Goal: Task Accomplishment & Management: Manage account settings

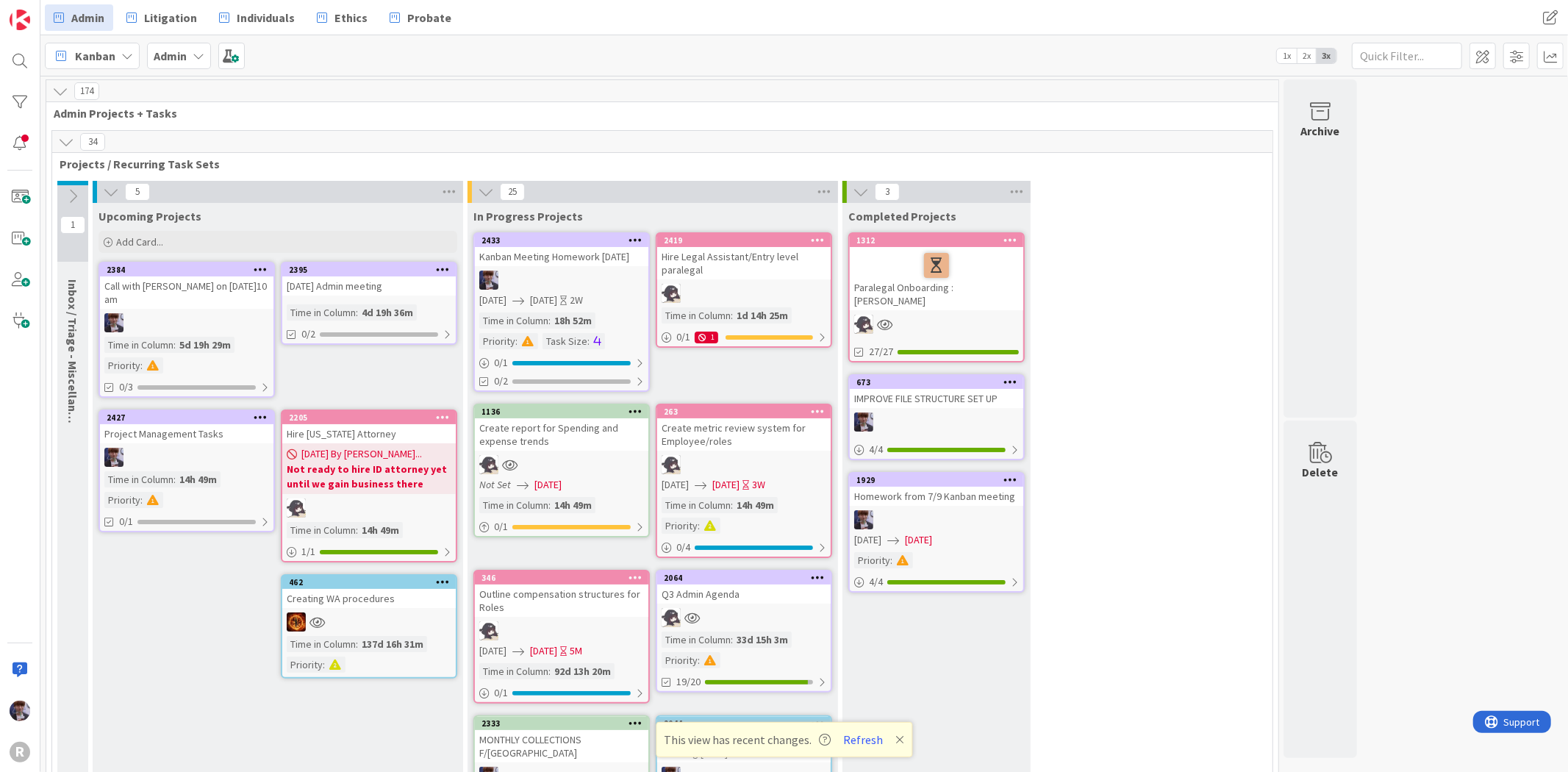
scroll to position [2352, 0]
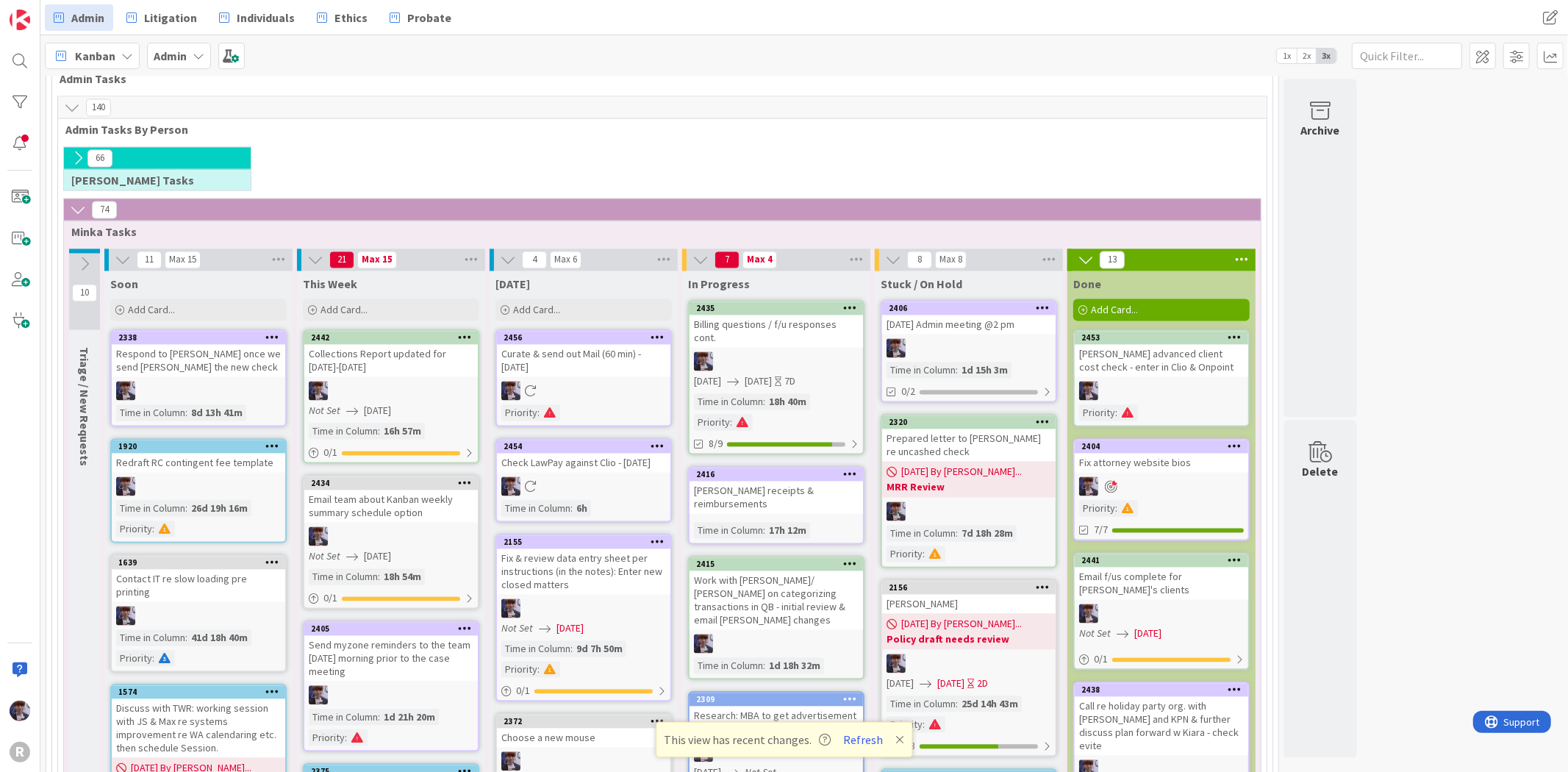
click at [753, 352] on div at bounding box center [776, 362] width 174 height 19
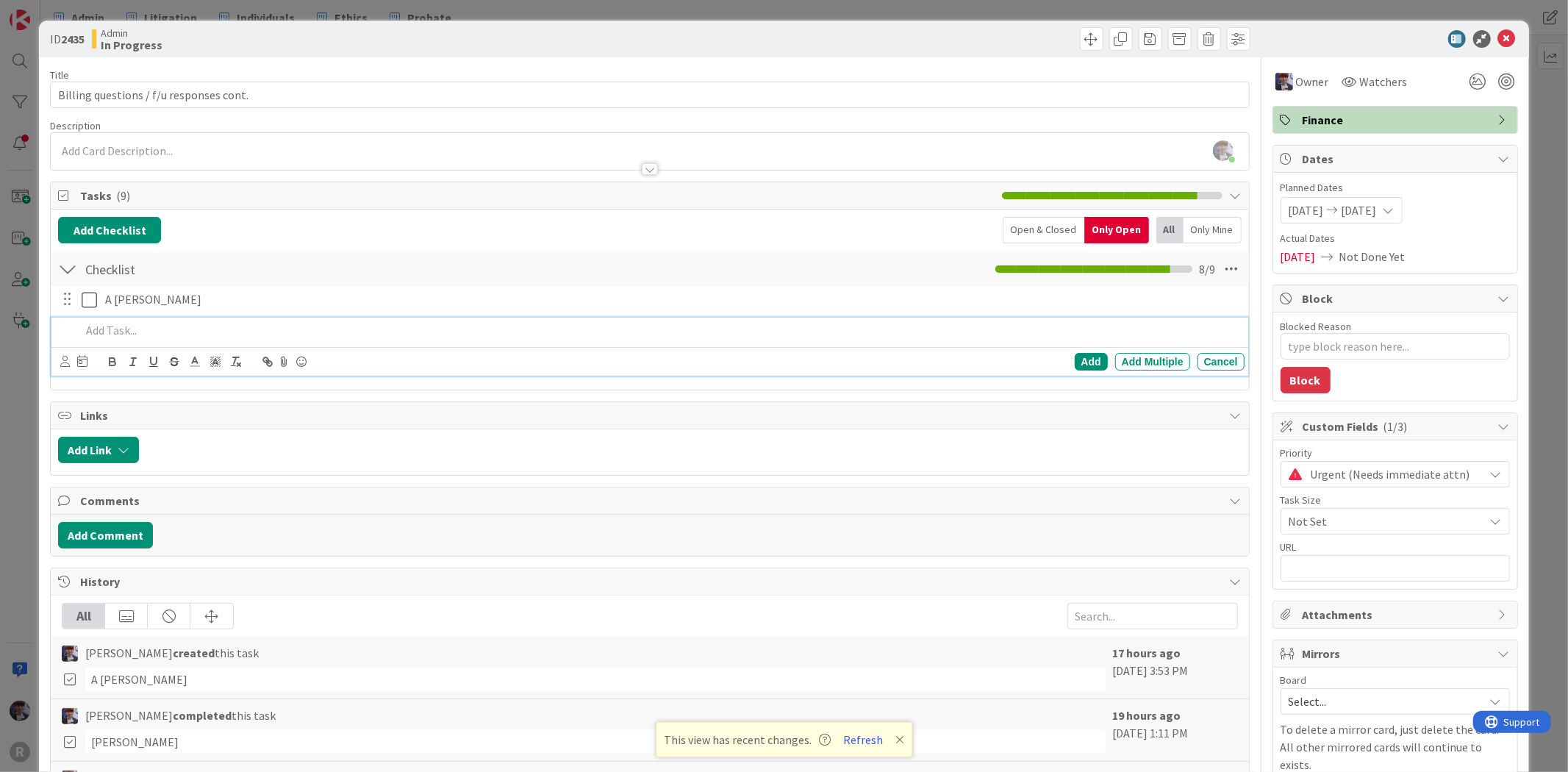
click at [110, 326] on p at bounding box center [659, 330] width 1158 height 17
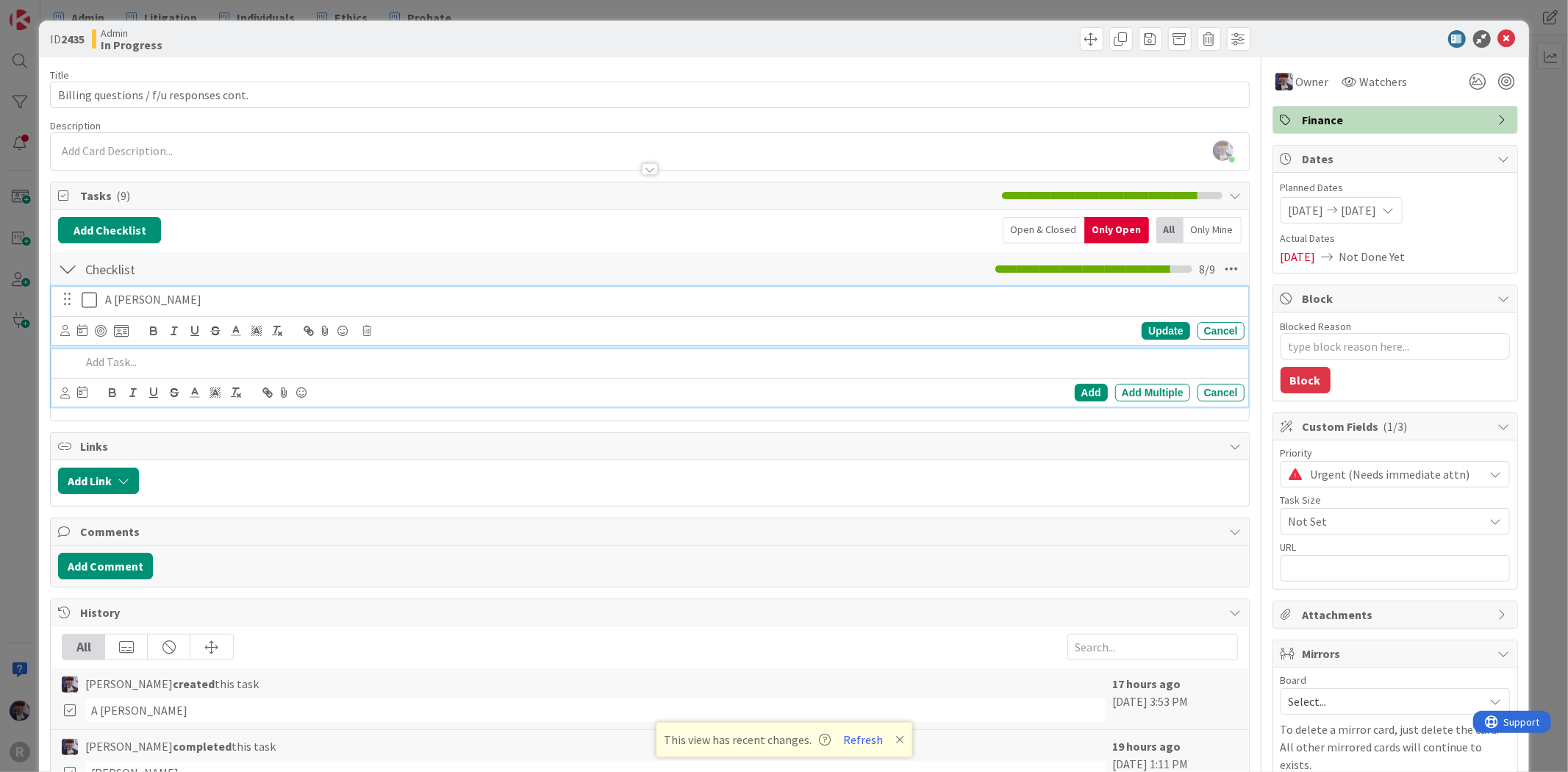
click at [89, 304] on icon at bounding box center [92, 300] width 22 height 18
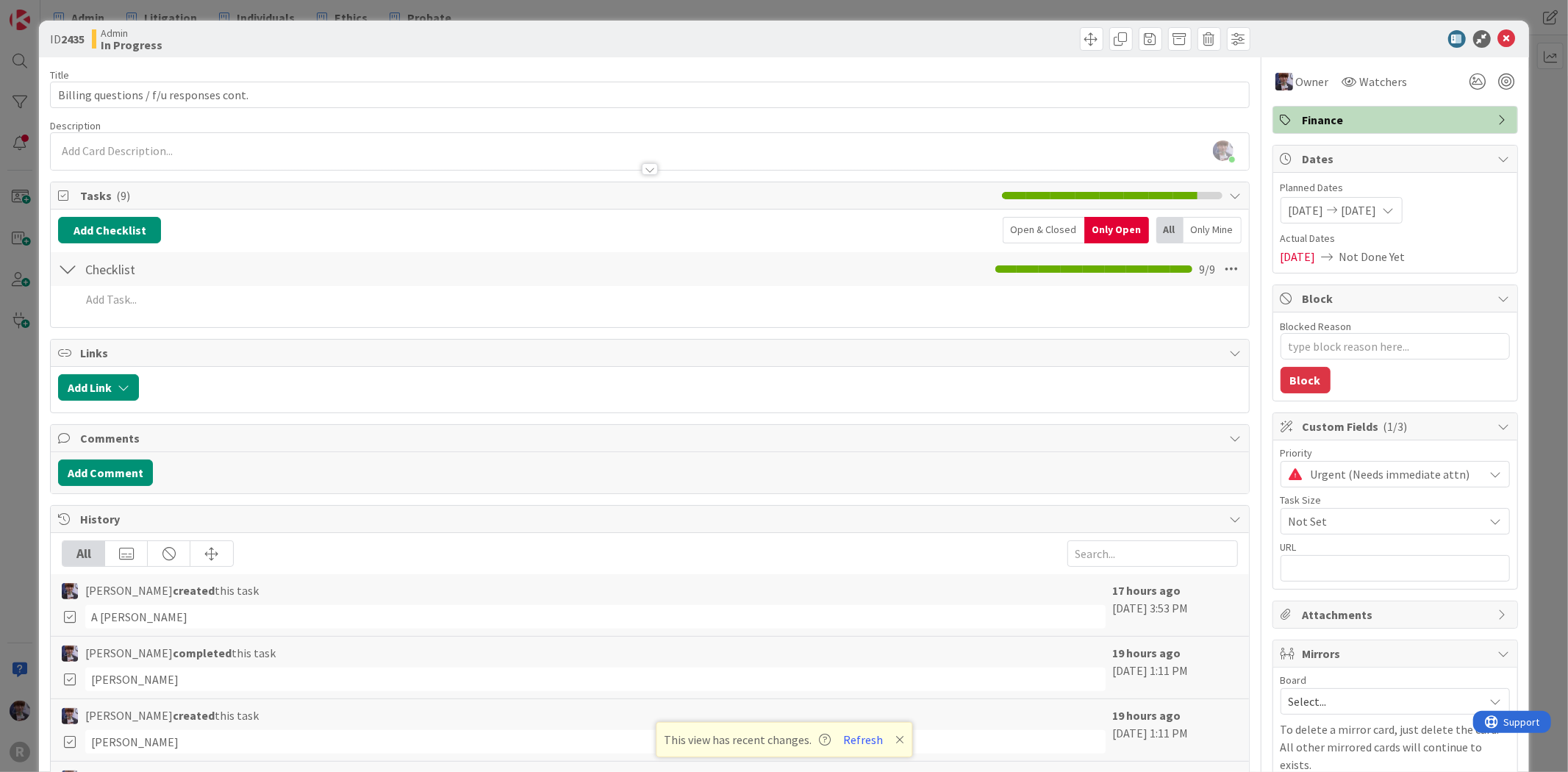
type textarea "x"
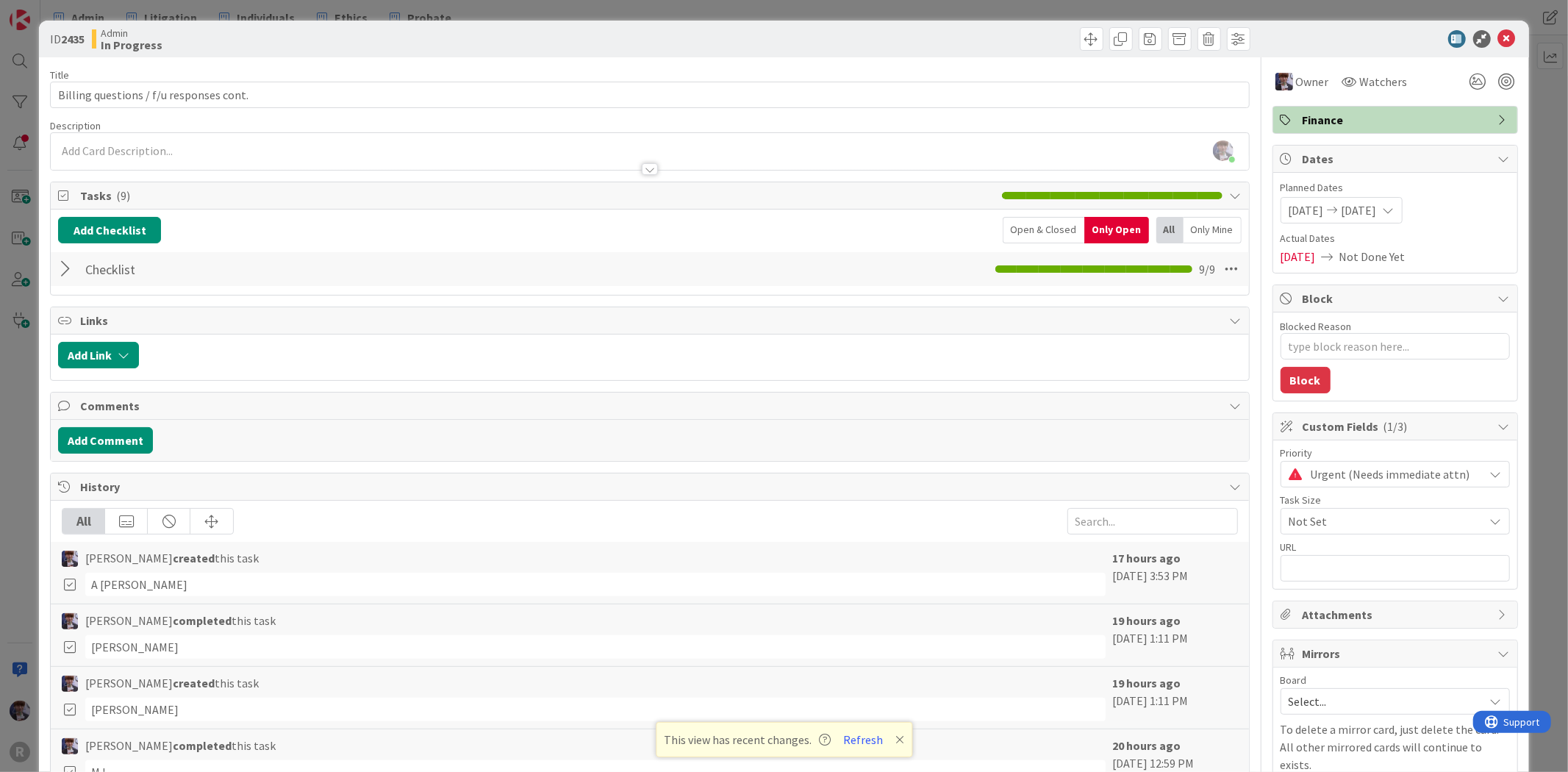
click at [62, 267] on div at bounding box center [68, 269] width 20 height 27
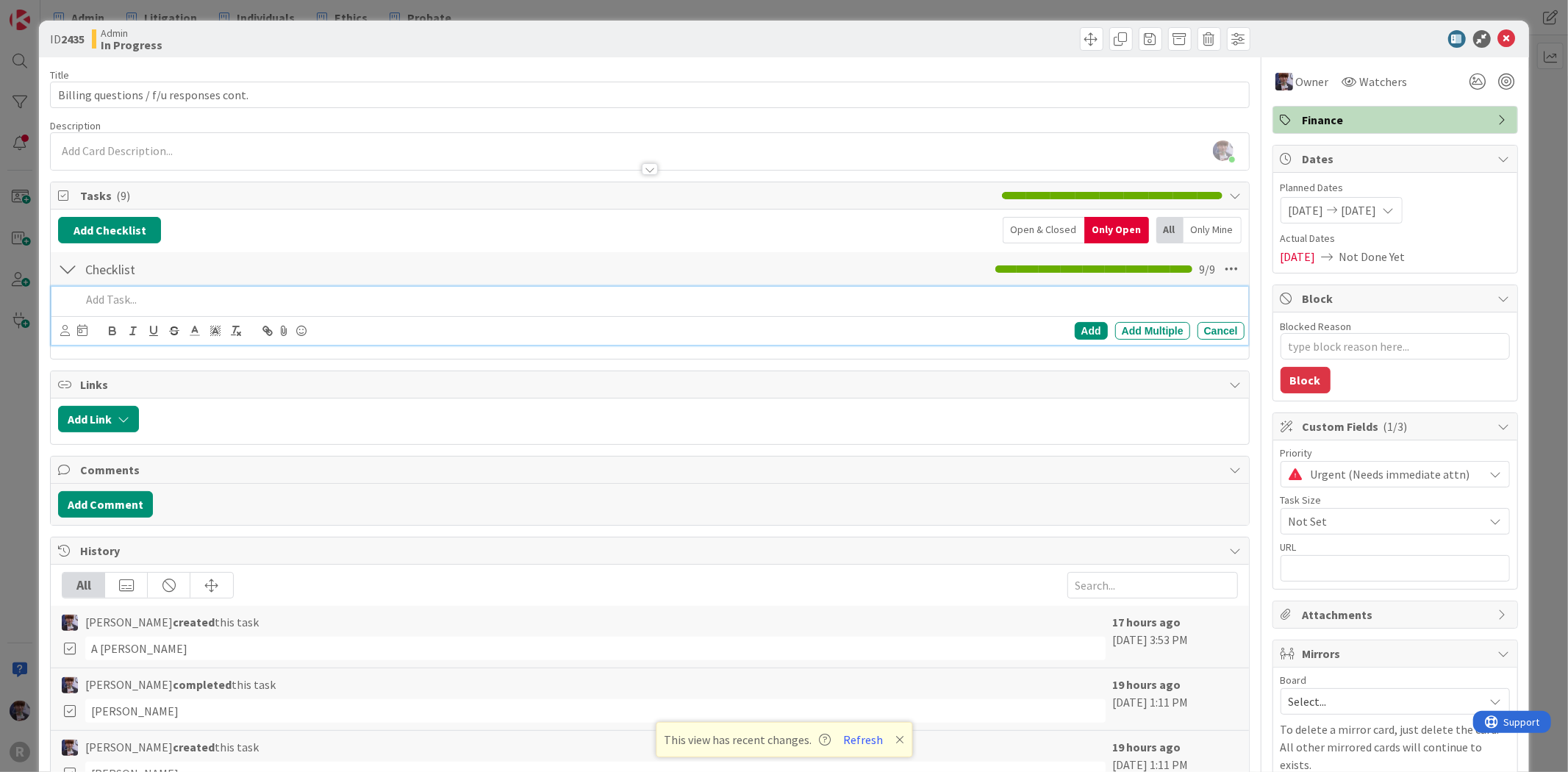
click at [121, 302] on p at bounding box center [659, 299] width 1158 height 17
click at [843, 737] on button "Refresh" at bounding box center [863, 740] width 50 height 19
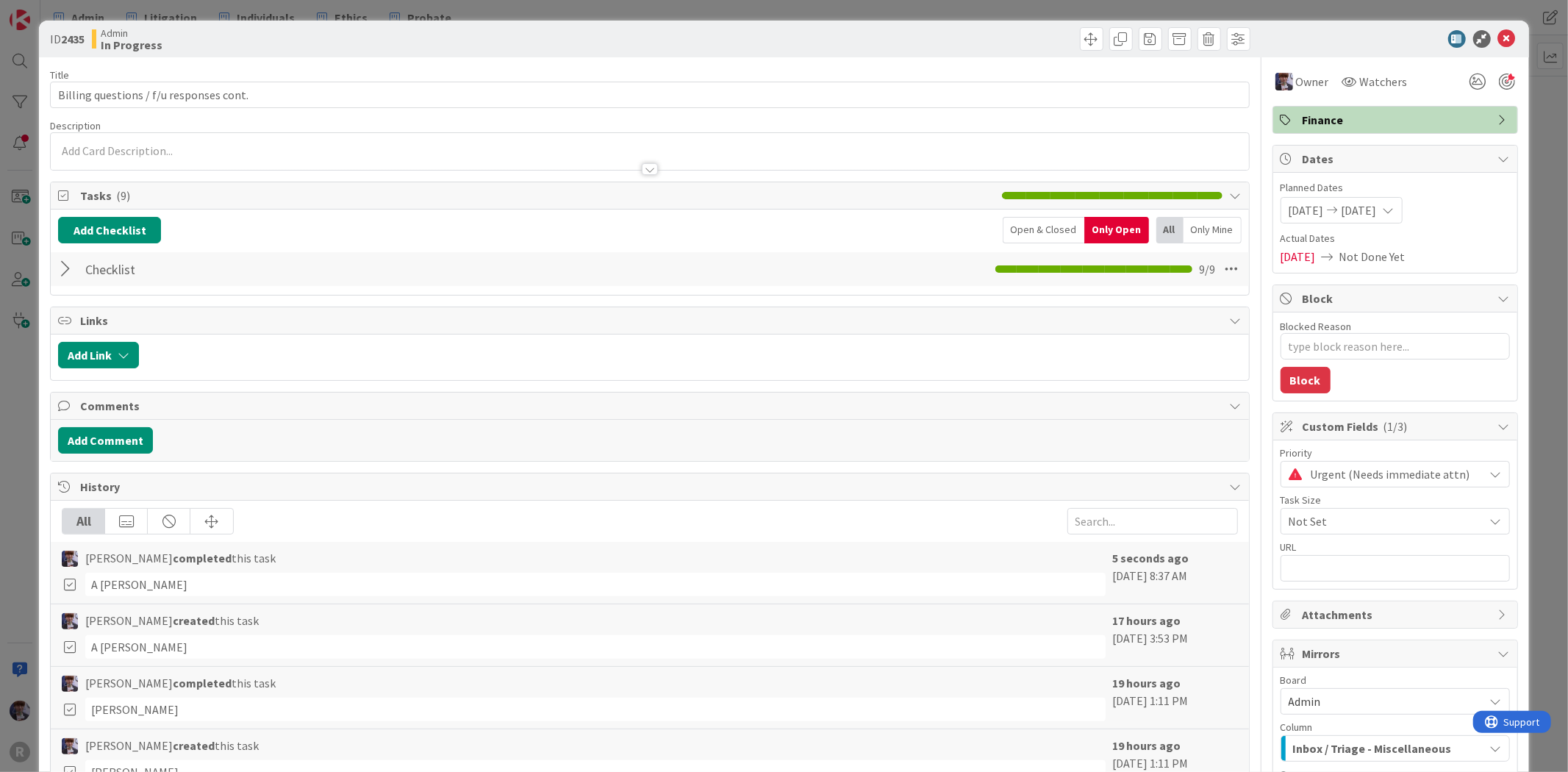
click at [75, 270] on div at bounding box center [68, 269] width 20 height 27
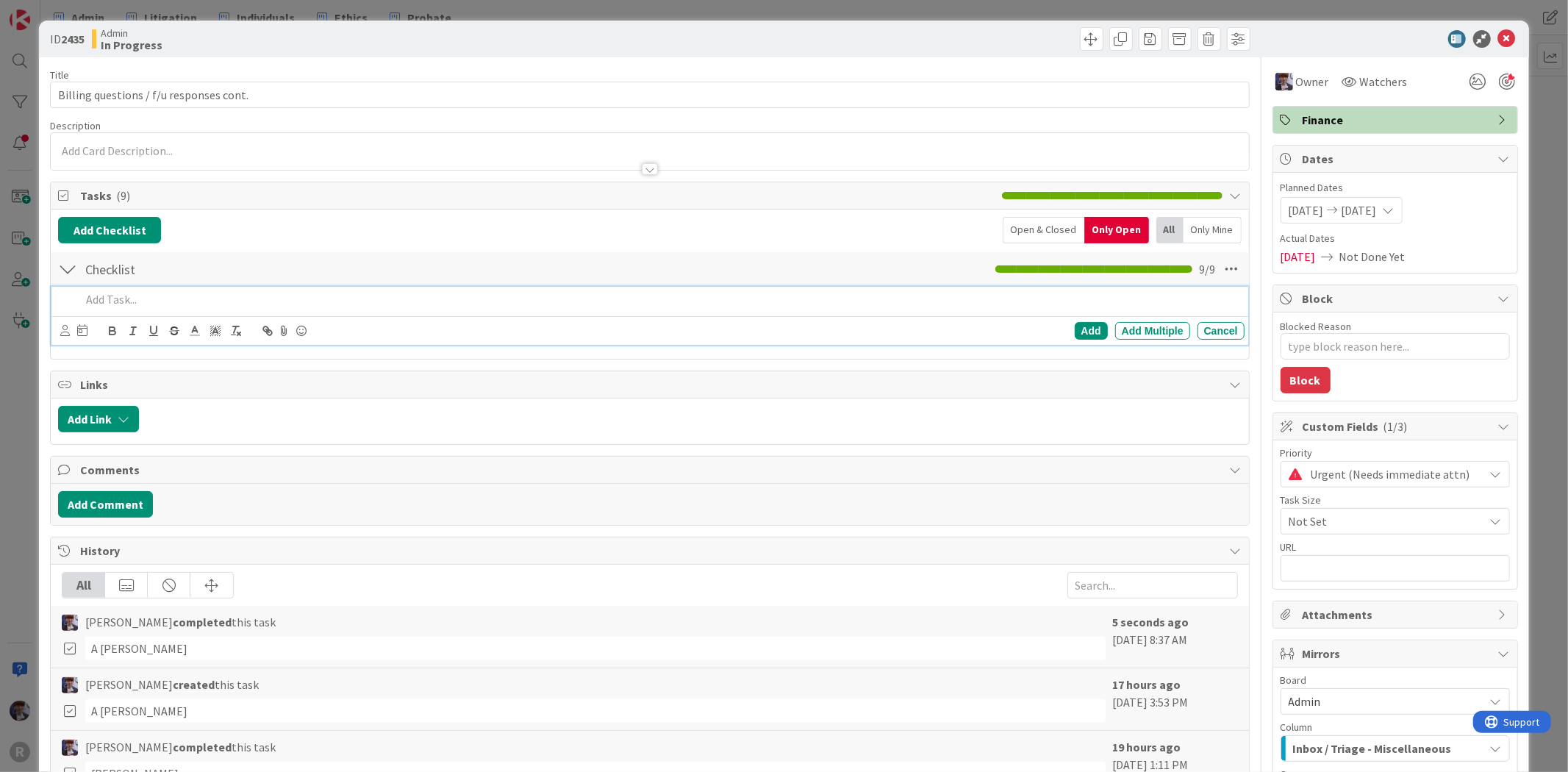
click at [126, 303] on p at bounding box center [659, 299] width 1158 height 17
click at [1054, 219] on div "Open & Closed" at bounding box center [1043, 230] width 82 height 27
type textarea "x"
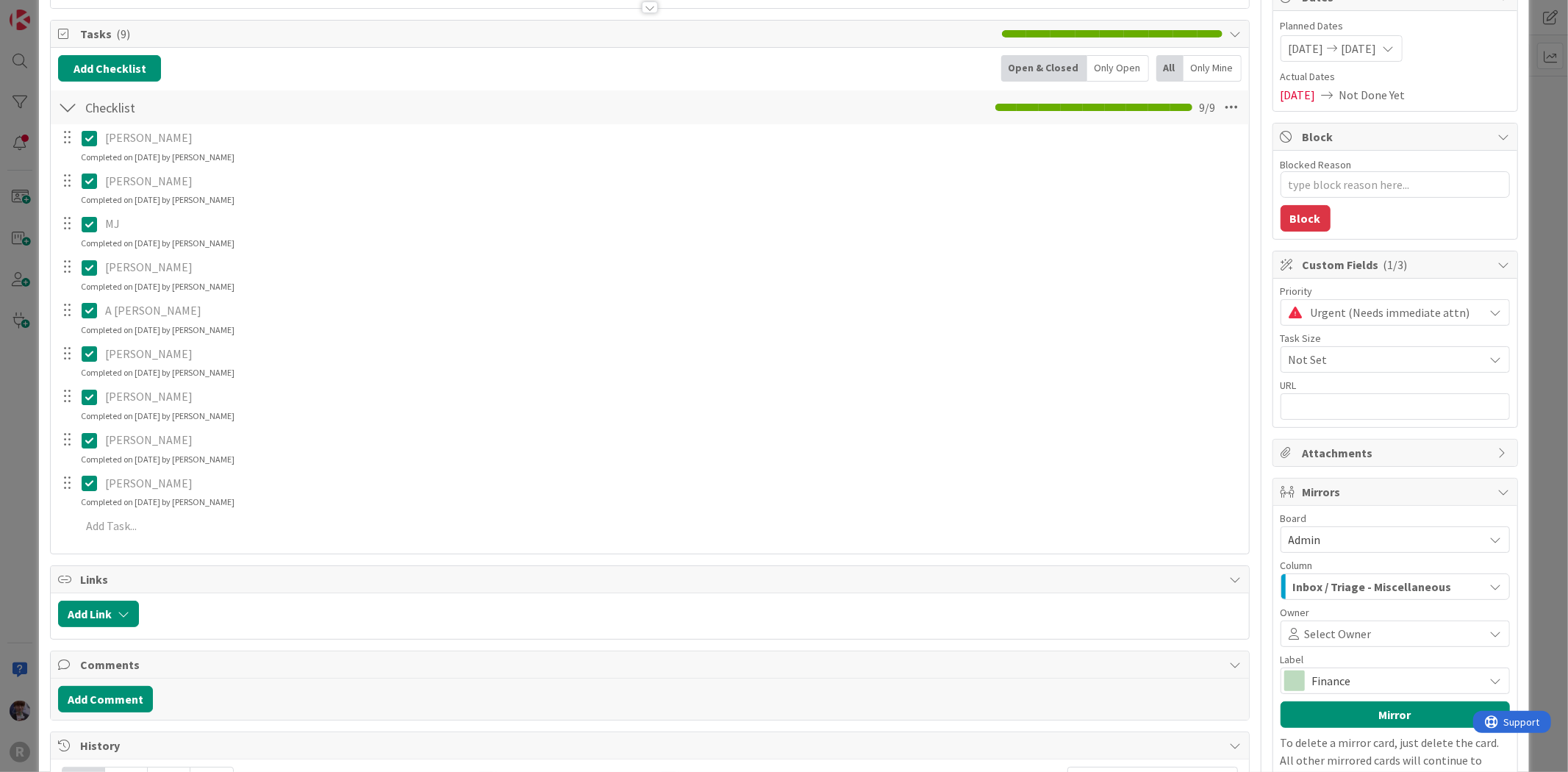
scroll to position [163, 0]
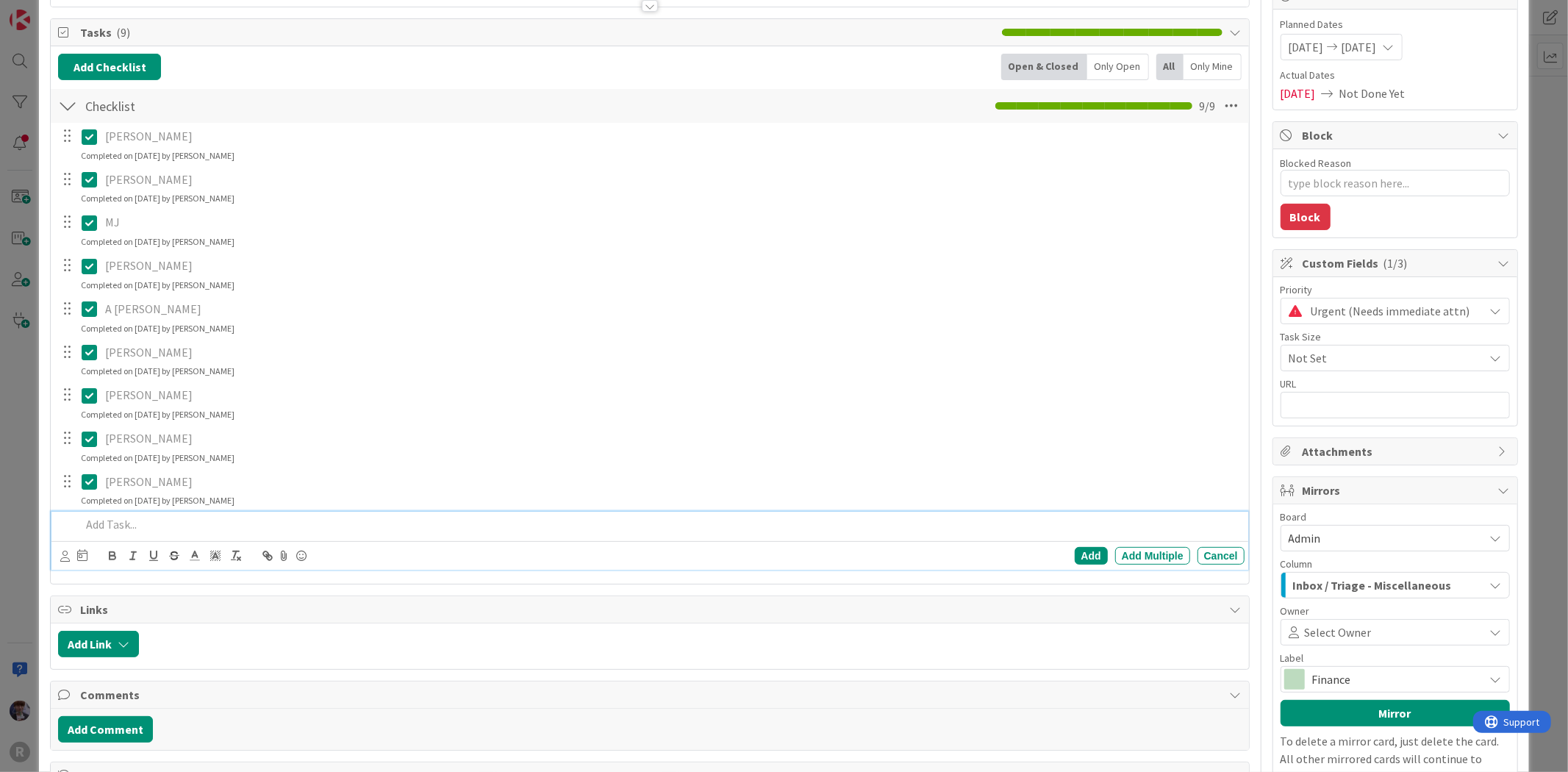
click at [118, 525] on p at bounding box center [659, 524] width 1158 height 17
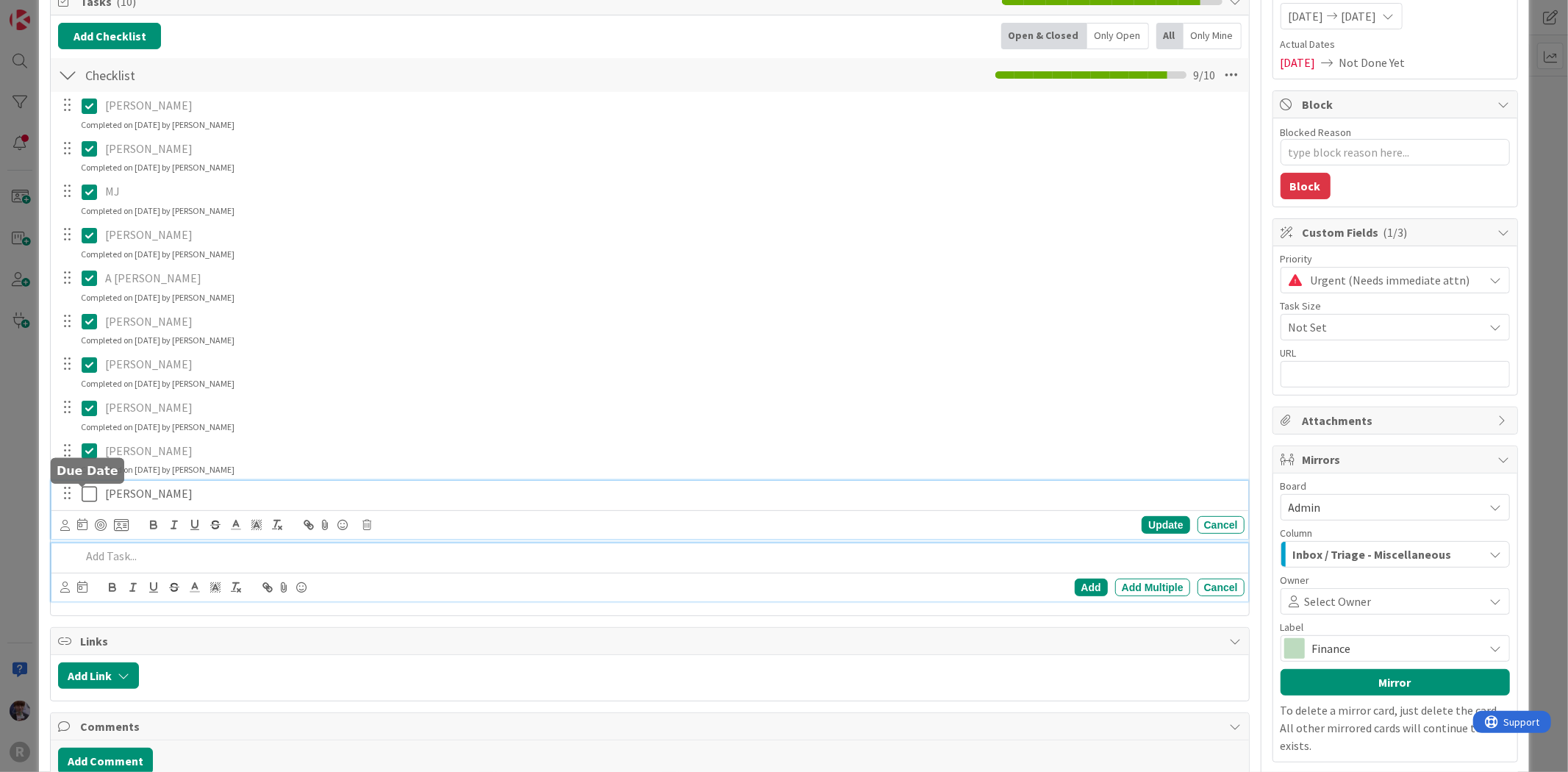
scroll to position [225, 0]
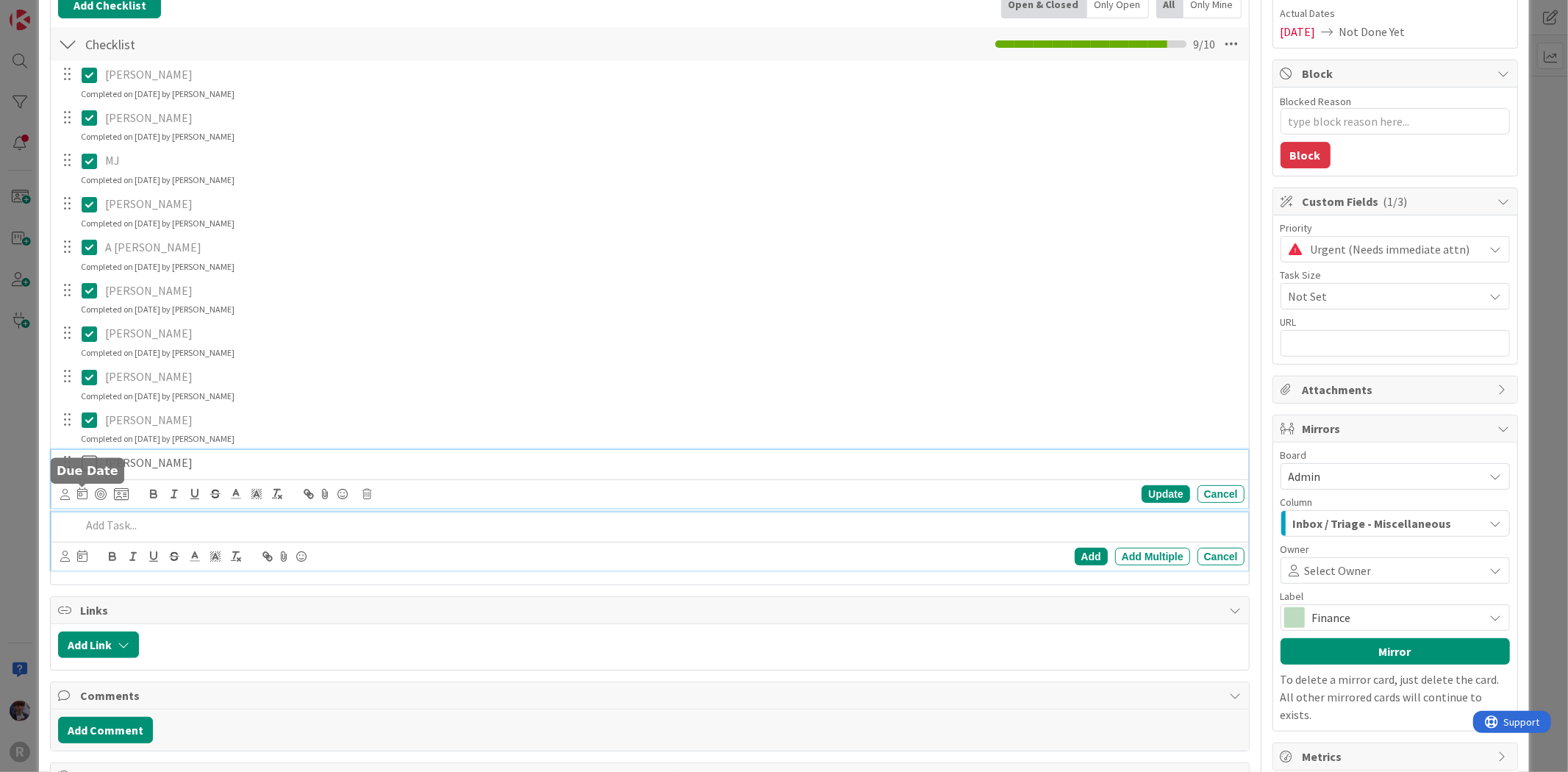
click at [85, 491] on div "[PERSON_NAME] Update Cancel" at bounding box center [650, 480] width 1197 height 58
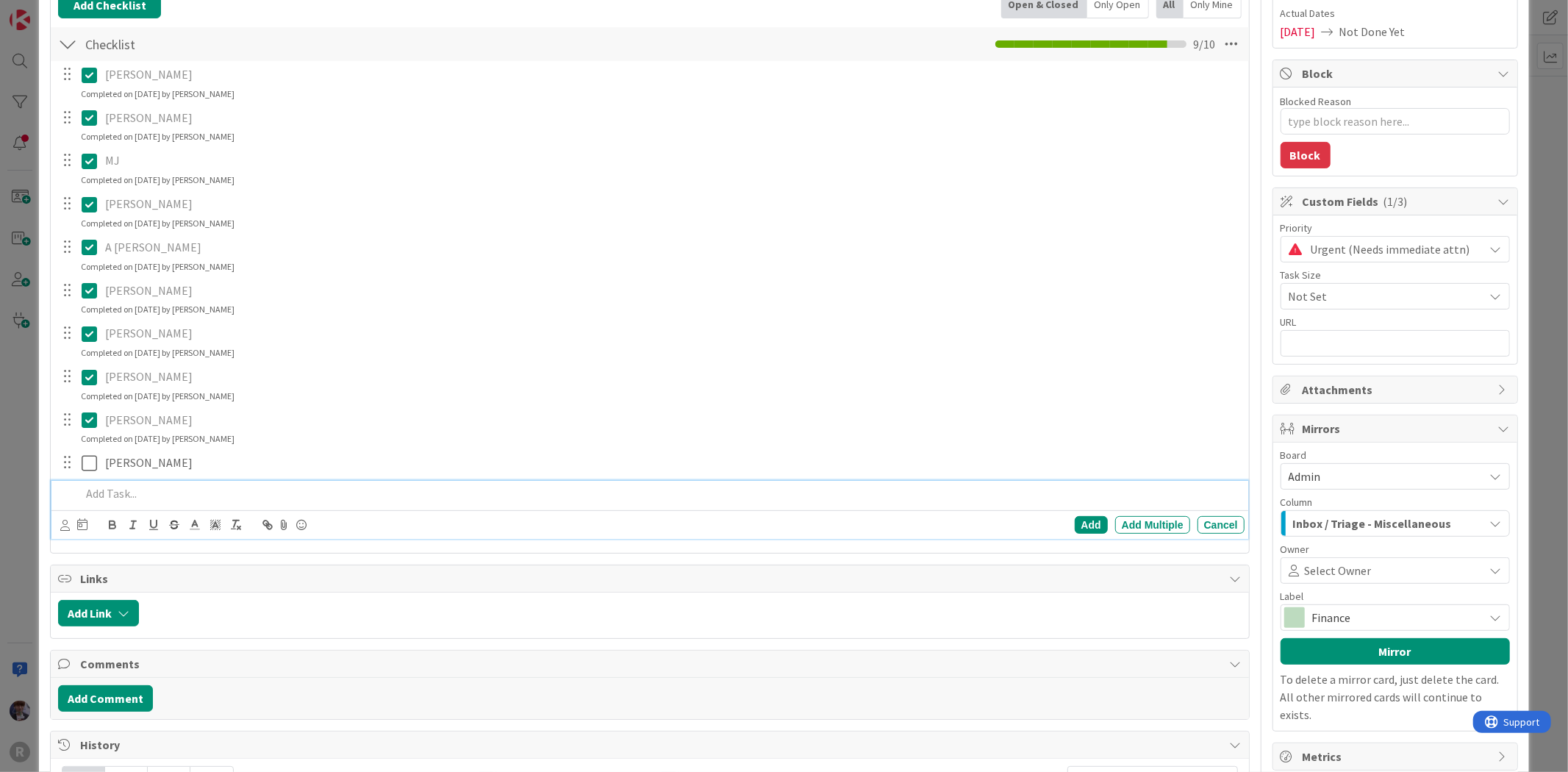
click at [107, 524] on div "Add Add Multiple Cancel" at bounding box center [650, 511] width 1197 height 58
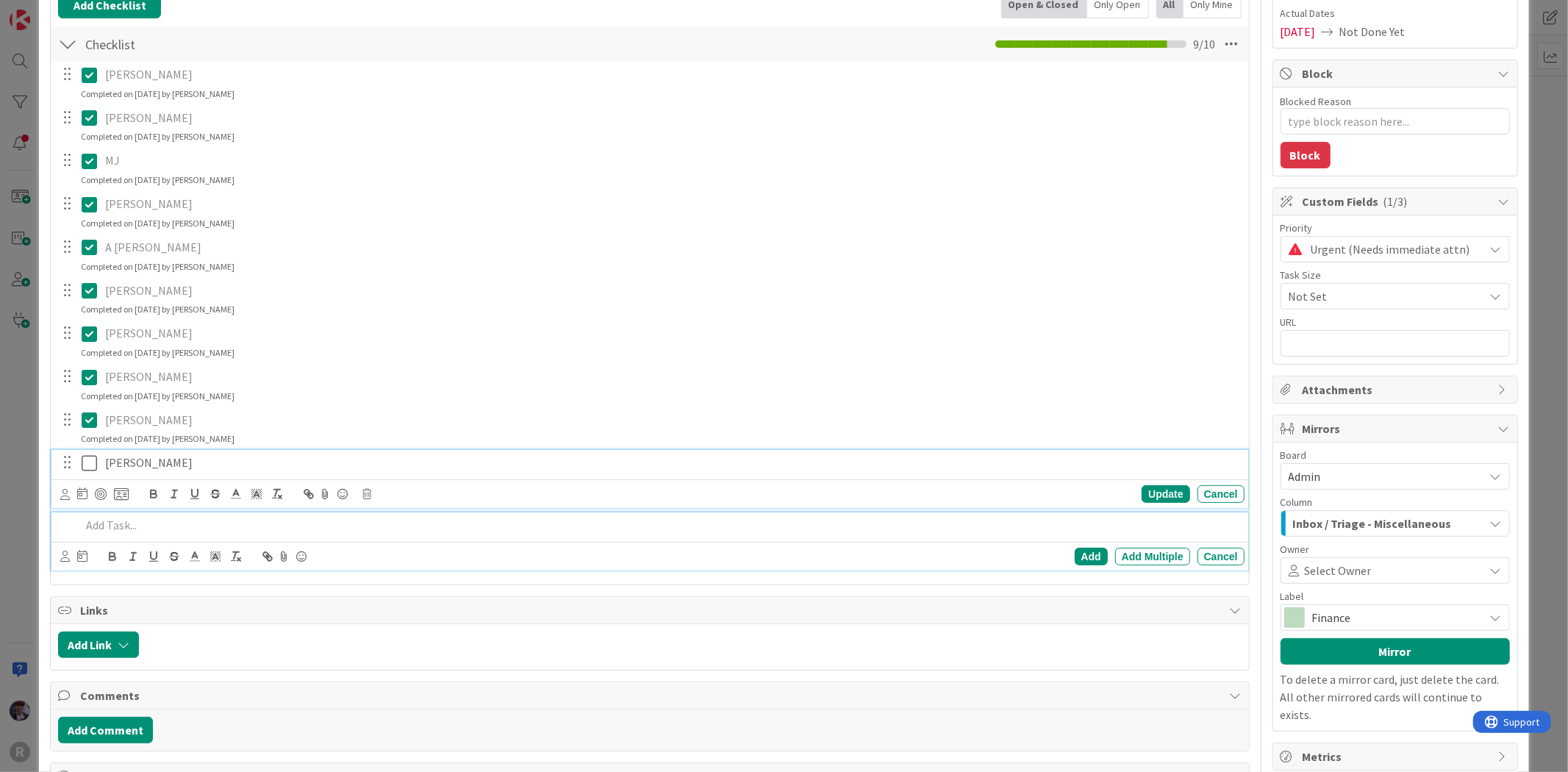
click at [97, 464] on icon at bounding box center [92, 464] width 22 height 18
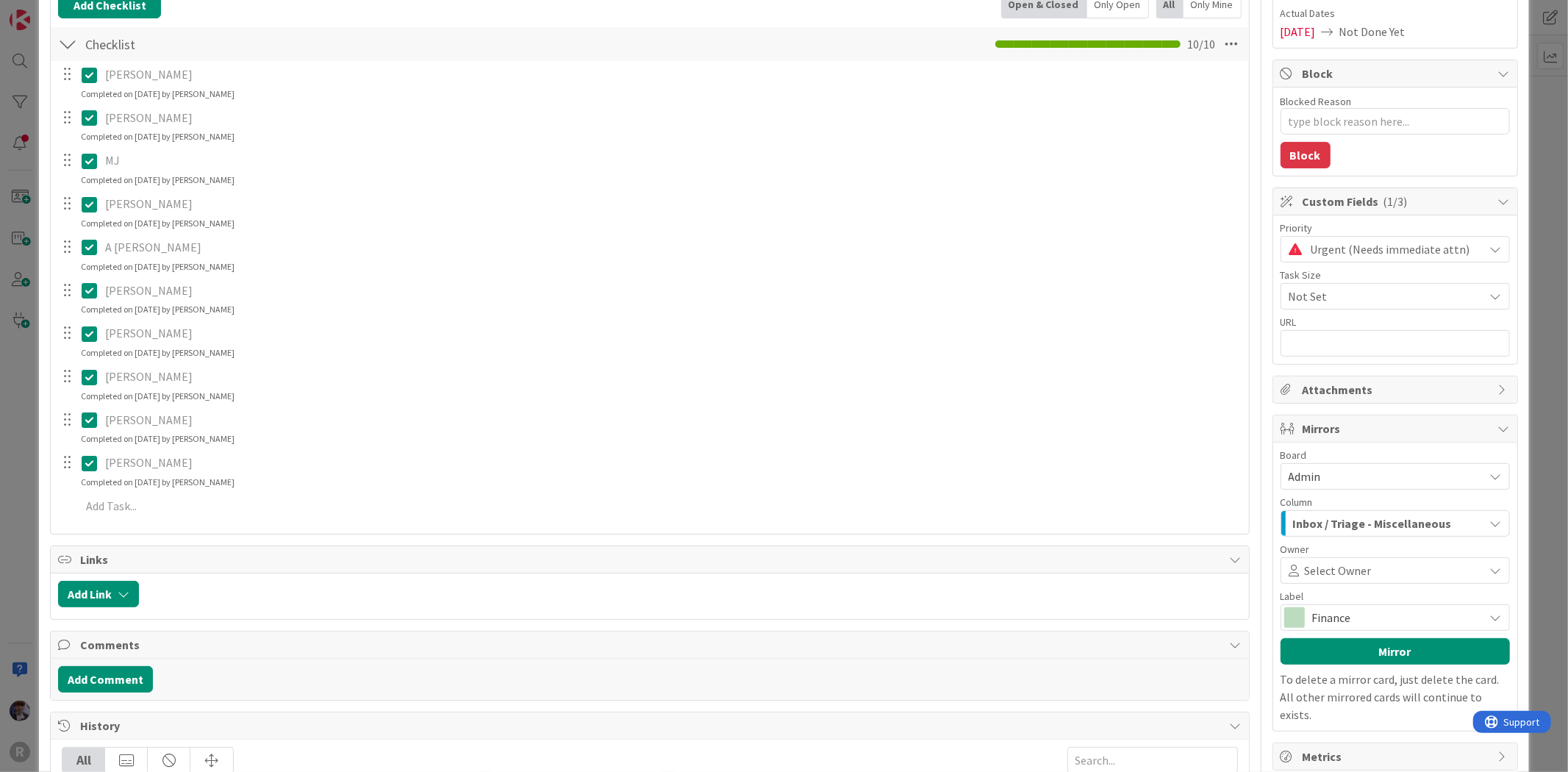
type textarea "x"
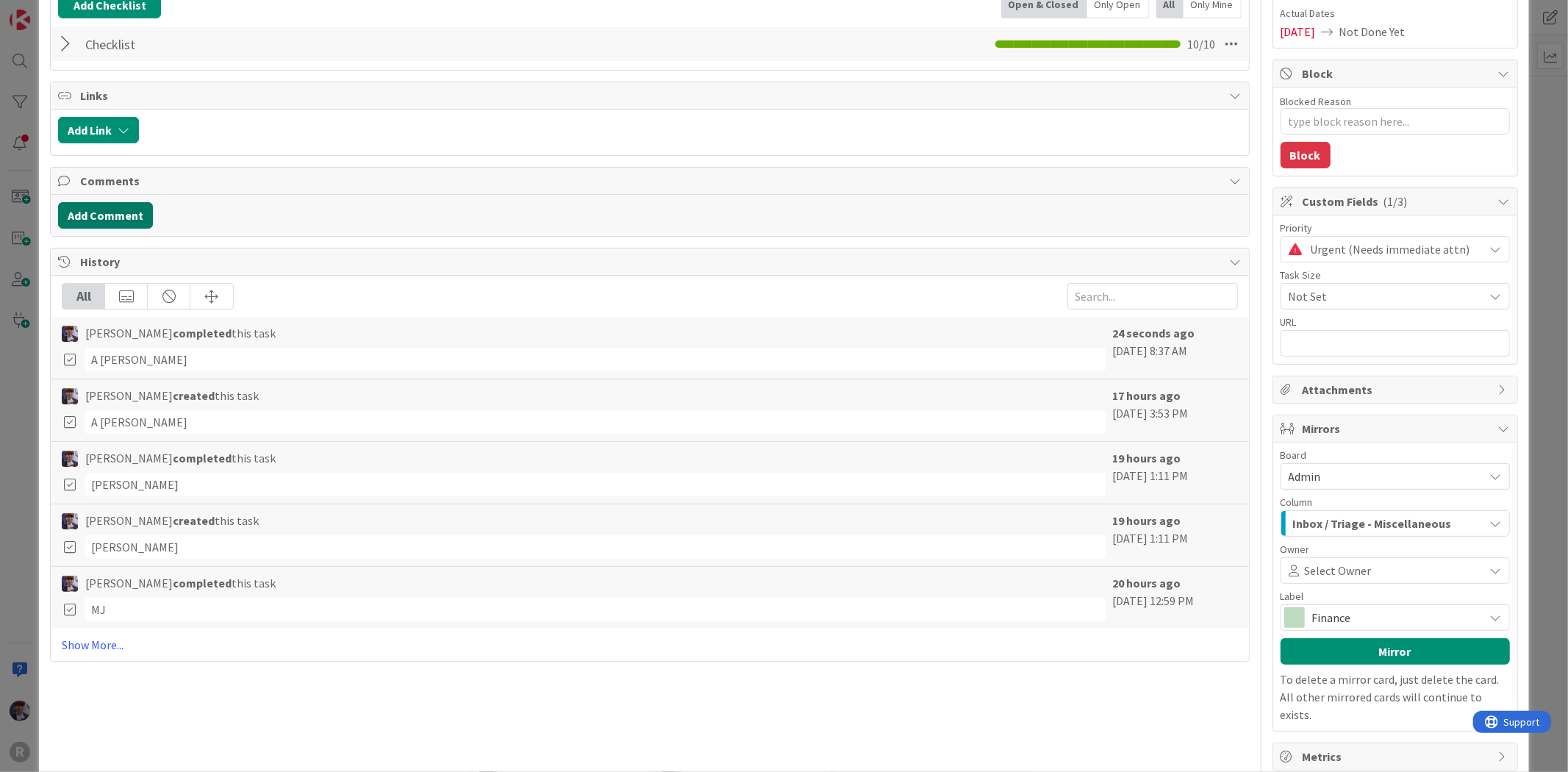
scroll to position [0, 0]
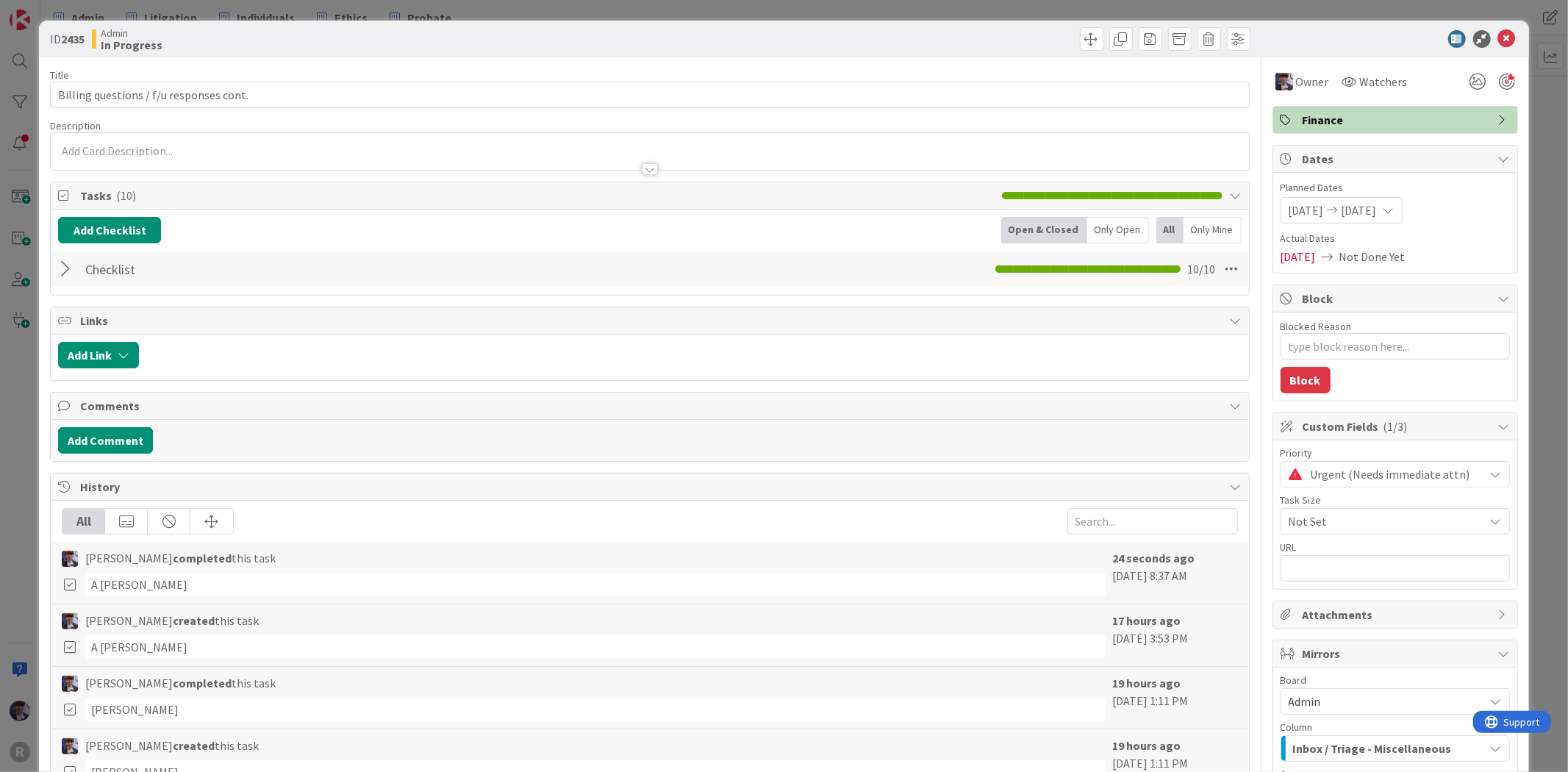
click at [65, 265] on div at bounding box center [68, 269] width 20 height 27
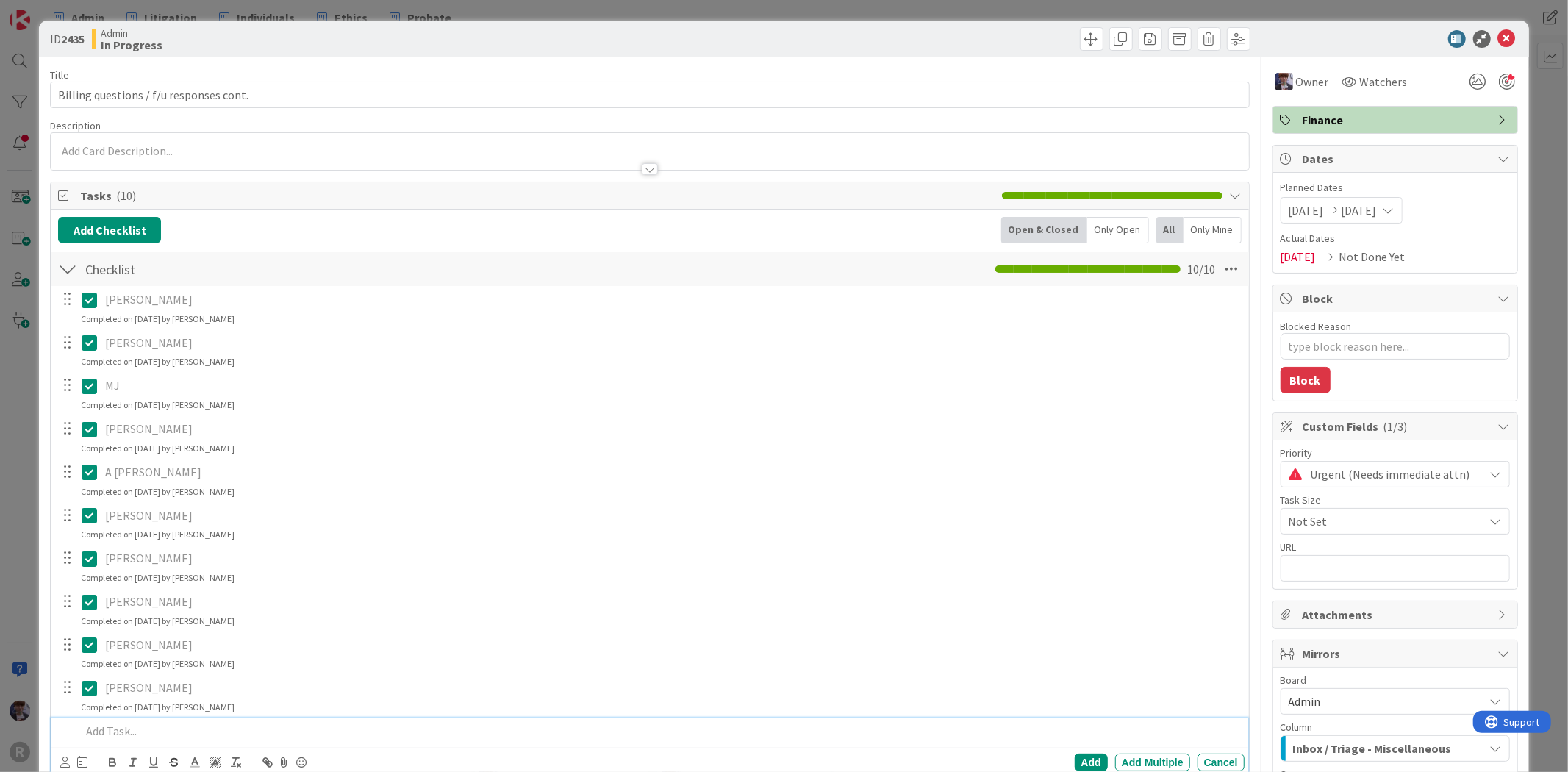
click at [123, 739] on p at bounding box center [659, 730] width 1158 height 17
click at [228, 722] on div at bounding box center [659, 730] width 1169 height 26
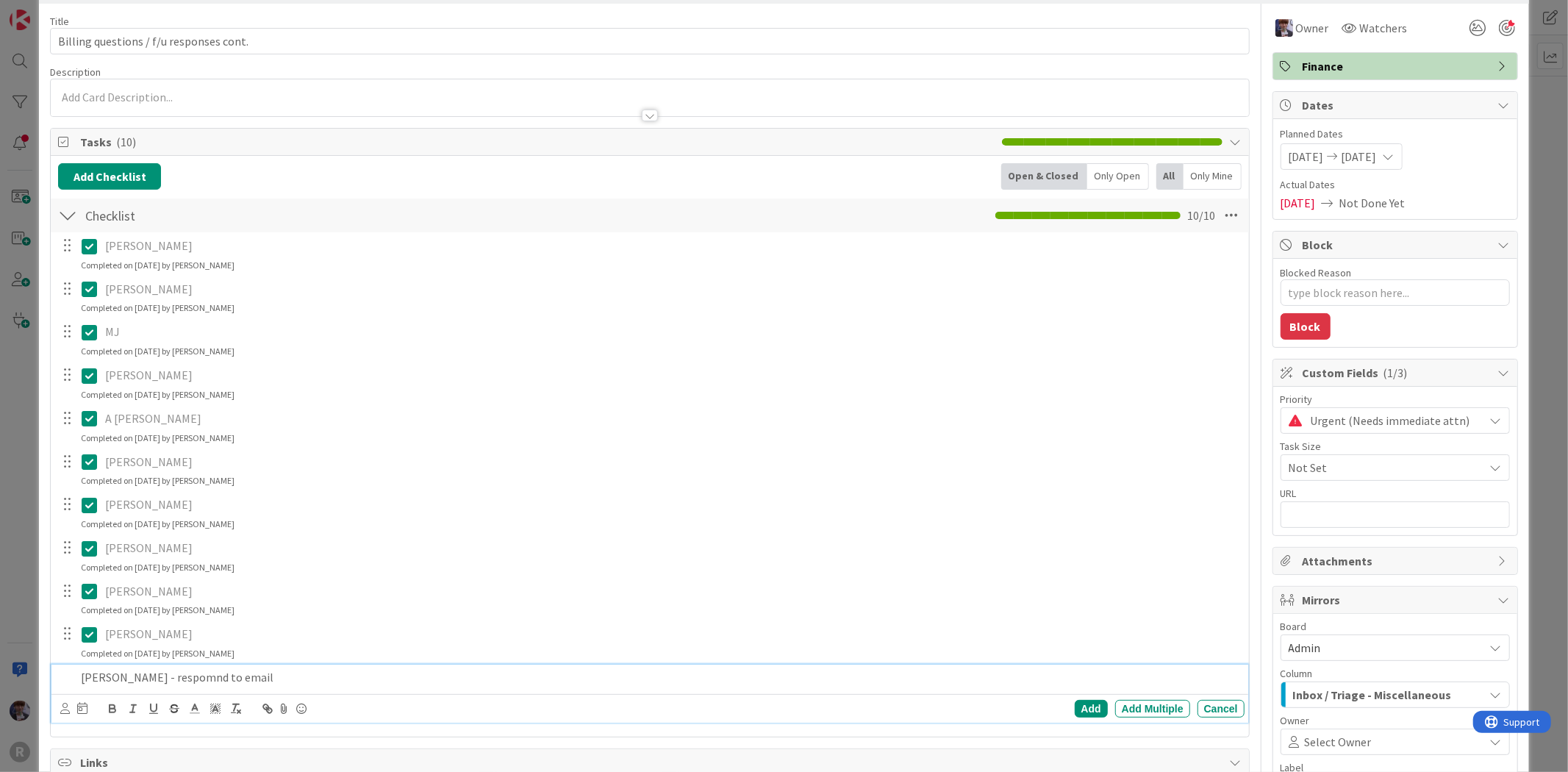
scroll to position [82, 0]
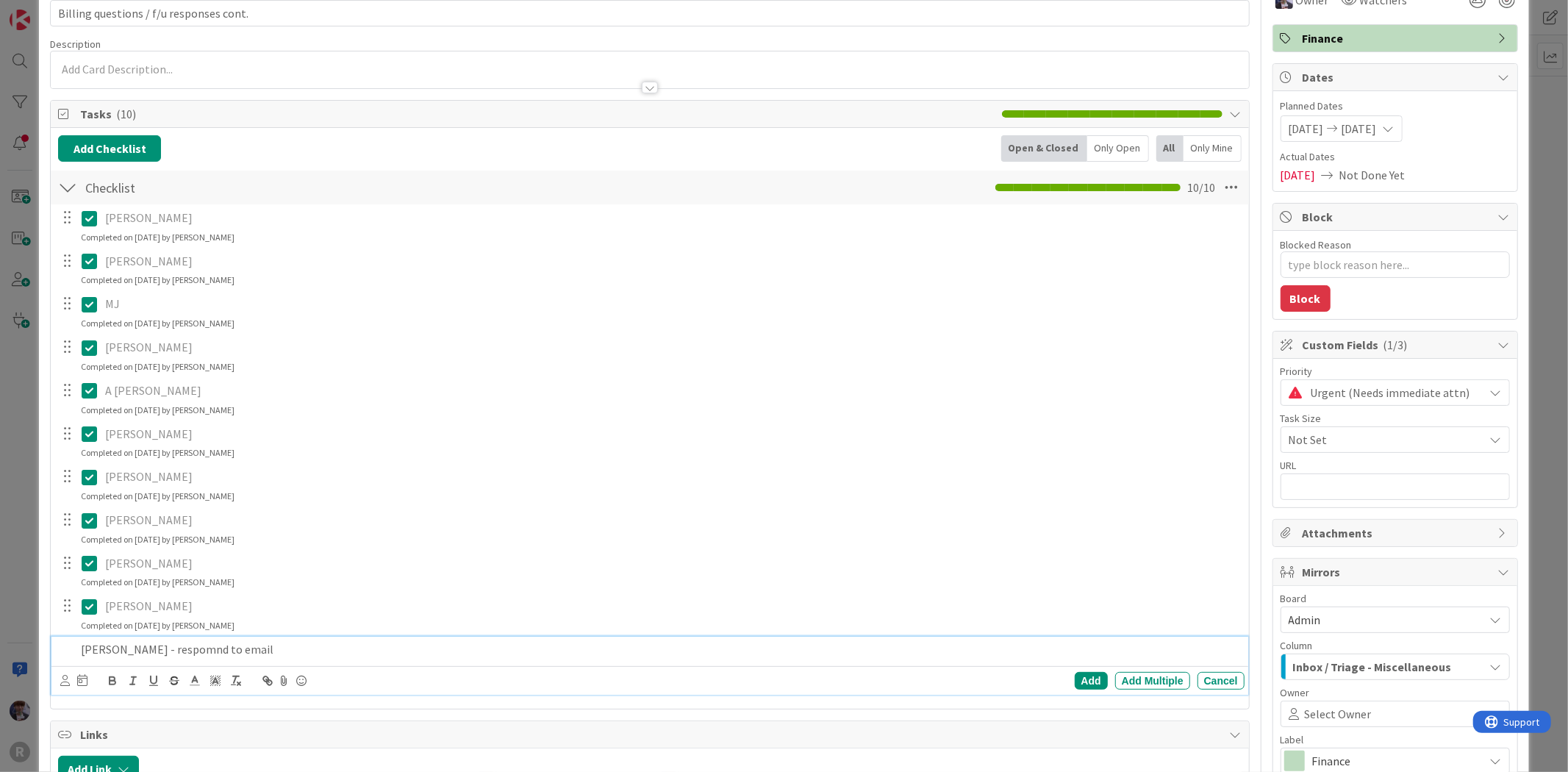
click at [167, 642] on p "[PERSON_NAME] - respomnd to email" at bounding box center [659, 649] width 1158 height 17
click at [171, 644] on p "[PERSON_NAME] - respomnd to email" at bounding box center [659, 649] width 1158 height 17
click at [66, 681] on icon at bounding box center [65, 680] width 10 height 11
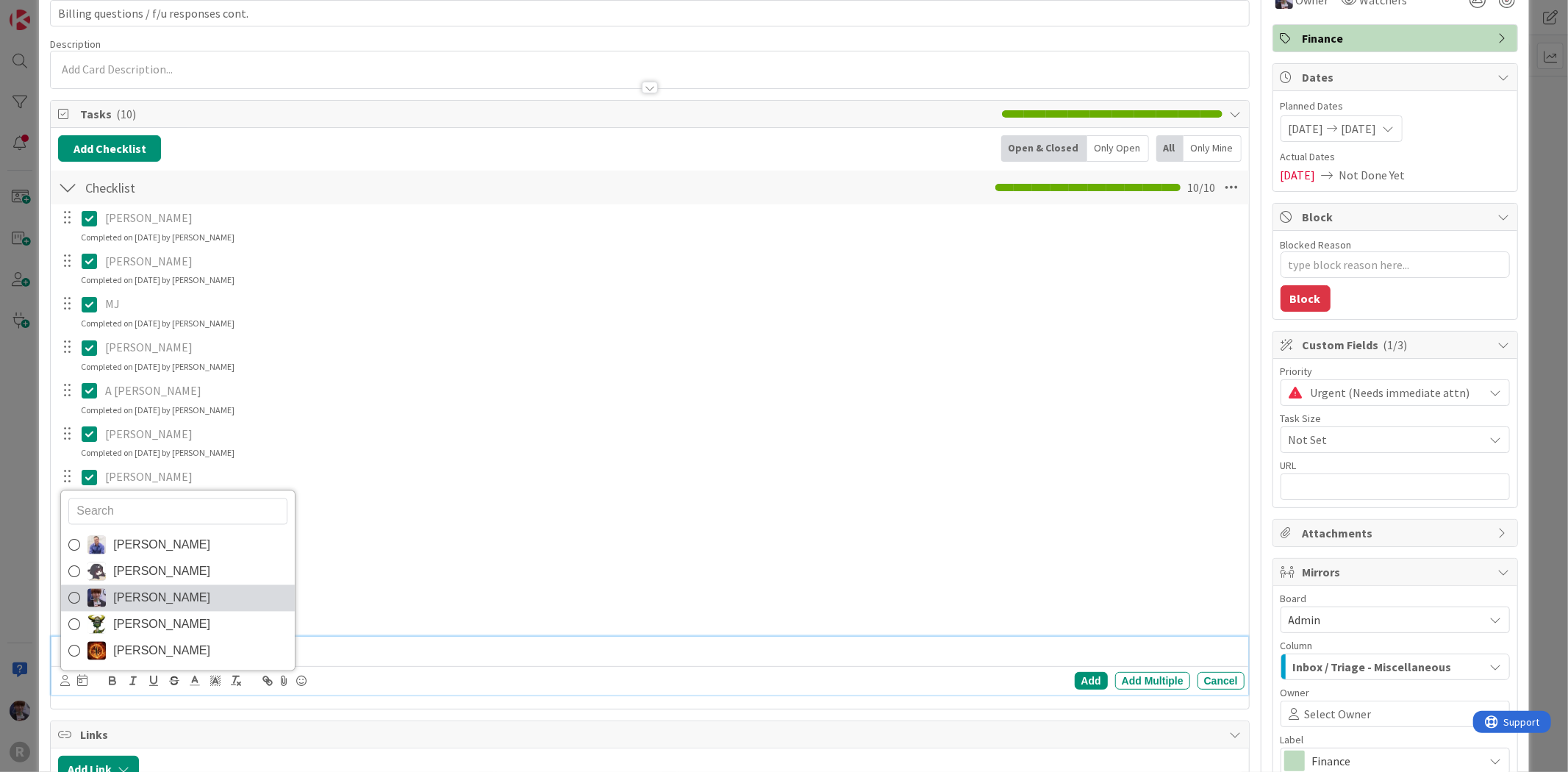
click at [127, 594] on span "[PERSON_NAME]" at bounding box center [161, 597] width 97 height 22
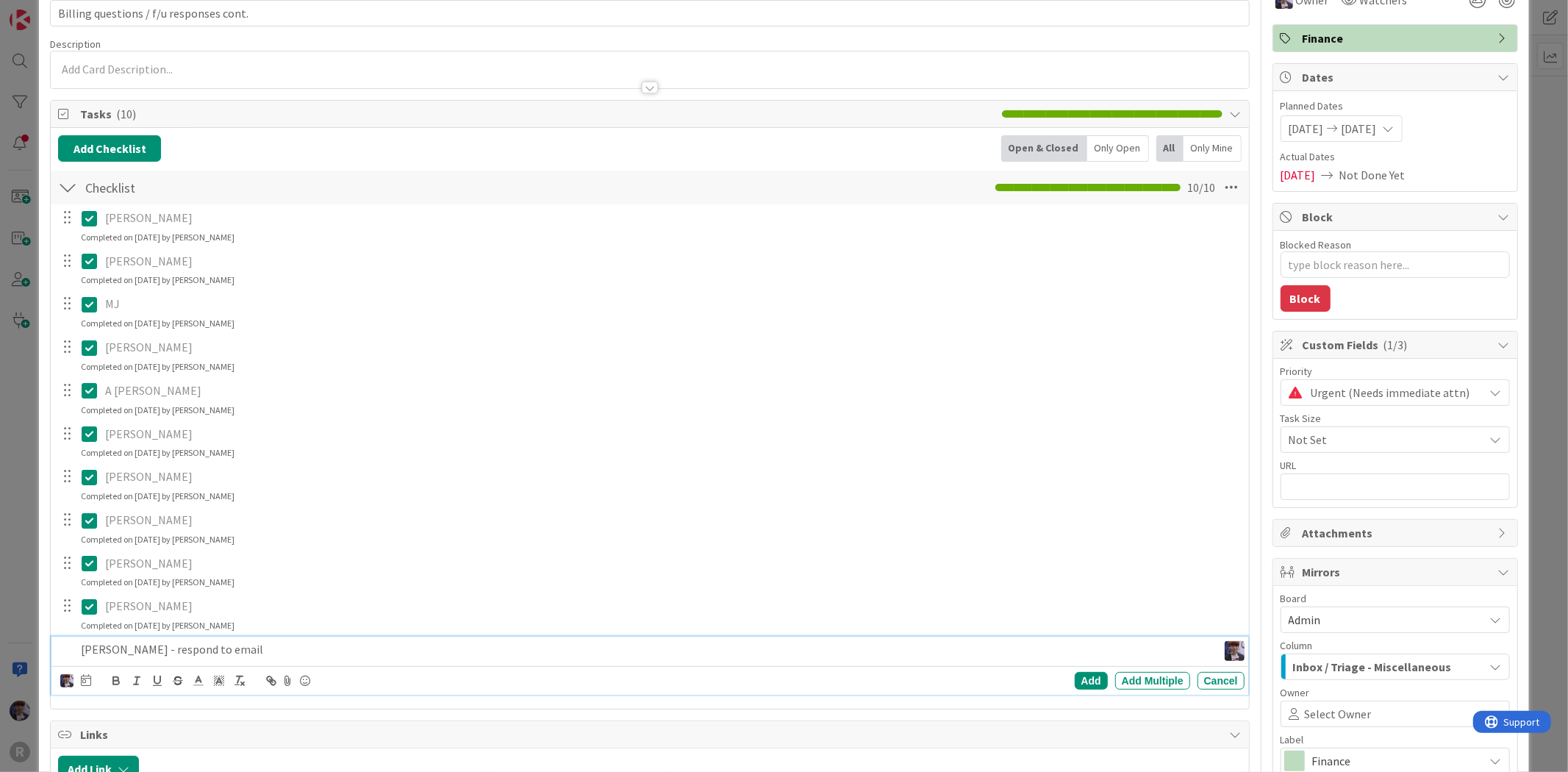
click at [90, 680] on icon at bounding box center [86, 680] width 11 height 12
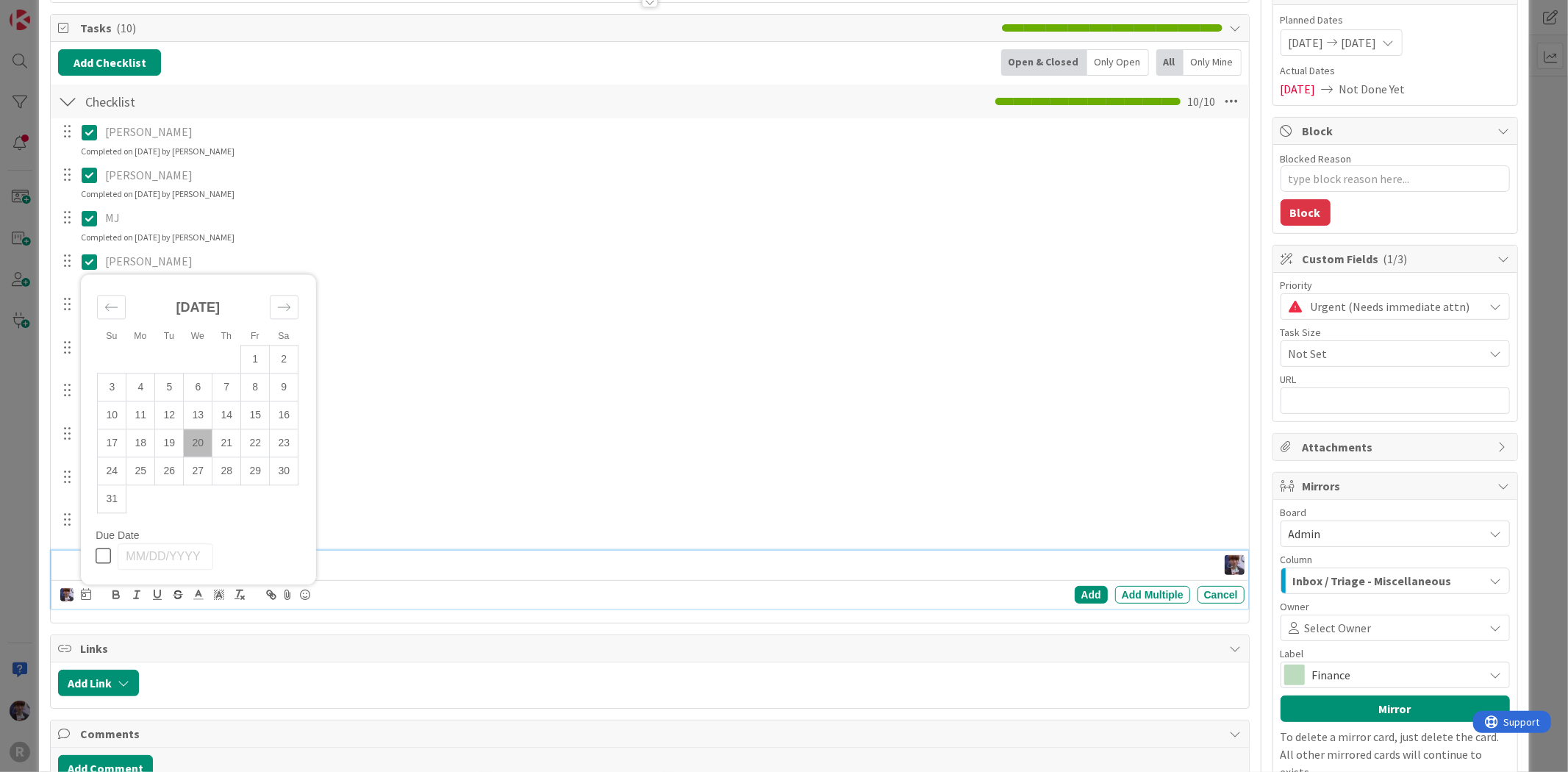
scroll to position [245, 0]
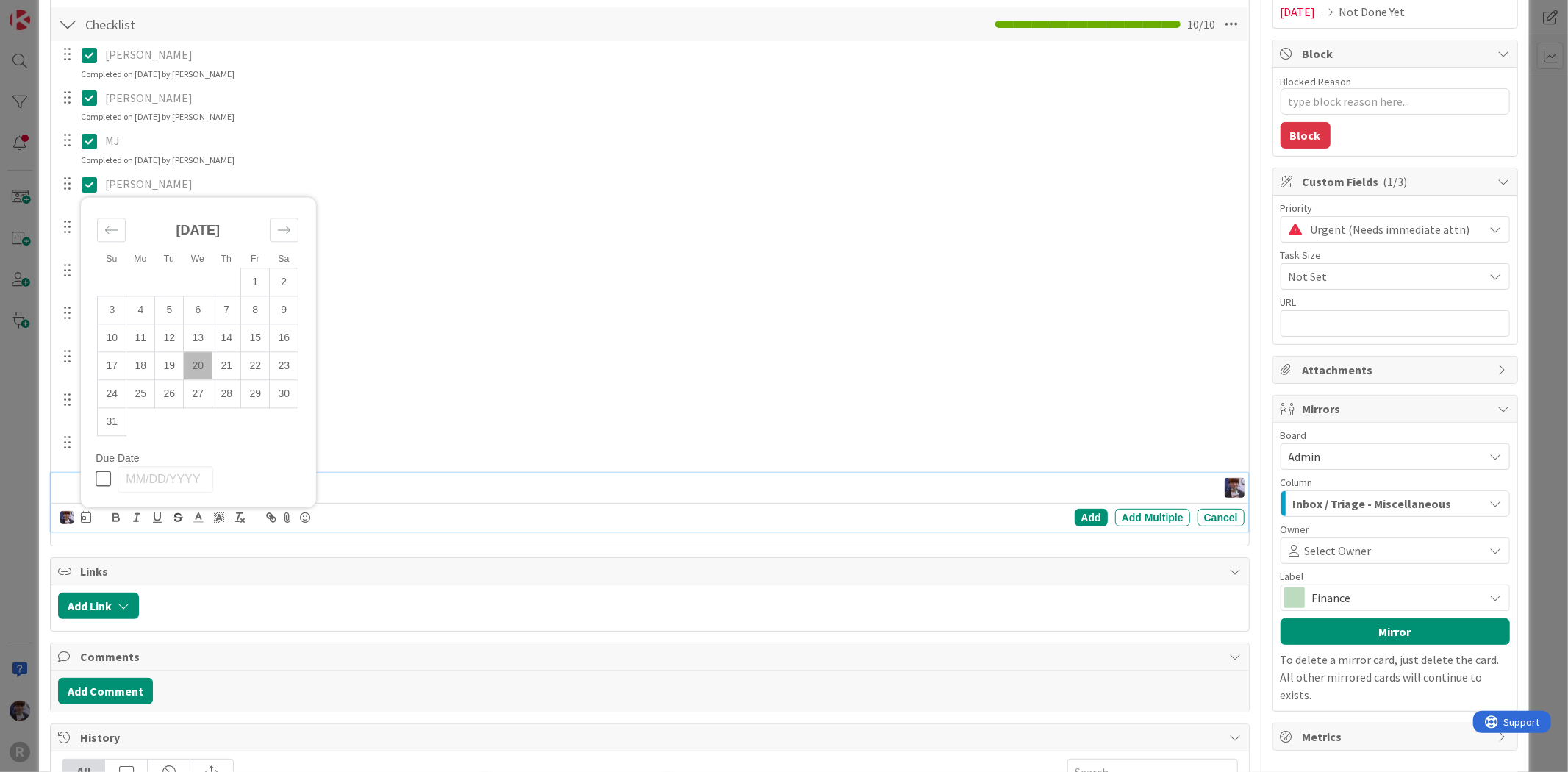
click at [199, 364] on td "20" at bounding box center [198, 366] width 28 height 28
click at [1085, 524] on div "Add" at bounding box center [1091, 518] width 33 height 18
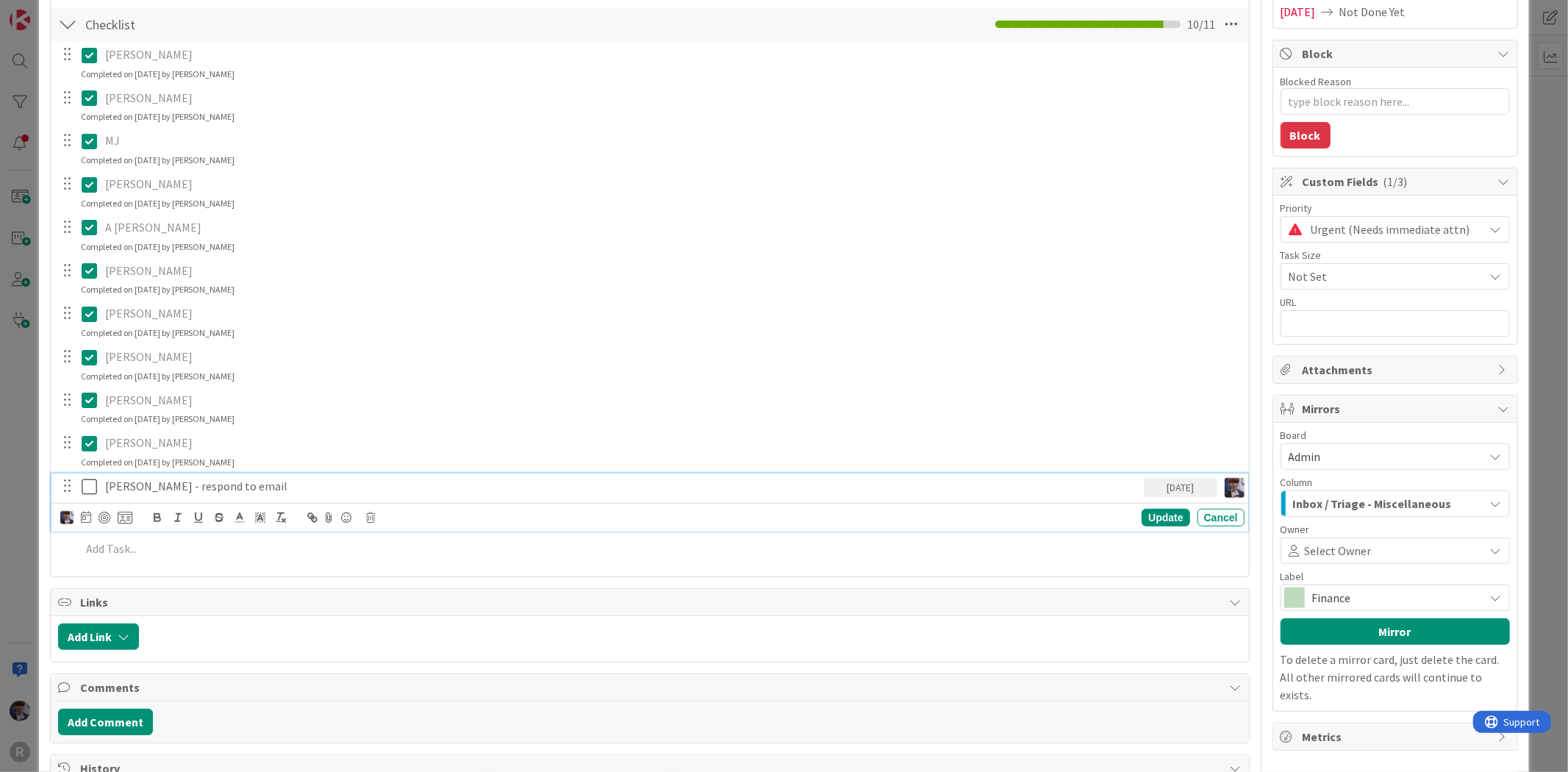
click at [291, 484] on p "[PERSON_NAME] - respond to email" at bounding box center [621, 486] width 1033 height 17
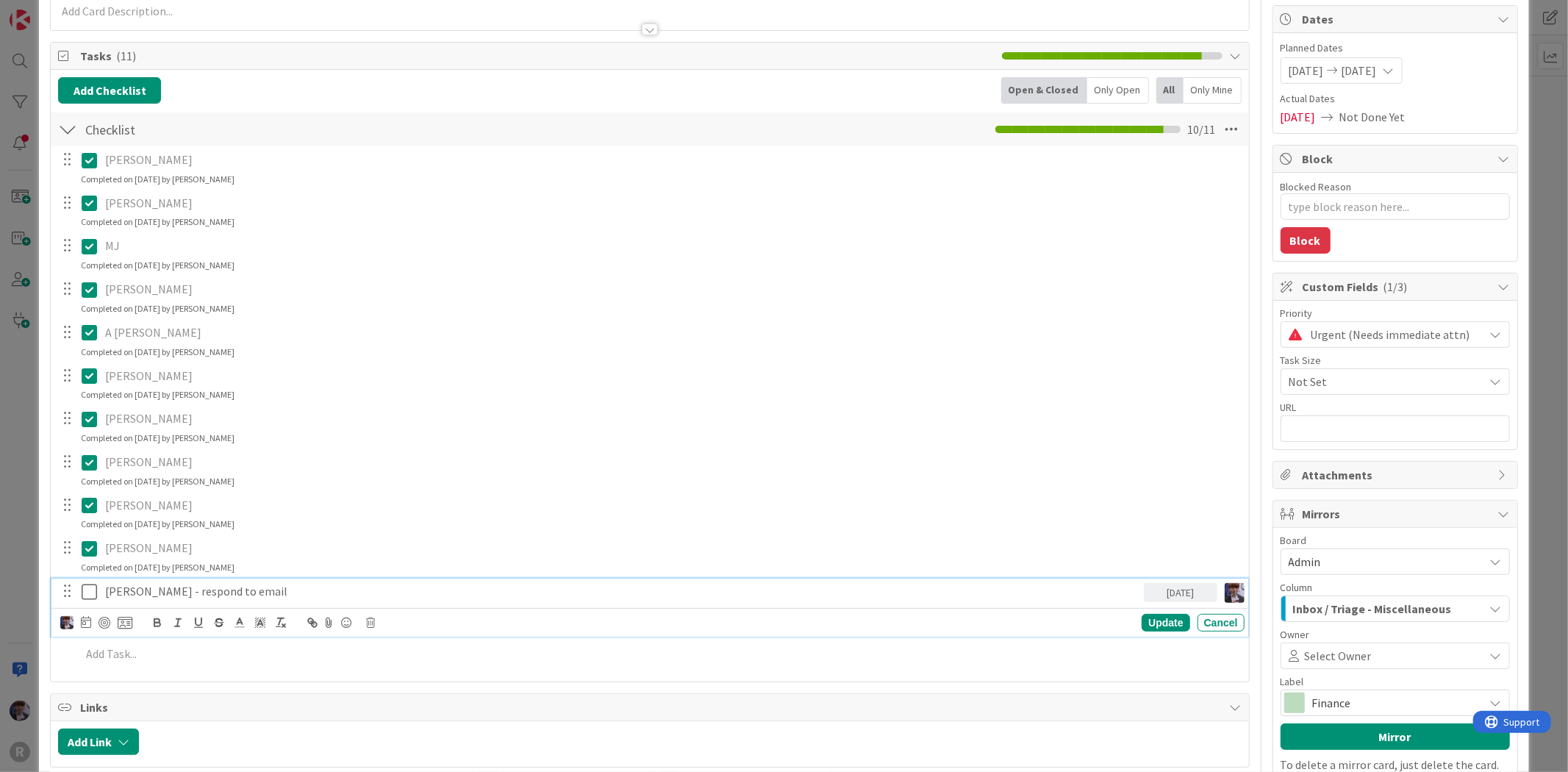
scroll to position [0, 0]
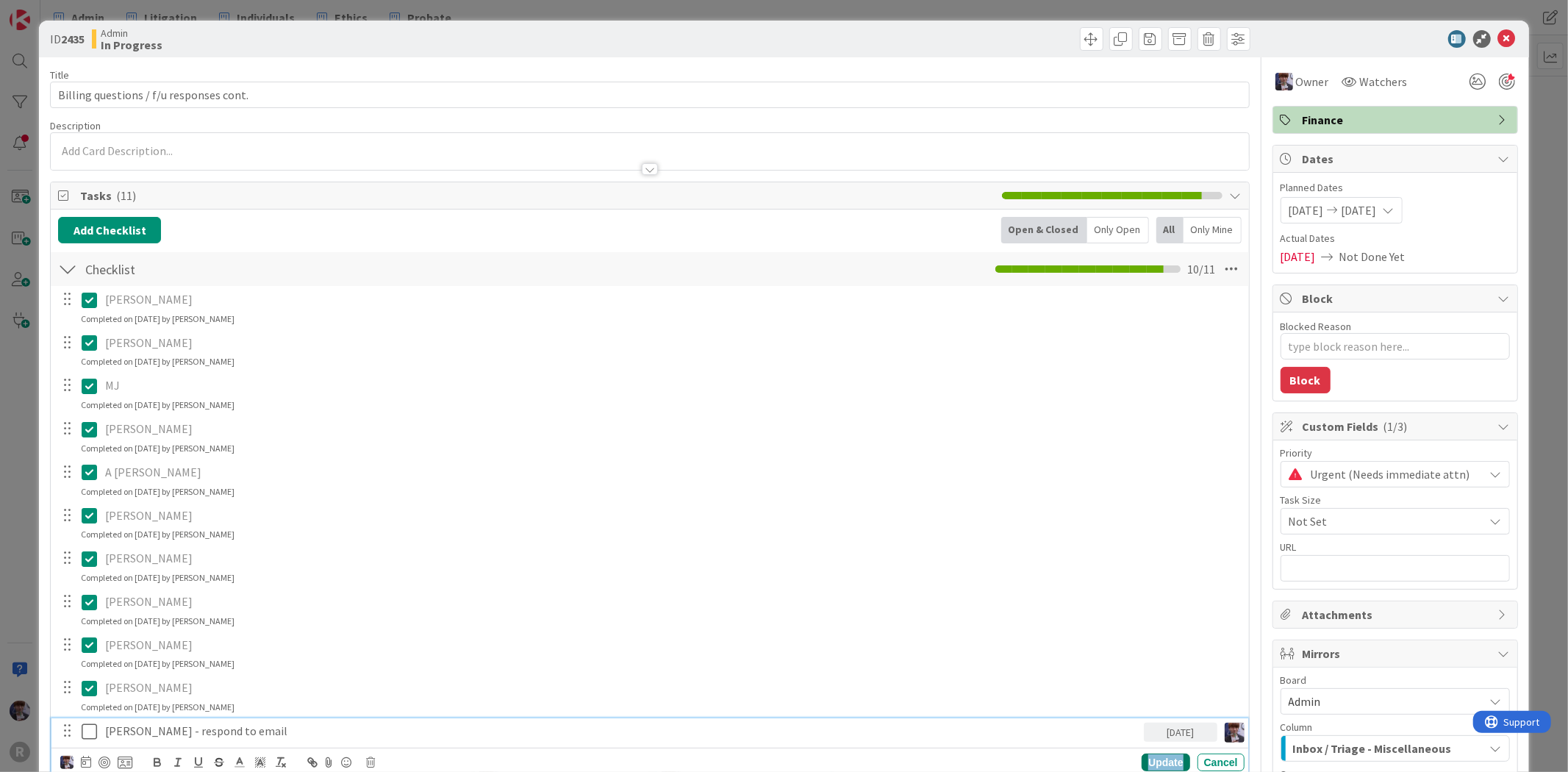
click at [1159, 756] on div "Update" at bounding box center [1166, 762] width 48 height 18
click at [1541, 127] on div "ID 2435 Admin In Progress Title 39 / 128 Billing questions / f/u responses cont…" at bounding box center [784, 386] width 1568 height 772
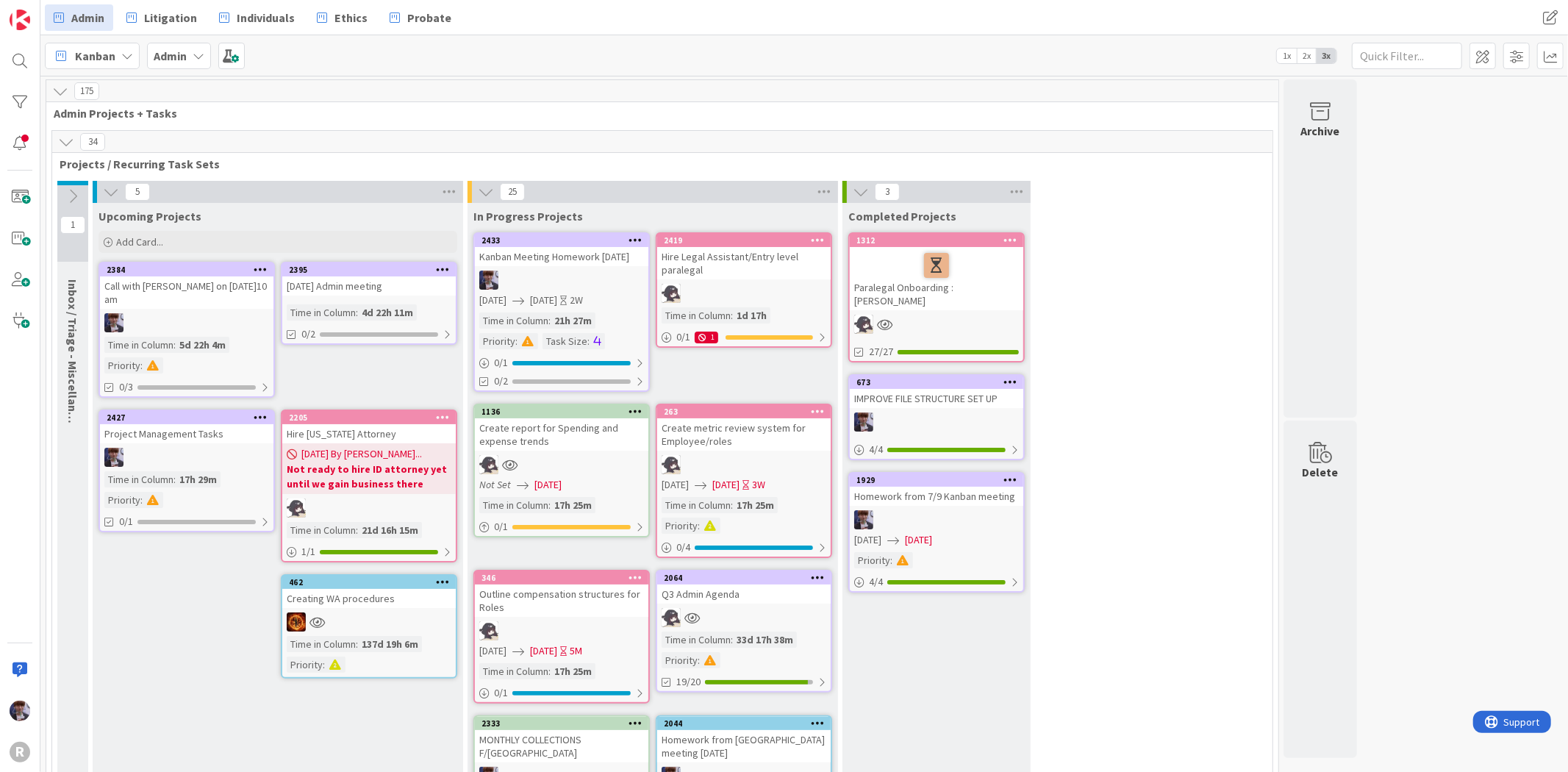
click at [75, 144] on div "34" at bounding box center [662, 142] width 1221 height 22
click at [71, 144] on icon at bounding box center [66, 142] width 16 height 16
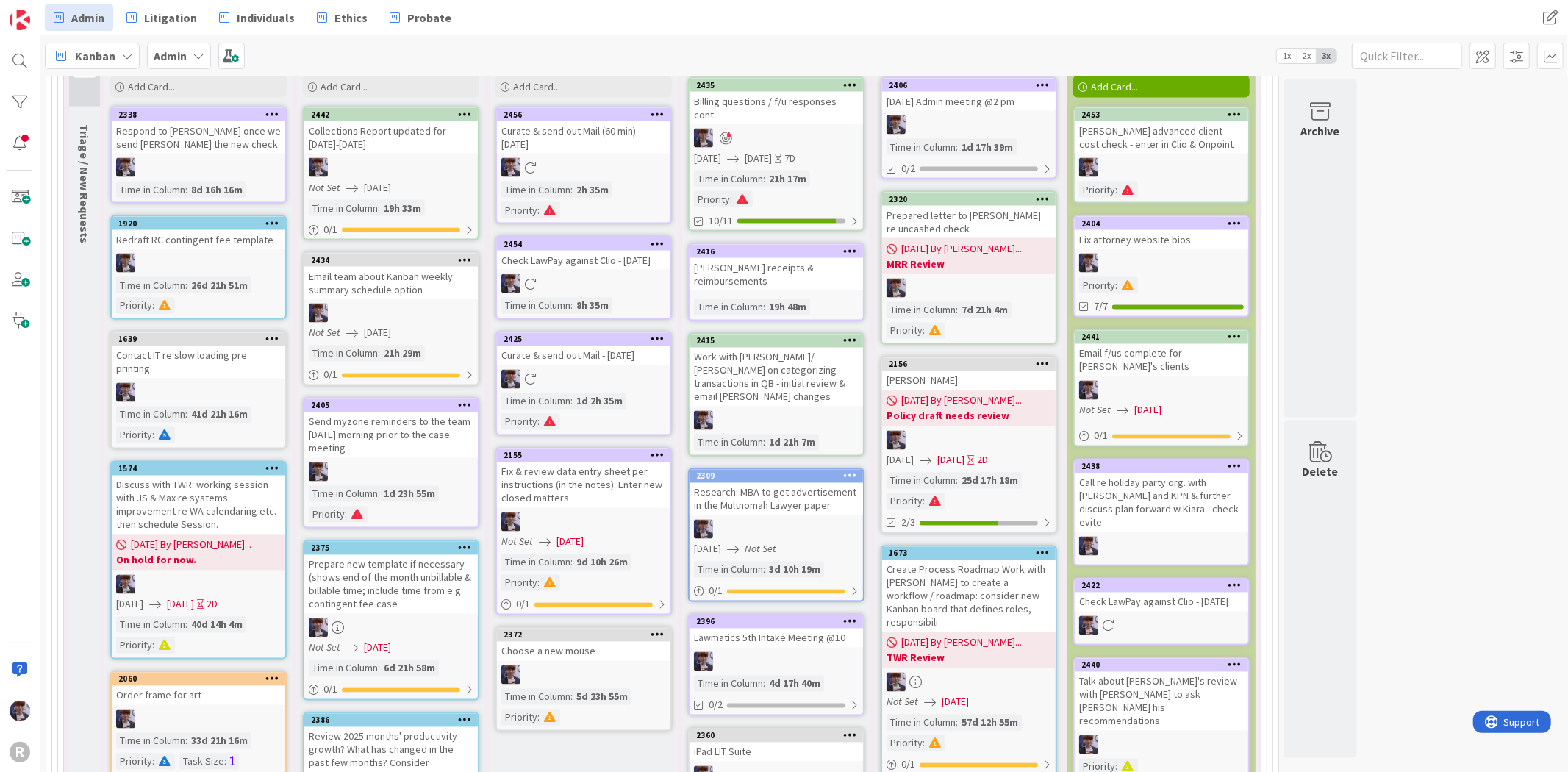
scroll to position [1878, 0]
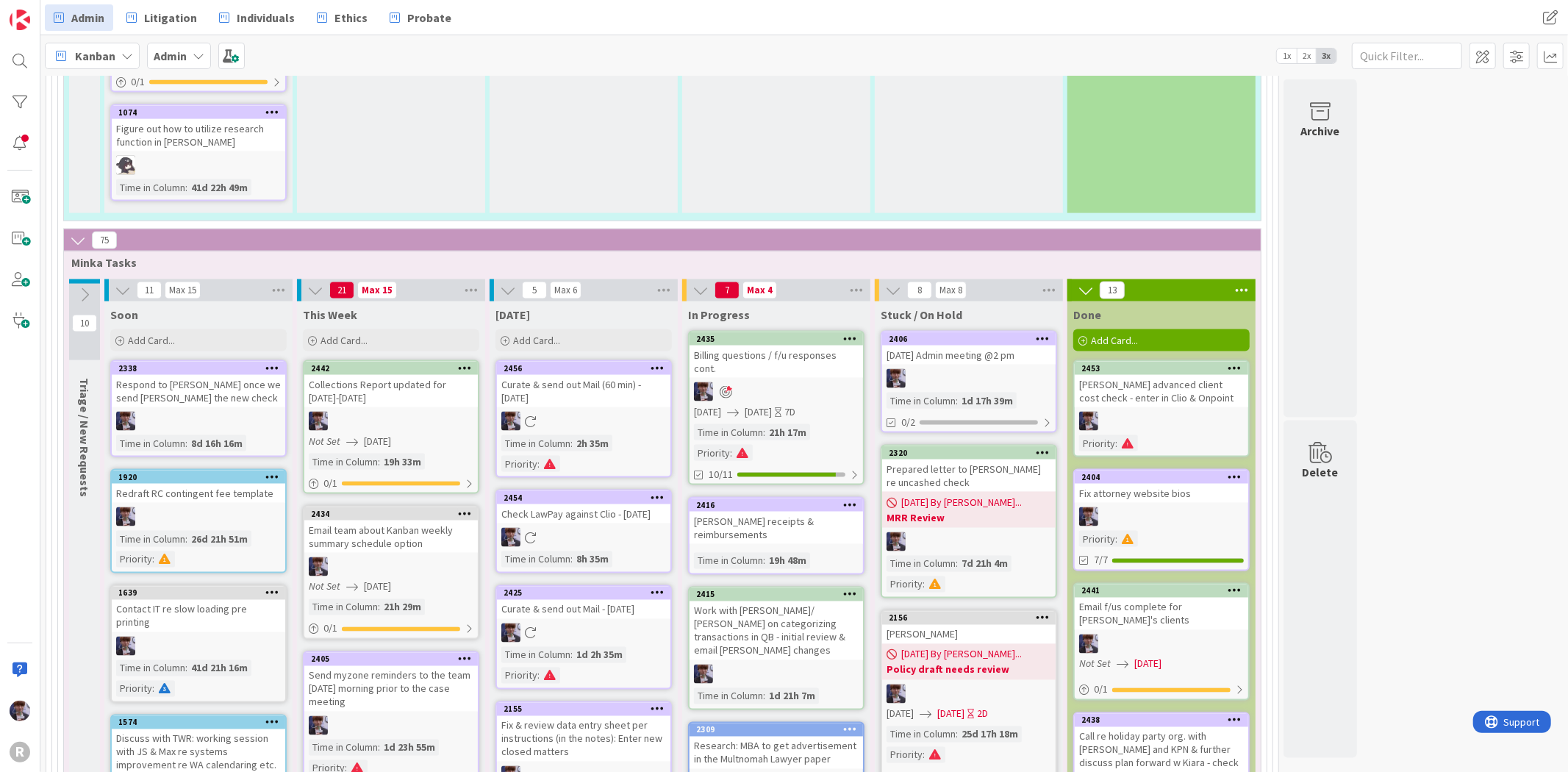
click at [540, 308] on div "[DATE] Add Card..." at bounding box center [583, 328] width 188 height 53
click at [539, 334] on span "Add Card..." at bounding box center [536, 340] width 47 height 13
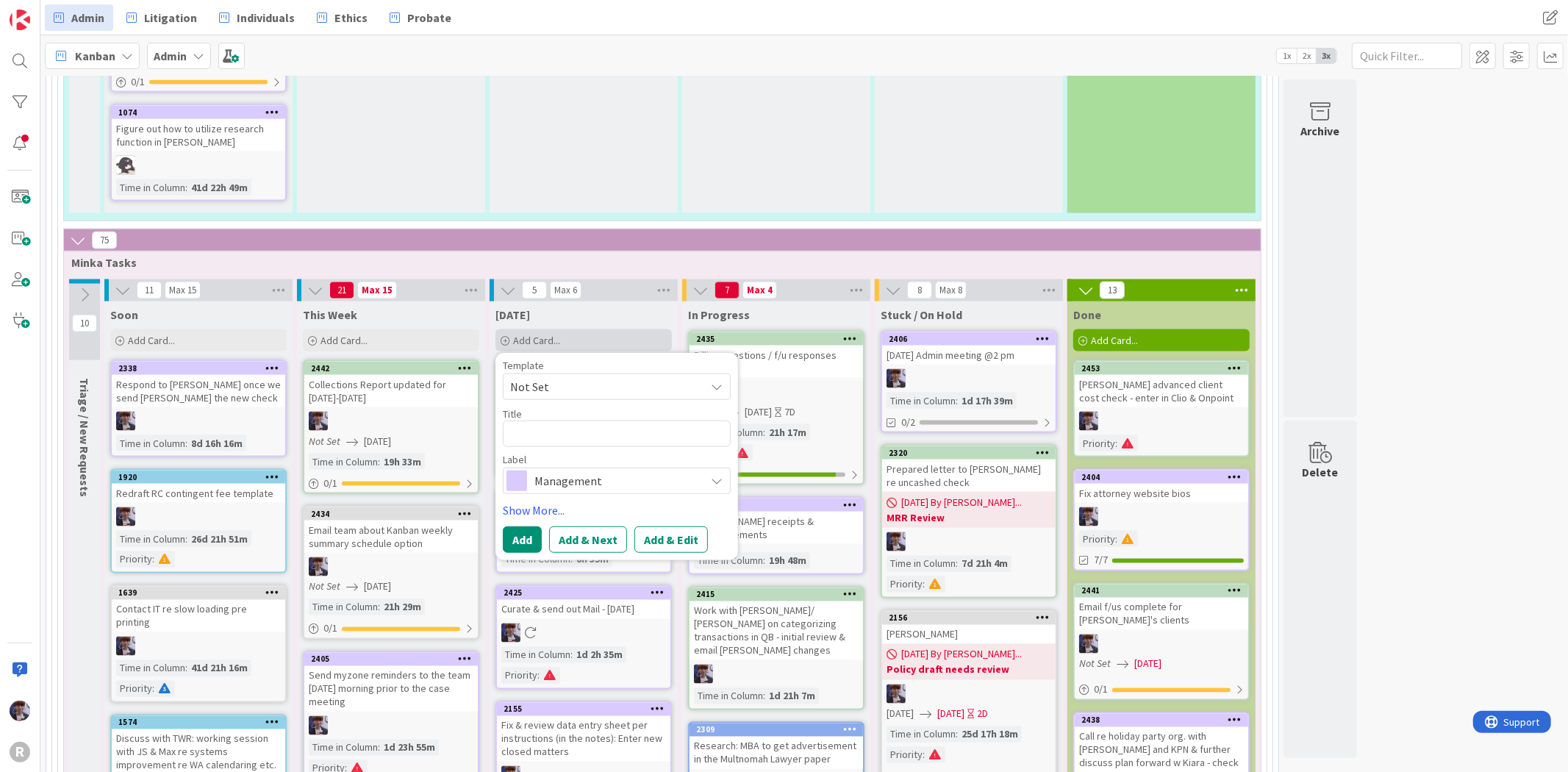
type textarea "x"
type textarea "K"
type textarea "x"
type textarea "Ka"
type textarea "x"
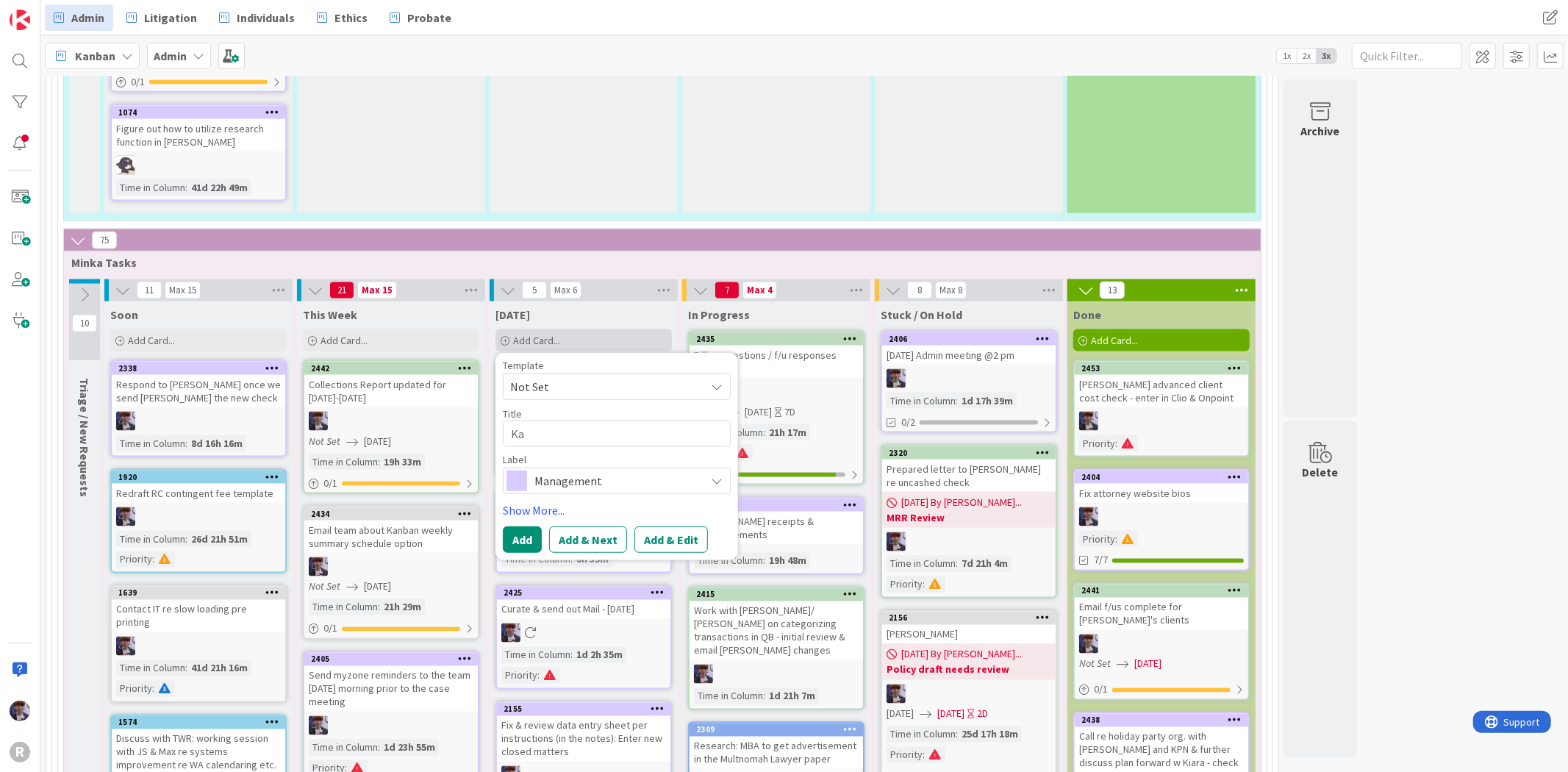
type textarea "[PERSON_NAME]"
type textarea "x"
type textarea "Kanb"
type textarea "x"
type textarea "Kanba"
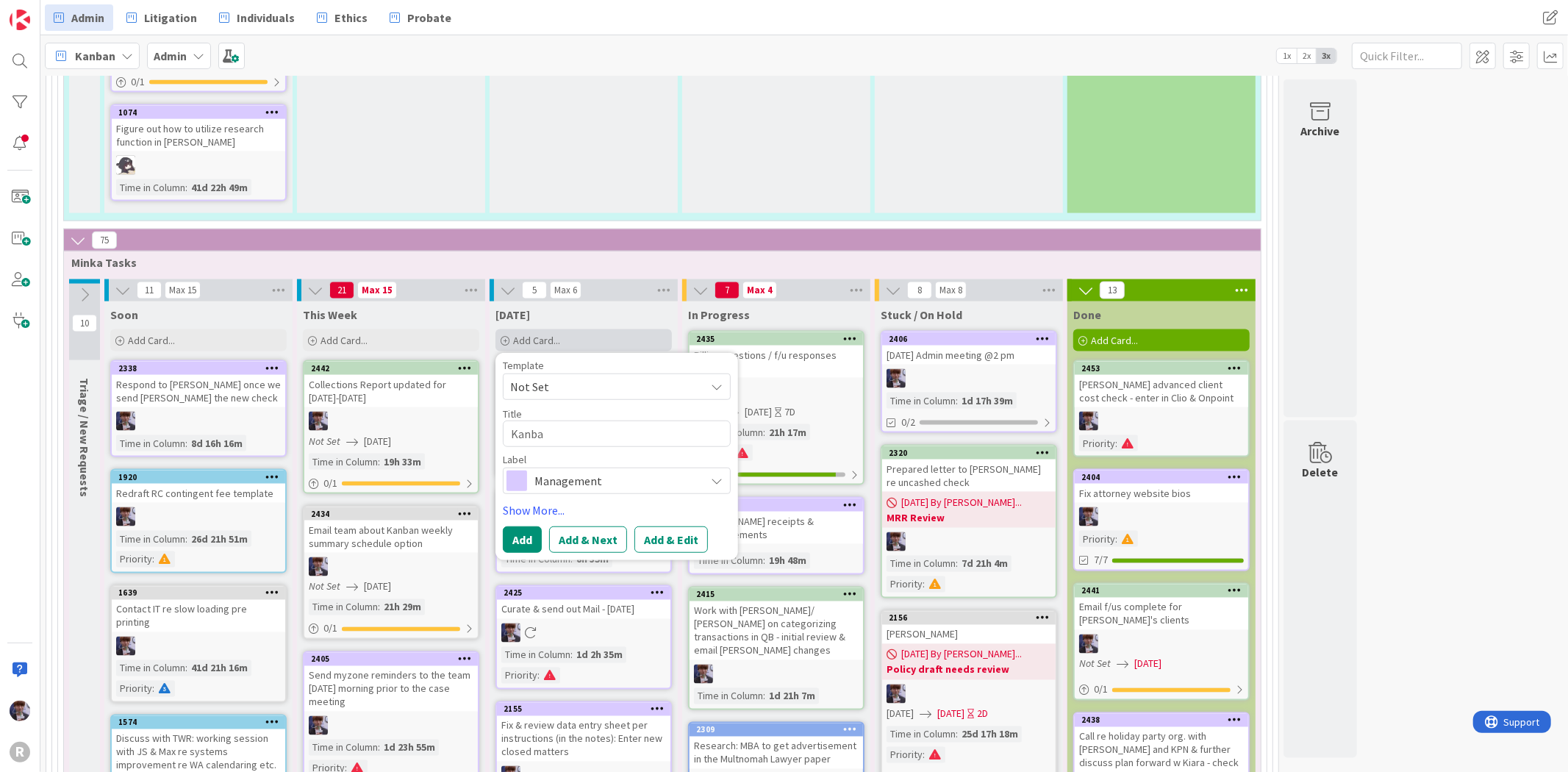
type textarea "x"
type textarea "Kanban"
type textarea "x"
type textarea "Kanban"
type textarea "x"
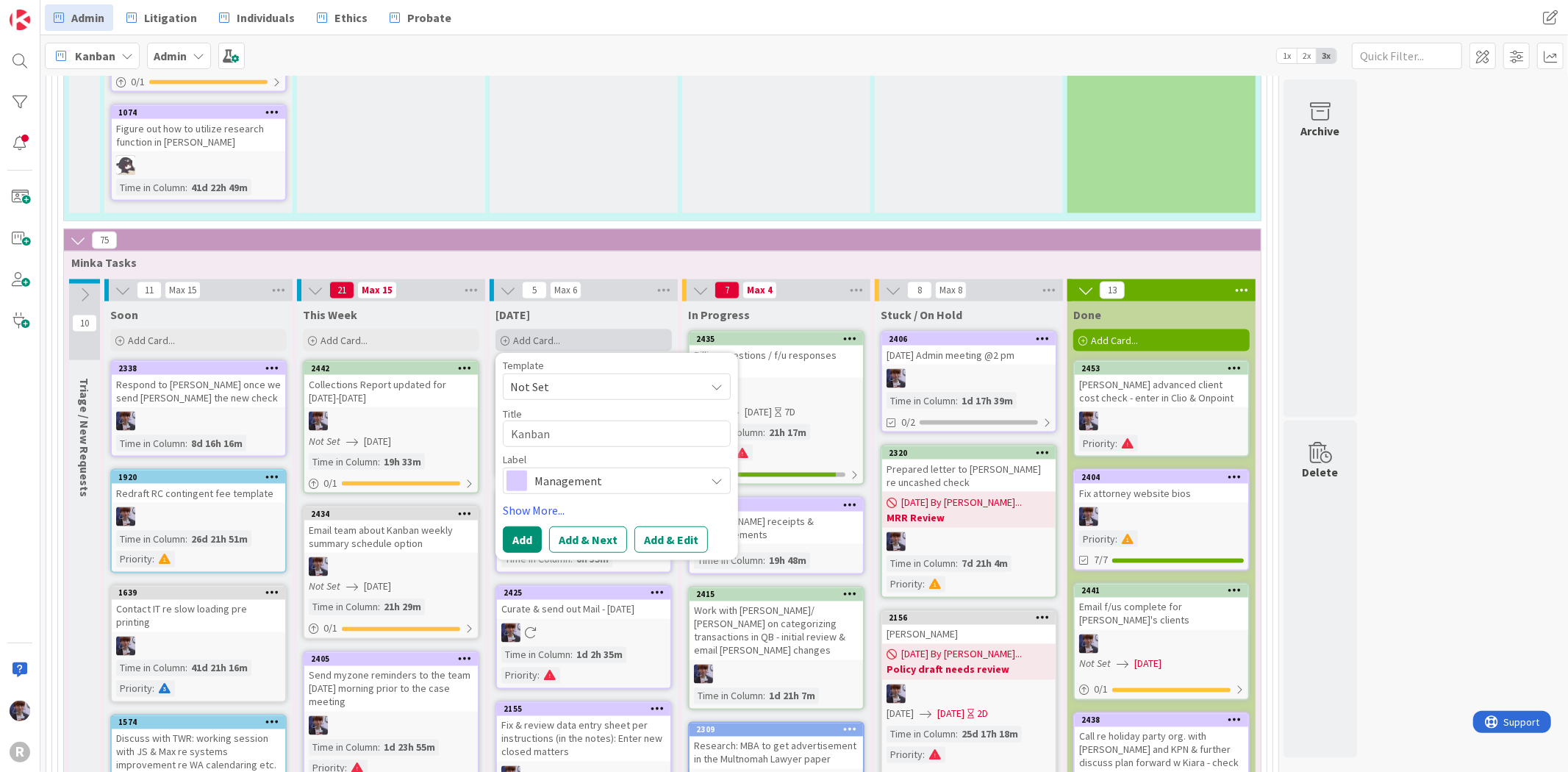
type textarea "Kanban"
type textarea "x"
type textarea "[GEOGRAPHIC_DATA]:"
type textarea "x"
type textarea "[GEOGRAPHIC_DATA]:"
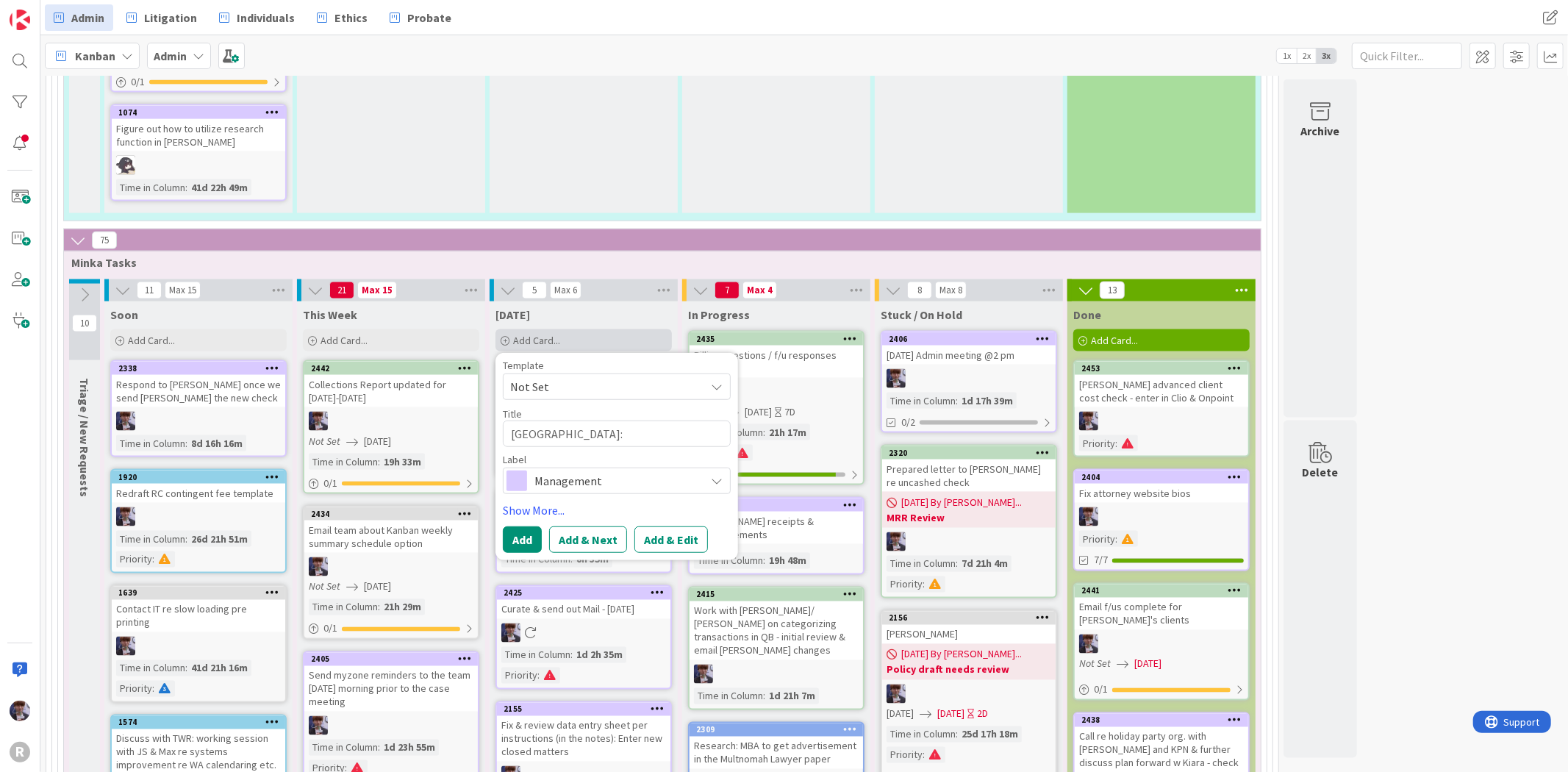
type textarea "x"
type textarea "Kanban: E"
type textarea "x"
type textarea "Kanban: En"
type textarea "x"
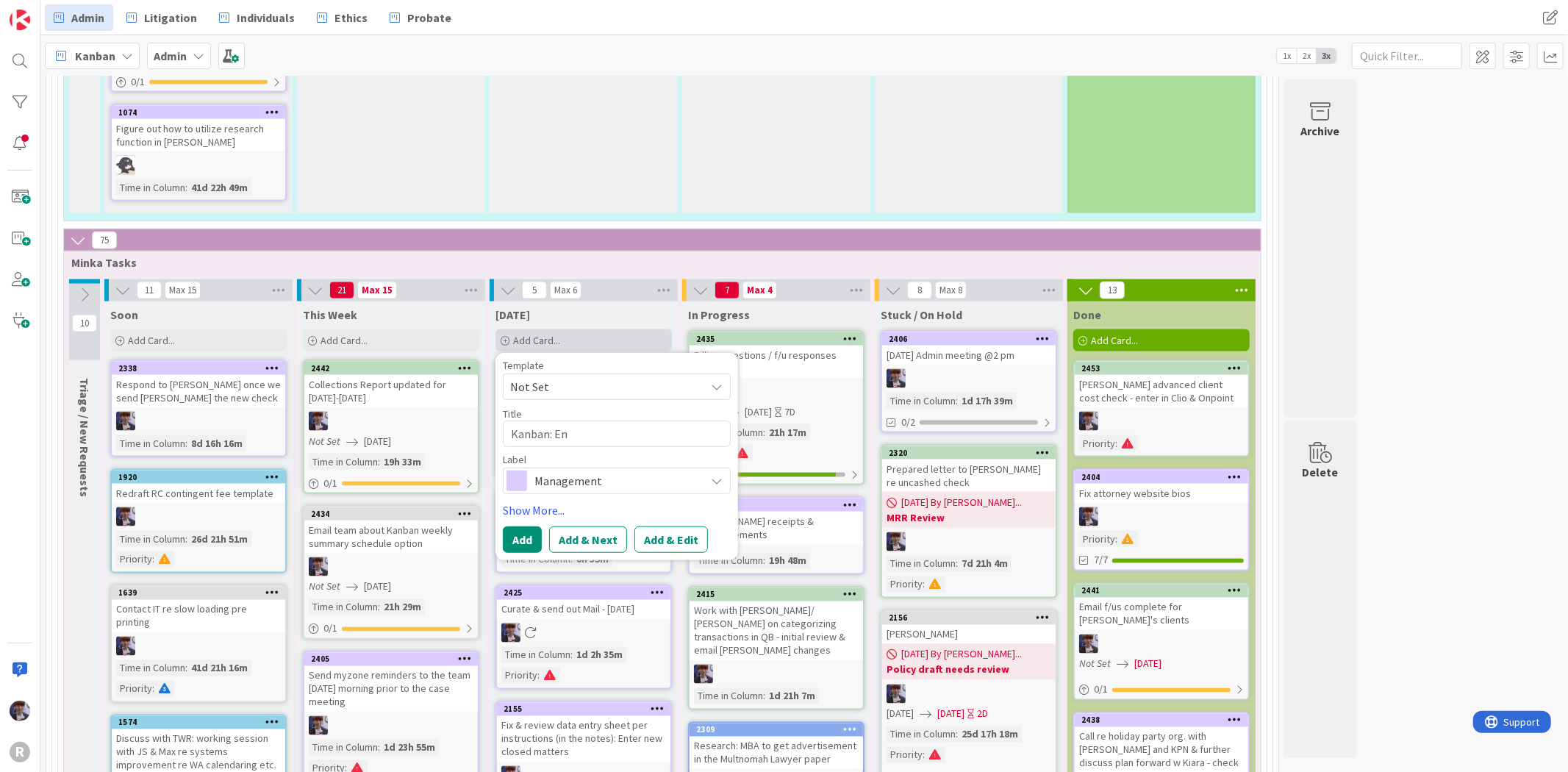
type textarea "Kanban: Ent"
type textarea "x"
type textarea "Kanban: Ente"
type textarea "x"
type textarea "Kanban: Enter"
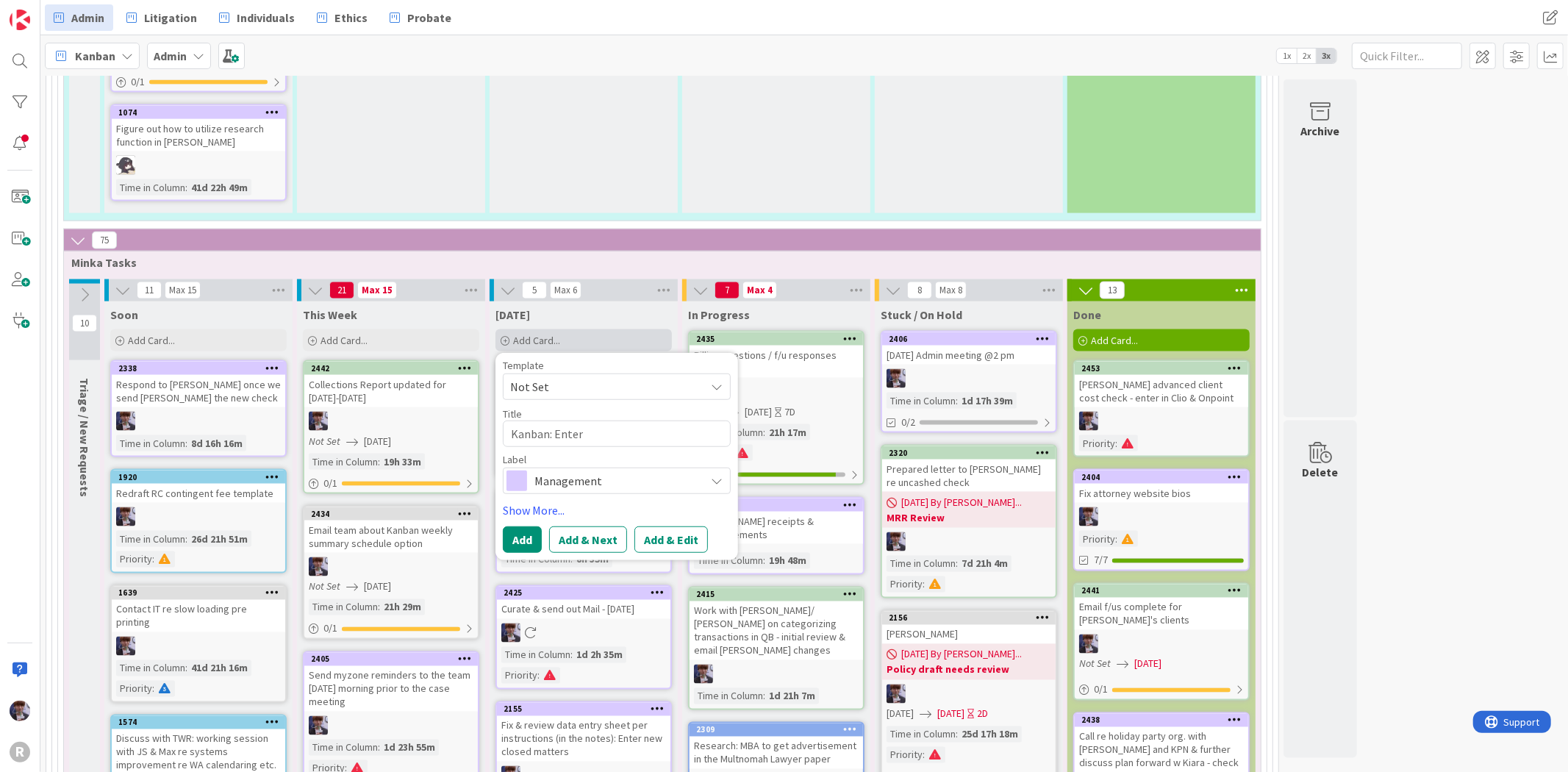
type textarea "x"
type textarea "Kanban: Enter"
type textarea "x"
type textarea "Kanban: Enter p"
type textarea "x"
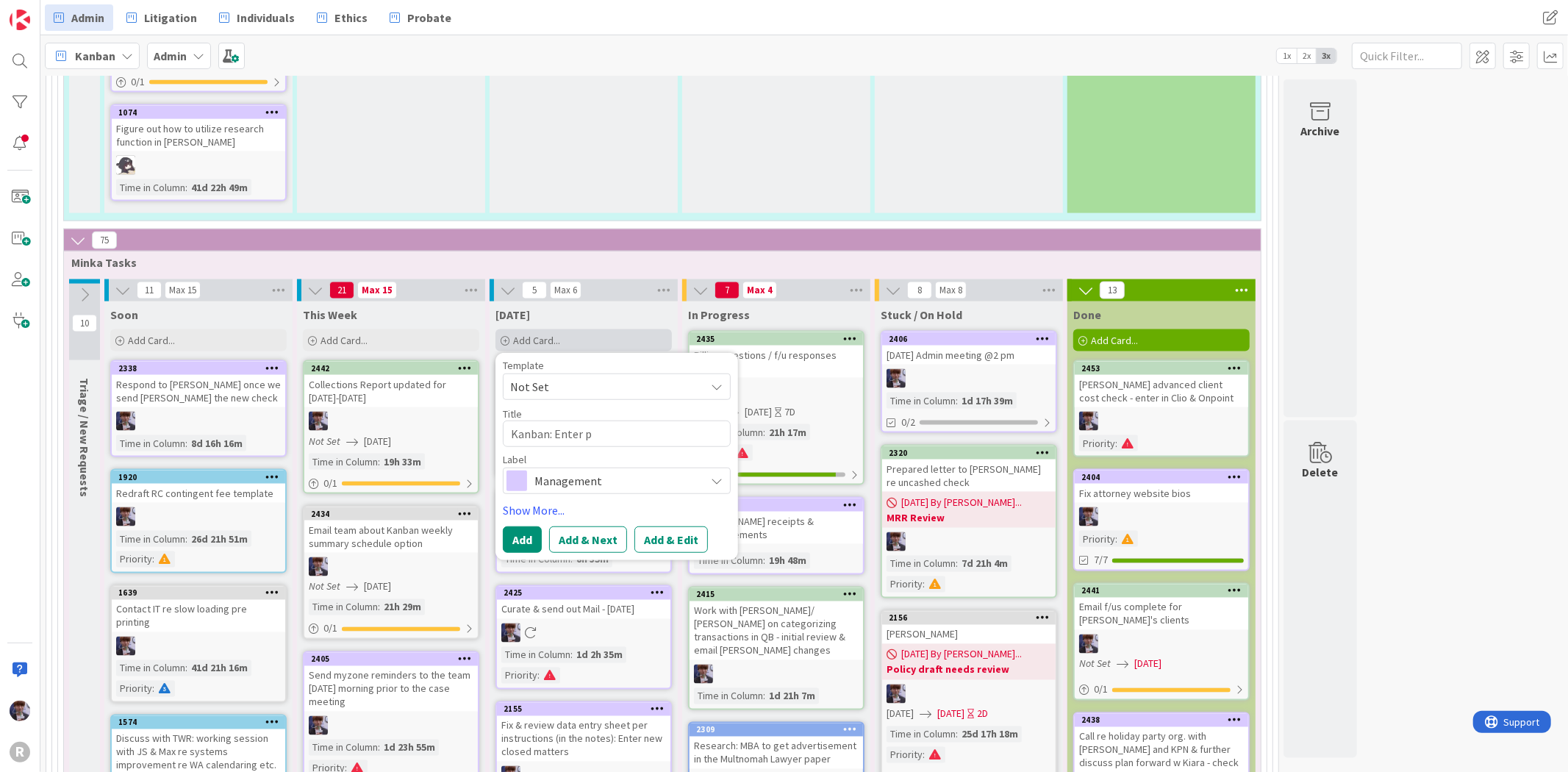
type textarea "Kanban: Enter pr"
type textarea "x"
type textarea "Kanban: Enter pro"
type textarea "x"
type textarea "Kanban: Enter proj"
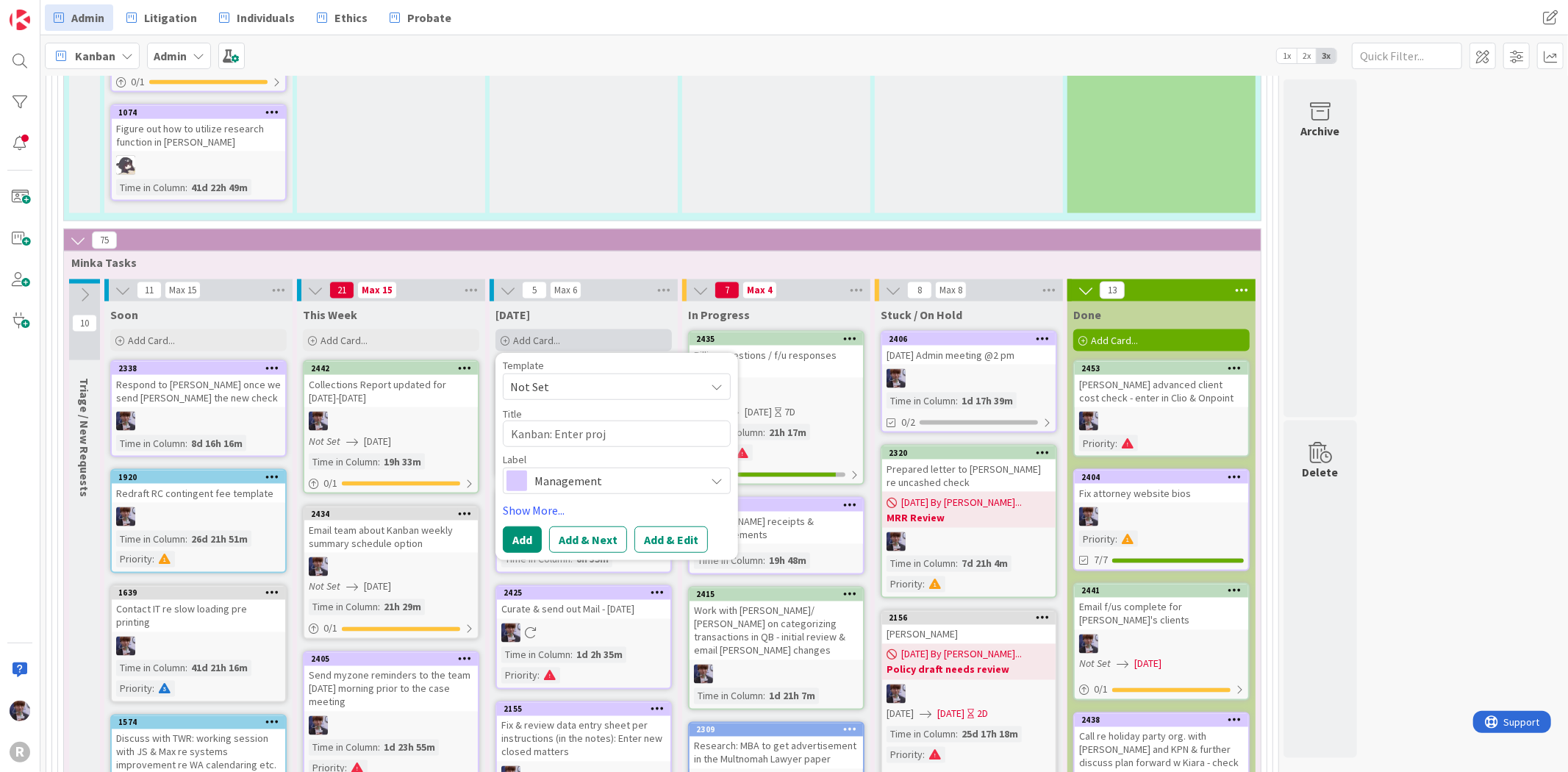
type textarea "x"
type textarea "Kanban: Enter proje"
type textarea "x"
type textarea "Kanban: Enter projec"
type textarea "x"
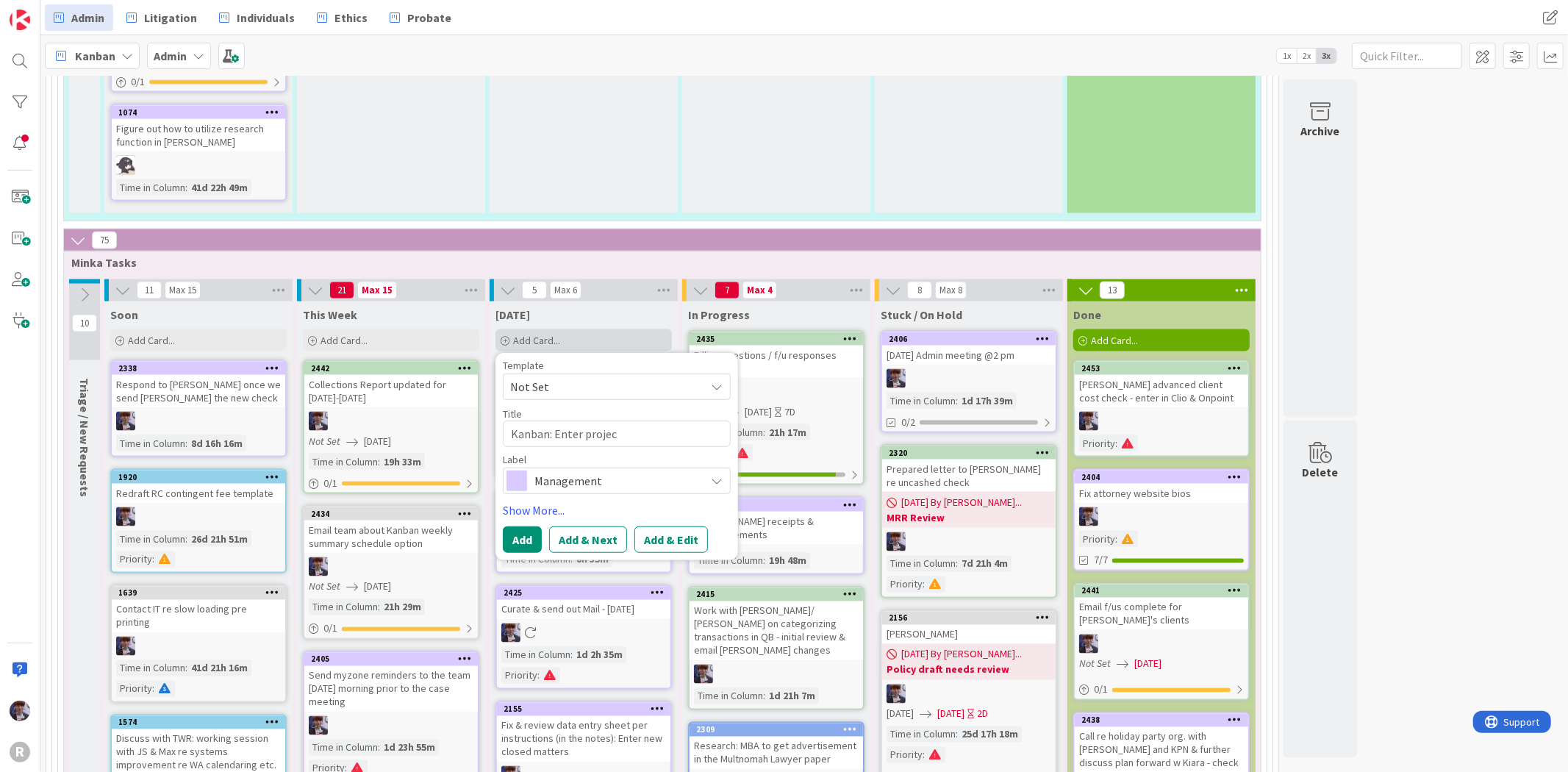
type textarea "Kanban: Enter project"
type textarea "x"
type textarea "Kanban: Enter projects"
type textarea "x"
type textarea "Kanban: Enter projects"
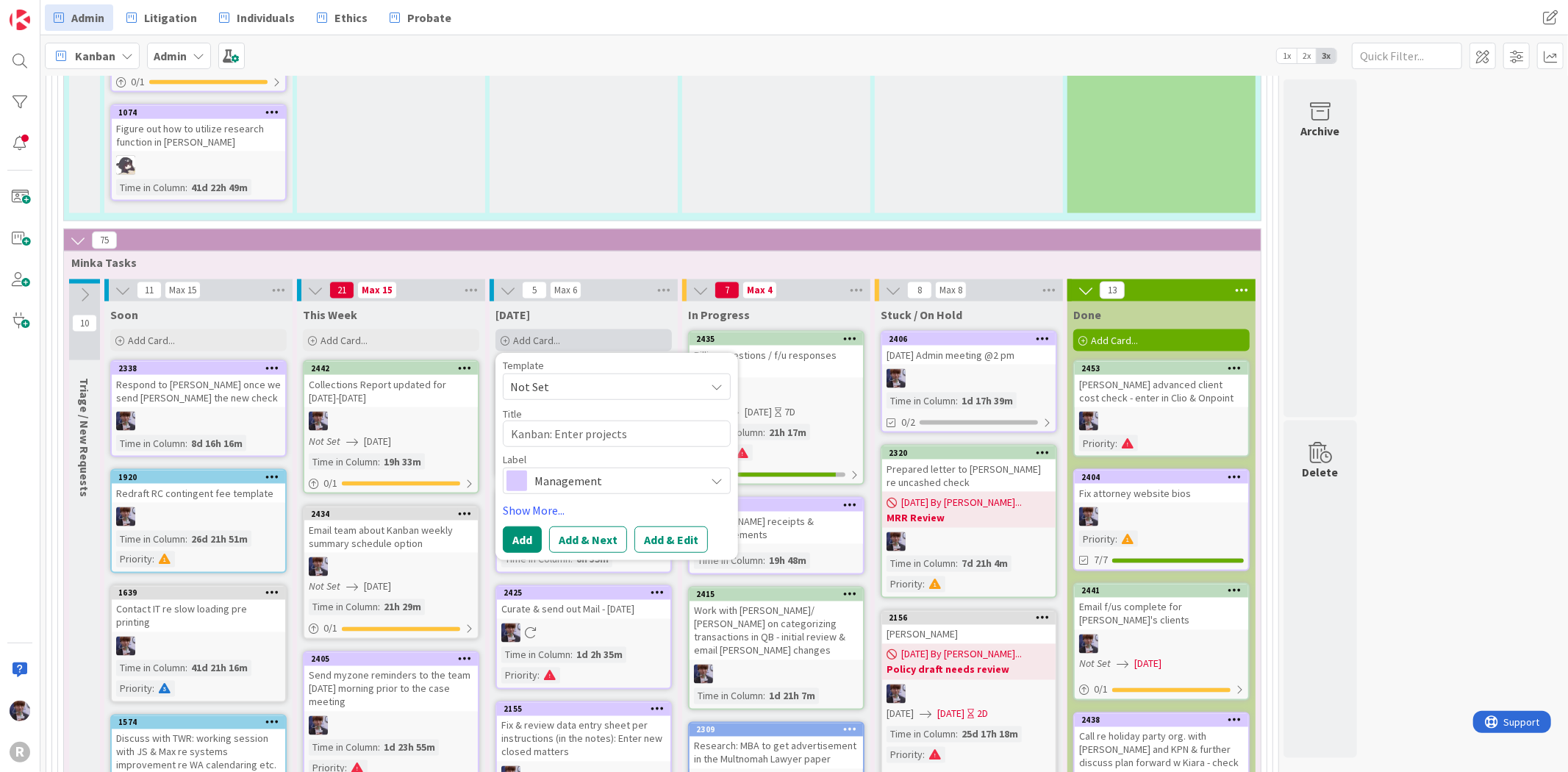
type textarea "x"
type textarea "Kanban: Enter projects &"
type textarea "x"
type textarea "Kanban: Enter projects &"
type textarea "x"
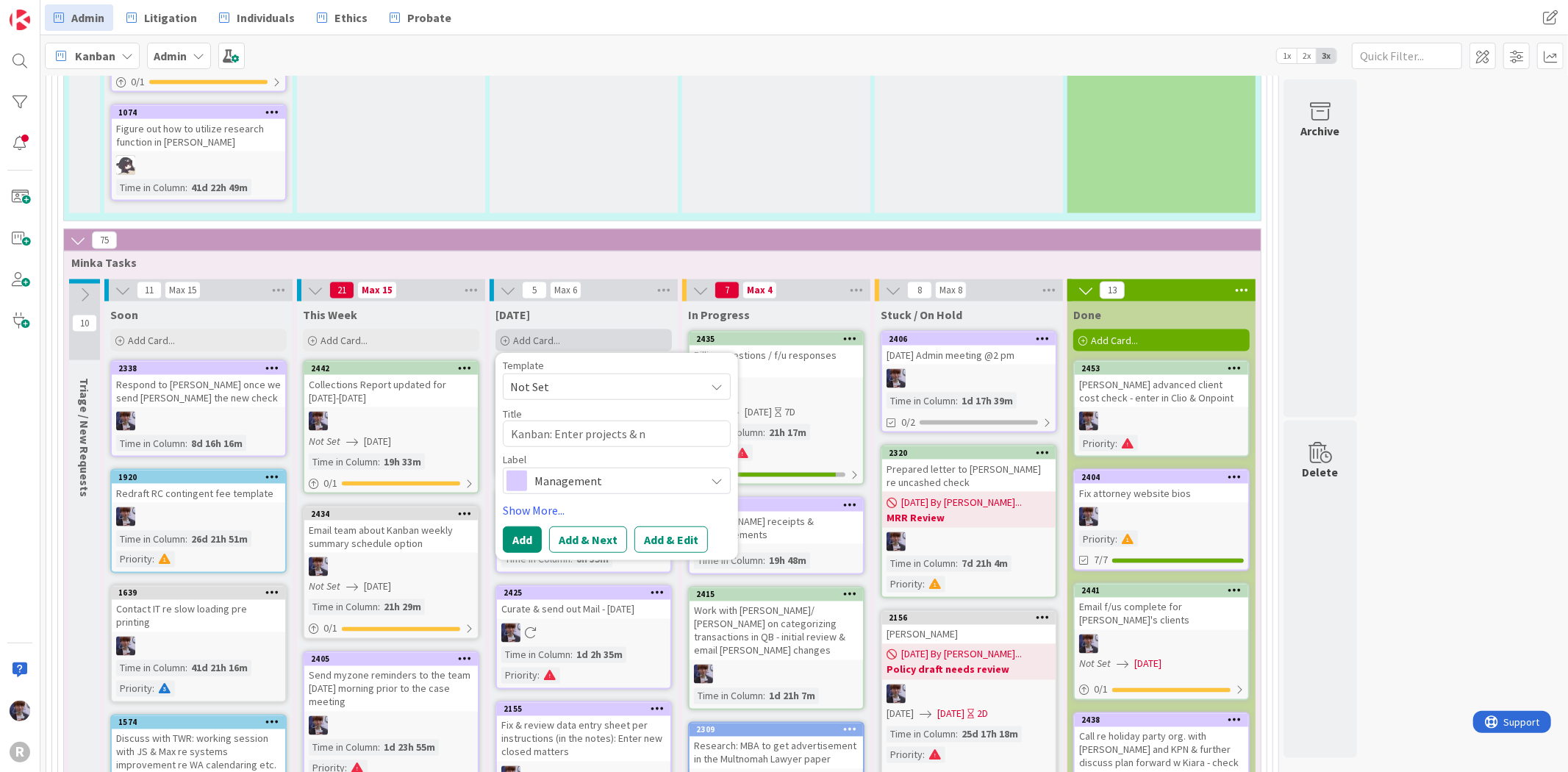
type textarea "Kanban: Enter projects & ne"
type textarea "x"
type textarea "Kanban: Enter projects & new"
type textarea "x"
type textarea "Kanban: Enter projects & new t"
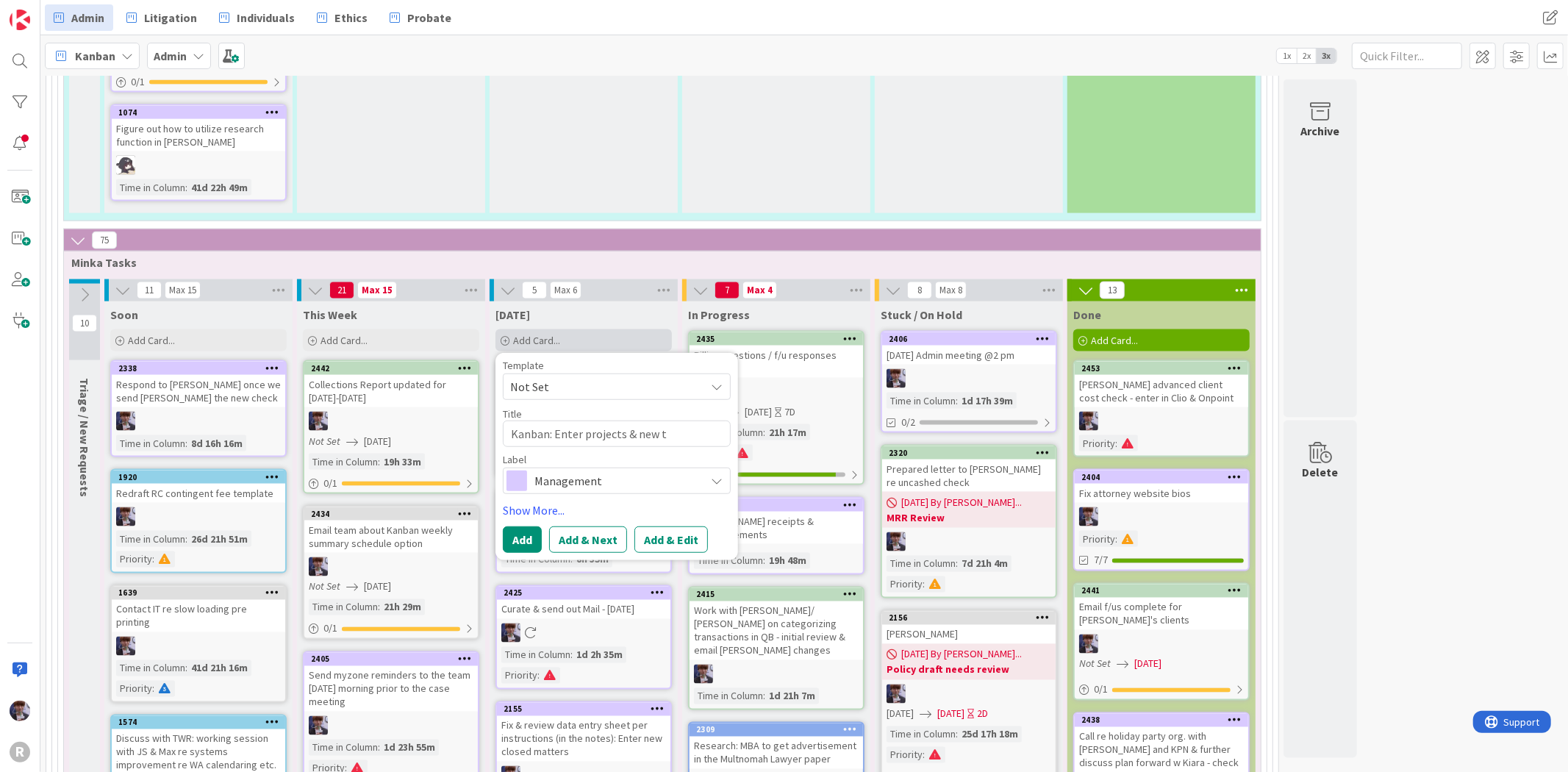
type textarea "x"
type textarea "Kanban: Enter projects & new ta"
type textarea "x"
type textarea "Kanban: Enter projects & new tas"
type textarea "x"
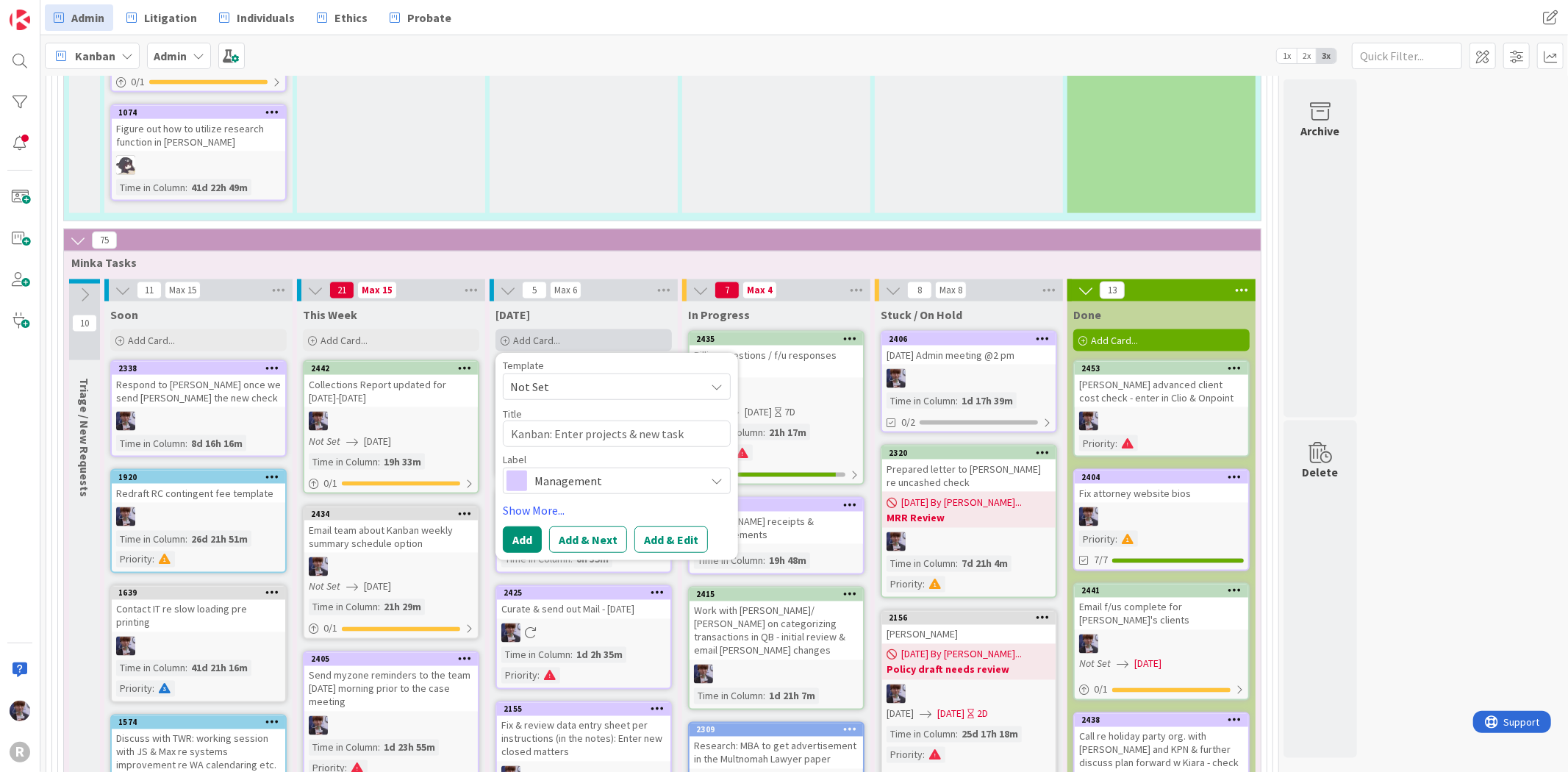
type textarea "Kanban: Enter projects & new tasks"
type textarea "x"
type textarea "Kanban: Enter projects & new task"
type textarea "x"
type textarea "Kanban: Enter projects & new tas"
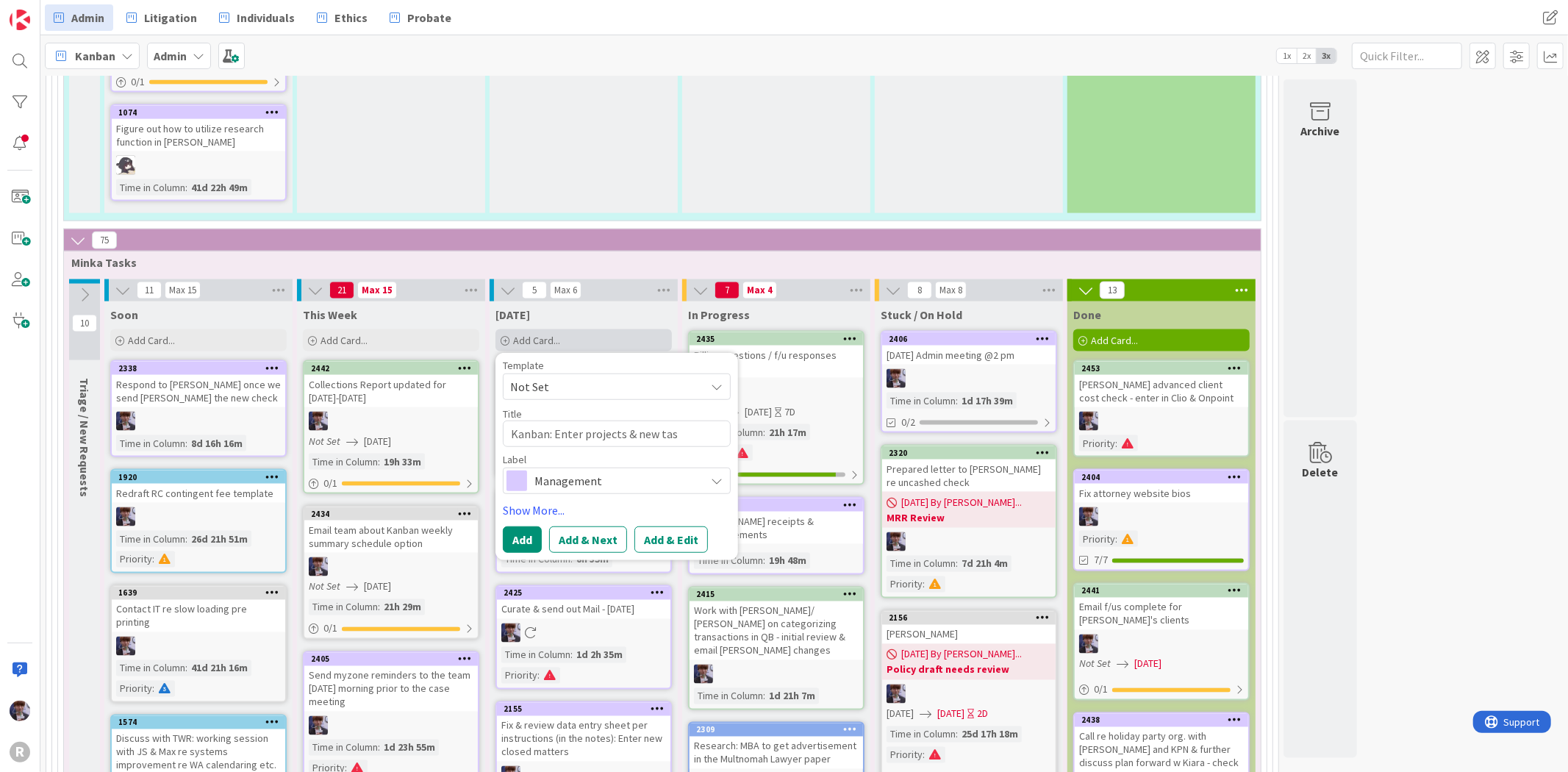
type textarea "x"
type textarea "Kanban: Enter projects & new ta"
type textarea "x"
type textarea "Kanban: Enter projects & new t"
type textarea "x"
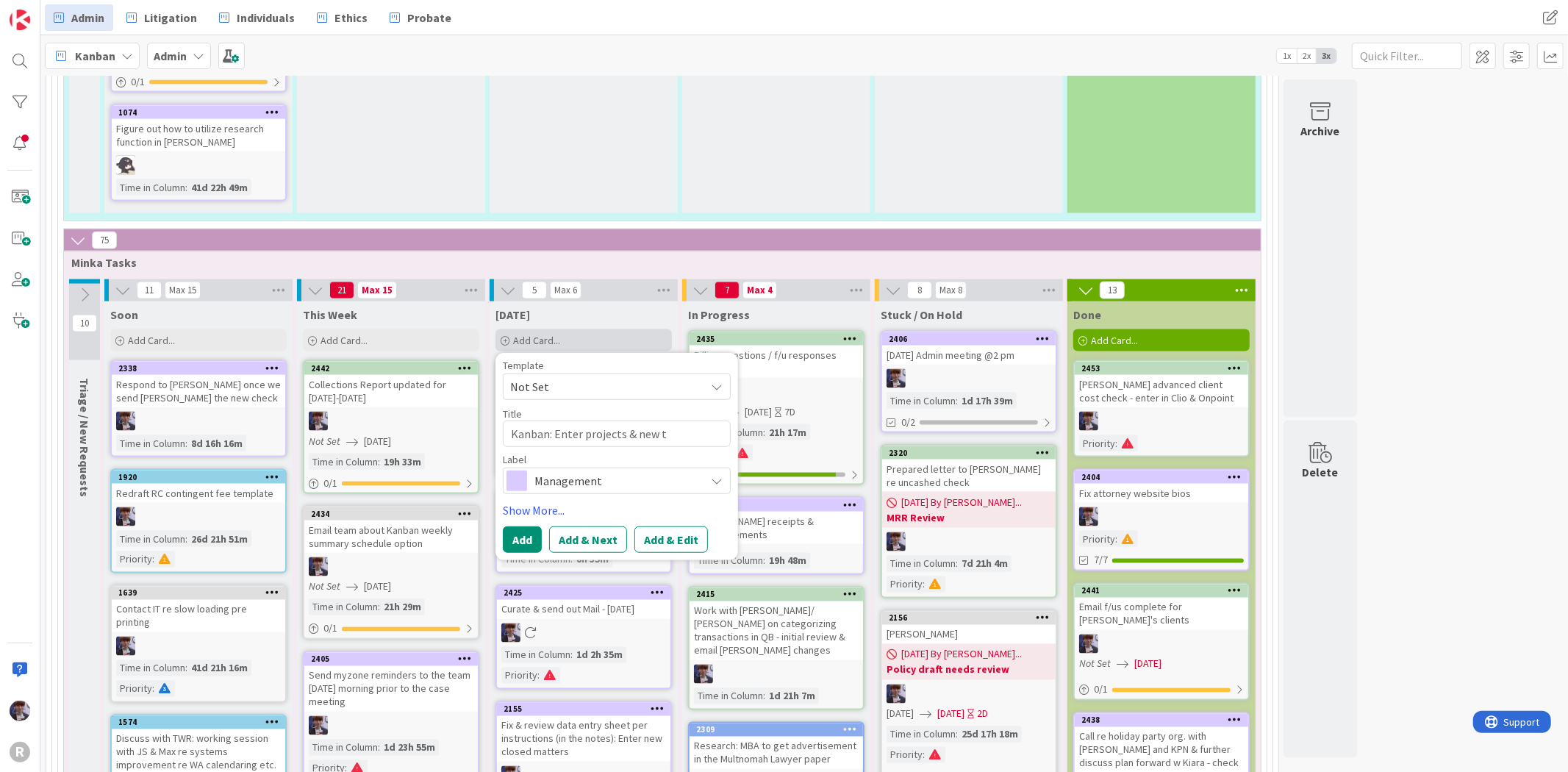
type textarea "Kanban: Enter projects & new"
type textarea "x"
type textarea "Kanban: Enter projects & new h"
type textarea "x"
type textarea "Kanban: Enter projects & new ho"
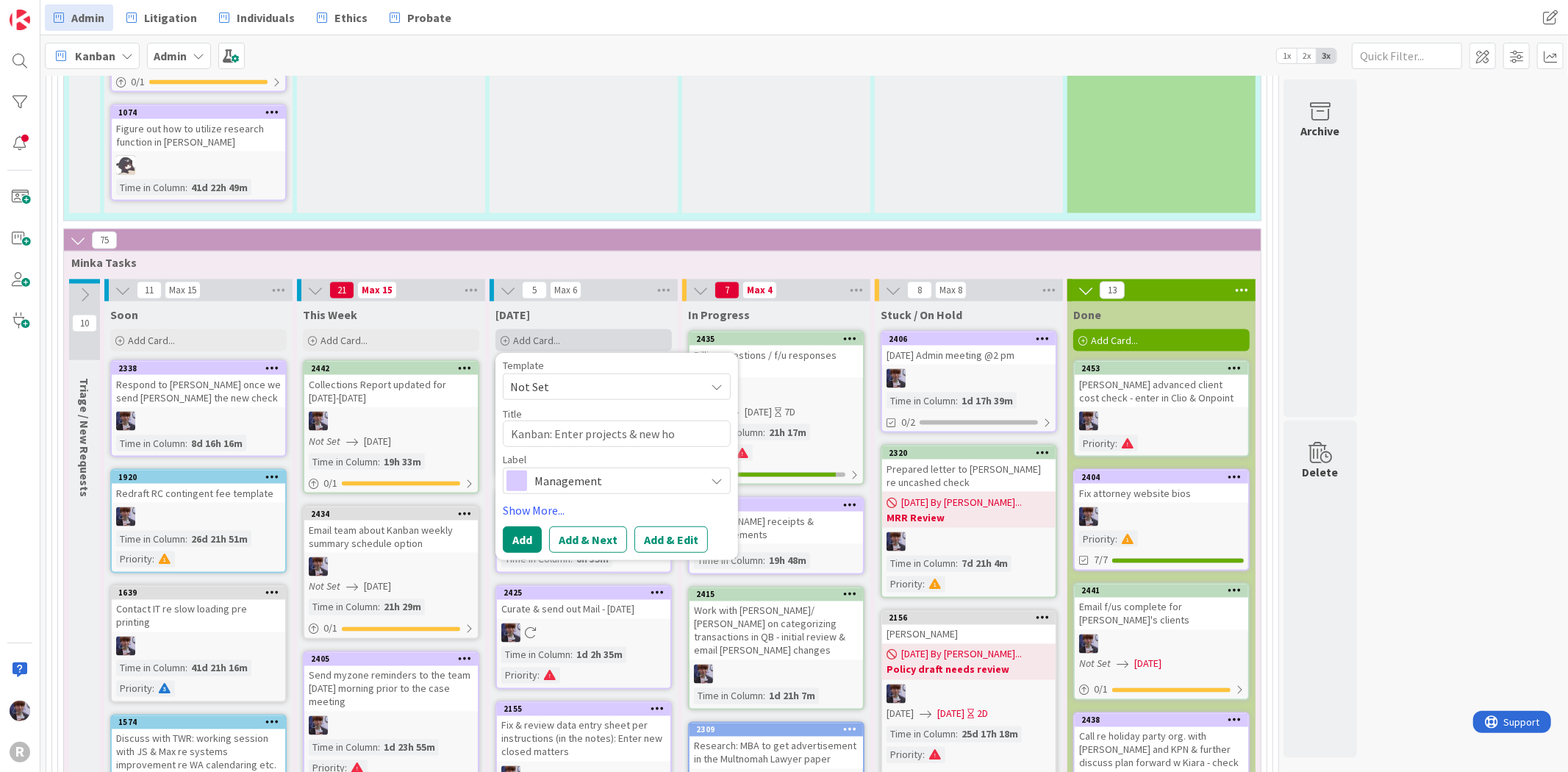
type textarea "x"
type textarea "Kanban: Enter projects & new hom"
type textarea "x"
type textarea "Kanban: Enter projects & new home"
type textarea "x"
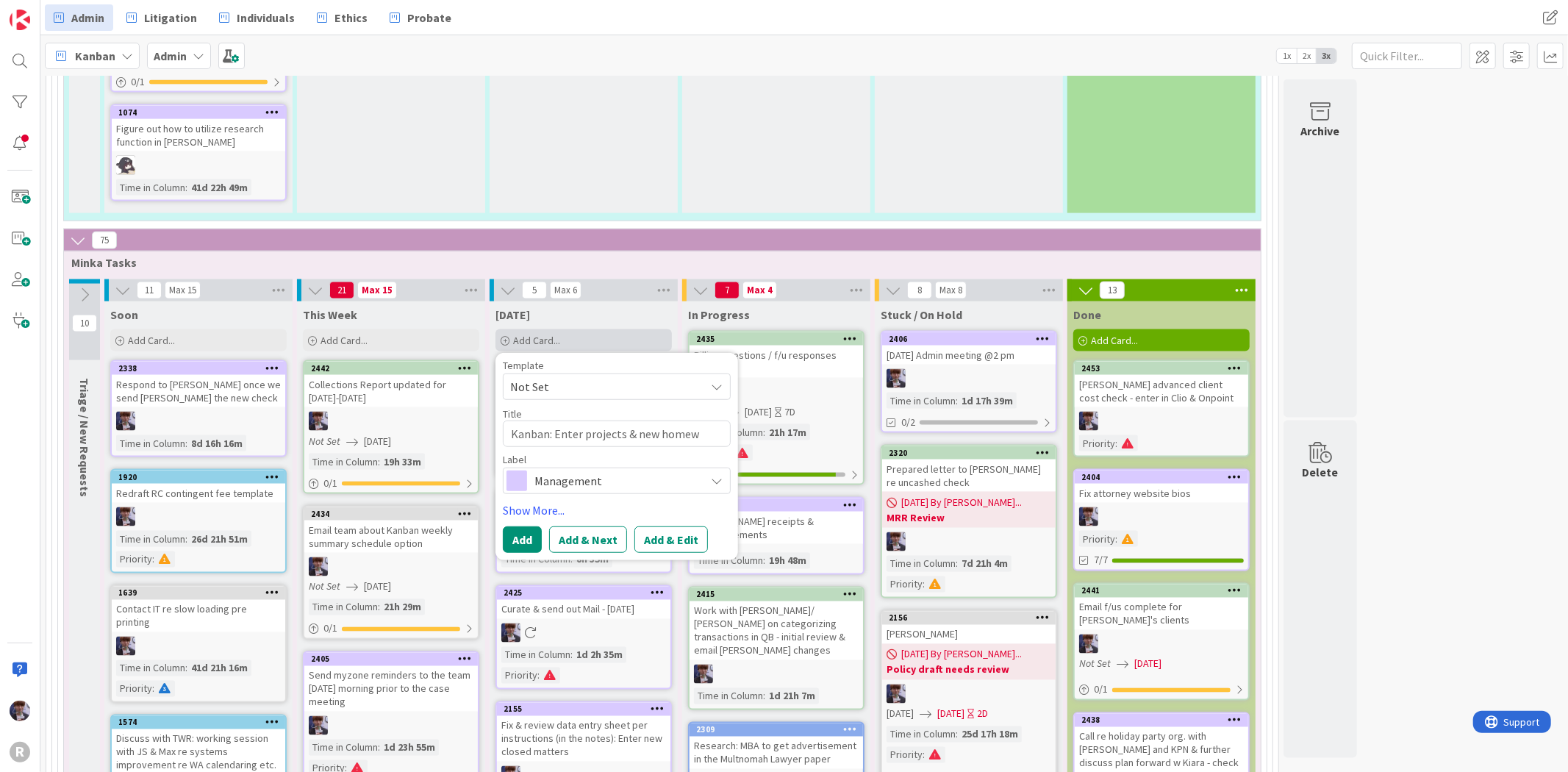
type textarea "Kanban: Enter projects & new homewo"
type textarea "x"
type textarea "Kanban: Enter projects & new homewor"
type textarea "x"
type textarea "Kanban: Enter projects & new homework"
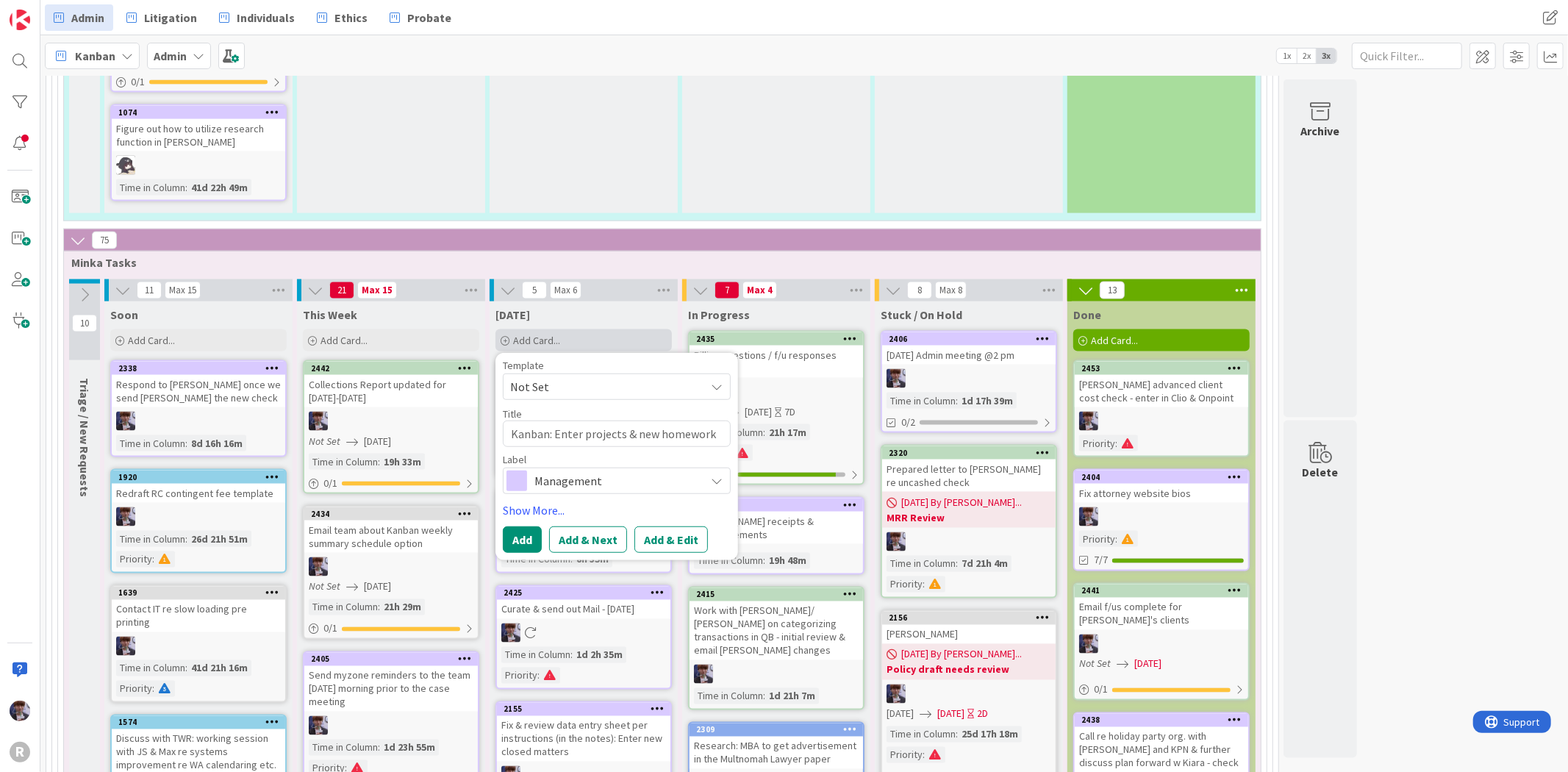
type textarea "x"
type textarea "Kanban: Enter projects & new homework"
type textarea "x"
type textarea "Kanban: Enter projects & new homework f"
type textarea "x"
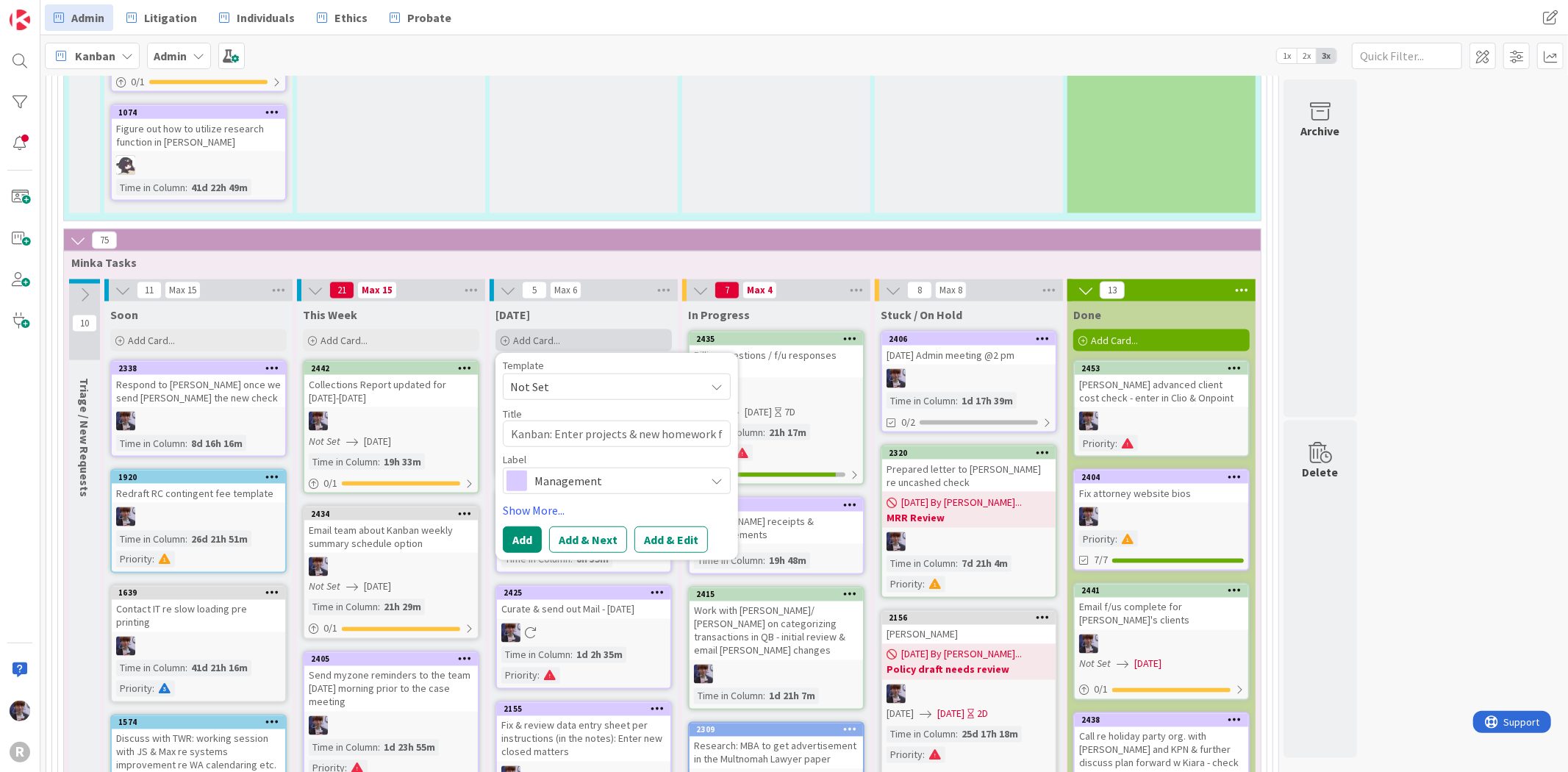
type textarea "Kanban: Enter projects & new homework fr"
type textarea "x"
type textarea "Kanban: Enter projects & new homework fro"
type textarea "x"
type textarea "Kanban: Enter projects & new homework from"
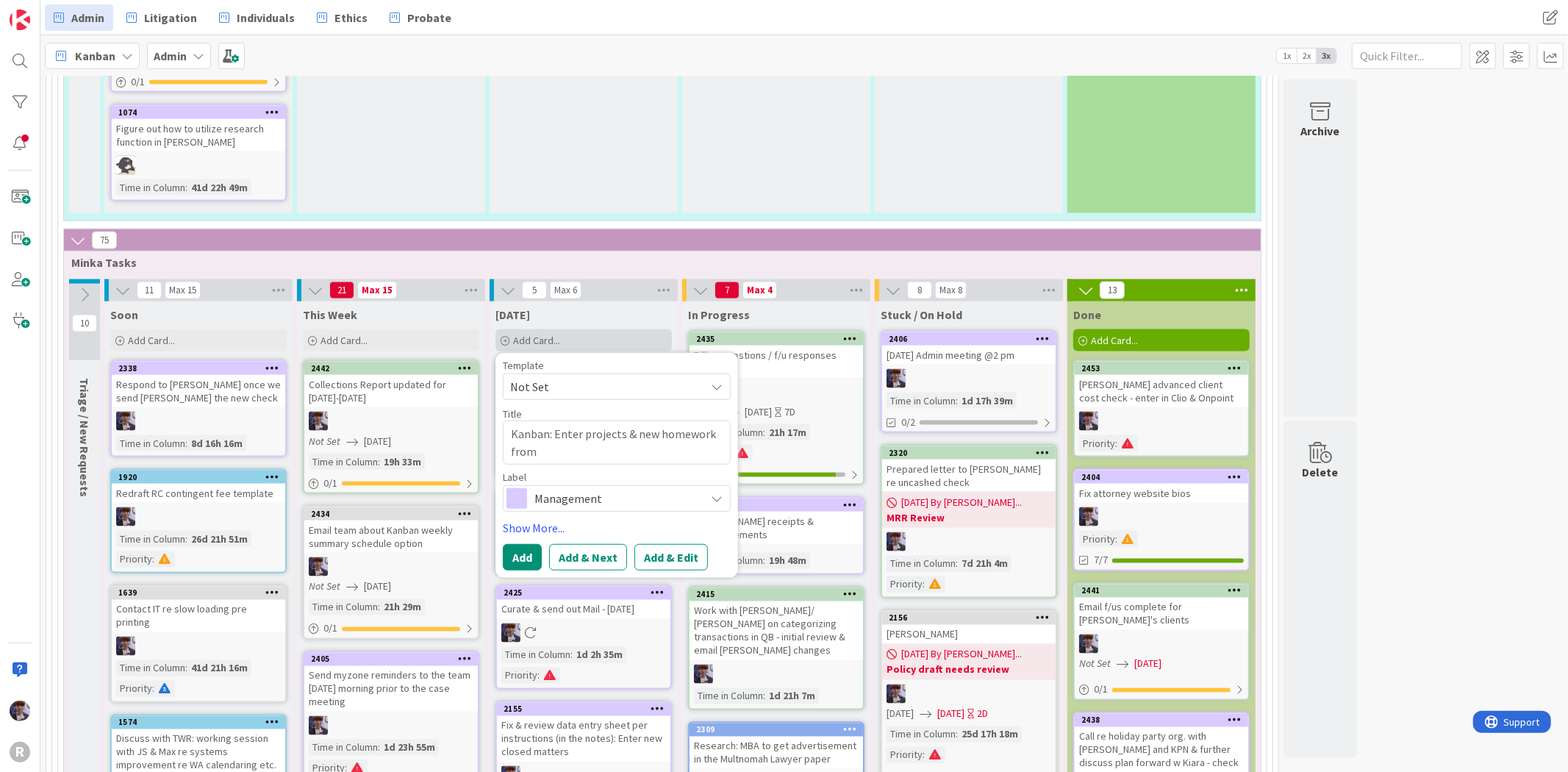
type textarea "x"
type textarea "Kanban: Enter projects & new homework from"
type textarea "x"
type textarea "Kanban: Enter projects & new homework from me"
type textarea "x"
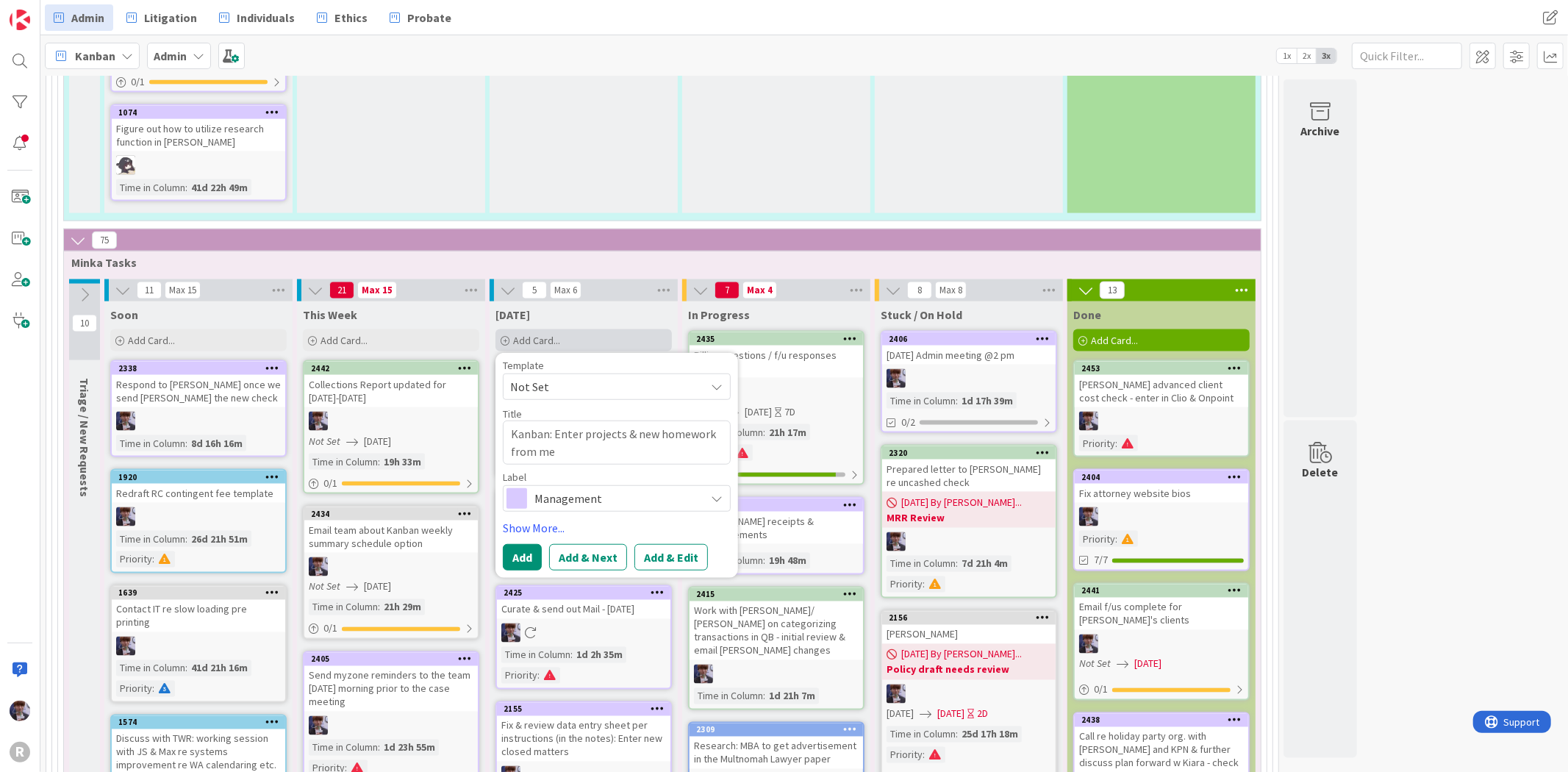
type textarea "Kanban: Enter projects & new homework from mee"
type textarea "x"
type textarea "Kanban: Enter projects & new homework from meet"
type textarea "x"
type textarea "Kanban: Enter projects & new homework from meeti"
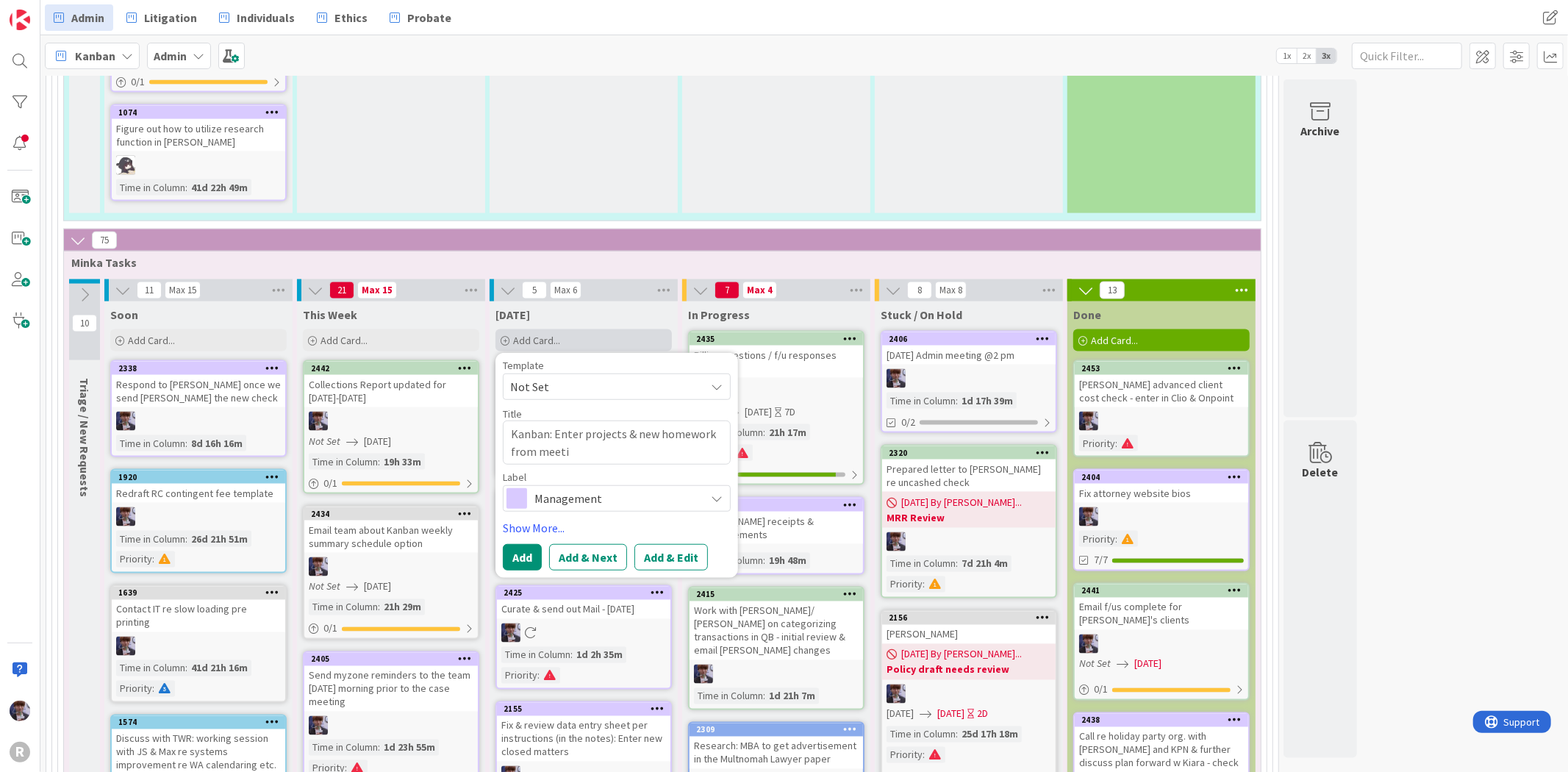
type textarea "x"
type textarea "Kanban: Enter projects & new homework from meetin"
type textarea "x"
type textarea "Kanban: Enter projects & new homework from meeting"
type textarea "x"
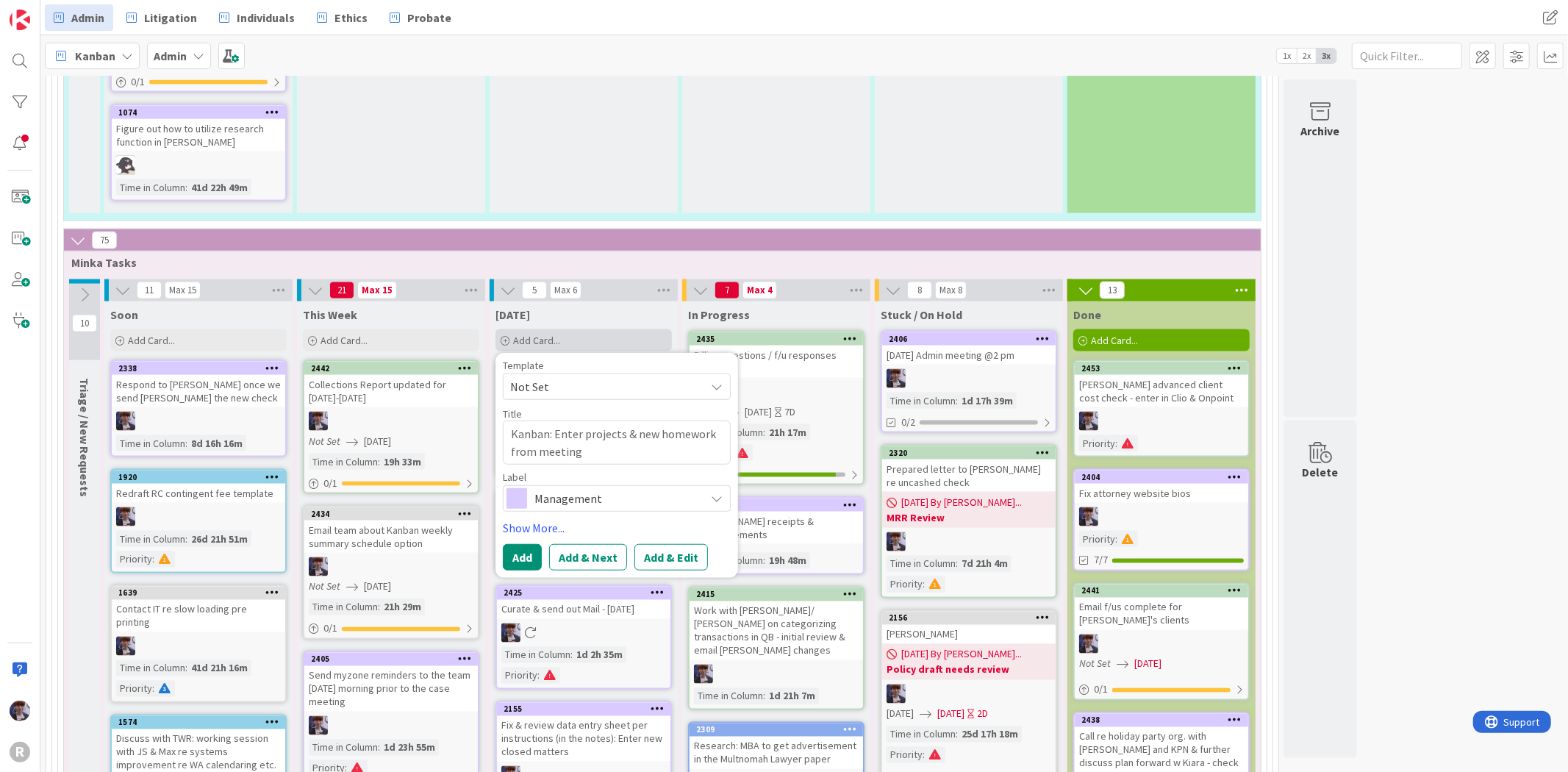
type textarea "Kanban: Enter projects & new homework from meetings"
type textarea "x"
type textarea "Kanban: Enter projects & new homework from meetings"
type textarea "x"
type textarea "Kanban: Enter projects & new homework from meetings -"
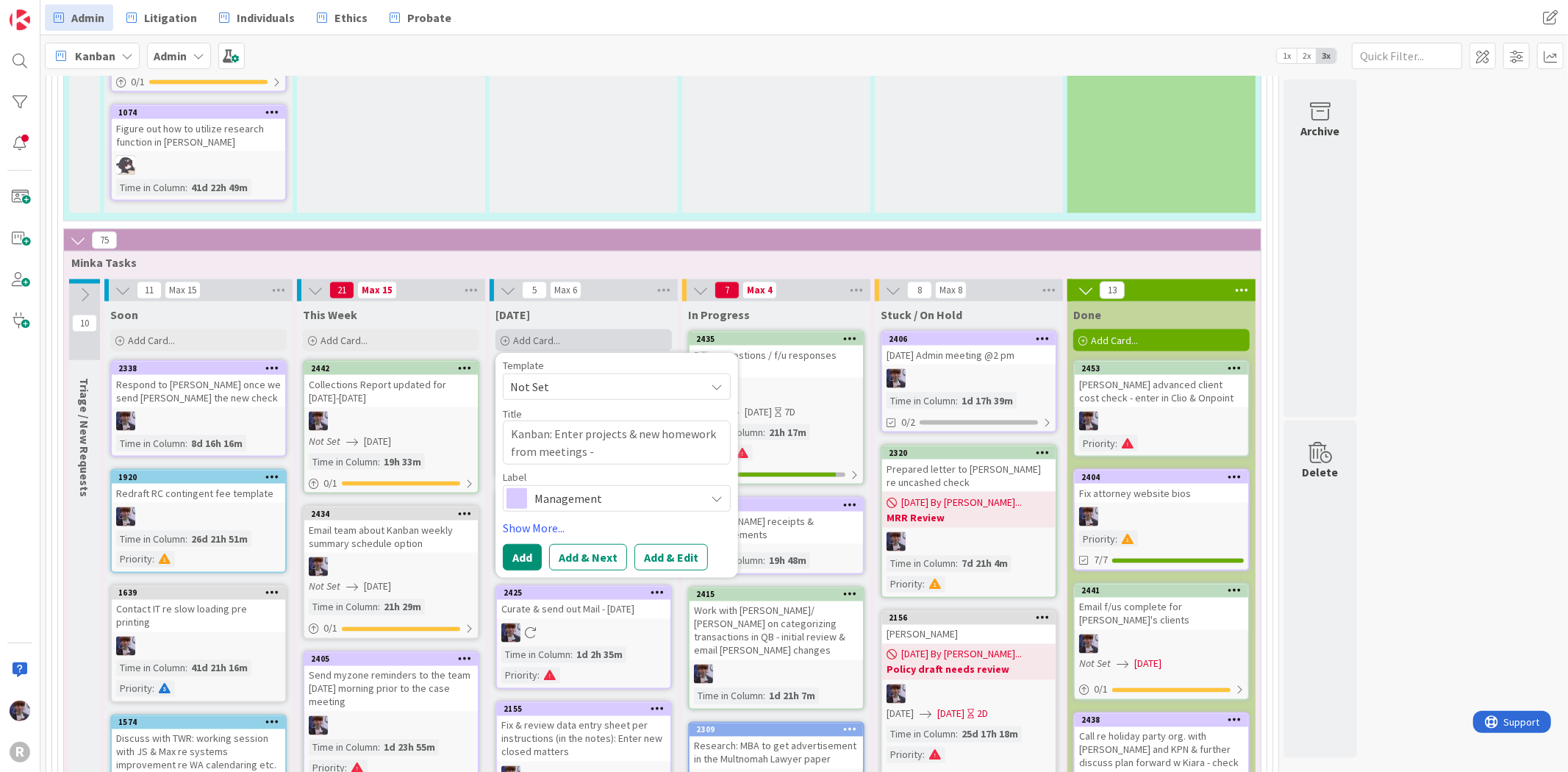
type textarea "x"
type textarea "Kanban: Enter projects & new homework from meetings -"
type textarea "x"
type textarea "Kanban: Enter projects & new homework from meetings -"
type textarea "x"
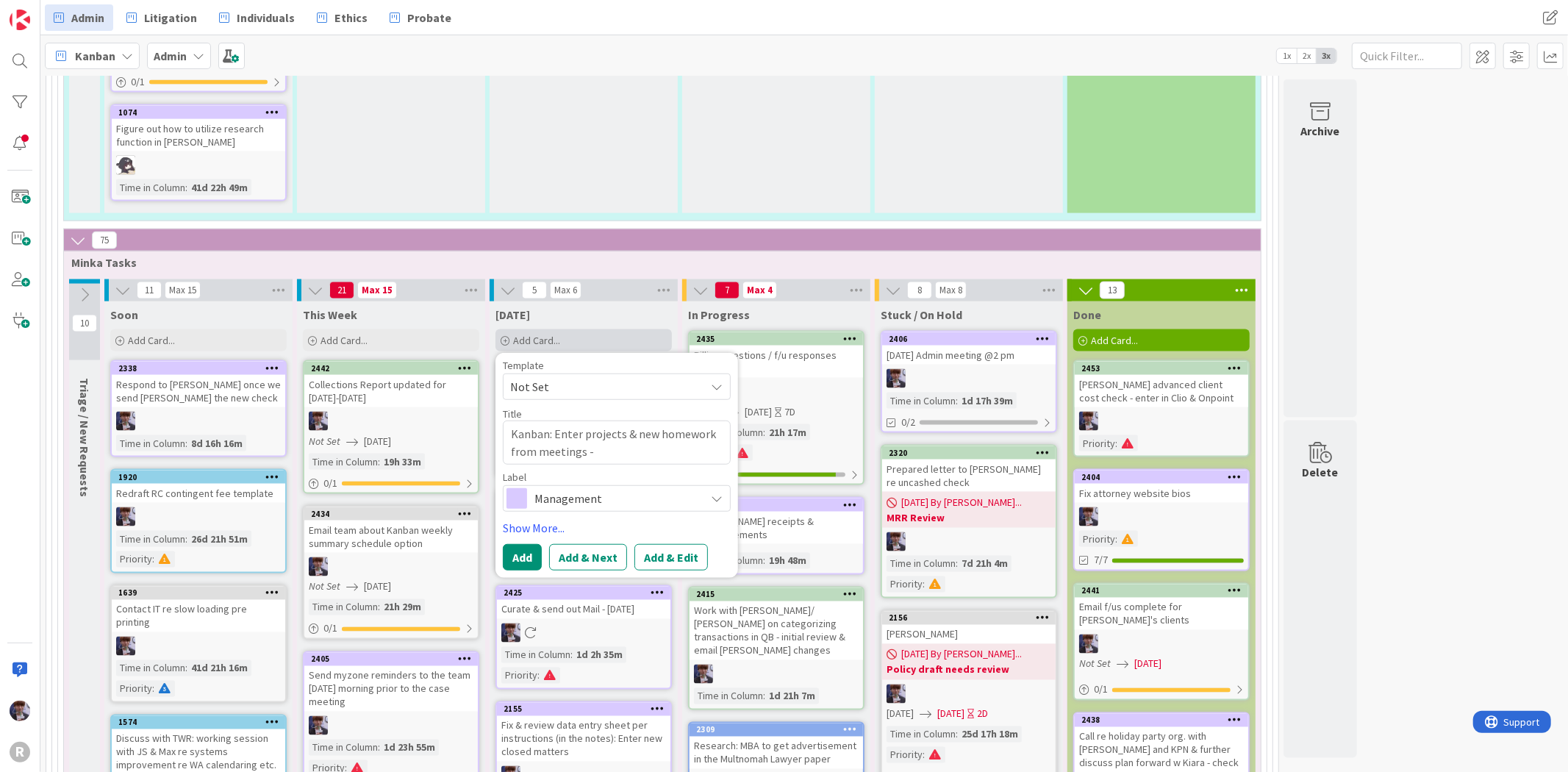
type textarea "Kanban: Enter projects & new homework from meetings"
type textarea "x"
type textarea "Kanban: Enter projects & new homework from meetings &"
type textarea "x"
type textarea "Kanban: Enter projects & new homework from meetings &"
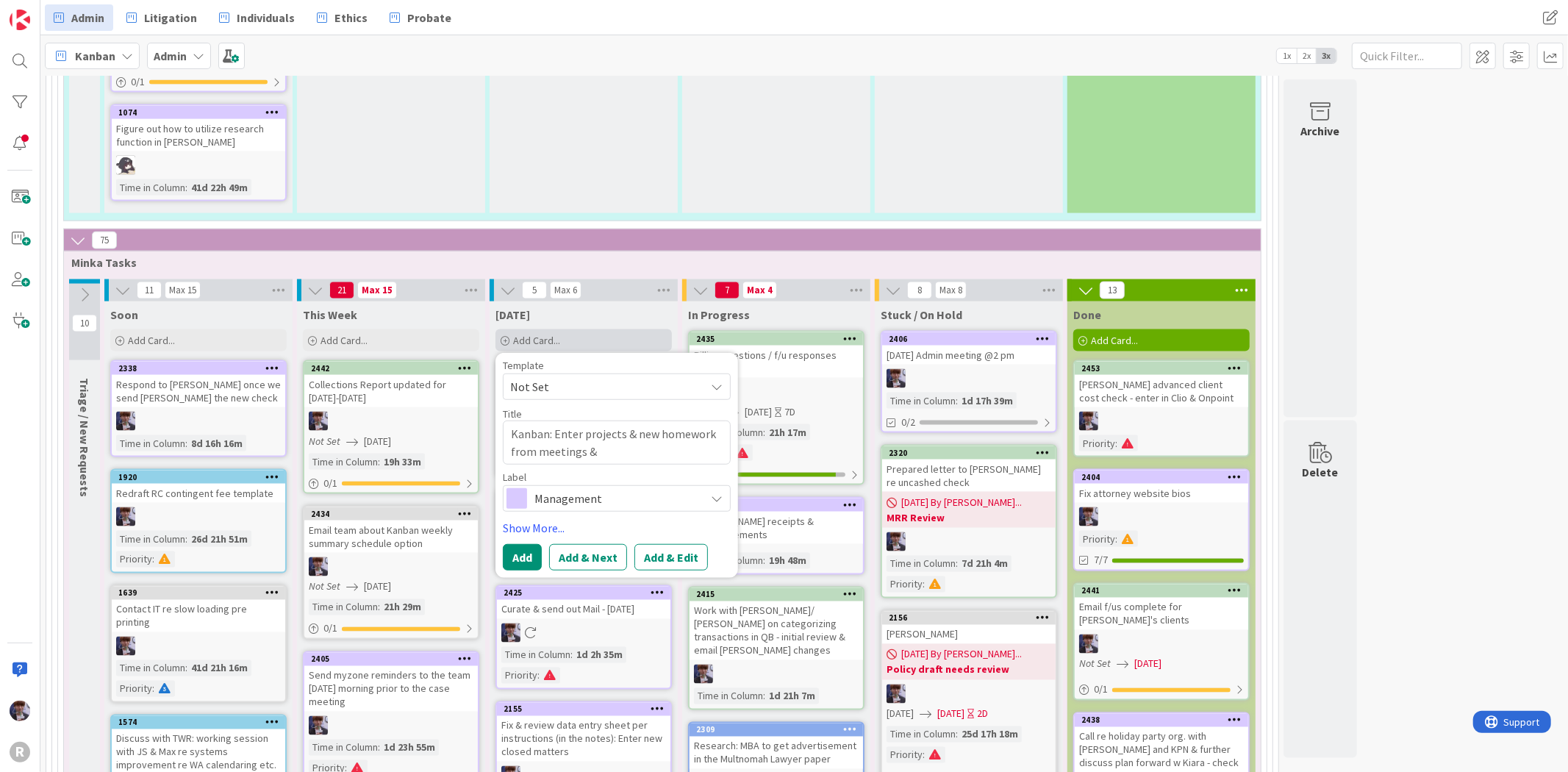
type textarea "x"
type textarea "Kanban: Enter projects & new homework from meetings &"
type textarea "x"
type textarea "Kanban: Enter projects & new homework from meetings"
click at [538, 488] on span "Management" at bounding box center [616, 498] width 163 height 20
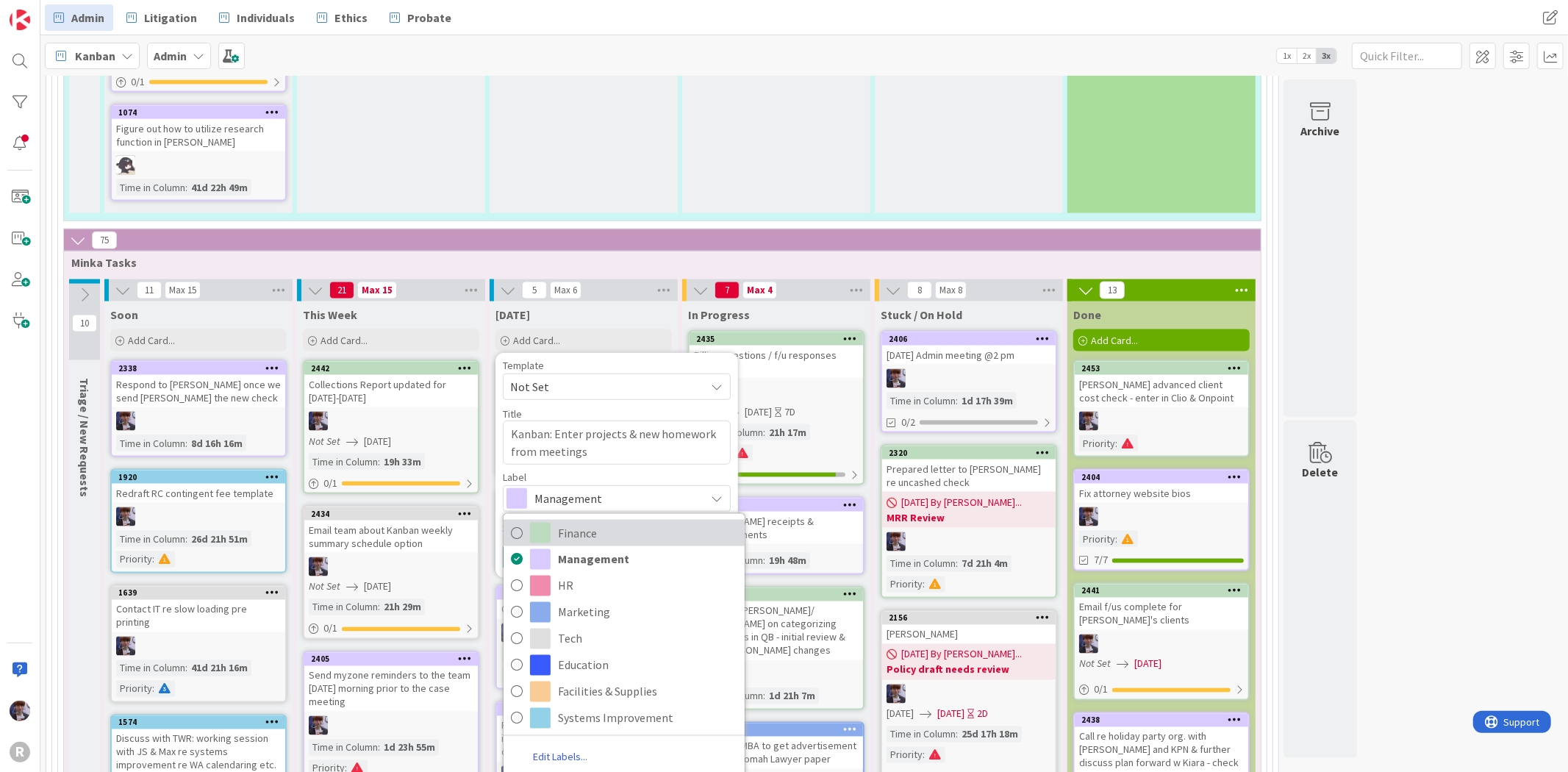
click at [569, 522] on span "Finance" at bounding box center [648, 533] width 179 height 22
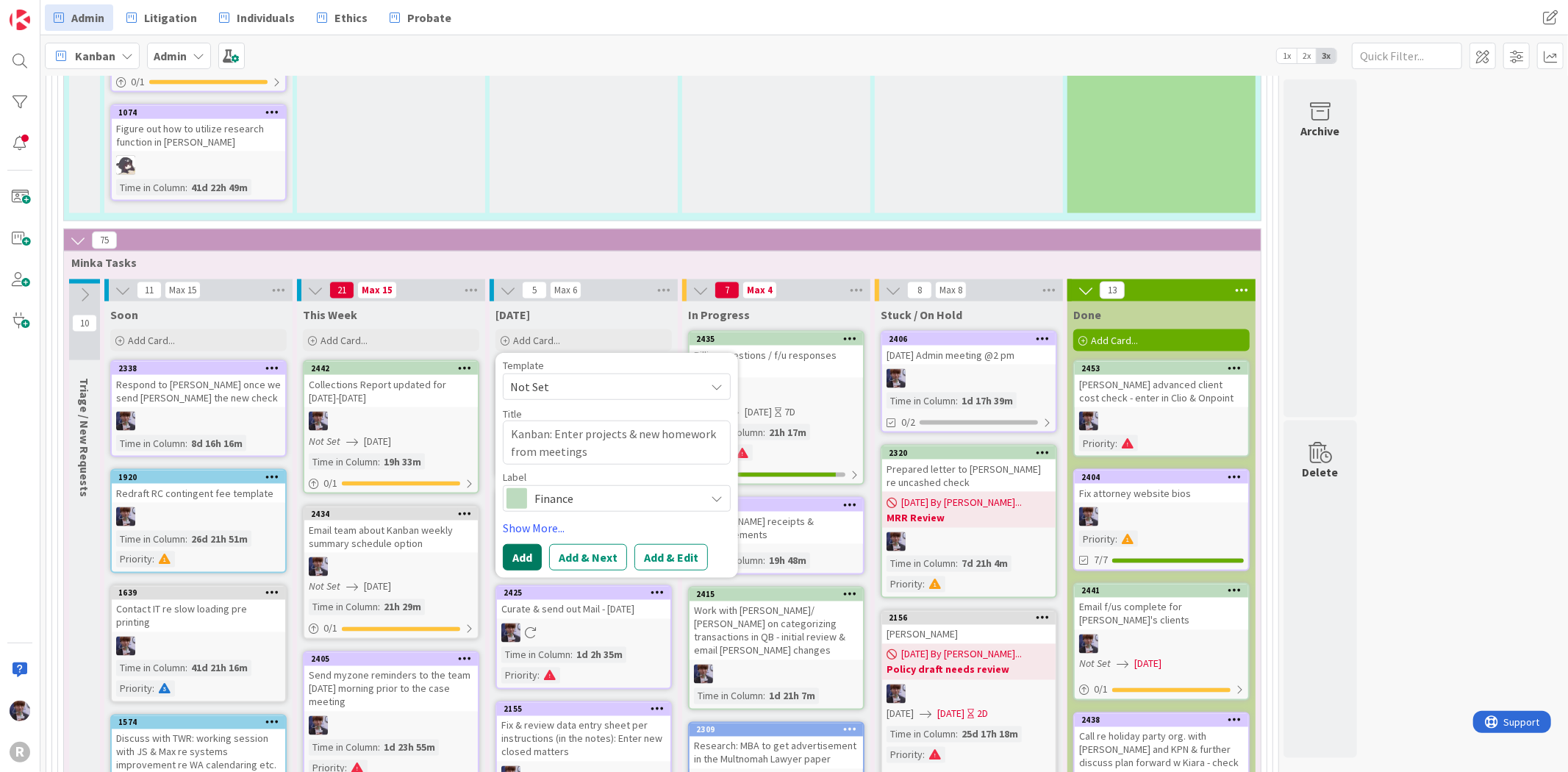
click at [511, 544] on button "Add" at bounding box center [522, 558] width 39 height 27
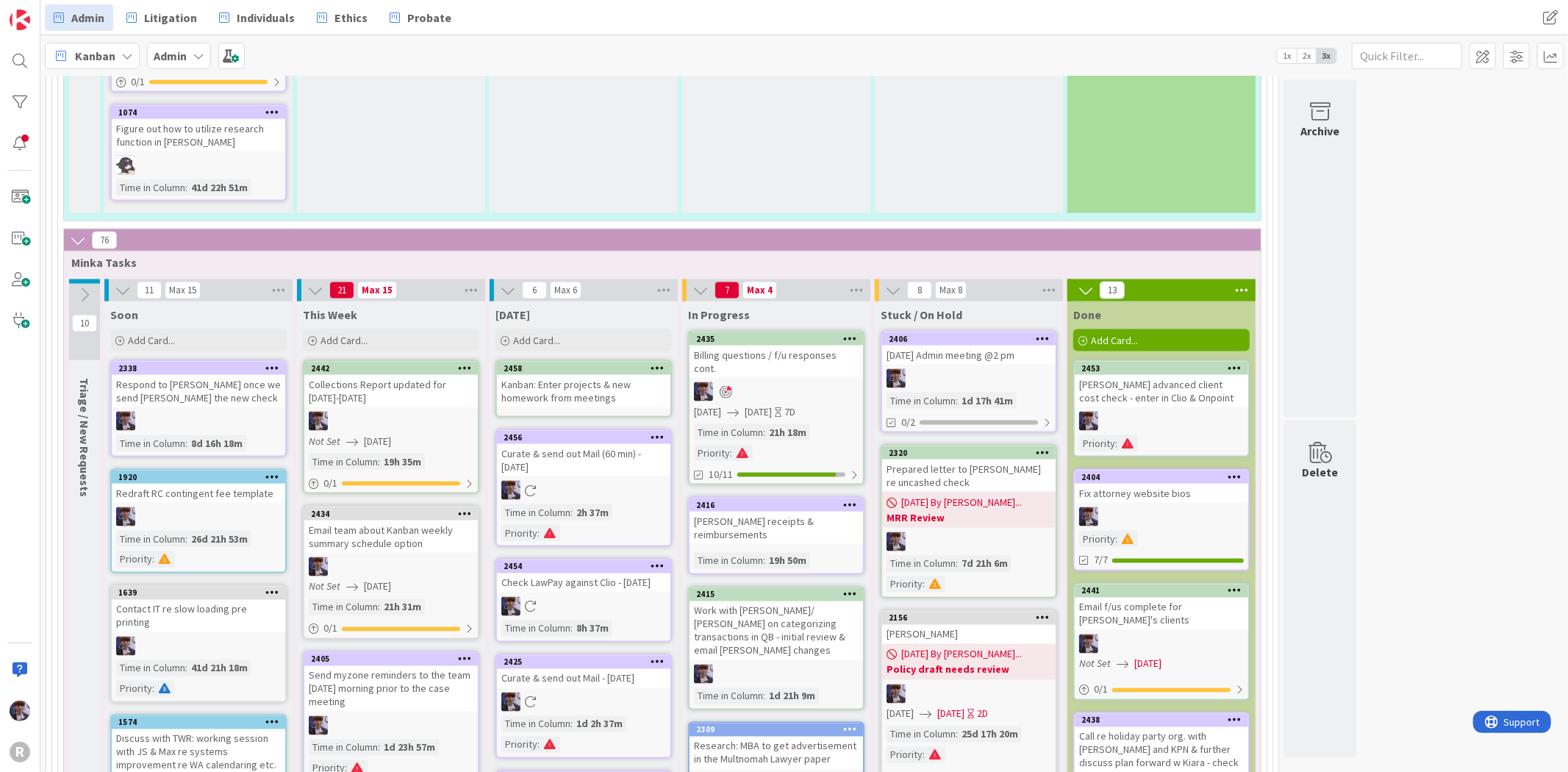
click at [558, 375] on div "Kanban: Enter projects & new homework from meetings" at bounding box center [584, 391] width 174 height 32
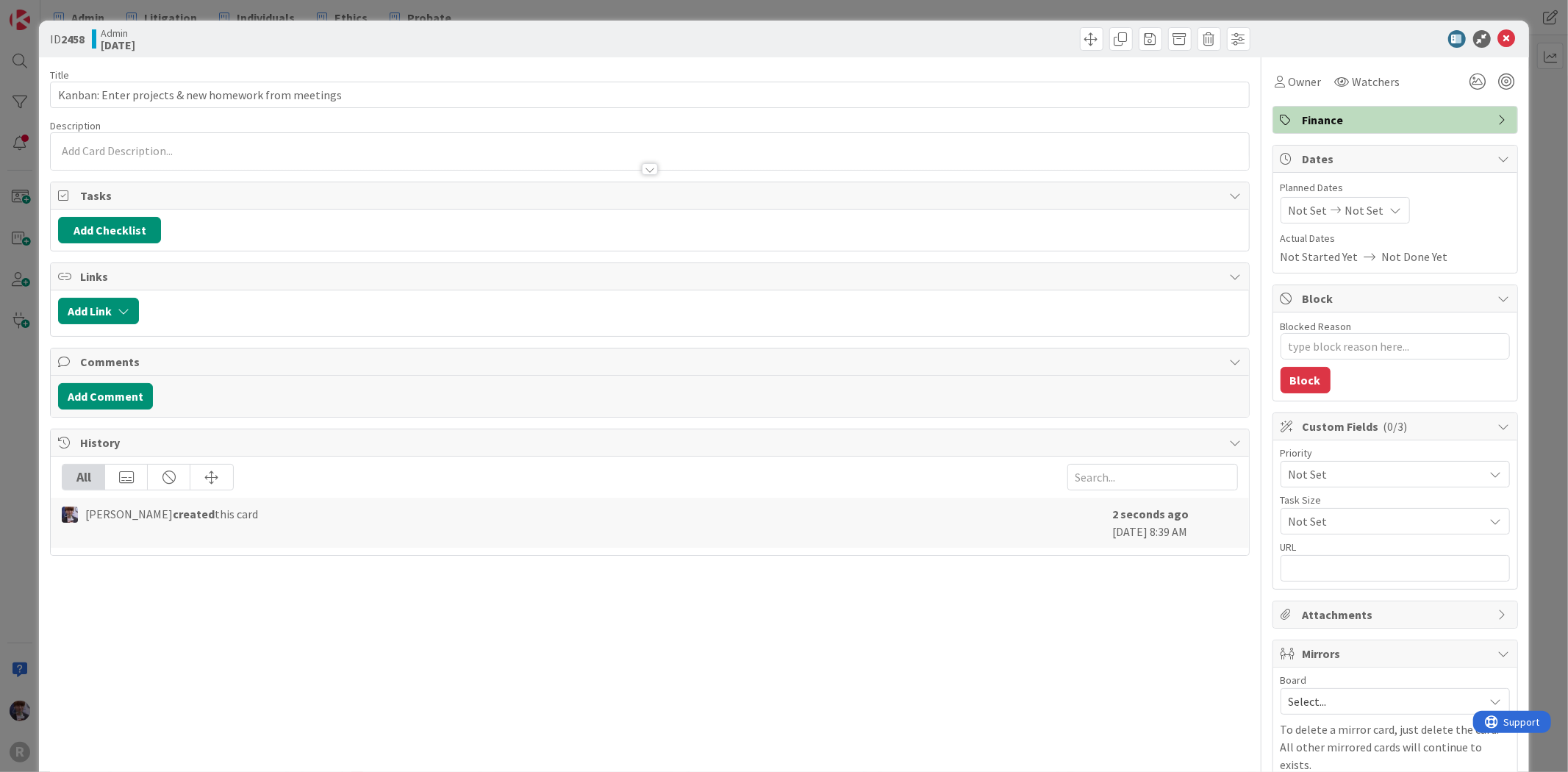
click at [1378, 119] on span "Finance" at bounding box center [1397, 120] width 188 height 18
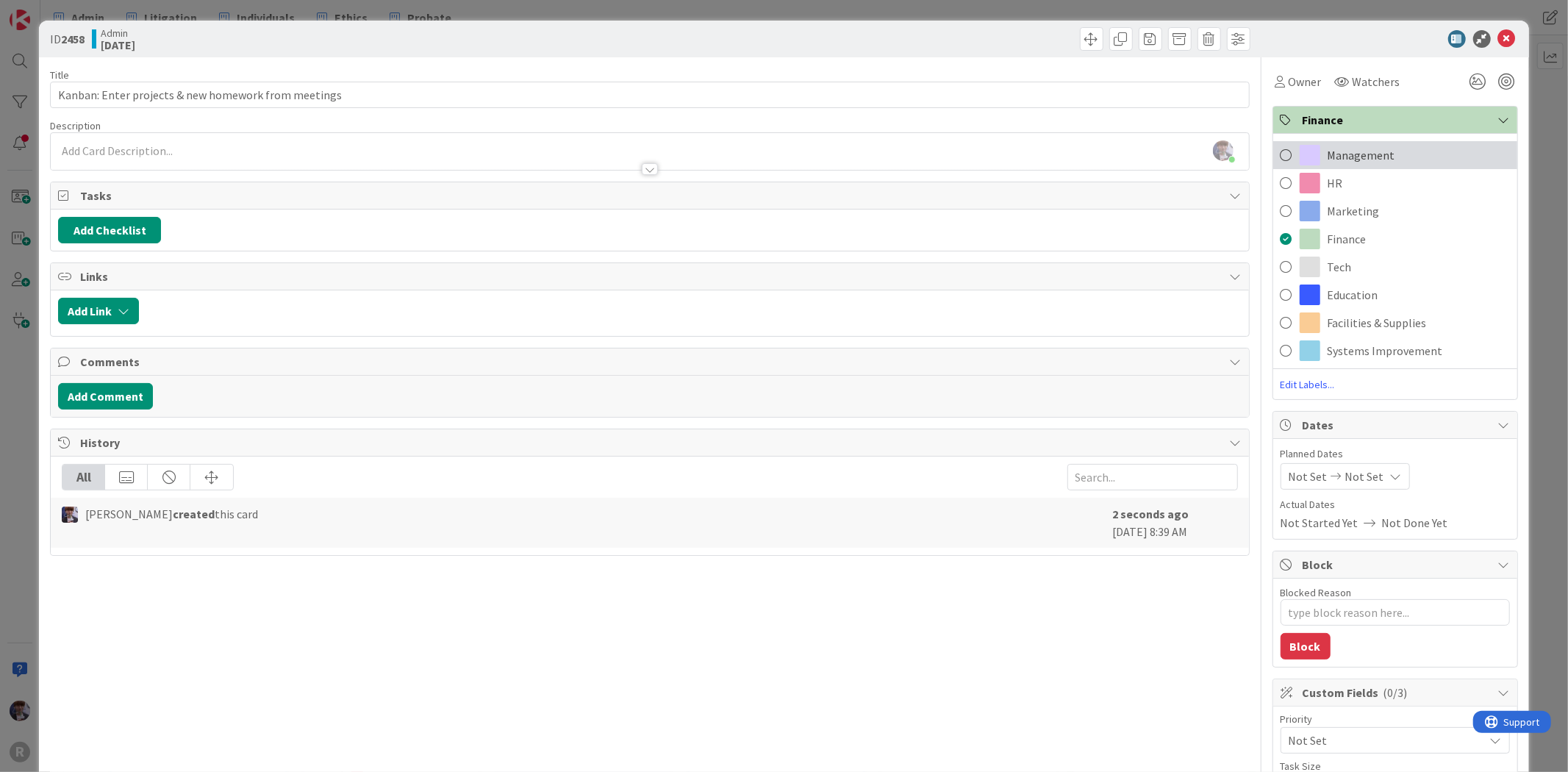
click at [1379, 167] on div "Management" at bounding box center [1395, 155] width 244 height 28
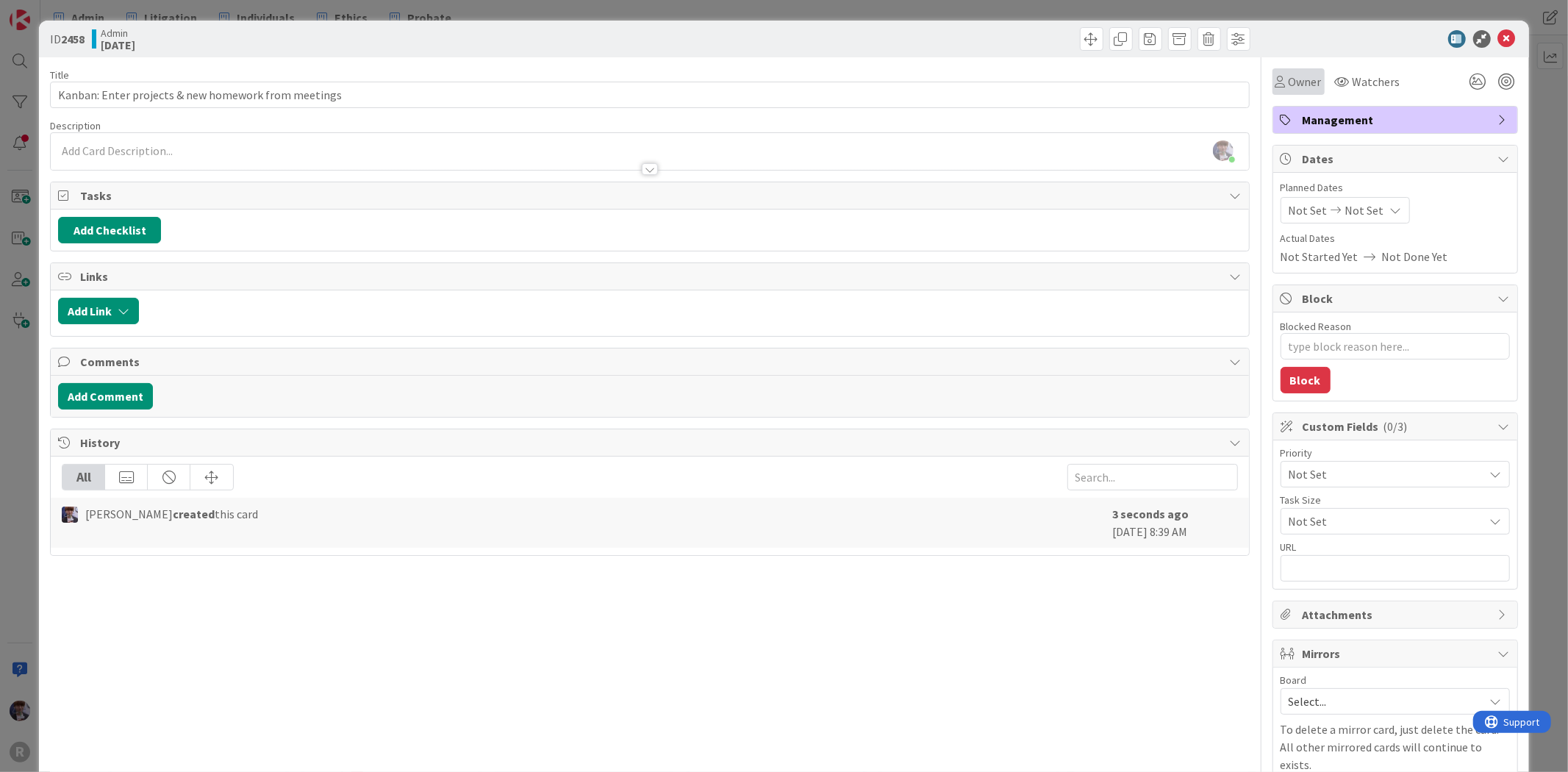
click at [1289, 87] on span "Owner" at bounding box center [1305, 82] width 33 height 18
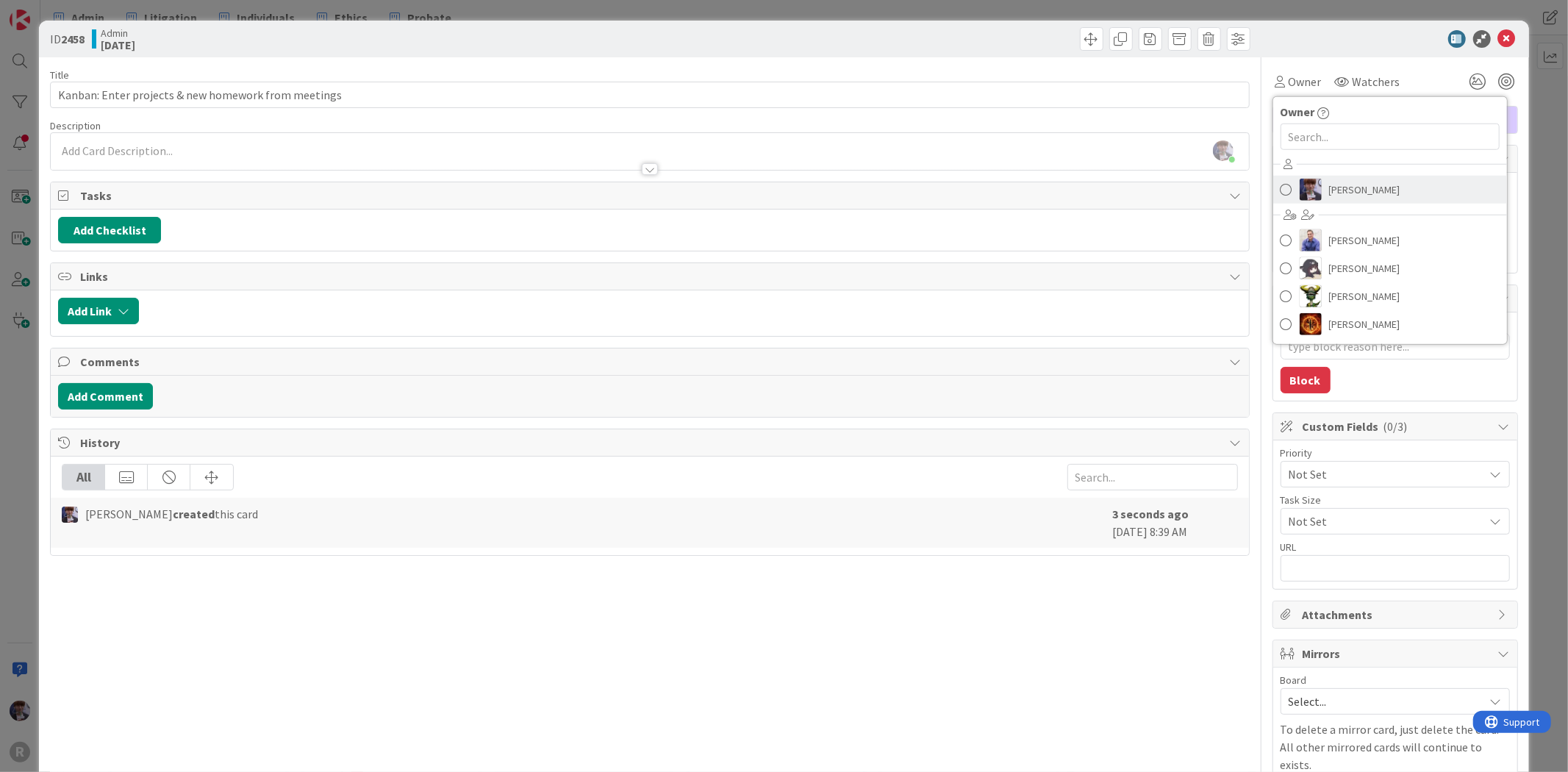
click at [1330, 191] on span "[PERSON_NAME]" at bounding box center [1365, 190] width 71 height 22
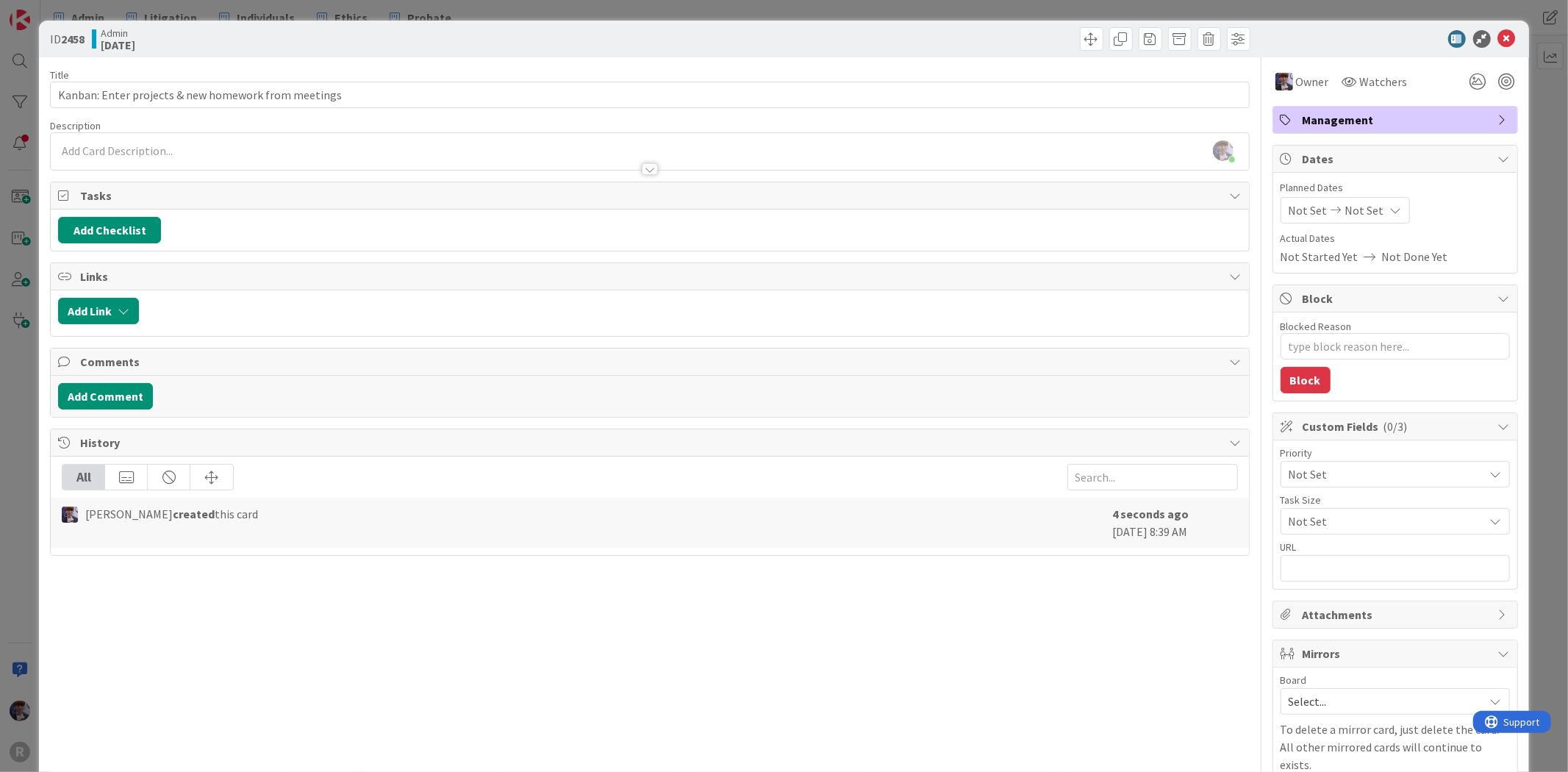
type textarea "x"
click at [114, 149] on div "[PERSON_NAME] just joined" at bounding box center [649, 151] width 1197 height 36
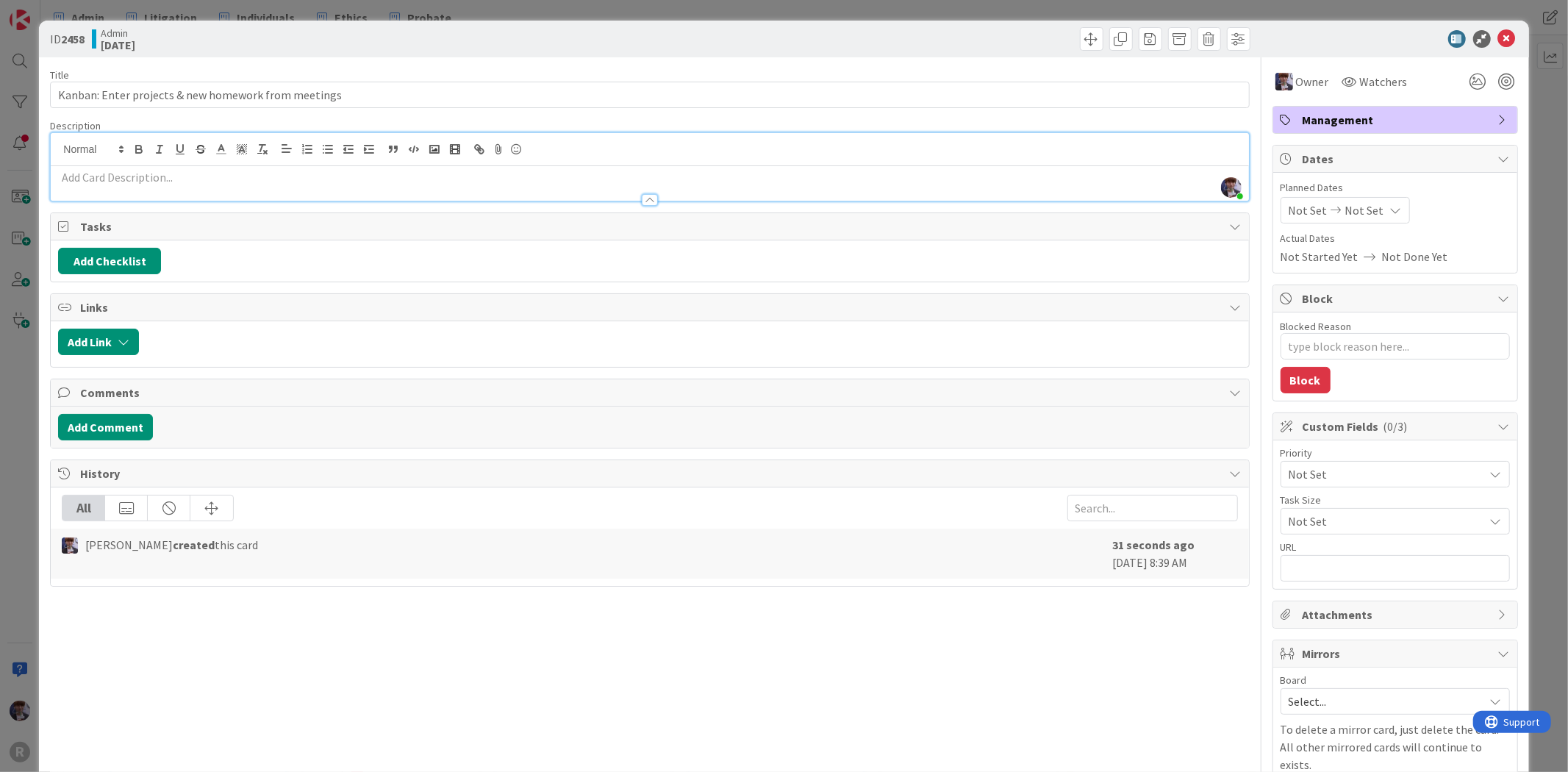
click at [13, 412] on div "ID 2458 Admin [DATE] Title 52 / 128 Kanban: Enter projects & new homework from …" at bounding box center [784, 386] width 1568 height 772
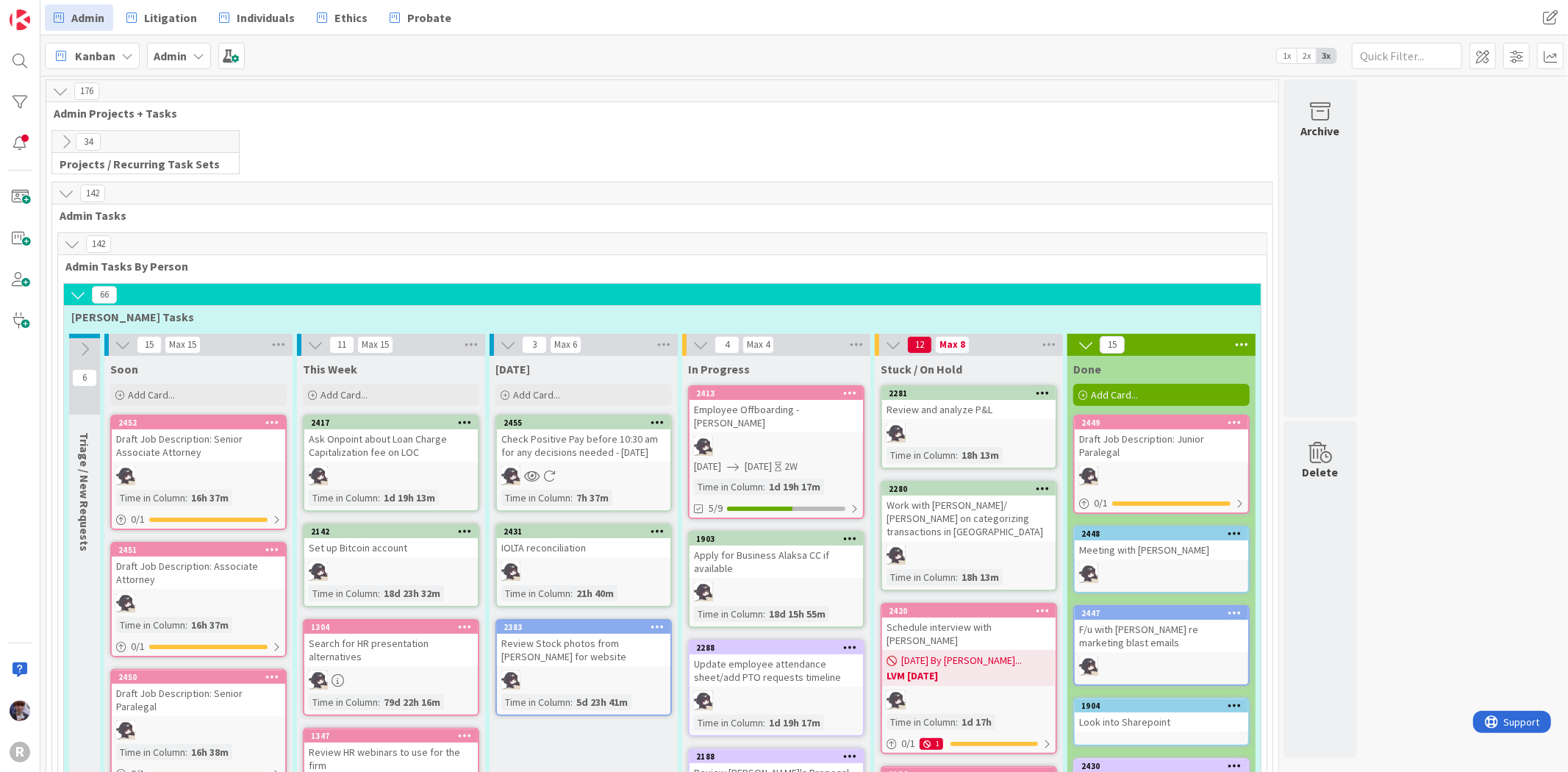
click at [63, 150] on button at bounding box center [66, 142] width 20 height 19
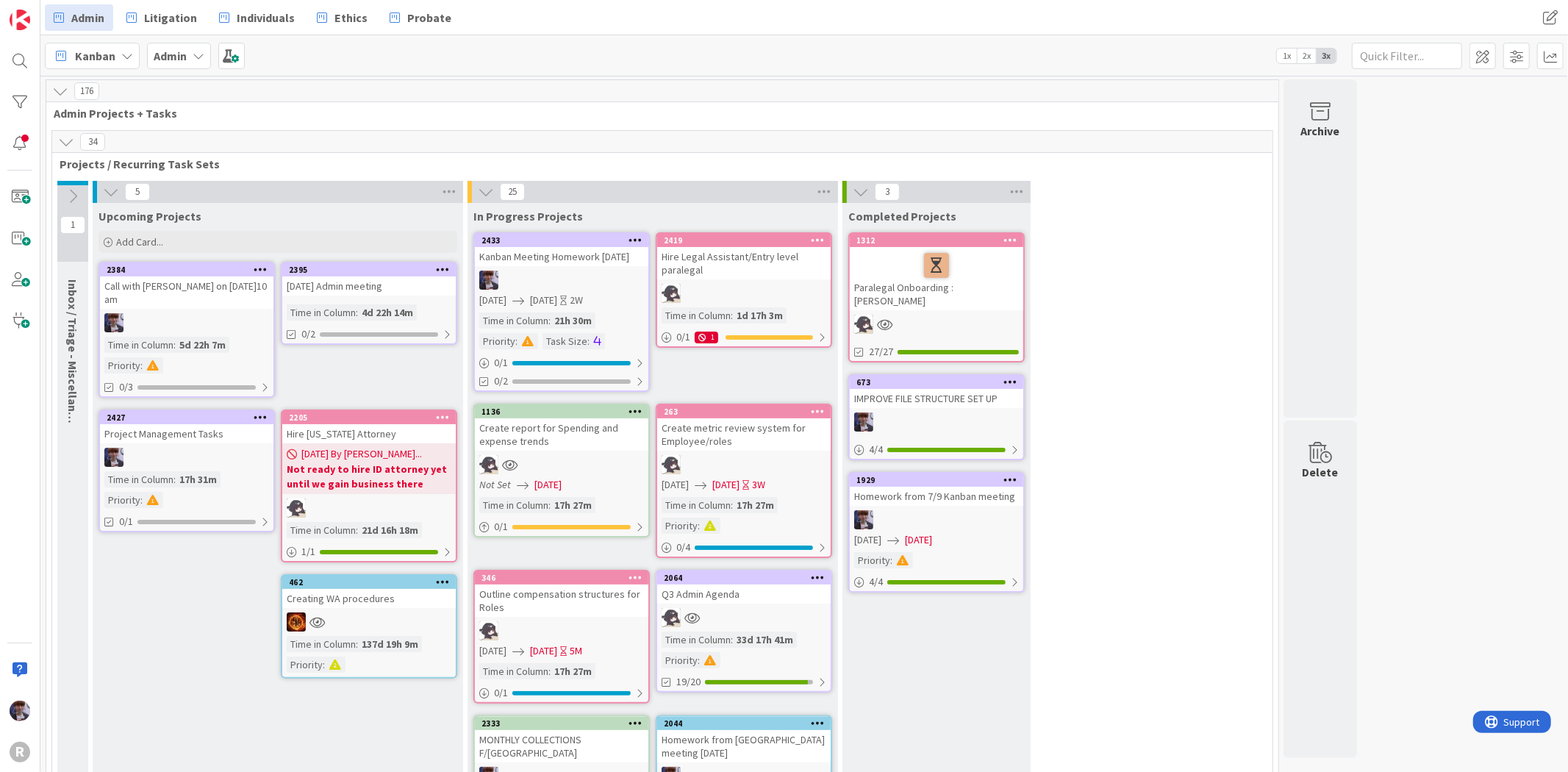
click at [563, 275] on div at bounding box center [562, 280] width 174 height 19
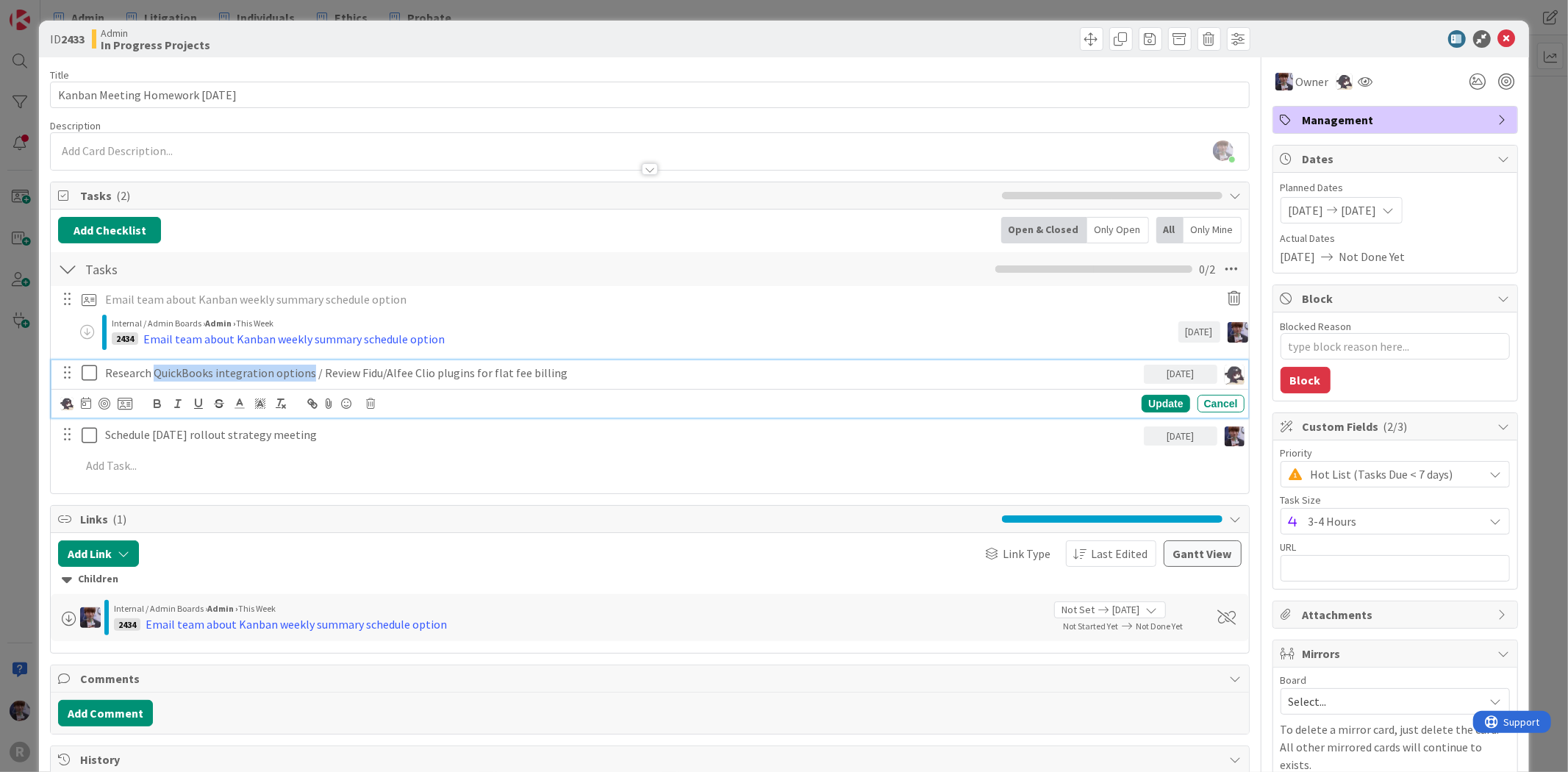
drag, startPoint x: 152, startPoint y: 376, endPoint x: 307, endPoint y: 378, distance: 155.0
click at [307, 378] on p "Research QuickBooks integration options / Review Fidu/Alfee Clio plugins for fl…" at bounding box center [621, 372] width 1033 height 17
click at [26, 479] on div "ID 2433 Admin In Progress Projects Title 30 / 128 Kanban Meeting Homework [DATE…" at bounding box center [784, 386] width 1568 height 772
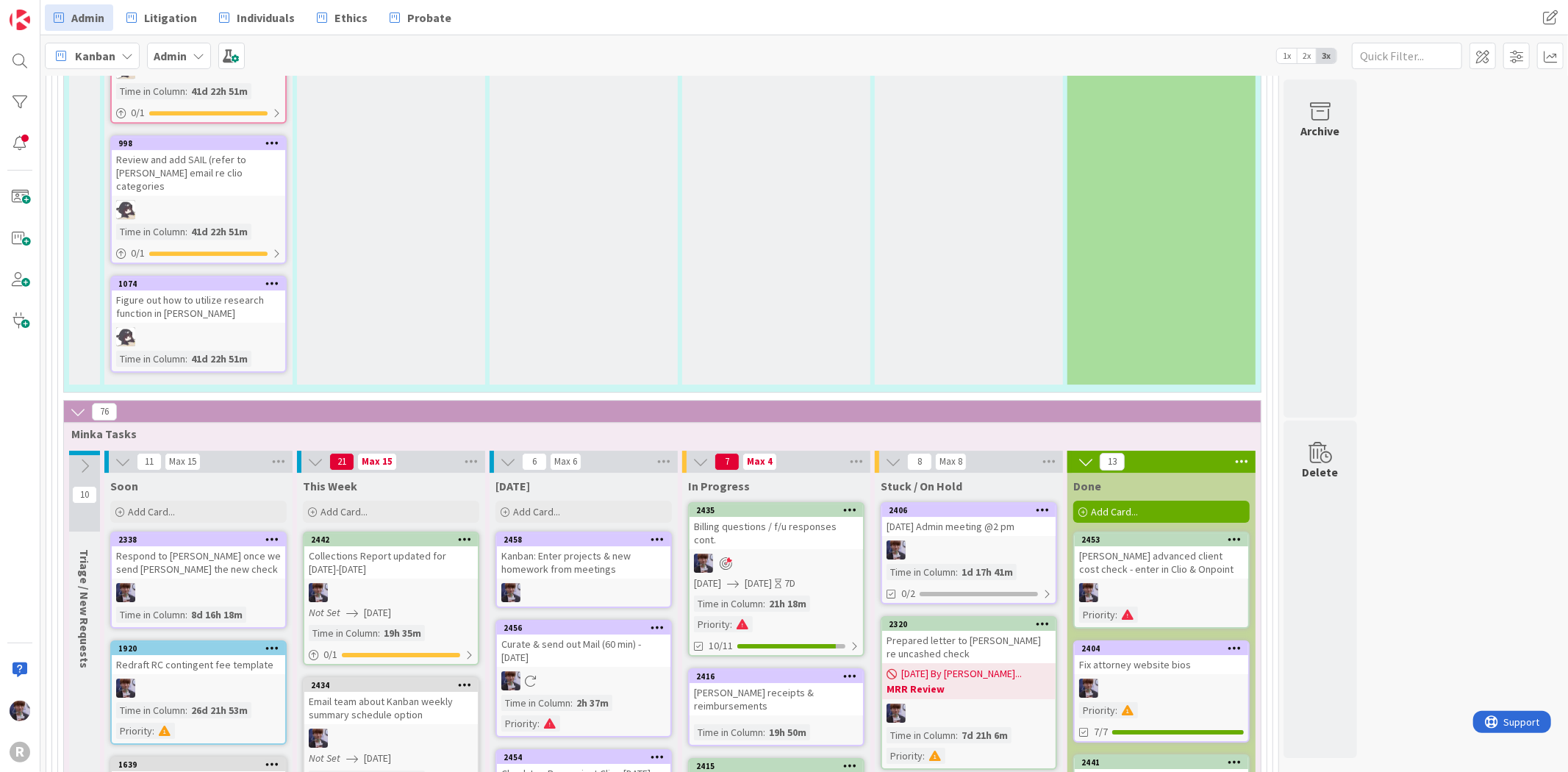
scroll to position [4084, 0]
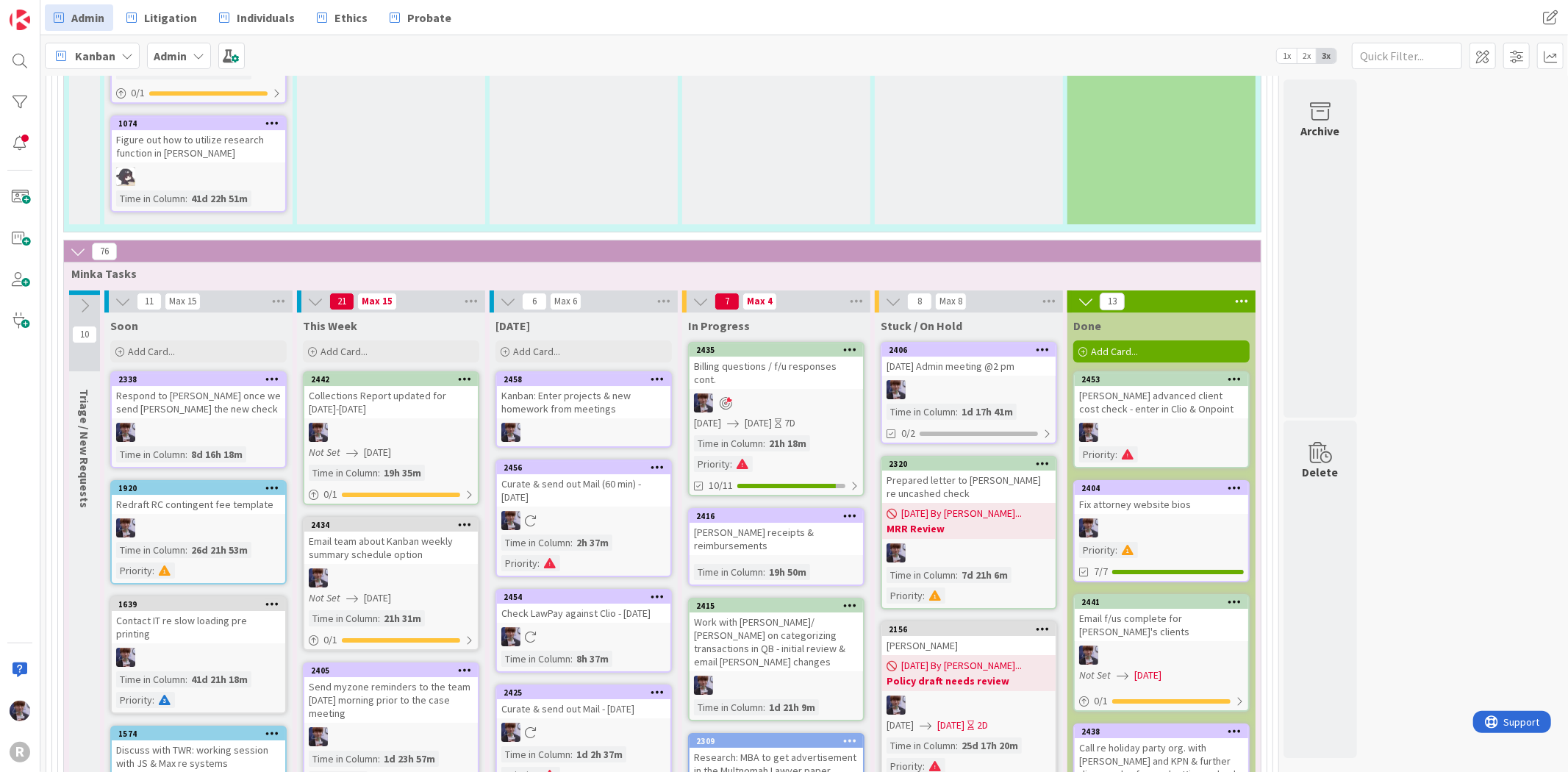
click at [599, 386] on div "Kanban: Enter projects & new homework from meetings" at bounding box center [584, 402] width 174 height 32
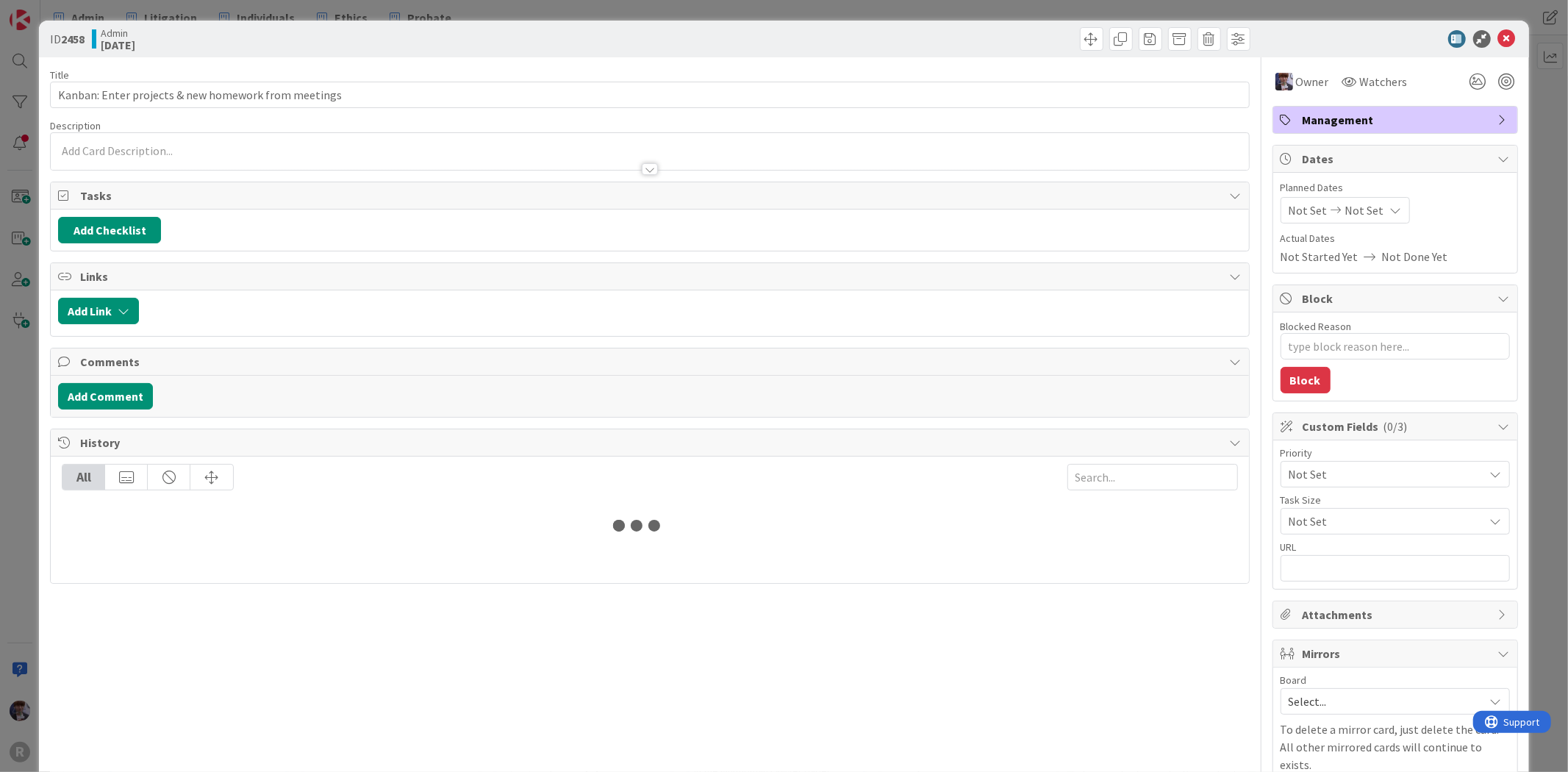
type textarea "x"
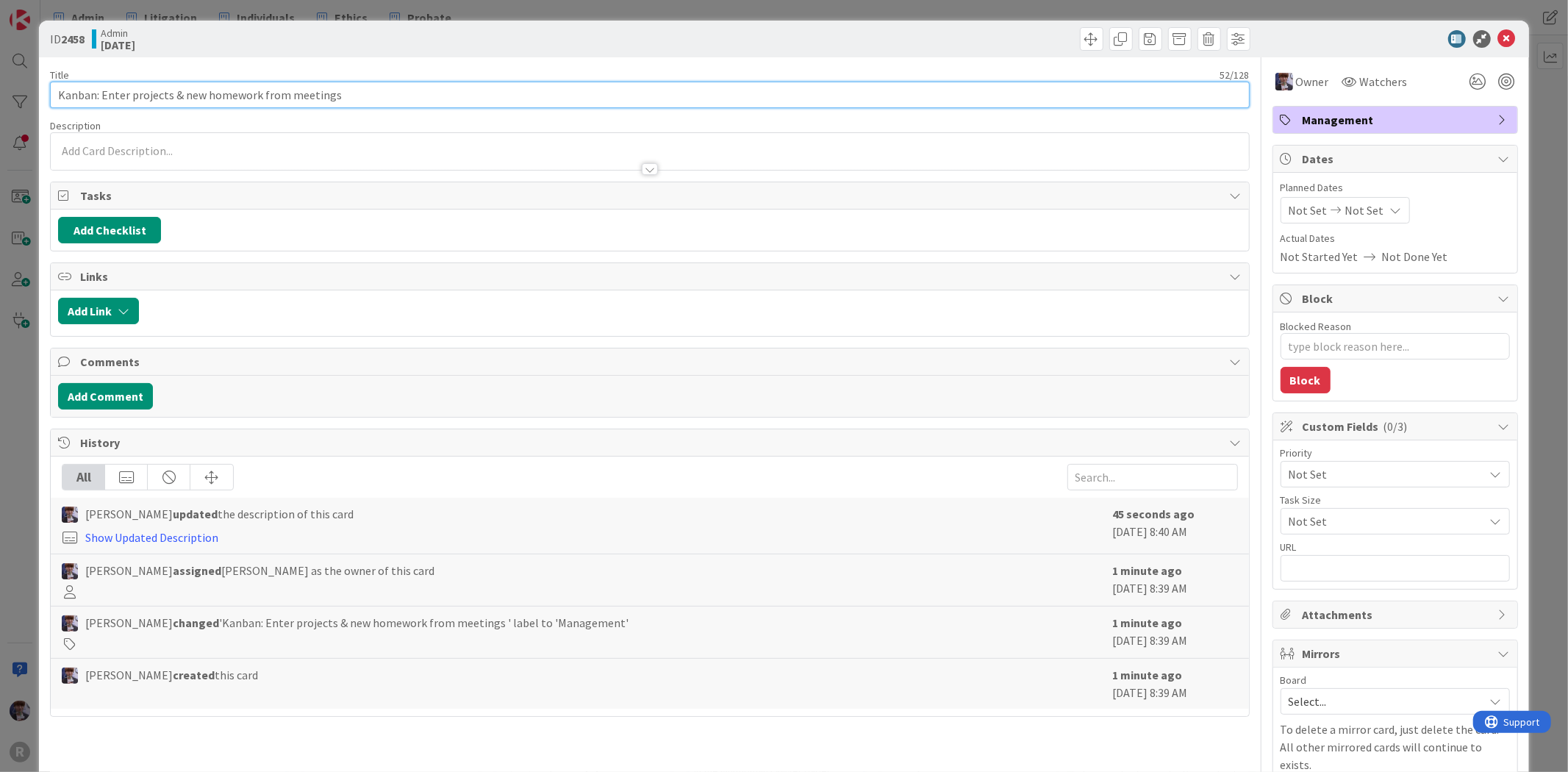
click at [378, 83] on input "Kanban: Enter projects & new homework from meetings" at bounding box center [649, 95] width 1199 height 27
type input "Kanban: Enter projects & new homework from meetings :"
type textarea "x"
type input "Kanban: Enter projects & new homework from meetings : [GEOGRAPHIC_DATA]"
type textarea "x"
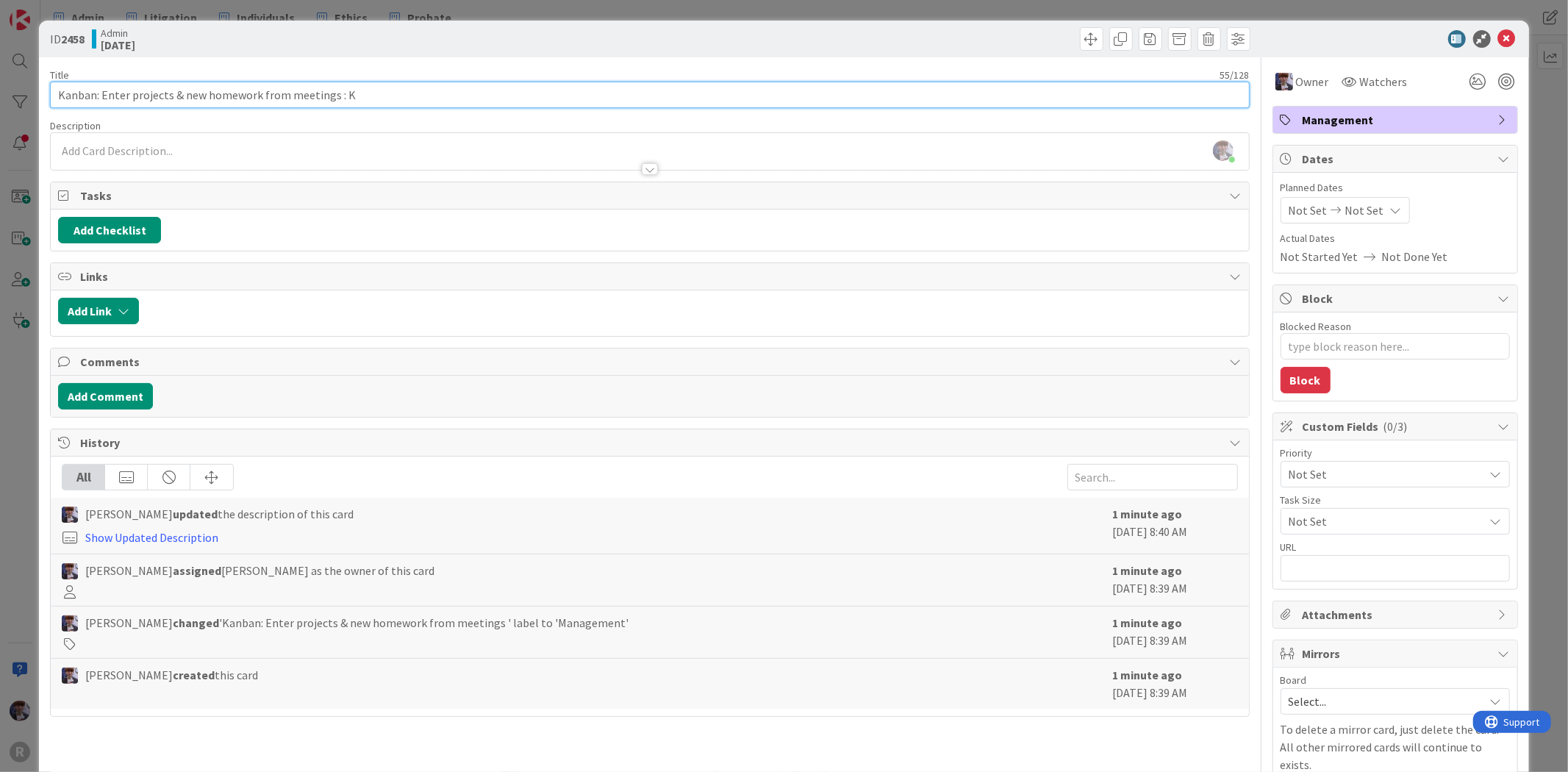
type input "Kanban: Enter projects & new homework from meetings :"
type textarea "x"
type input "Kanban: Enter projects & new homework from meetings : [PERSON_NAME],"
type textarea "x"
type input "Kanban: Enter projects & new homework from meetings :"
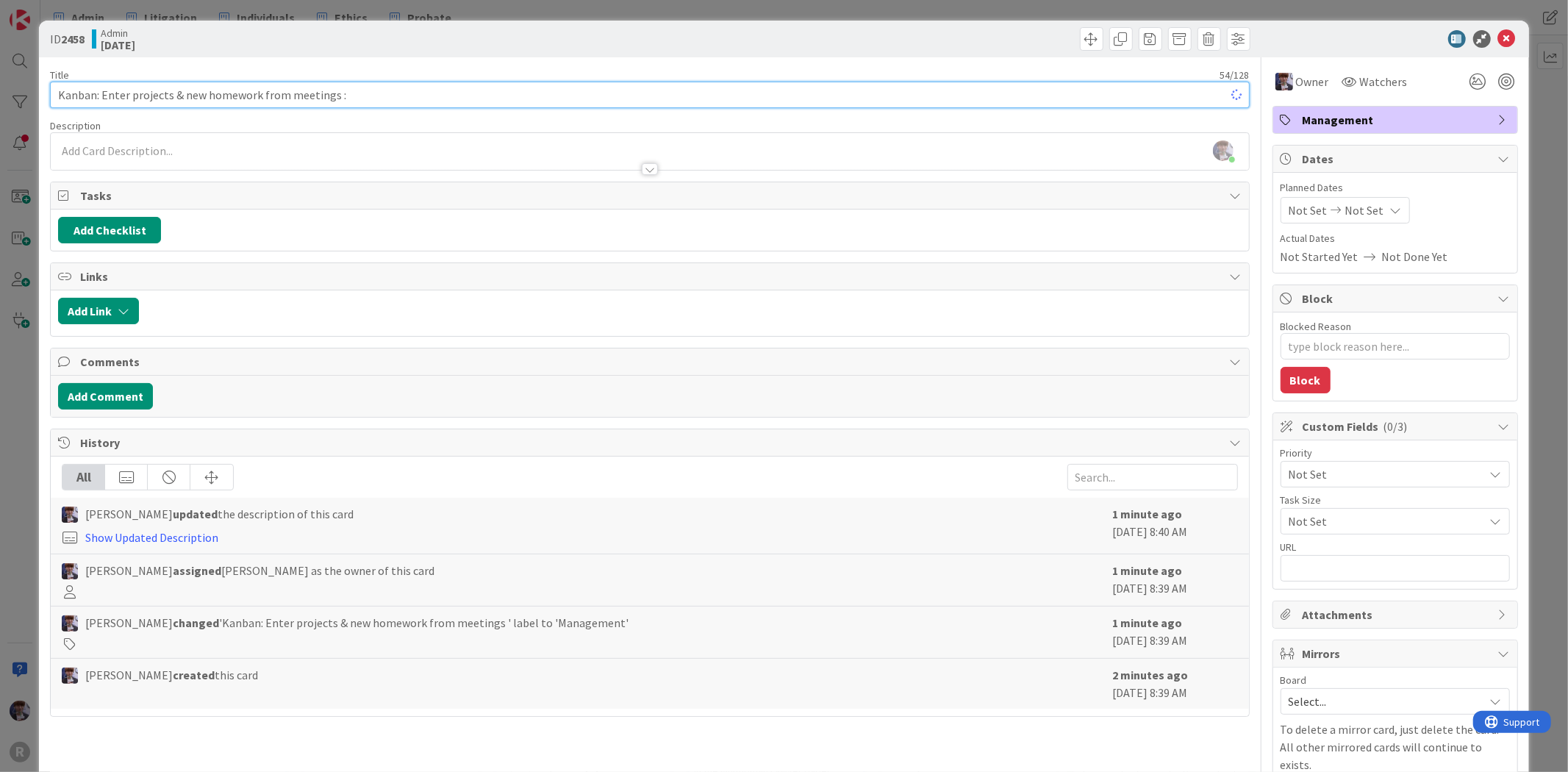
type textarea "x"
type input "Kanban: Enter projects & new homework from meetings : [GEOGRAPHIC_DATA]"
type textarea "x"
type input "Kanban: Enter projects & new homework from meetings : [GEOGRAPHIC_DATA]"
type textarea "x"
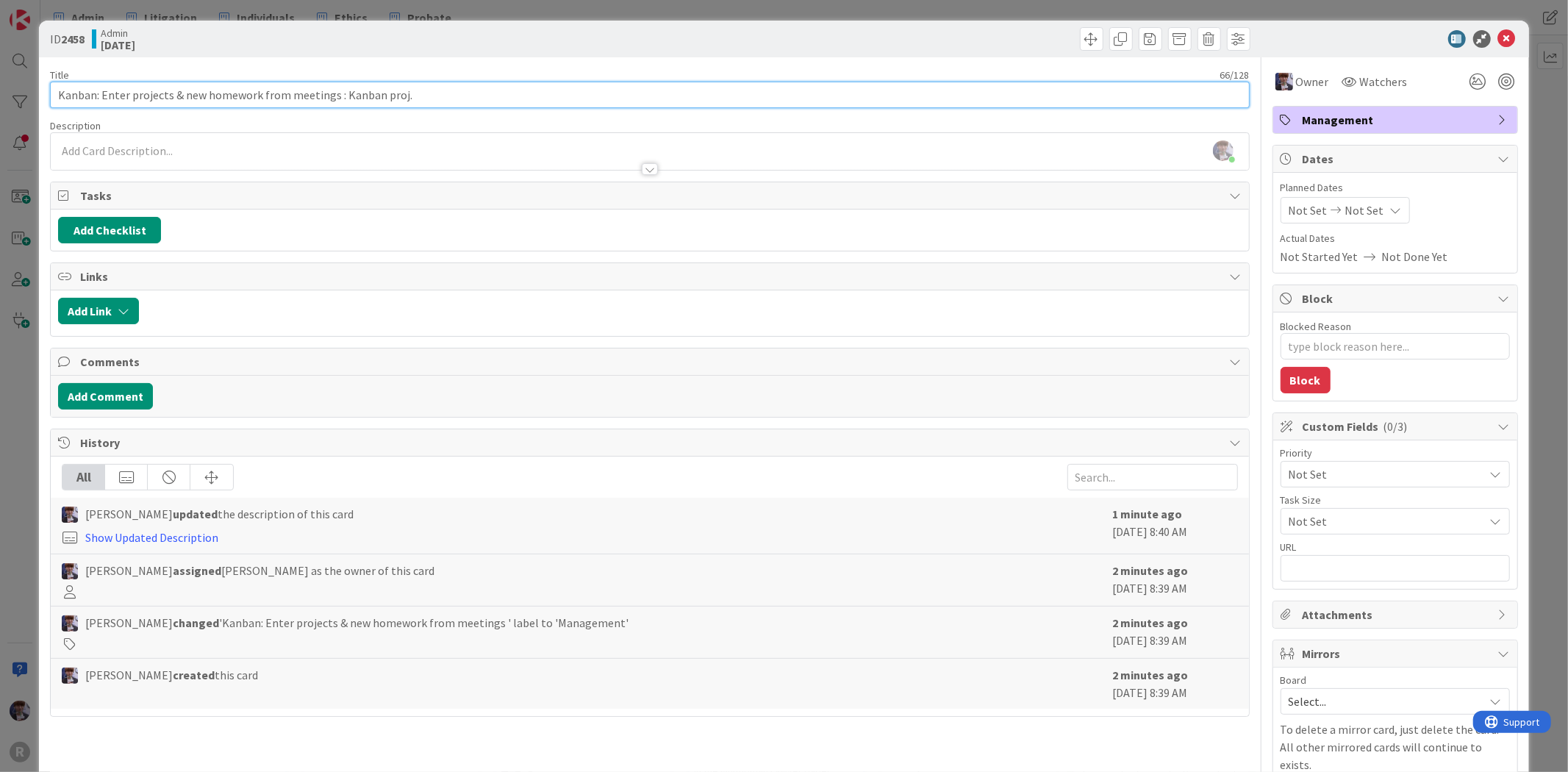
type input "Kanban: Enter projects & new homework from meetings : Kanban proj."
type textarea "x"
type input "Kanban: Enter projects & new homework from meetings : Kanban proj. management,"
type textarea "x"
type input "Kanban: Enter projects & new homework from meetings : Kanban proj. management, …"
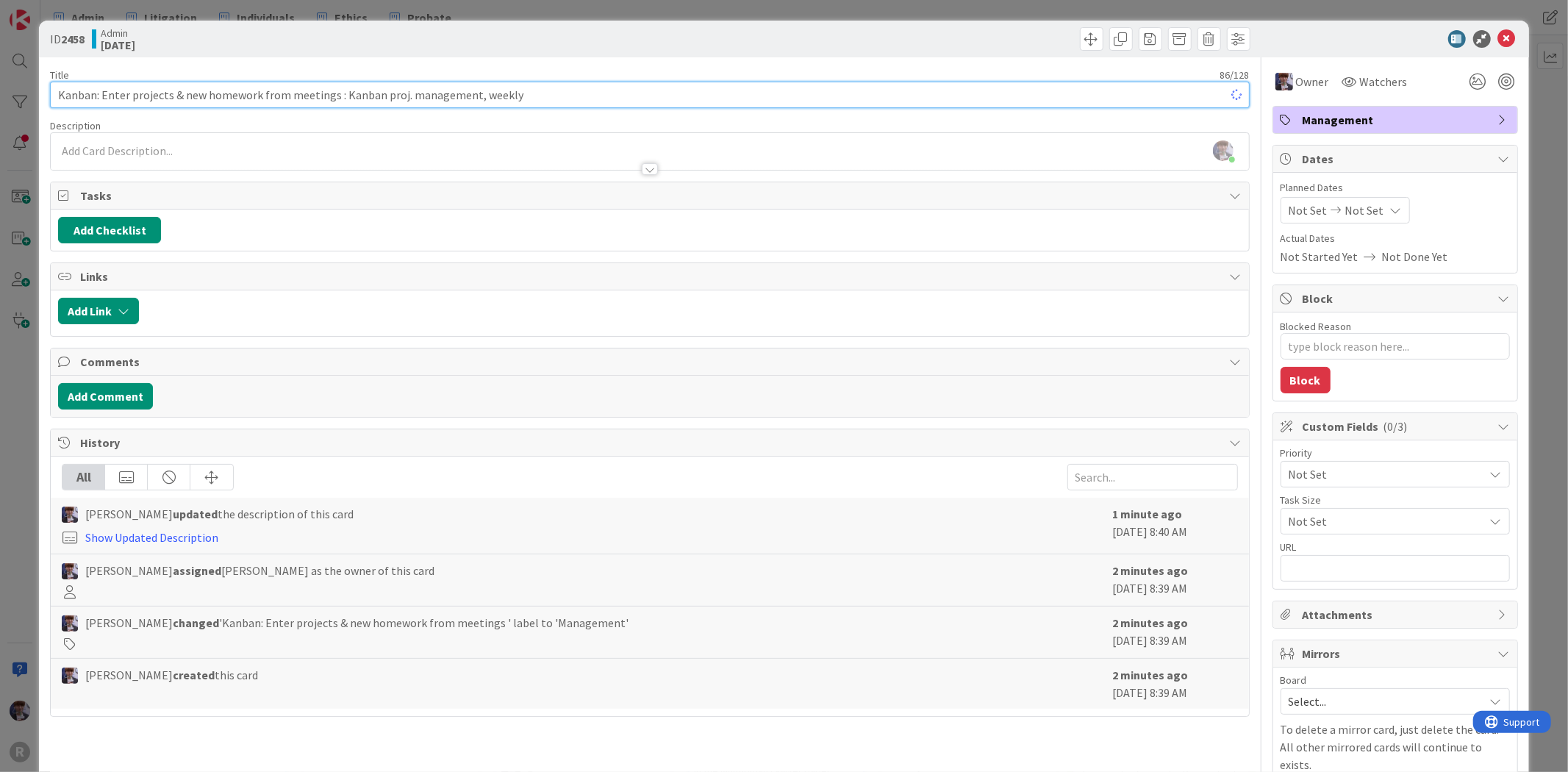
type textarea "x"
type input "Kanban: Enter projects & new homework from meetings : Kanban proj. management, …"
type textarea "x"
type input "Kanban: Enter projects & new homework from meetings : Kanban proj. management, …"
type textarea "x"
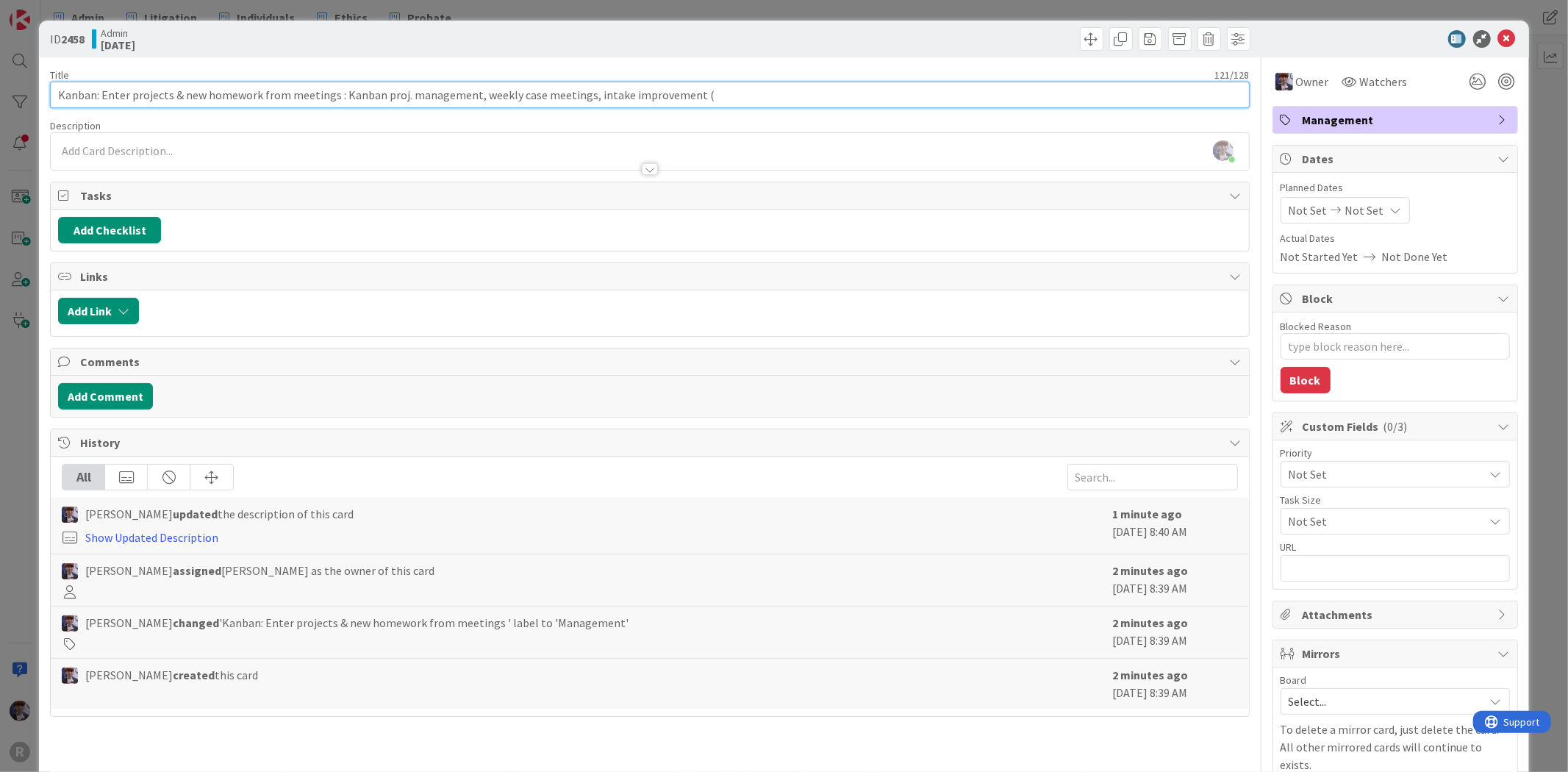
type input "Kanban: Enter projects & new homework from meetings : Kanban proj. management, …"
type textarea "x"
type input "Kanban: Enter projects & new homework from meetings : Kanban proj. management, …"
type textarea "x"
type input "Kanban: Enter projects & new homework from meetings : Kanban proj. management, …"
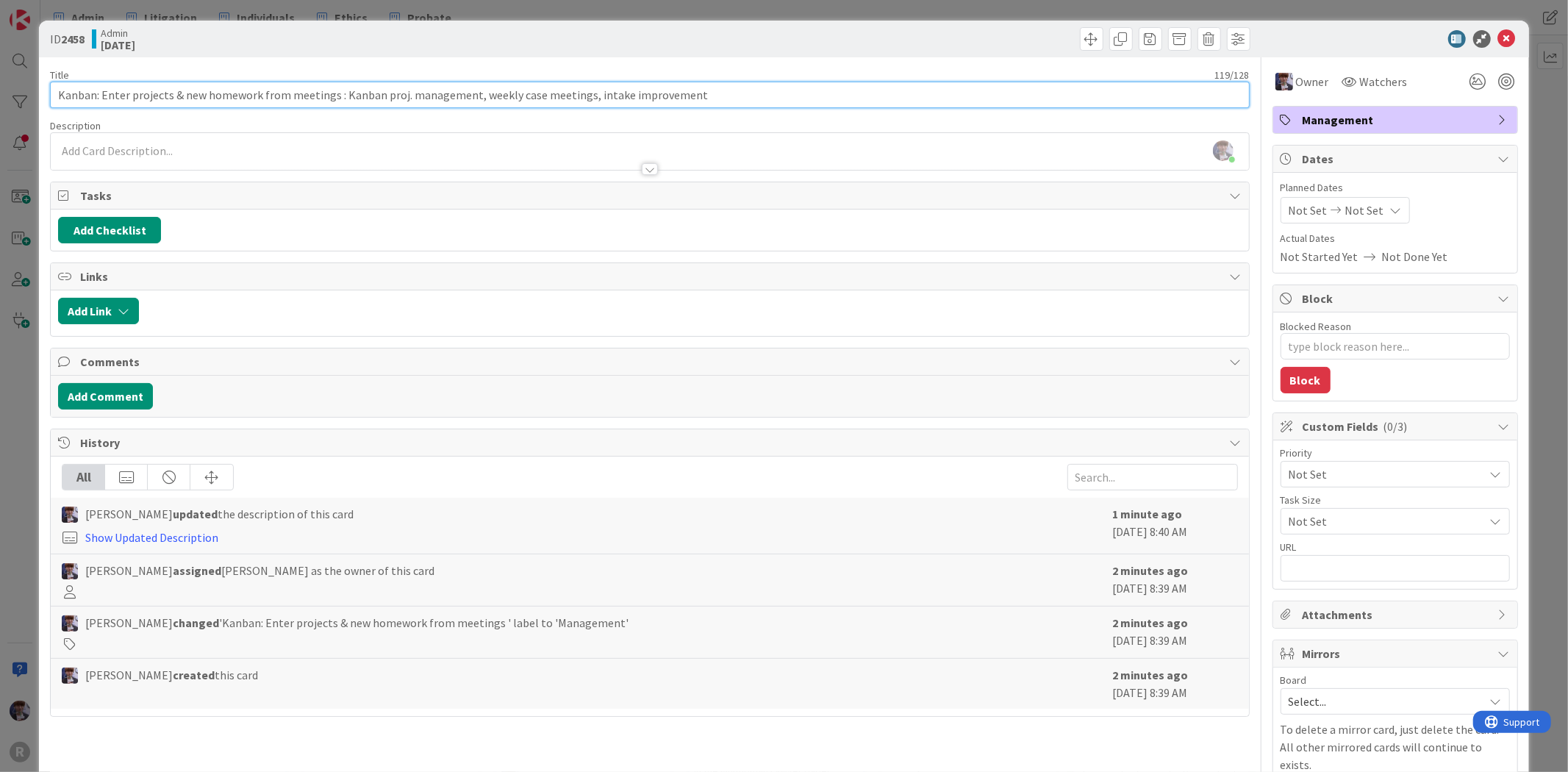
type textarea "x"
type input "Kanban: Enter projects & new homework from meetings : Kanban proj. management, …"
type textarea "x"
type input "Kanban: Enter projects & new homework from meetings : Kanban proj. management, …"
type textarea "x"
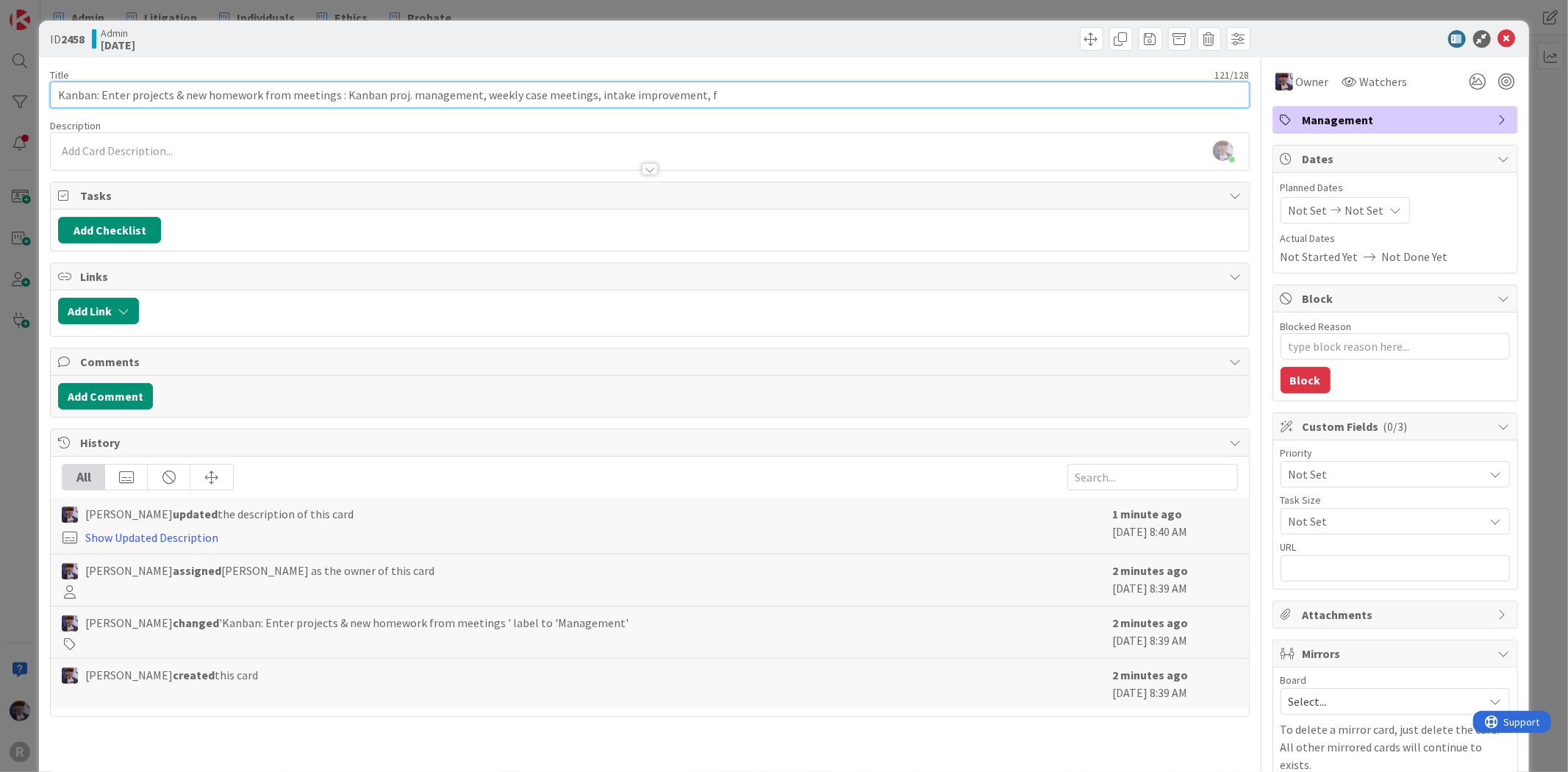
type input "Kanban: Enter projects & new homework from meetings : Kanban proj. management, …"
type textarea "x"
type input "Kanban: Enter projects & new homework from meetings : Kanban proj. management, …"
type textarea "x"
type input "Kanban: Enter projects & new homework from meetings : Kanban proj. management, …"
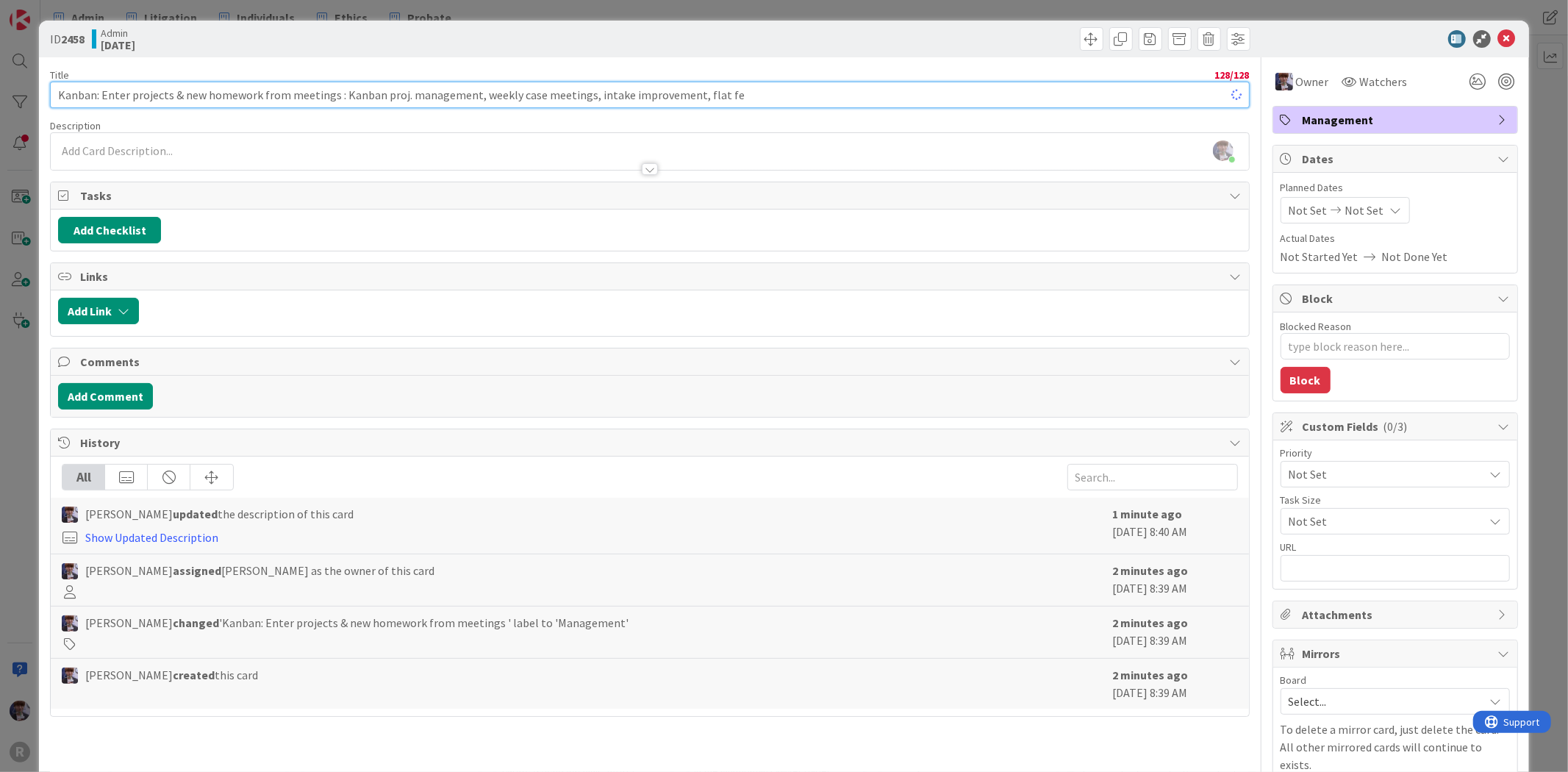
type textarea "x"
click at [773, 93] on input "Kanban: Enter projects & new homework from meetings : Kanban proj. management, …" at bounding box center [649, 95] width 1199 height 27
drag, startPoint x: 404, startPoint y: 93, endPoint x: 378, endPoint y: 98, distance: 26.5
click at [378, 98] on input "Kanban: Enter projects & new homework from meetings : Kanban proj. management, …" at bounding box center [649, 95] width 1199 height 27
type input "Kanban: Enter projects & new homework from meetings : Kanban management, weekly…"
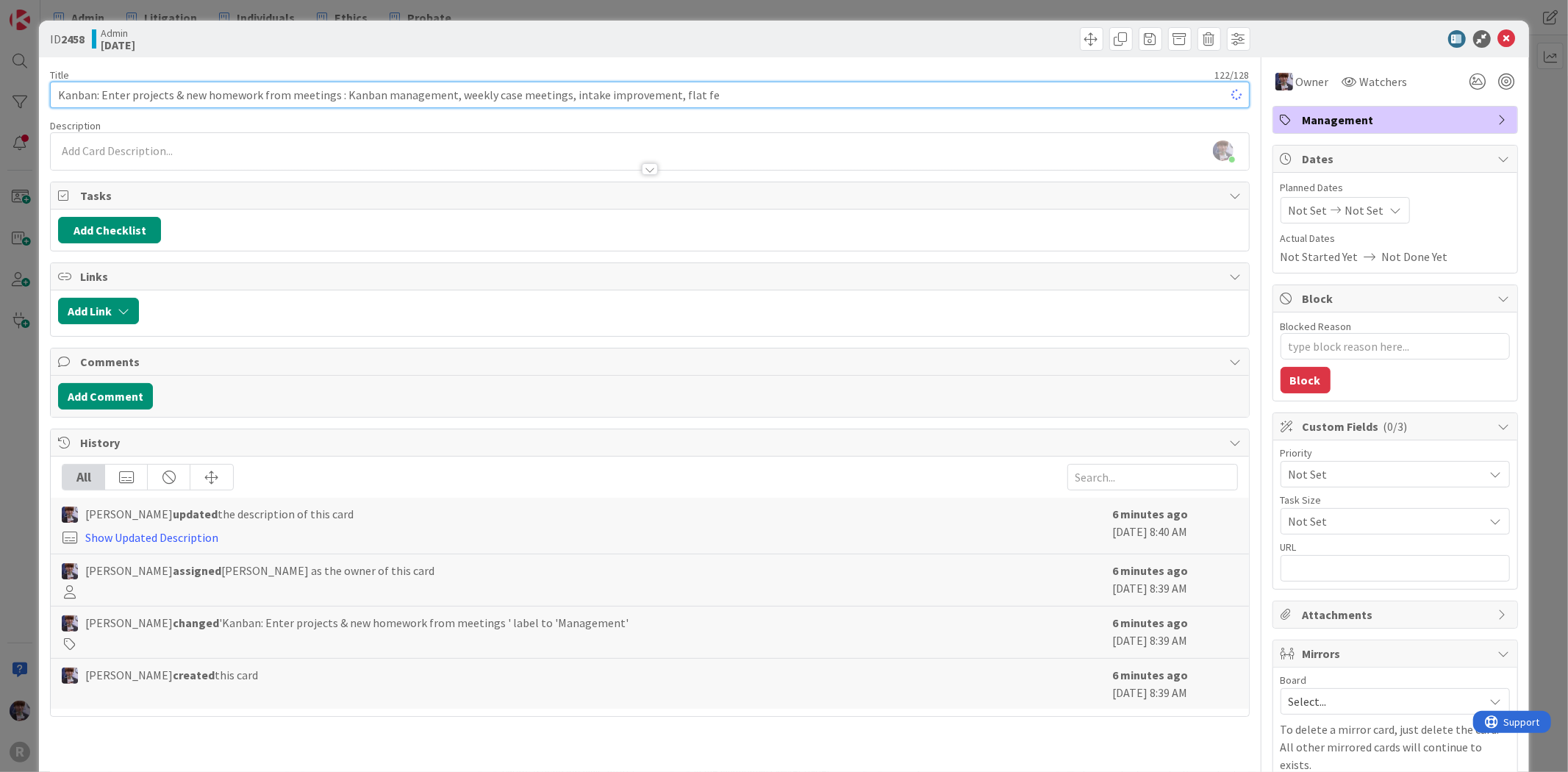
click at [726, 84] on input "Kanban: Enter projects & new homework from meetings : Kanban management, weekly…" at bounding box center [649, 95] width 1199 height 27
type textarea "x"
type input "Kanban: Enter projects & new homework from meetings : Kanban management, weekly…"
type textarea "x"
type input "Kanban: Enter projects & new homework from meetings : Kanban management, weekly…"
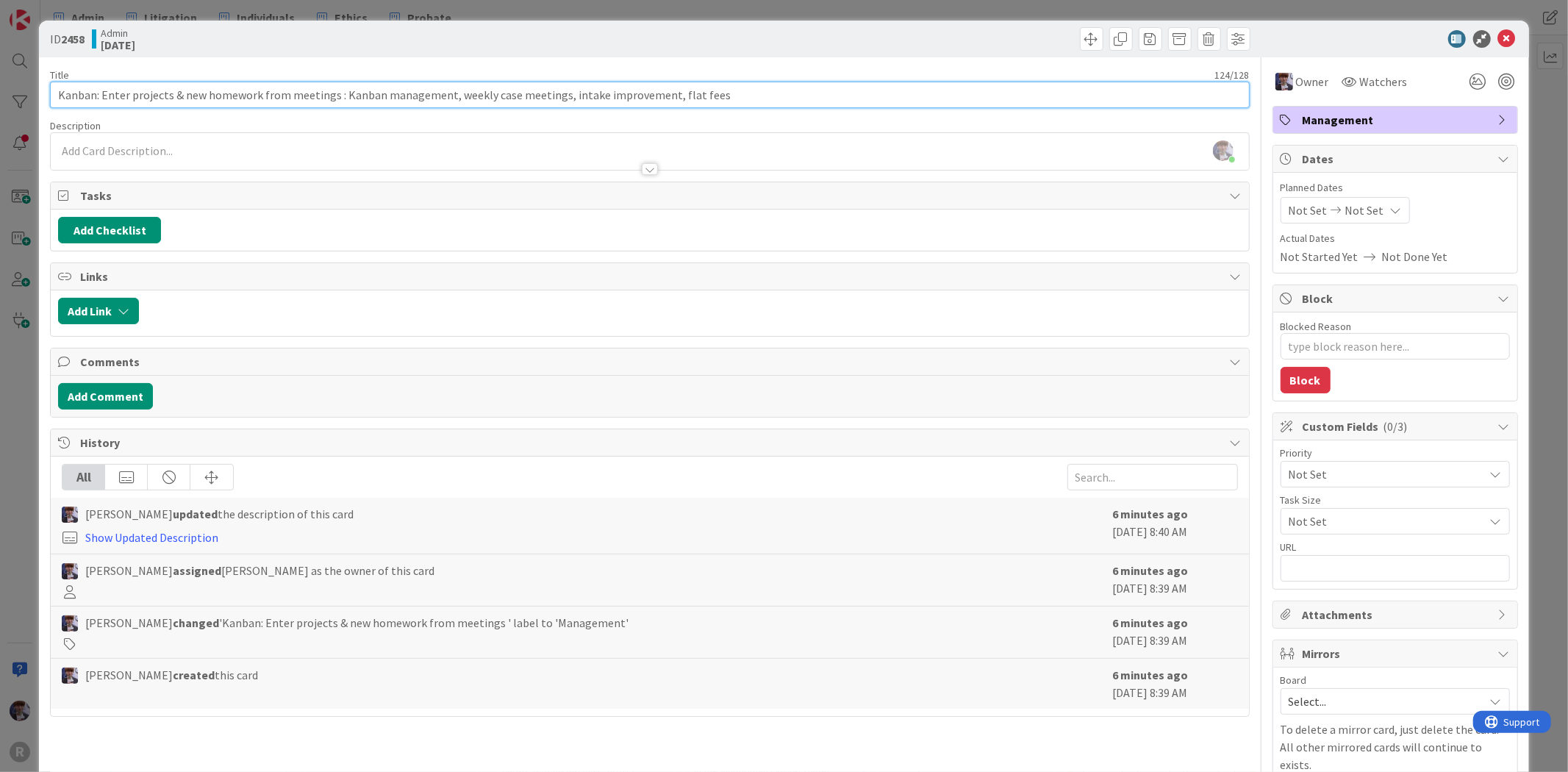
type textarea "x"
type input "Kanban: Enter projects & new homework from meetings : Kanban management, weekly…"
type textarea "x"
type input "Kanban: Enter projects & new homework from meetings : Kanban management, weekly…"
type textarea "x"
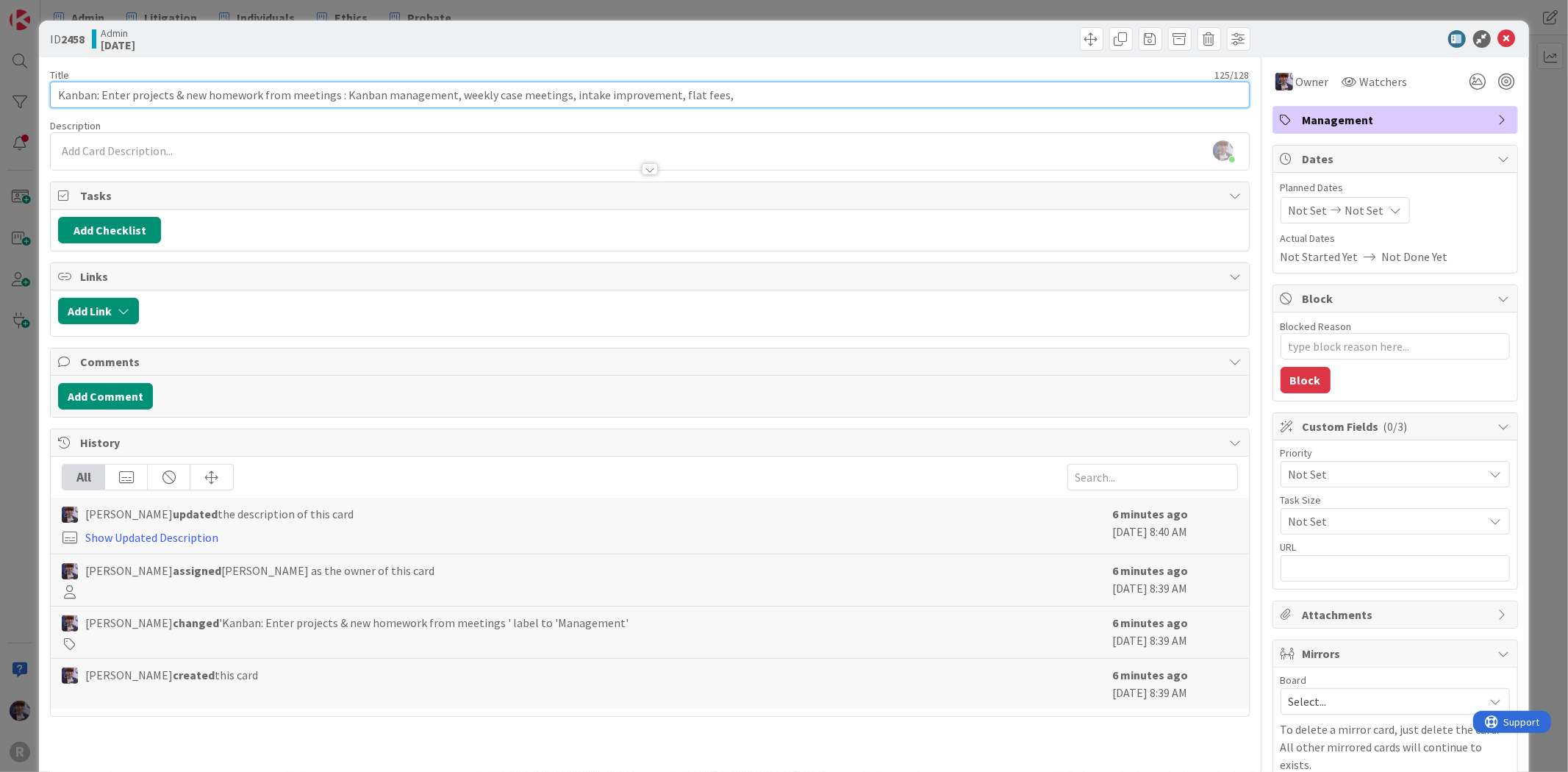
type input "Kanban: Enter projects & new homework from meetings : Kanban management, weekly…"
type textarea "x"
type input "Kanban: Enter projects & new homework from meetings : Kanban management, weekly…"
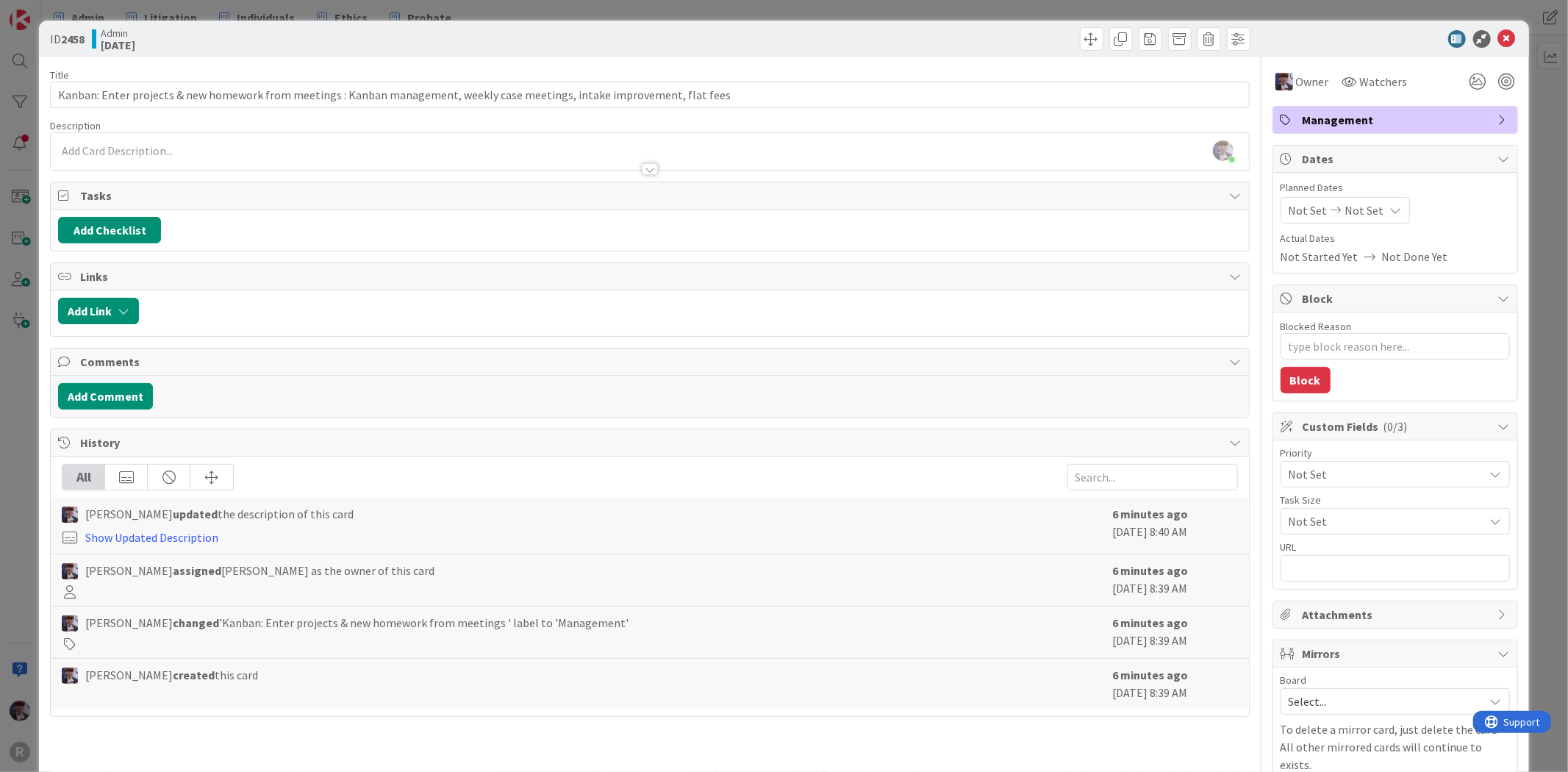
click at [19, 375] on div "ID 2458 Admin [DATE] Title 124 / 128 Kanban: Enter projects & new homework from…" at bounding box center [784, 386] width 1568 height 772
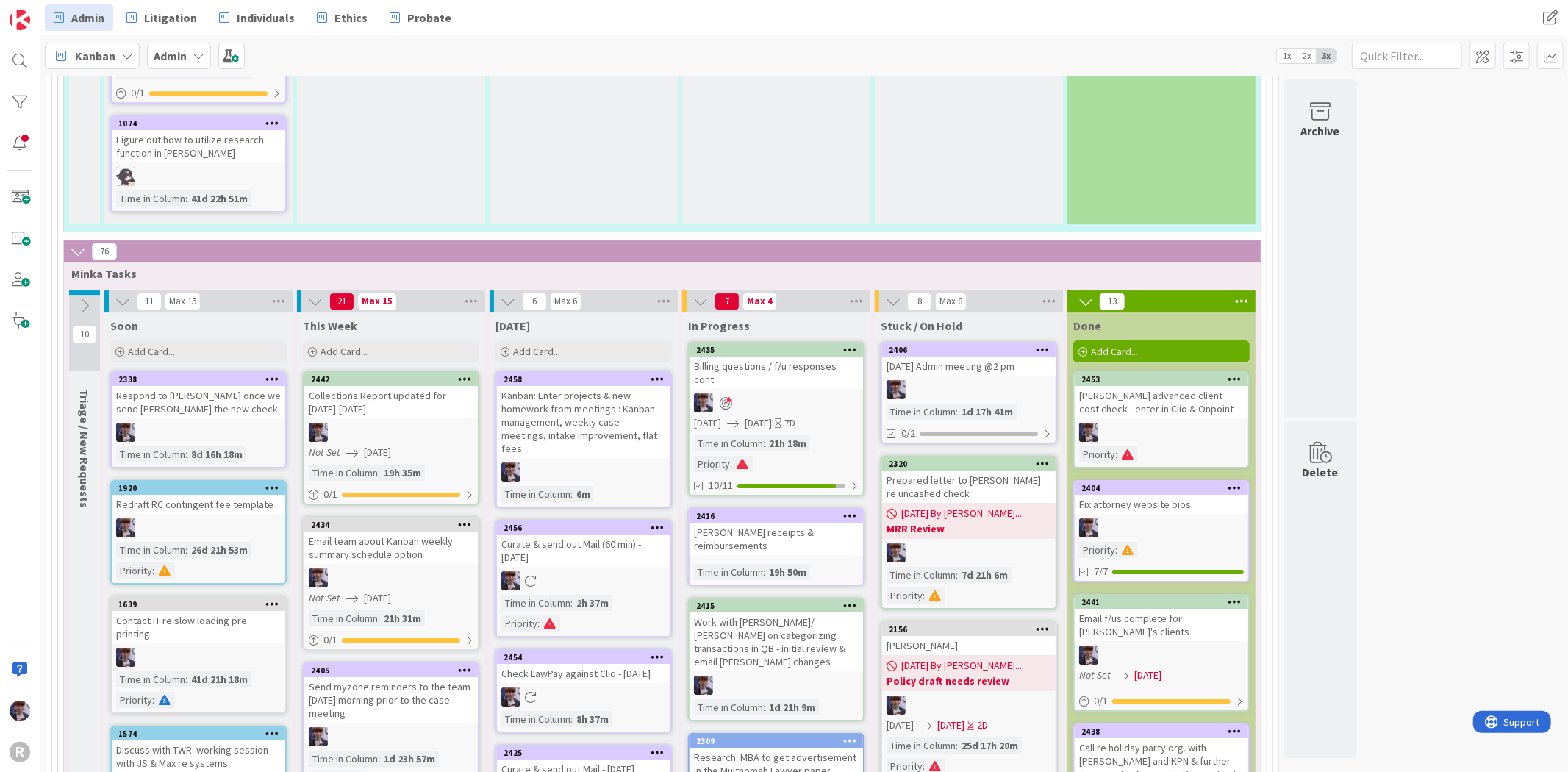
click at [610, 386] on div "Kanban: Enter projects & new homework from meetings : Kanban management, weekly…" at bounding box center [584, 421] width 174 height 72
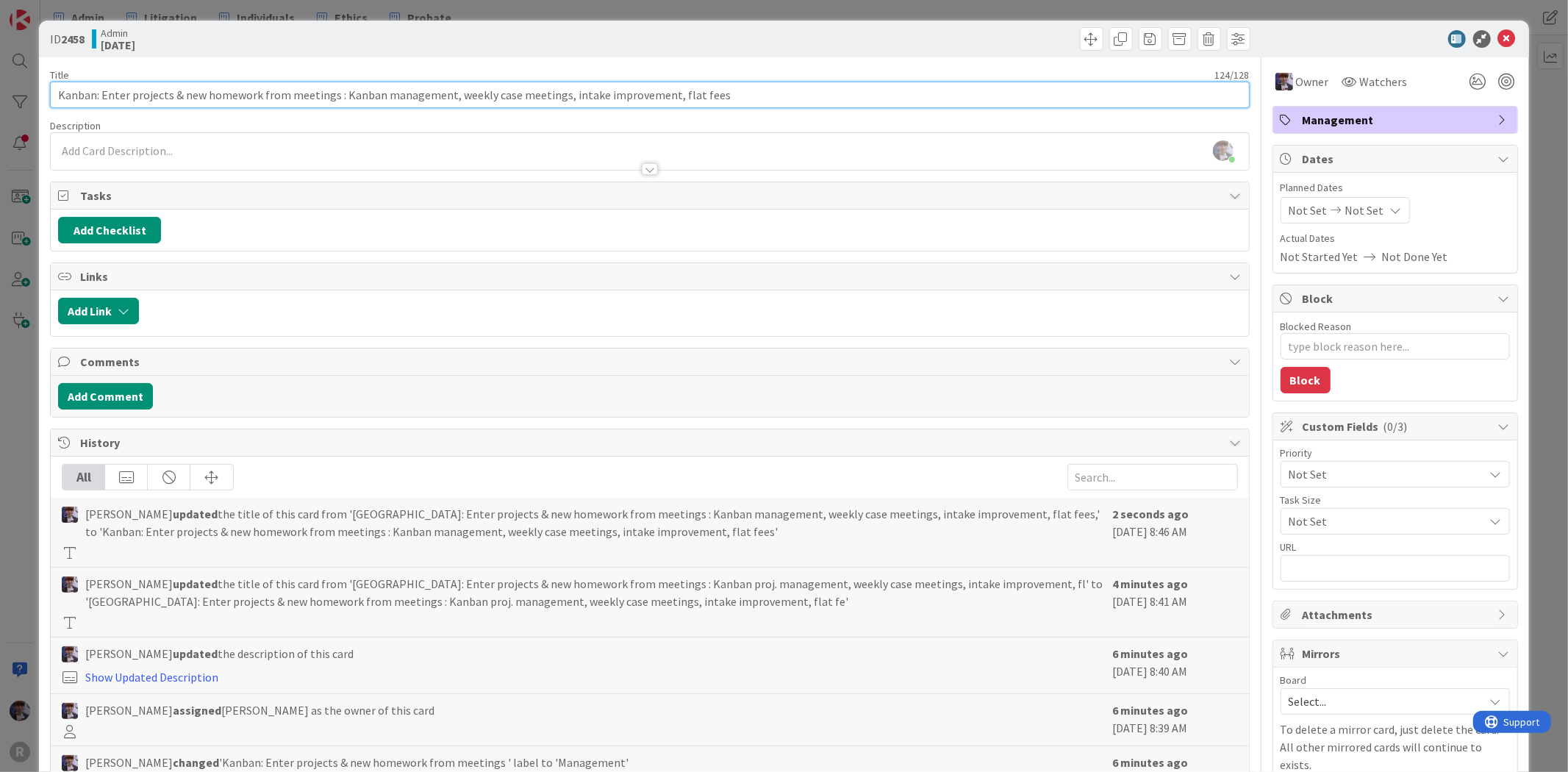
click at [98, 97] on input "Kanban: Enter projects & new homework from meetings : Kanban management, weekly…" at bounding box center [649, 95] width 1199 height 27
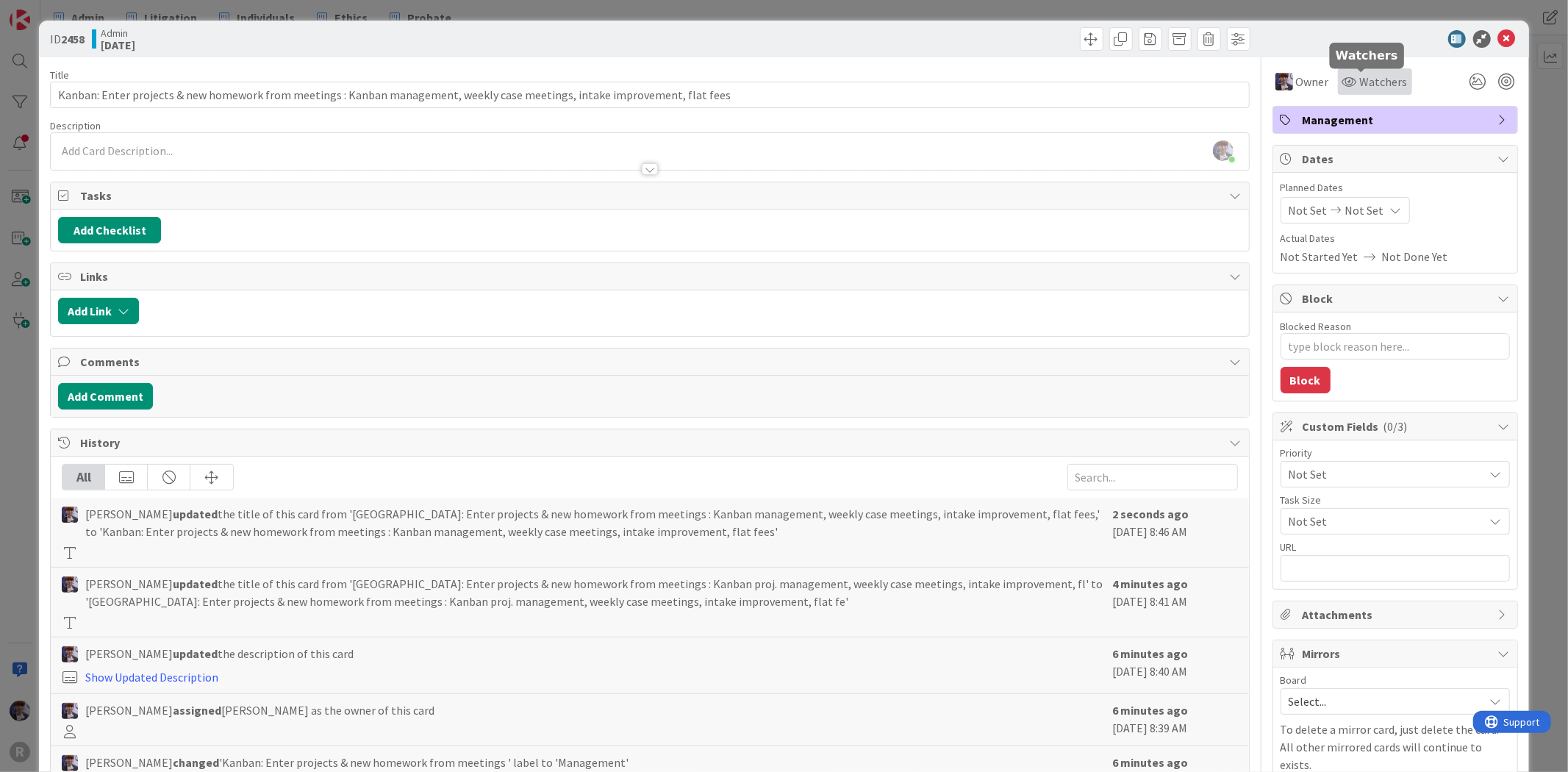
click at [1373, 83] on span "Watchers" at bounding box center [1385, 82] width 48 height 18
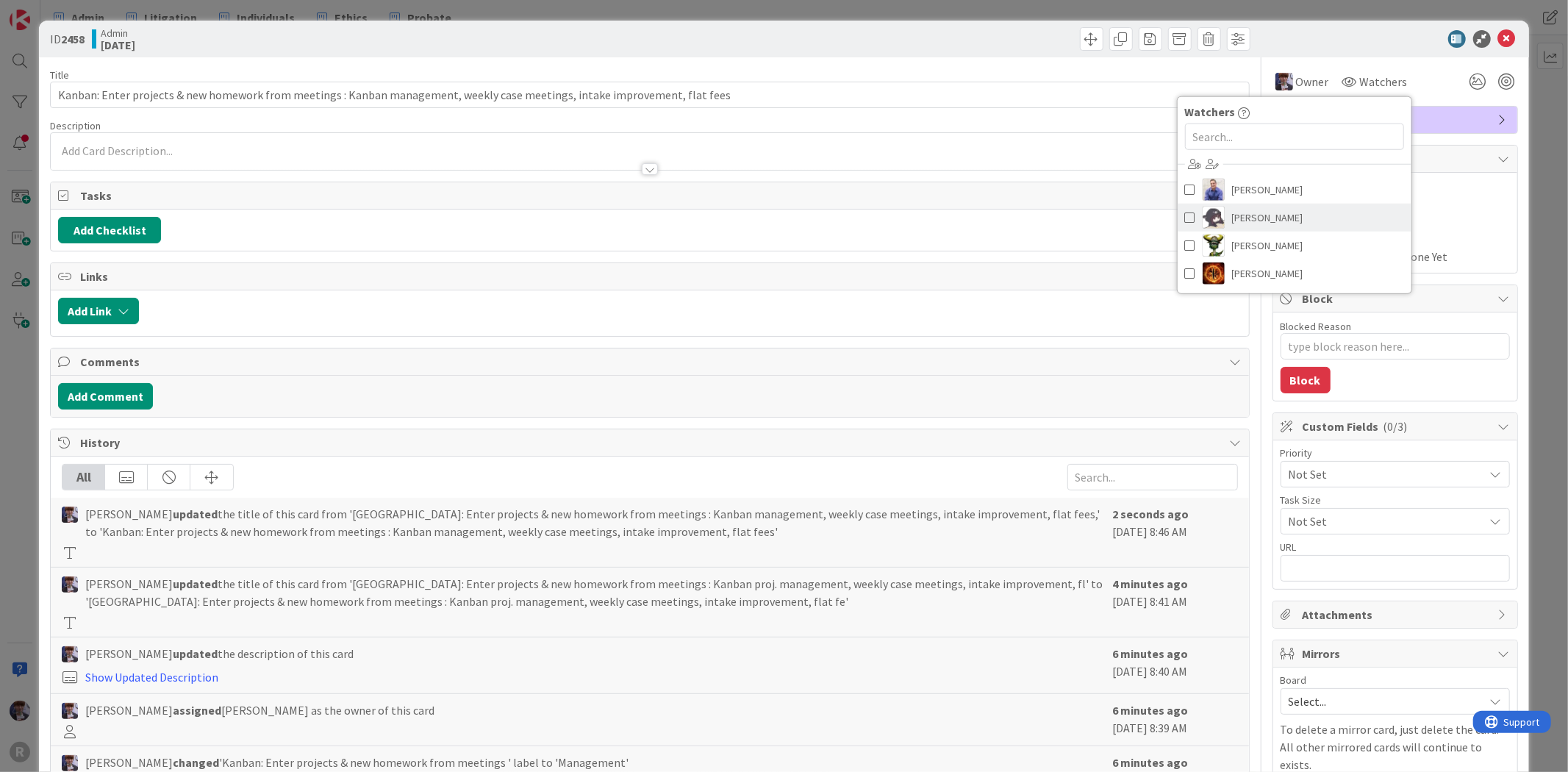
click at [1283, 215] on link "[PERSON_NAME]" at bounding box center [1295, 218] width 234 height 28
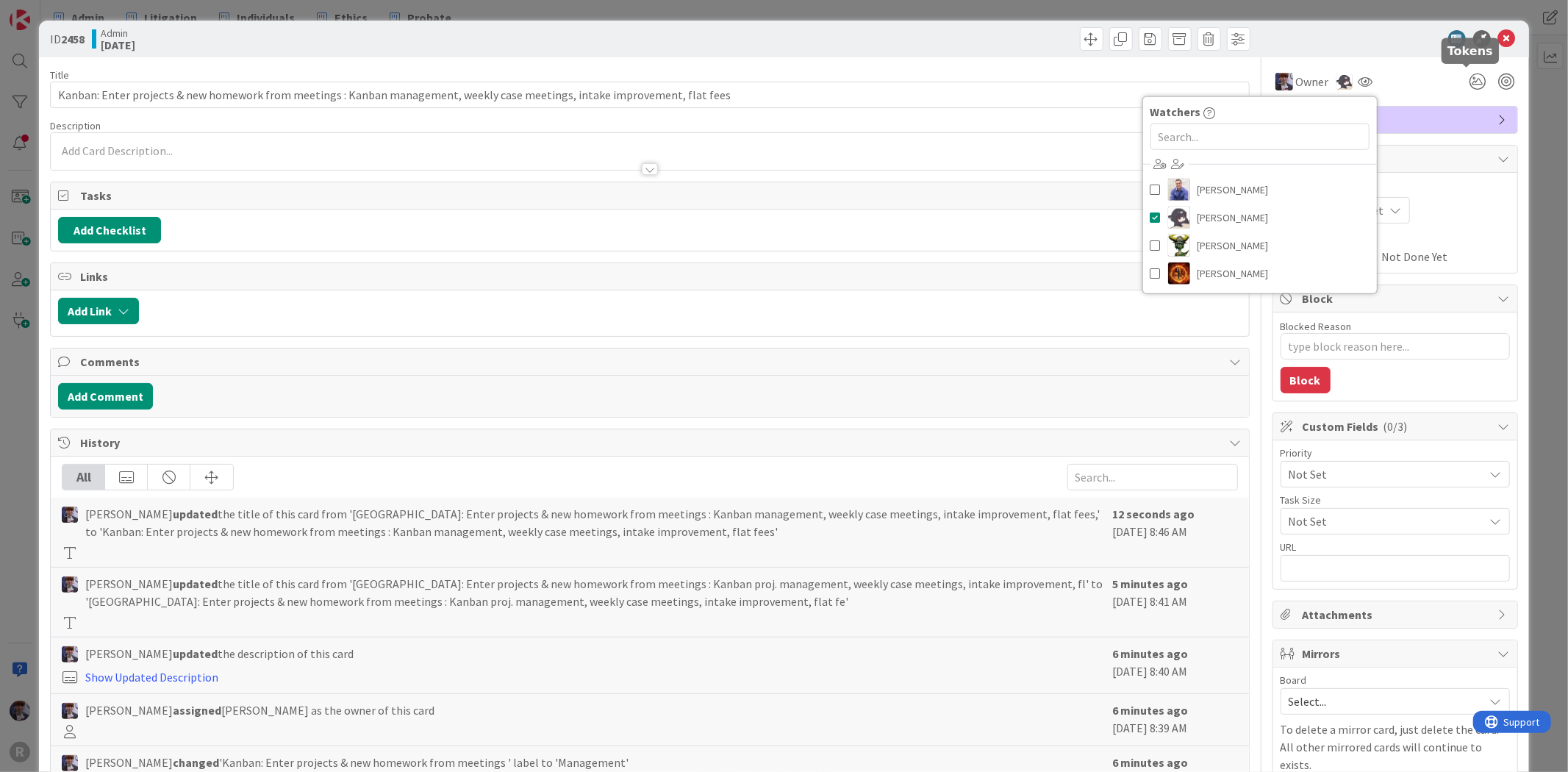
click at [1481, 83] on div at bounding box center [1492, 82] width 53 height 27
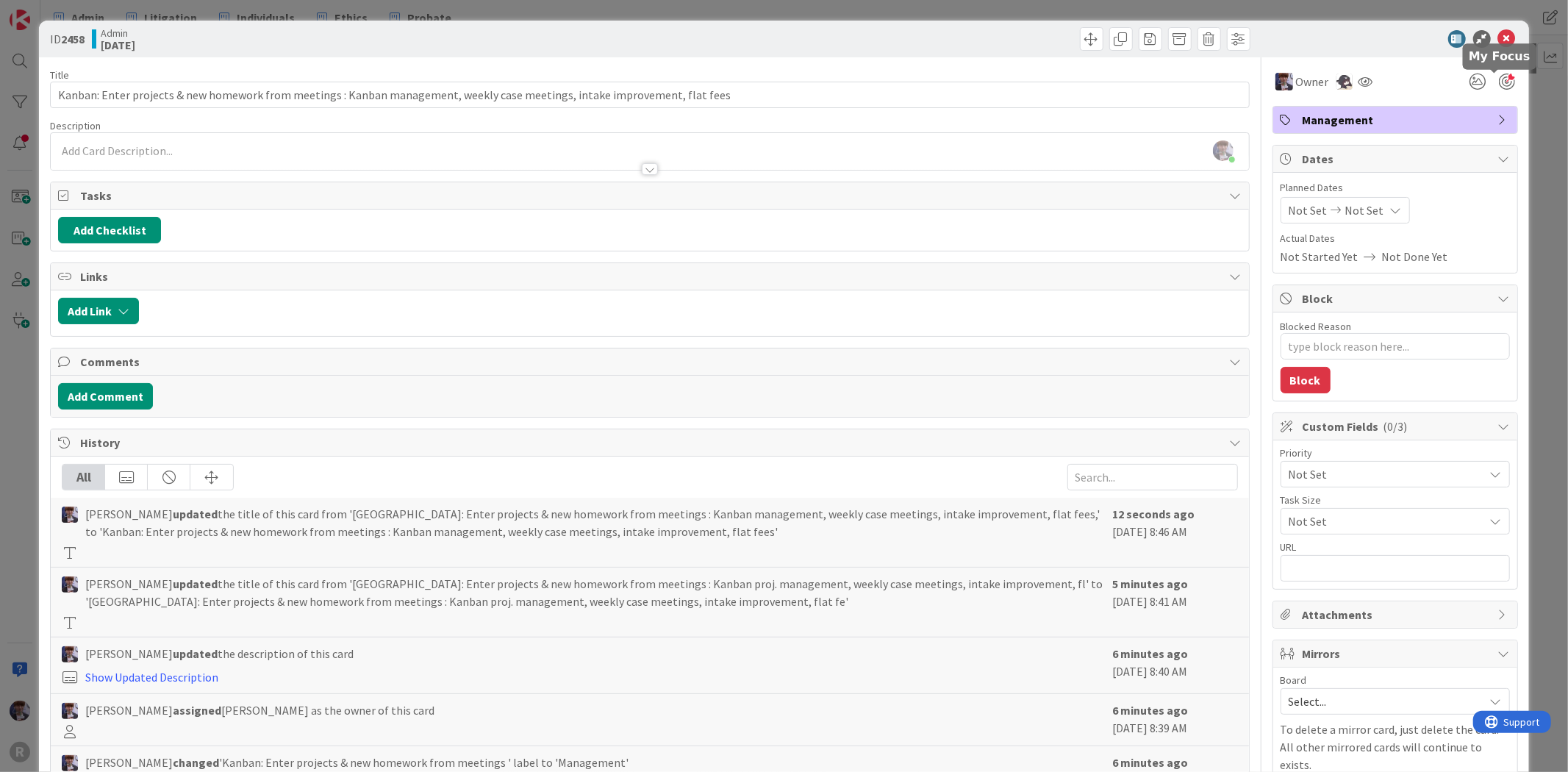
click at [1499, 83] on div at bounding box center [1507, 82] width 16 height 16
click at [1515, 81] on div "ID 2458 Admin [DATE] Title 124 / 128 Kanban: Enter projects & new homework from…" at bounding box center [784, 431] width 1490 height 822
click at [1550, 172] on div "ID 2458 Admin [DATE] Title 124 / 128 Kanban: Enter projects & new homework from…" at bounding box center [784, 386] width 1568 height 772
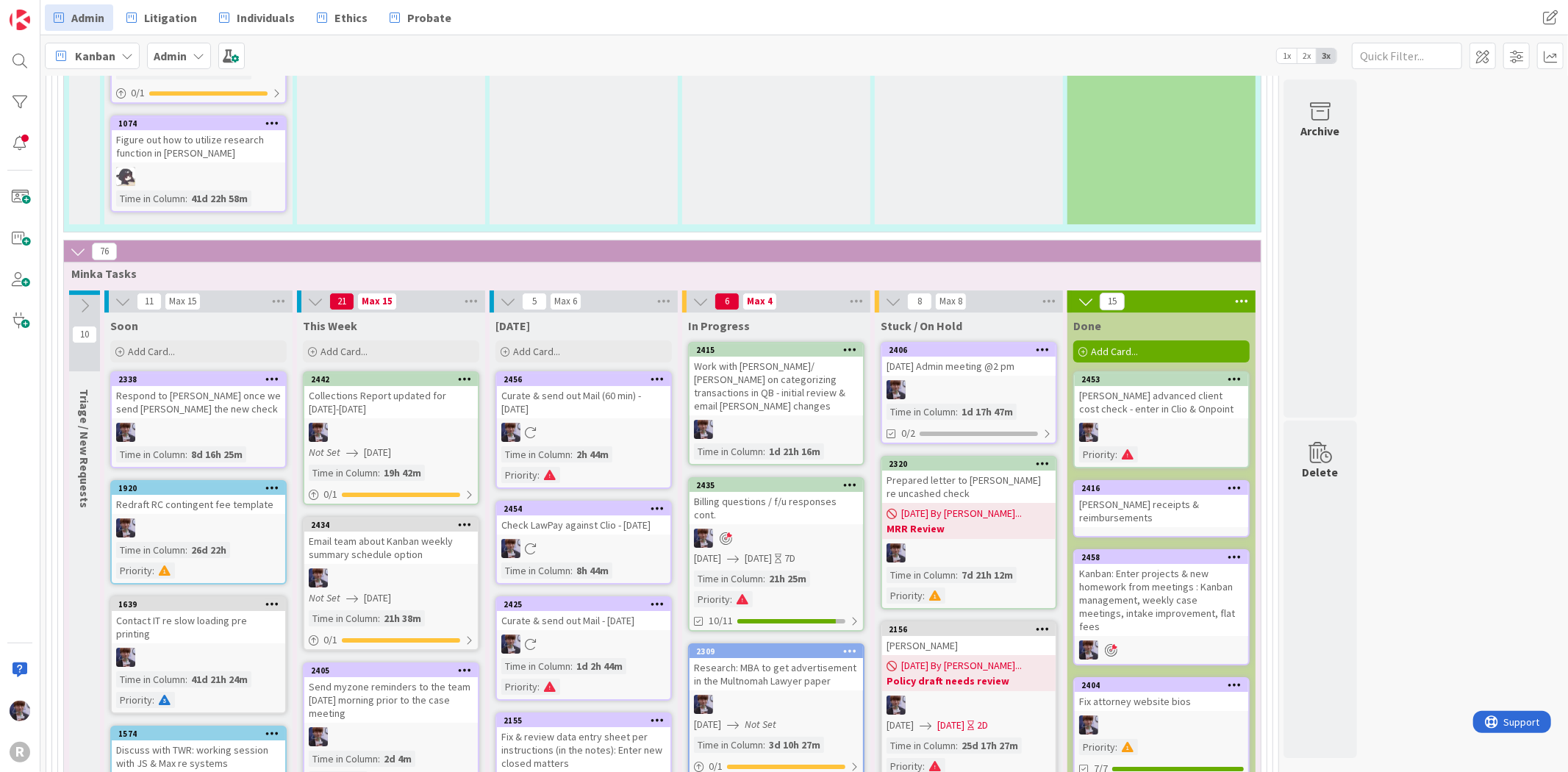
click at [822, 356] on div "Work with [PERSON_NAME]/ [PERSON_NAME] on categorizing transactions in QB - ini…" at bounding box center [776, 386] width 174 height 58
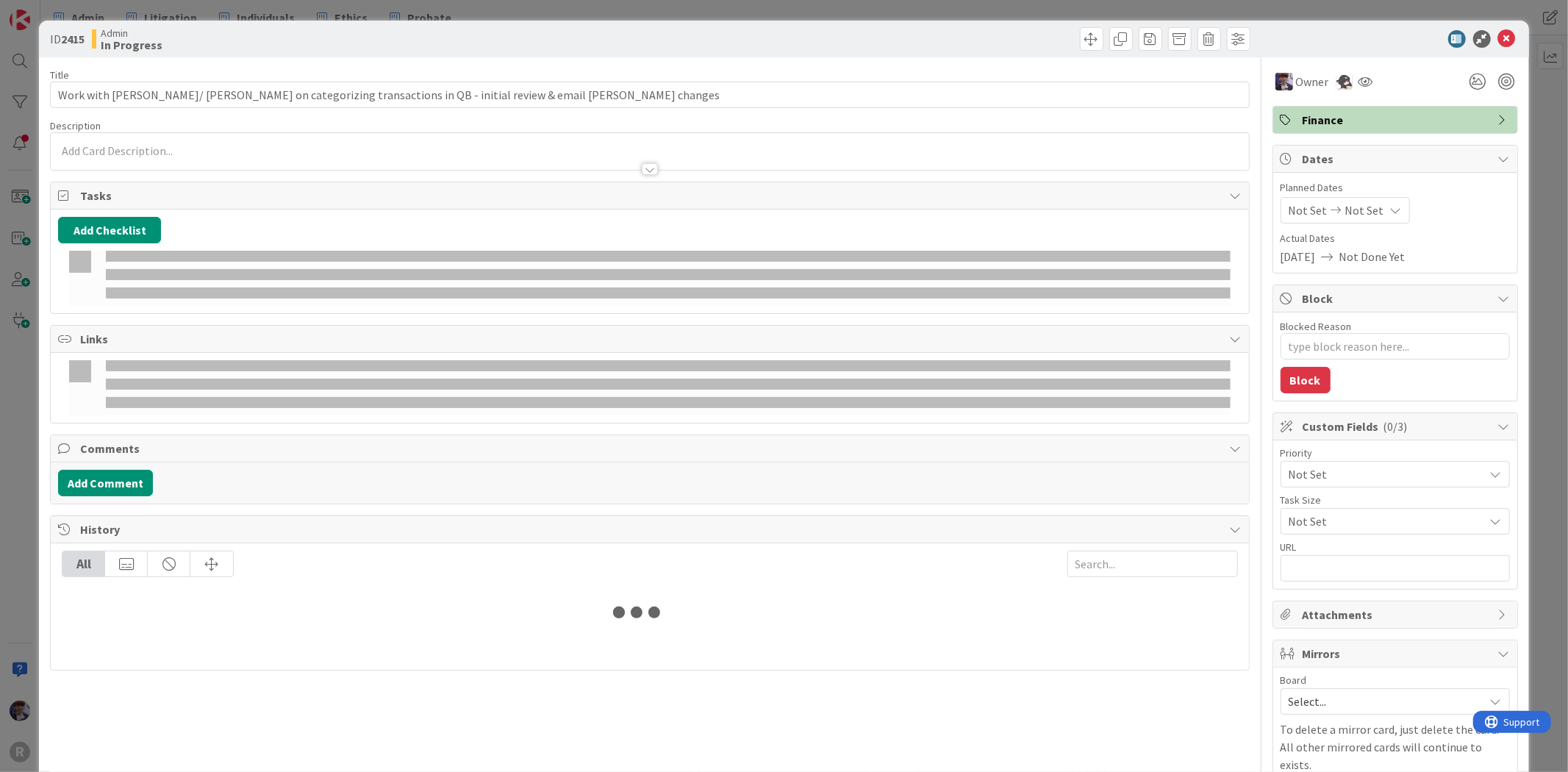
type textarea "x"
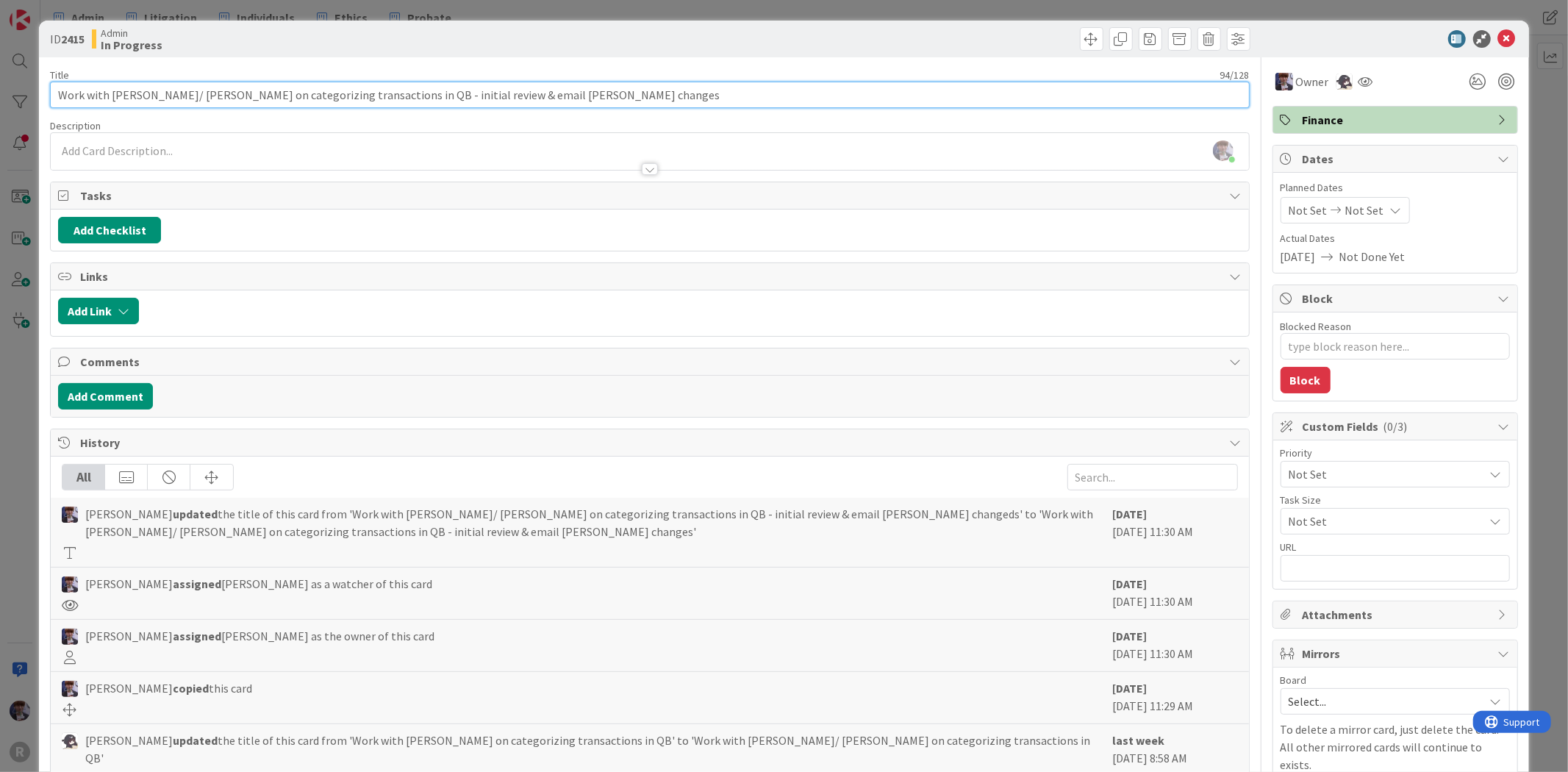
drag, startPoint x: 93, startPoint y: 93, endPoint x: 109, endPoint y: 96, distance: 16.3
click at [106, 96] on input "Work with [PERSON_NAME]/ [PERSON_NAME] on categorizing transactions in QB - ini…" at bounding box center [649, 95] width 1199 height 27
click at [109, 96] on input "Work with [PERSON_NAME]/ [PERSON_NAME] on categorizing transactions in QB - ini…" at bounding box center [649, 95] width 1199 height 27
drag, startPoint x: 114, startPoint y: 94, endPoint x: 185, endPoint y: 105, distance: 71.8
click at [185, 105] on input "Work with [PERSON_NAME]/ [PERSON_NAME] on categorizing transactions in QB - ini…" at bounding box center [649, 95] width 1199 height 27
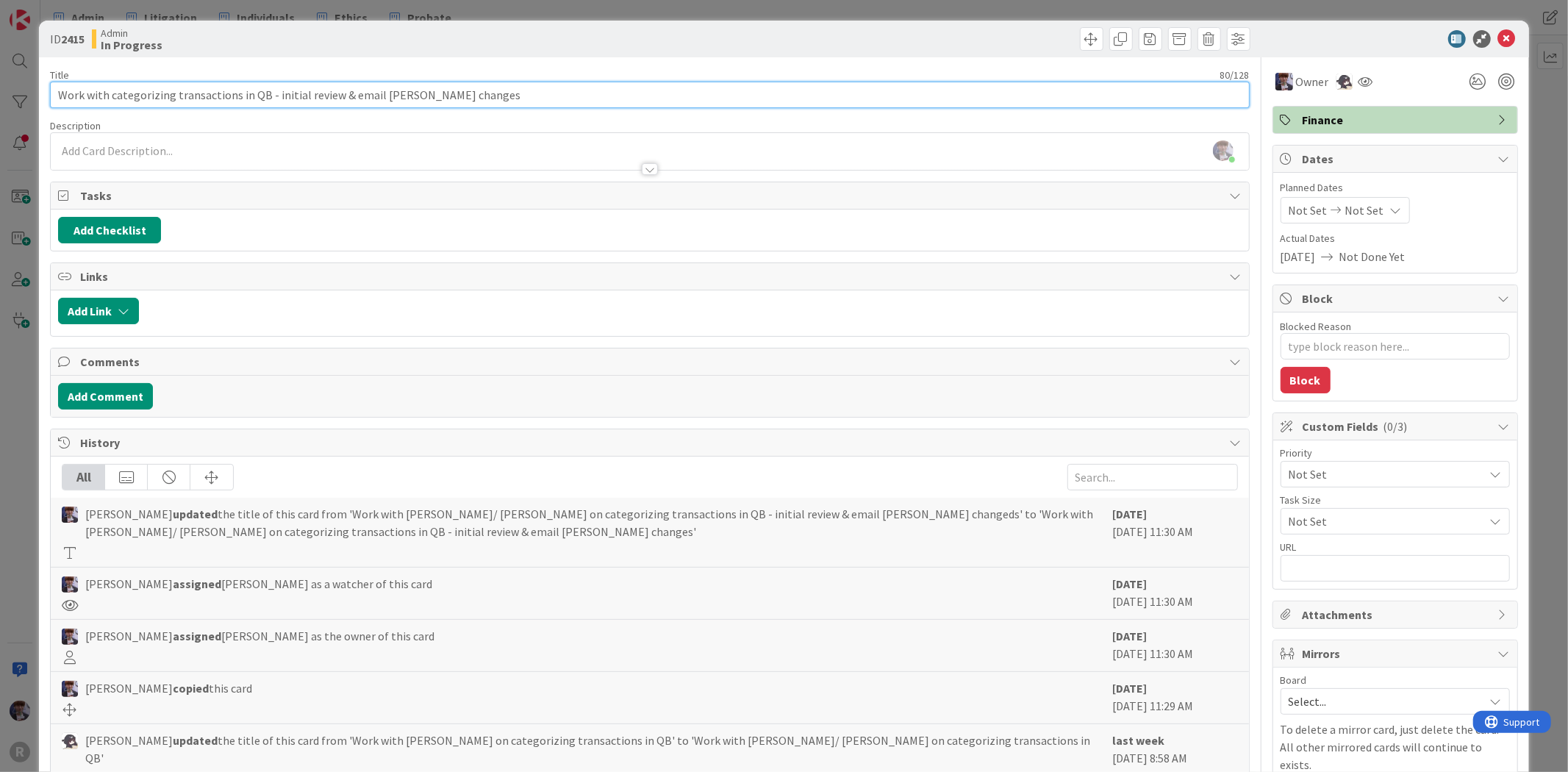
type input "Work withcategorizing transactions in QB - initial review & email [PERSON_NAME]…"
type textarea "x"
type input "Work with categorizing transactions in QB - initial review & email [PERSON_NAME…"
type textarea "x"
type input "Work with categorizing transactions in QB - initial review & email [PERSON_NAME…"
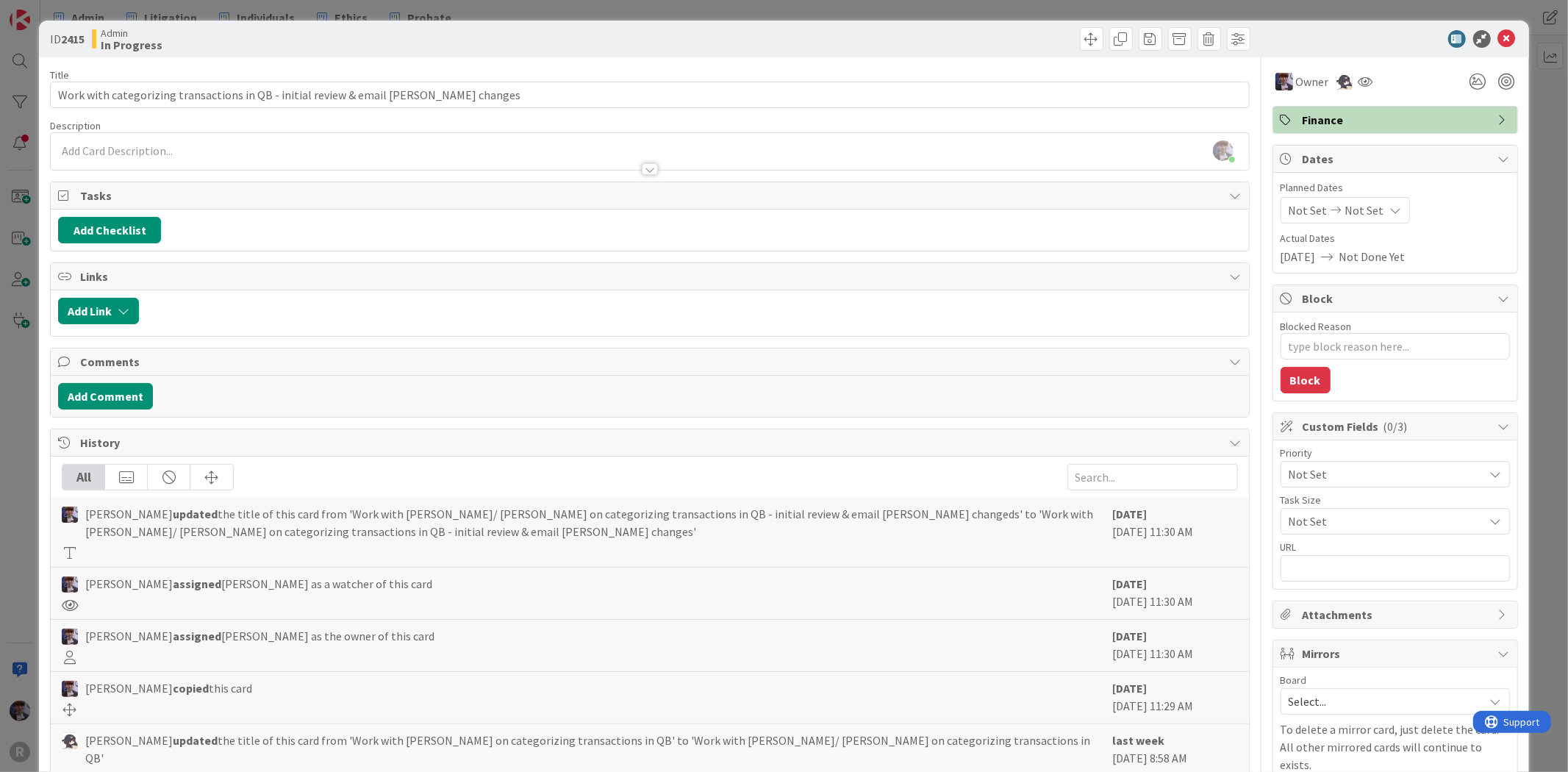
click at [1505, 82] on div at bounding box center [1492, 82] width 53 height 27
click at [1502, 85] on div at bounding box center [1507, 82] width 16 height 16
click at [1551, 197] on div "ID 2415 Admin In Progress Title 79 / 128 Work with categorizing transactions in…" at bounding box center [784, 386] width 1568 height 772
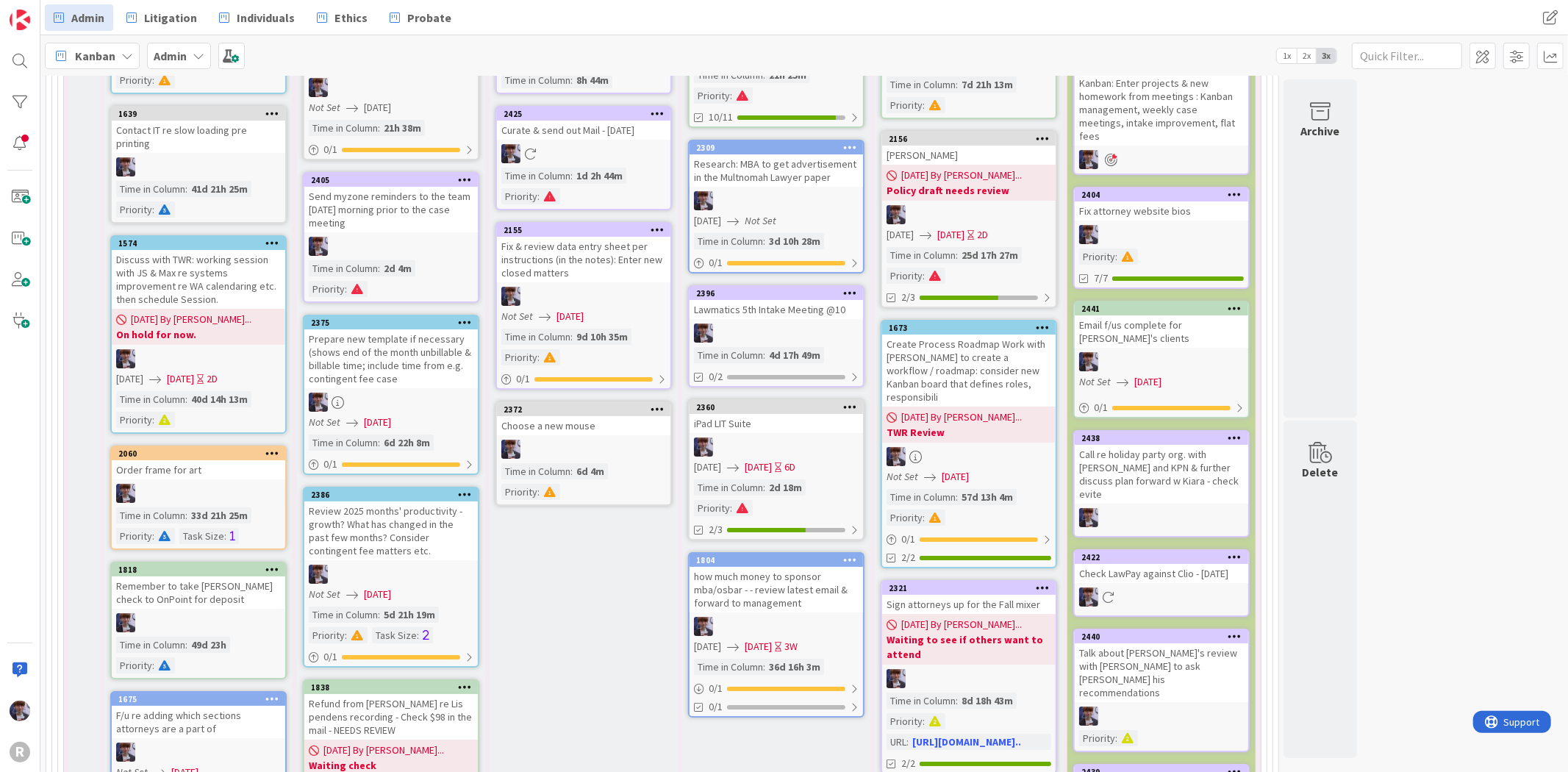
scroll to position [4166, 0]
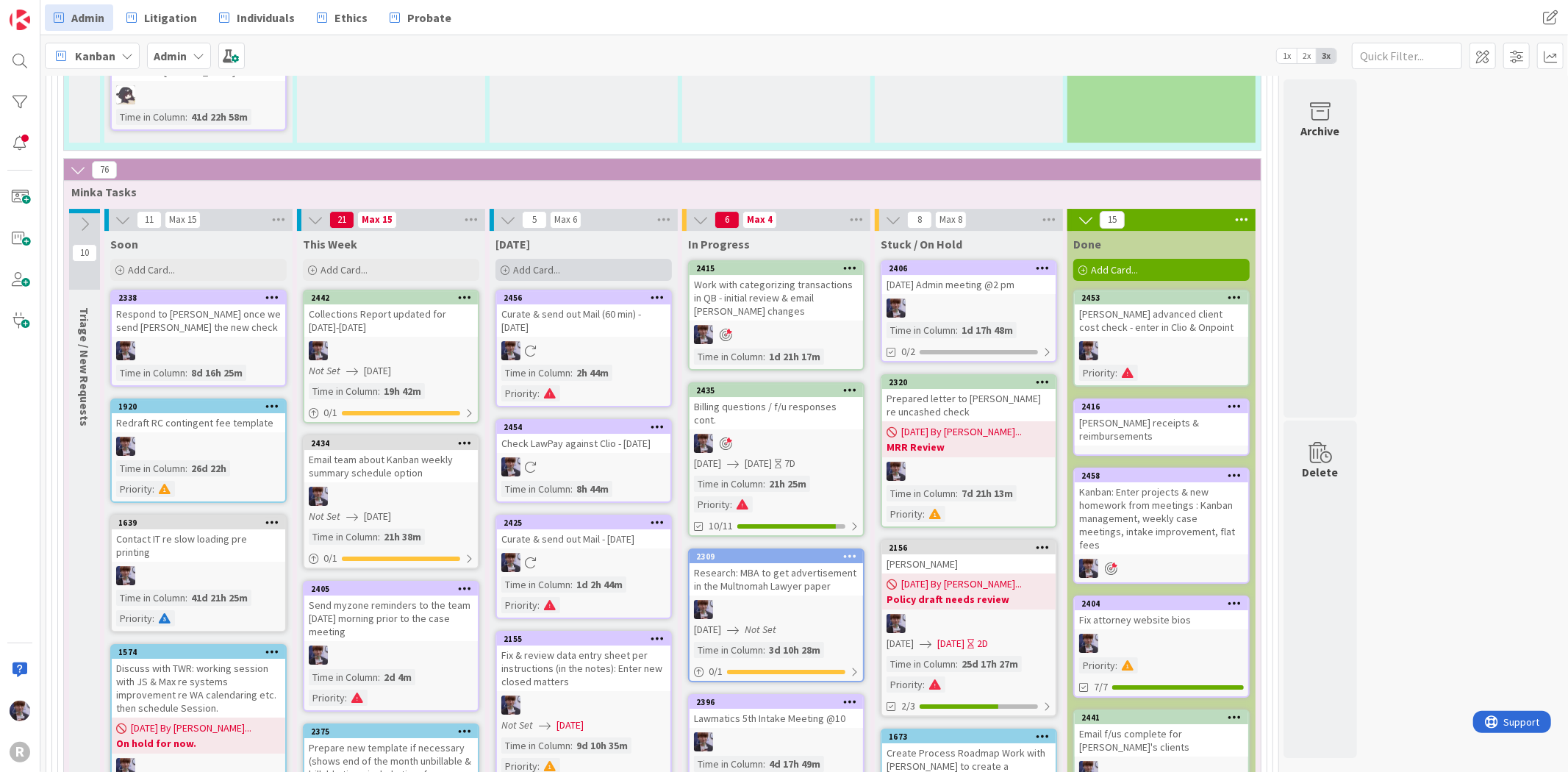
click at [593, 259] on div "Add Card..." at bounding box center [583, 269] width 176 height 22
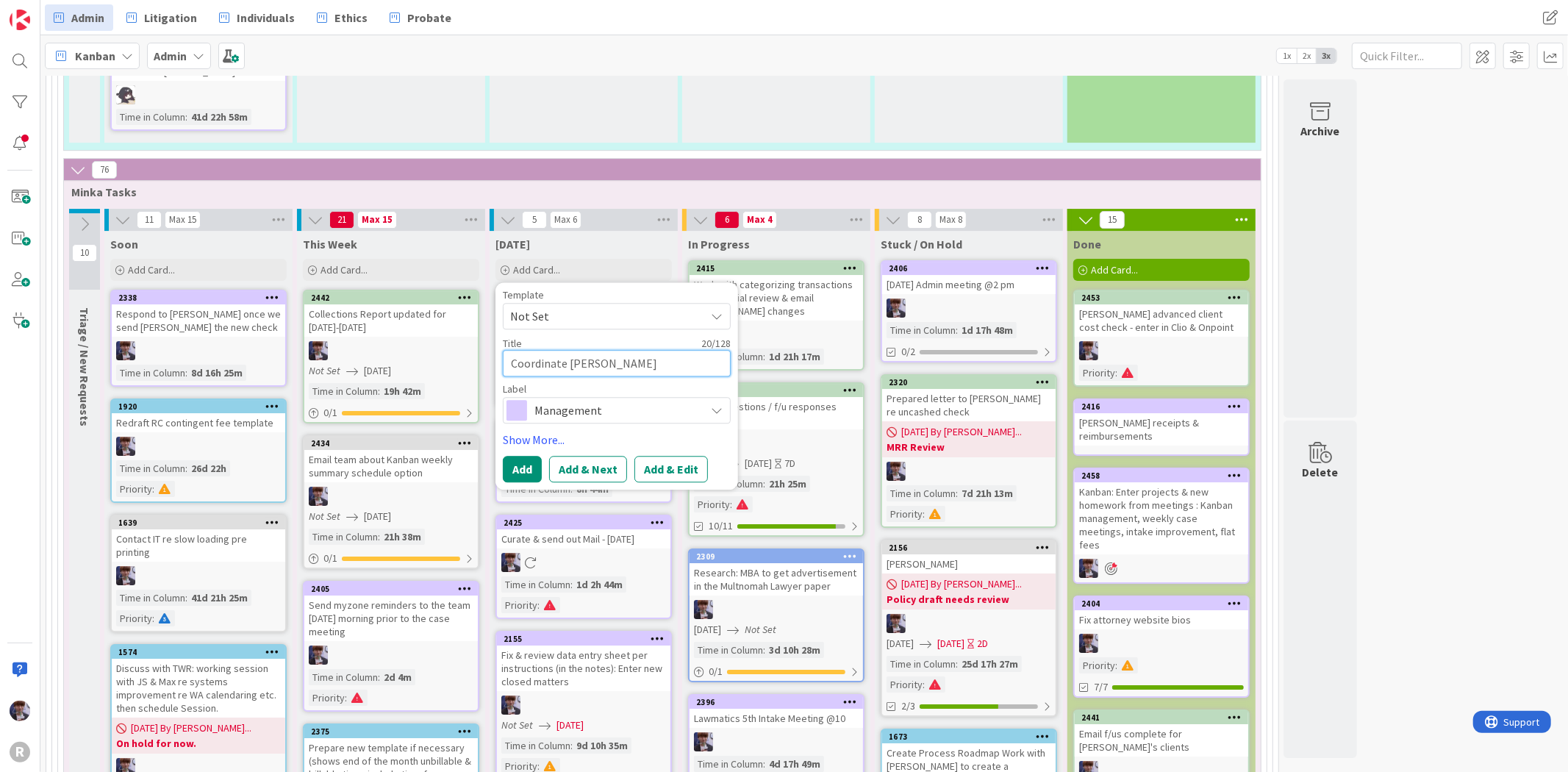
click at [573, 350] on textarea "Coordinate [PERSON_NAME]" at bounding box center [616, 363] width 228 height 27
click at [620, 350] on textarea "Coordinate [PERSON_NAME]" at bounding box center [616, 363] width 228 height 27
drag, startPoint x: 632, startPoint y: 307, endPoint x: 569, endPoint y: 318, distance: 64.0
click at [569, 350] on textarea "Coordinate [PERSON_NAME]" at bounding box center [616, 363] width 228 height 27
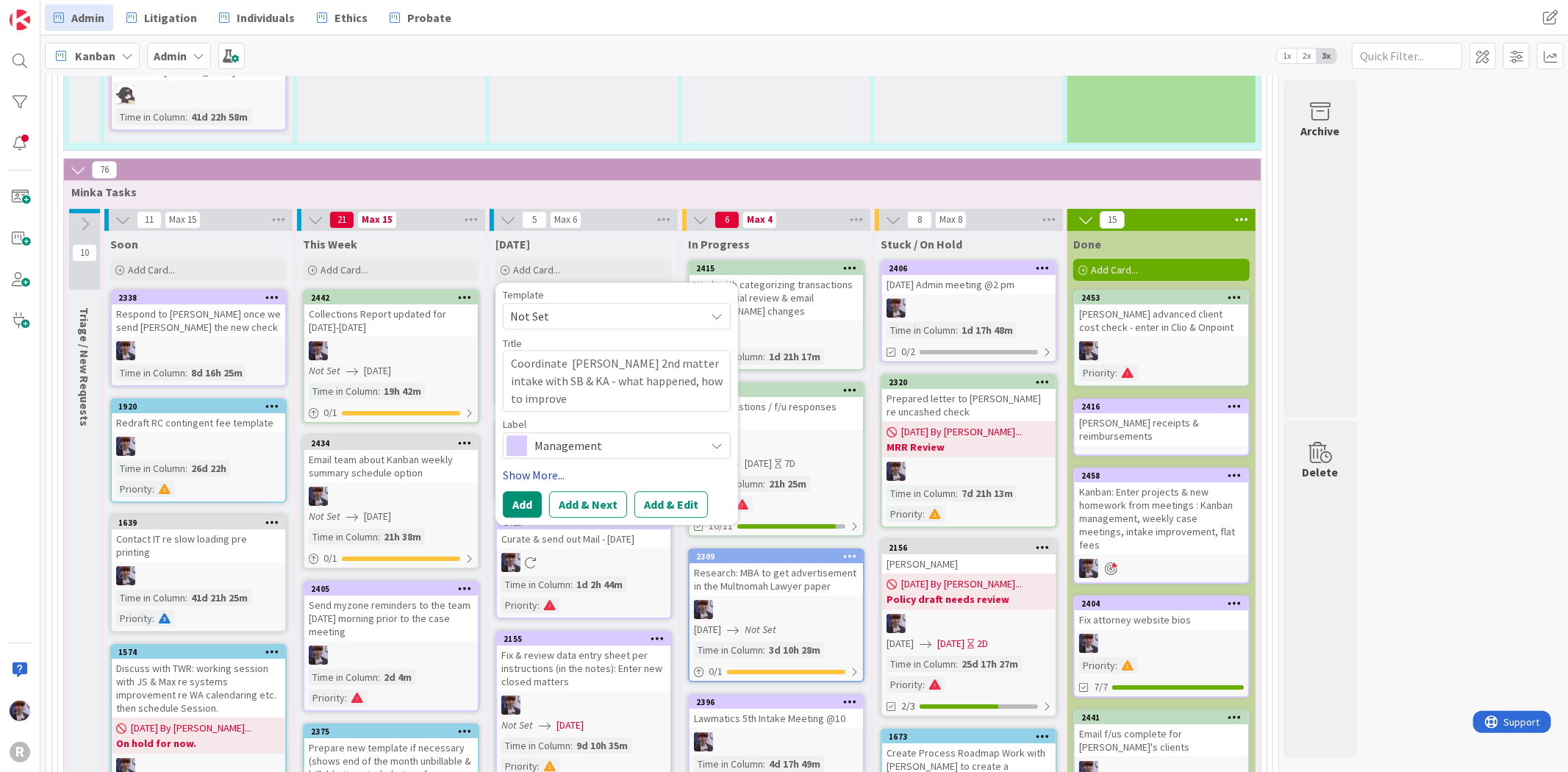
click at [516, 466] on link "Show More..." at bounding box center [616, 475] width 228 height 18
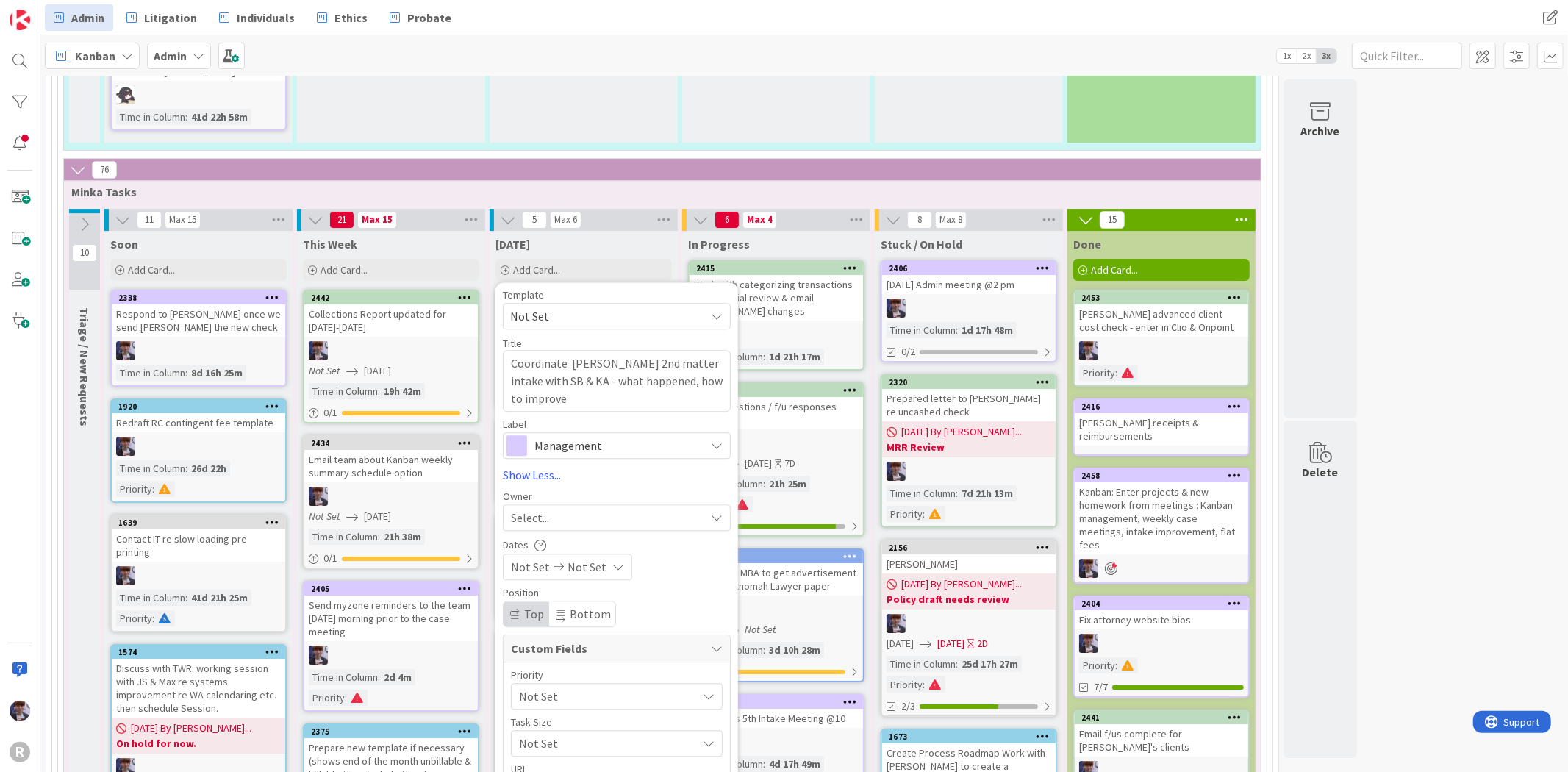
click at [546, 509] on span "Select..." at bounding box center [530, 518] width 38 height 18
click at [604, 630] on span "[PERSON_NAME]" at bounding box center [595, 641] width 71 height 22
click at [561, 683] on div "Not Set" at bounding box center [617, 697] width 212 height 27
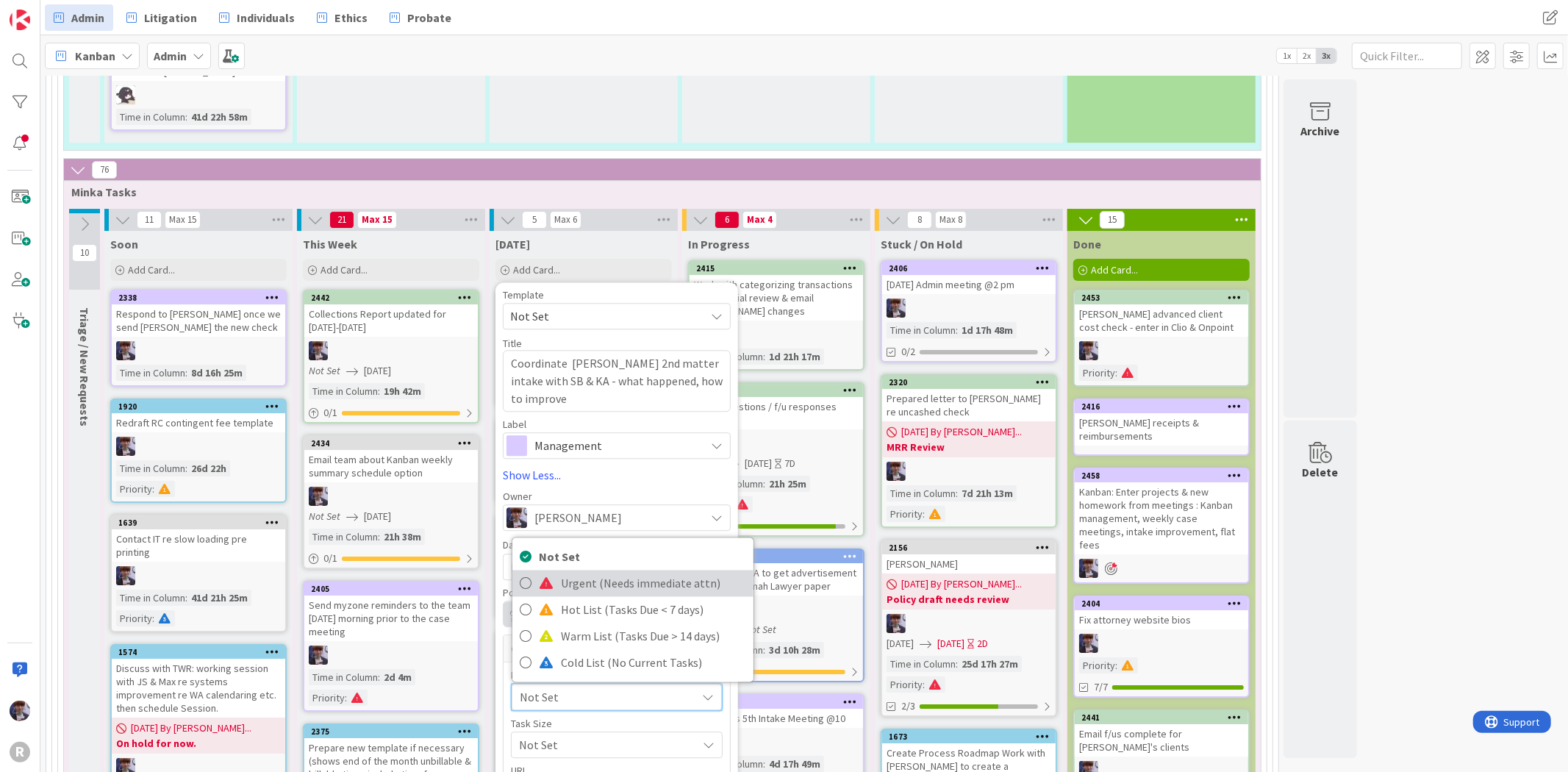
click at [572, 573] on span "Urgent (Needs immediate attn)" at bounding box center [653, 583] width 185 height 22
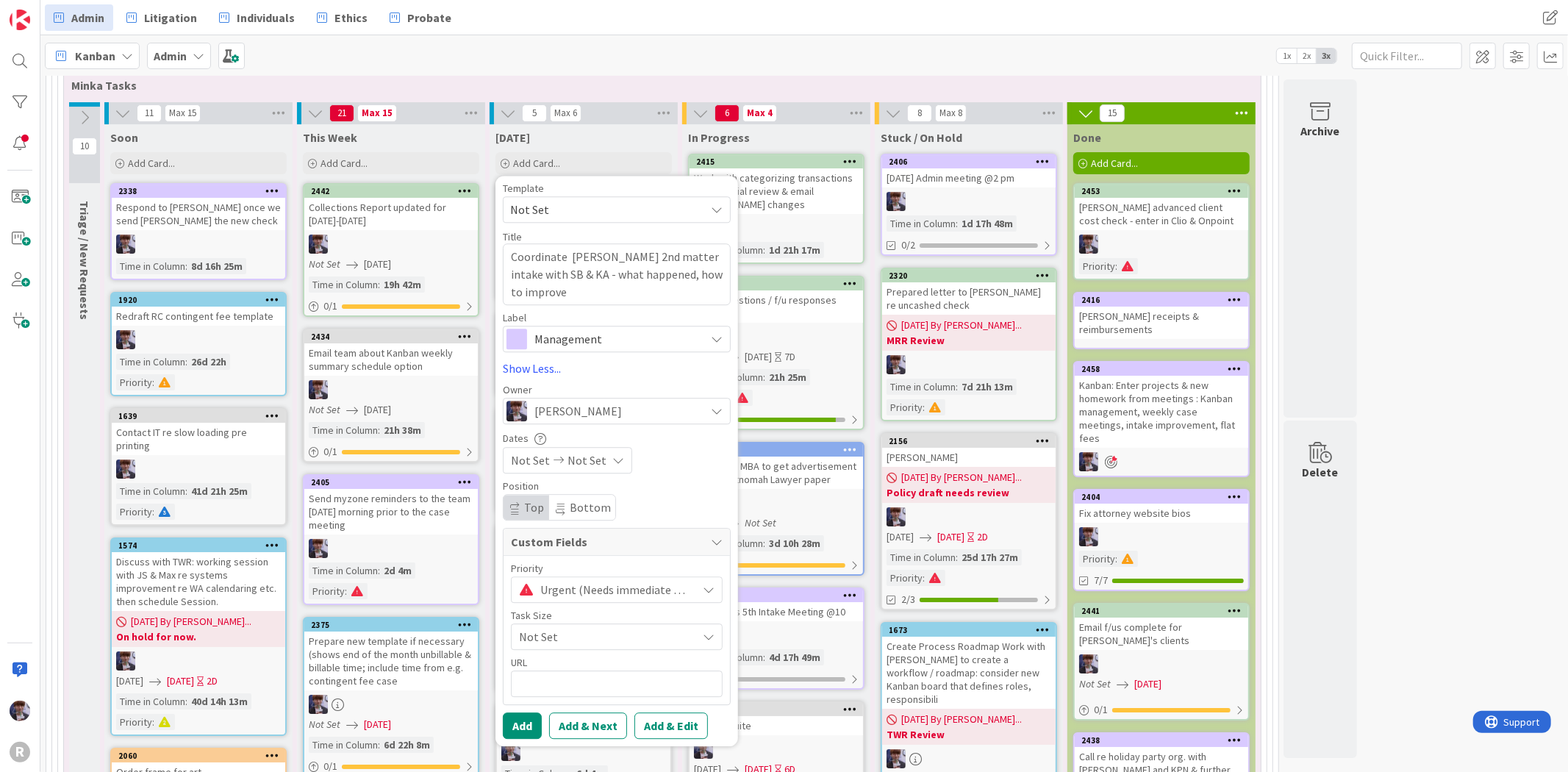
scroll to position [4329, 0]
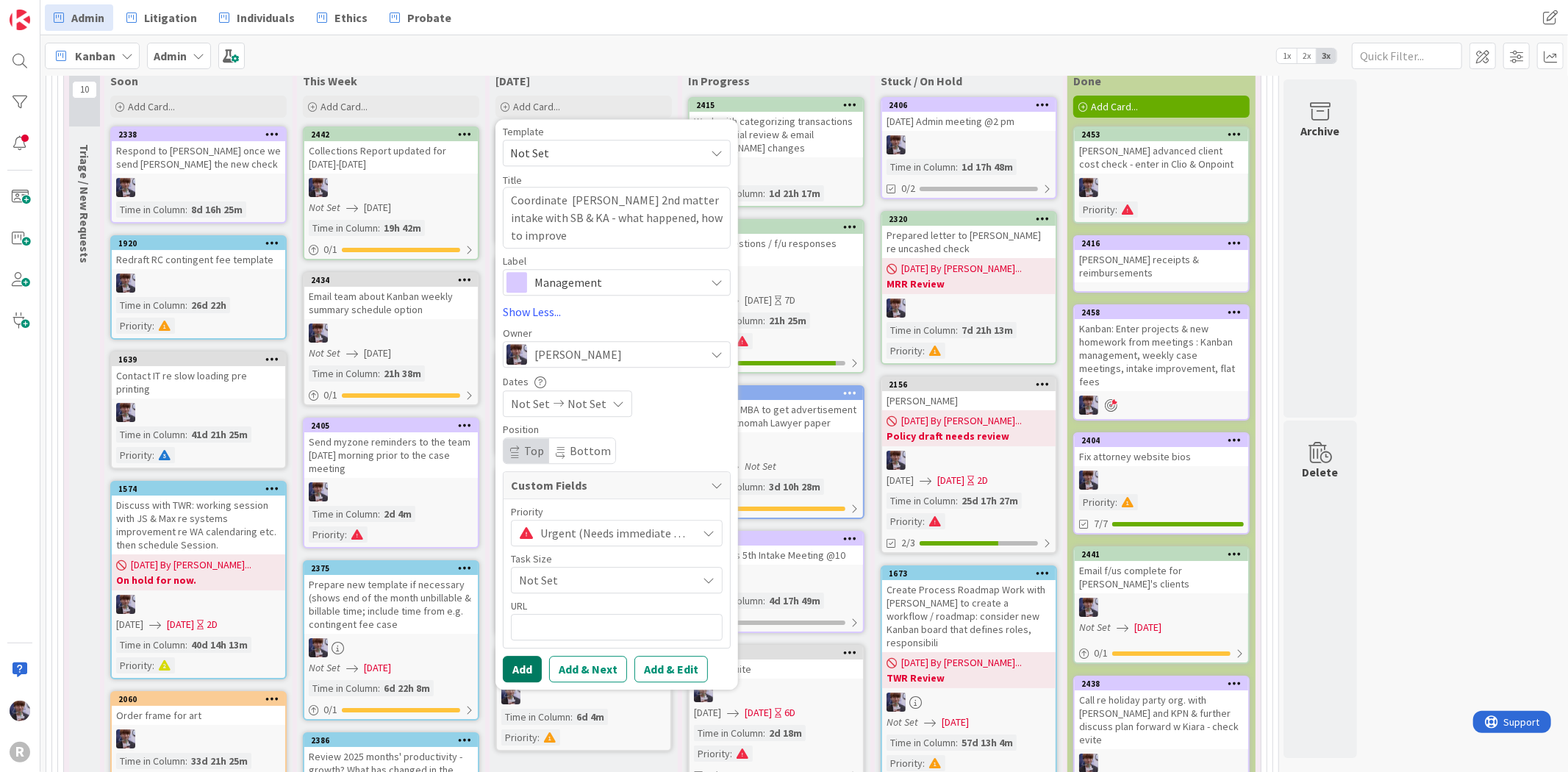
click at [529, 656] on button "Add" at bounding box center [522, 669] width 39 height 27
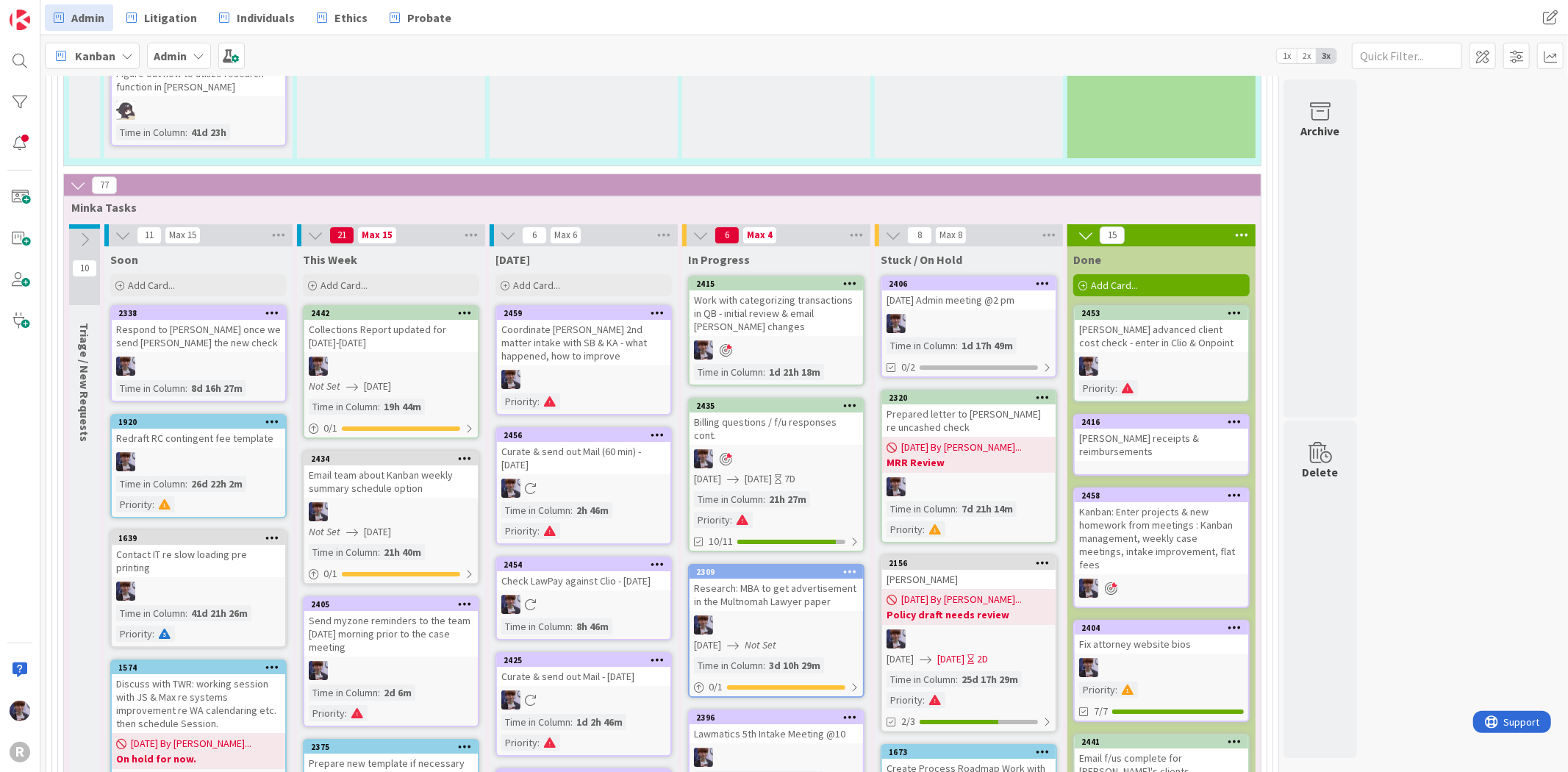
scroll to position [4003, 0]
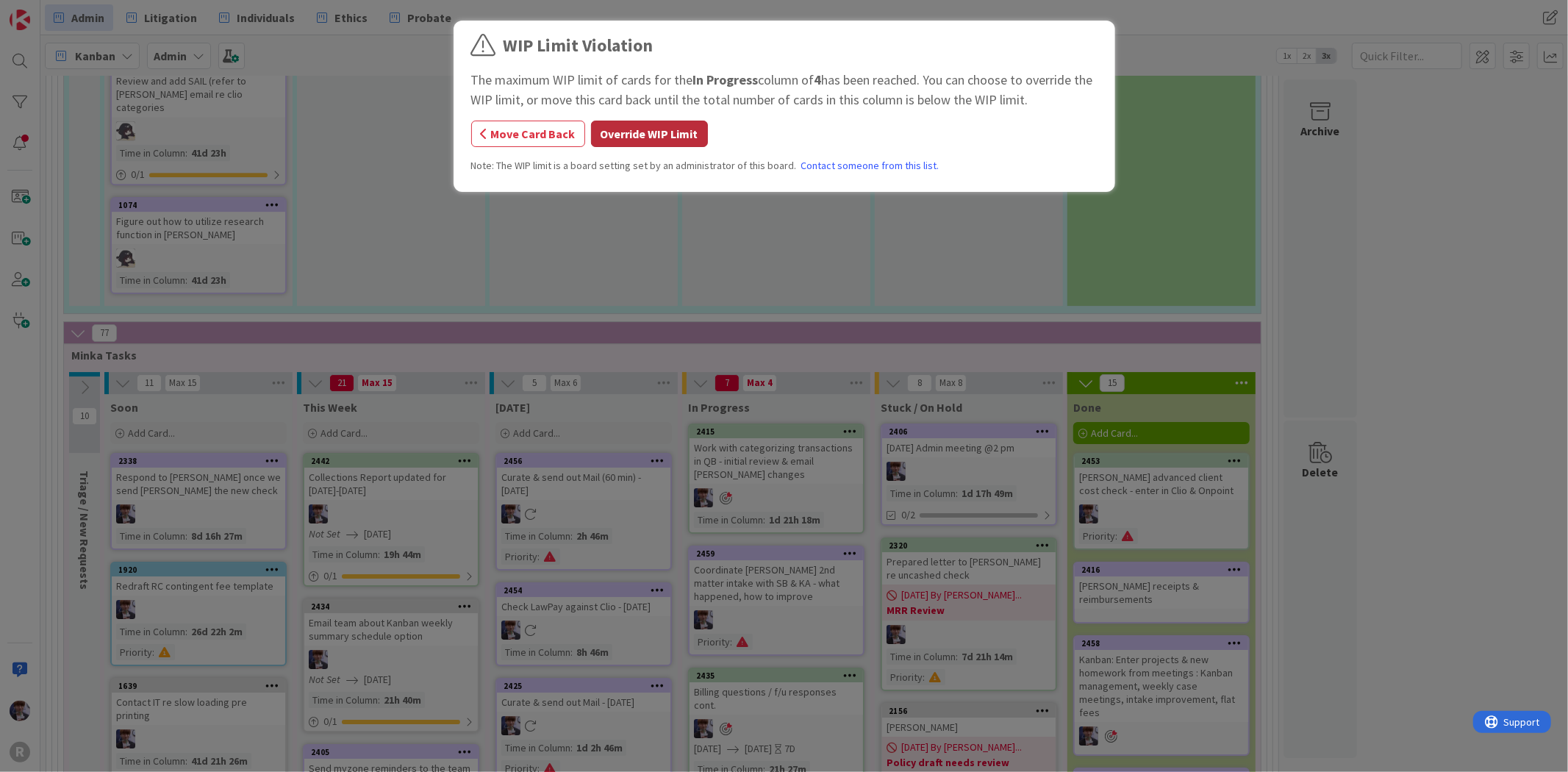
click at [663, 140] on button "Override WIP Limit" at bounding box center [650, 134] width 117 height 27
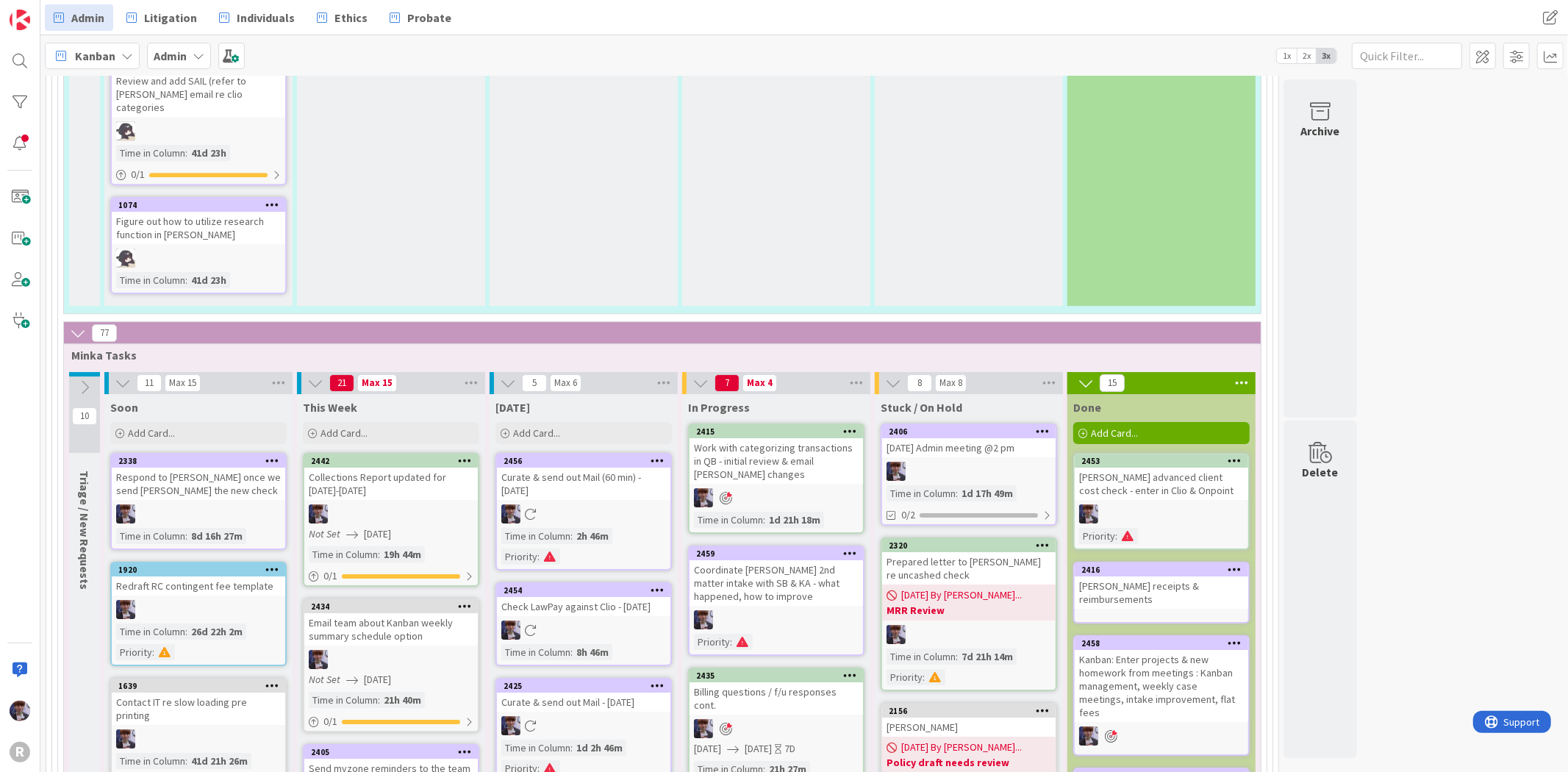
click at [783, 560] on div "Coordinate [PERSON_NAME] 2nd matter intake with SB & KA - what happened, how to…" at bounding box center [776, 582] width 174 height 45
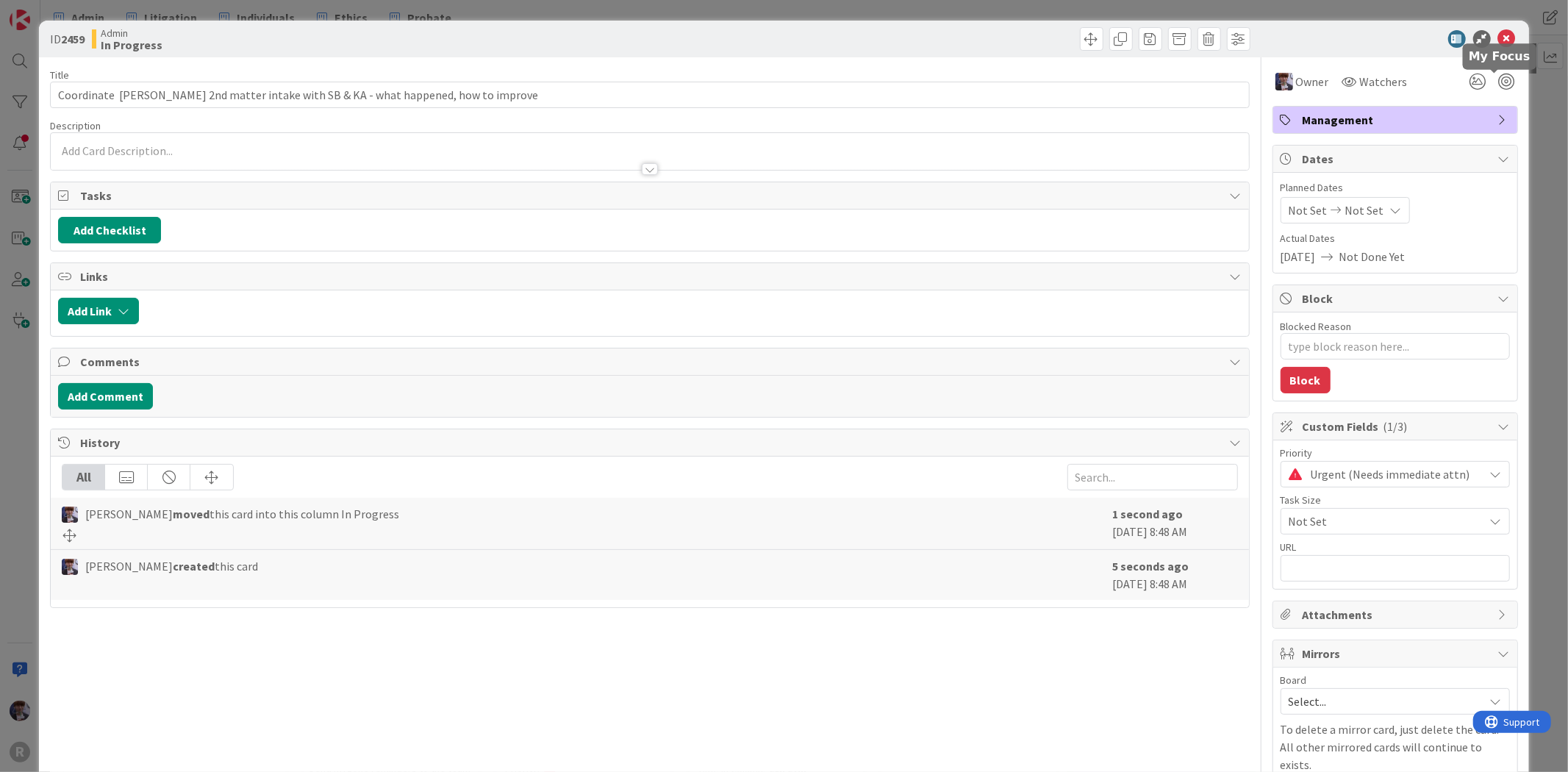
click at [1494, 90] on div at bounding box center [1492, 82] width 53 height 27
click at [1499, 85] on div at bounding box center [1507, 82] width 16 height 16
click at [1542, 170] on div "ID 2459 Admin In Progress Title 84 / 128 Coordinate [PERSON_NAME] 2nd matter in…" at bounding box center [784, 386] width 1568 height 772
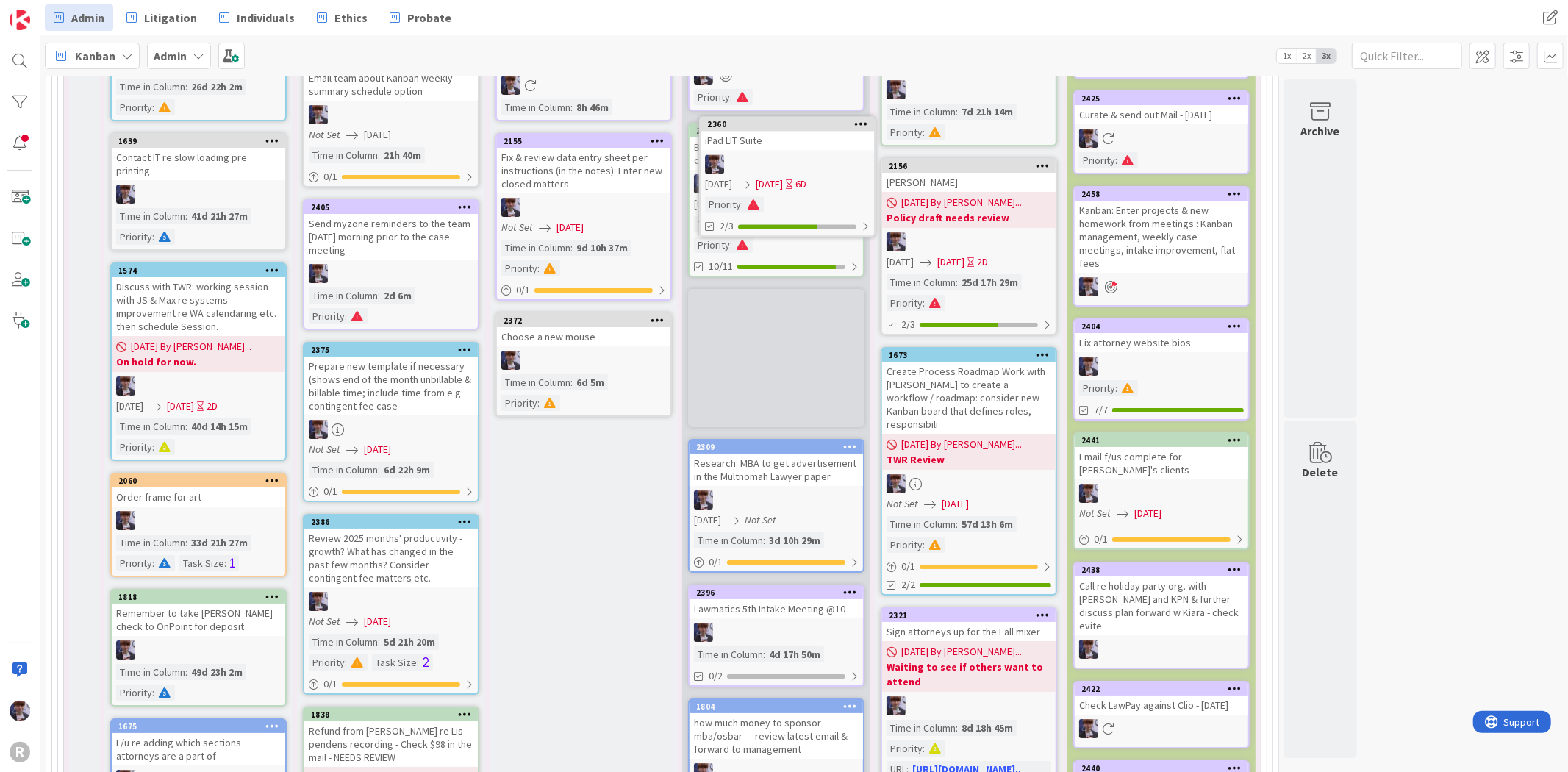
scroll to position [4526, 0]
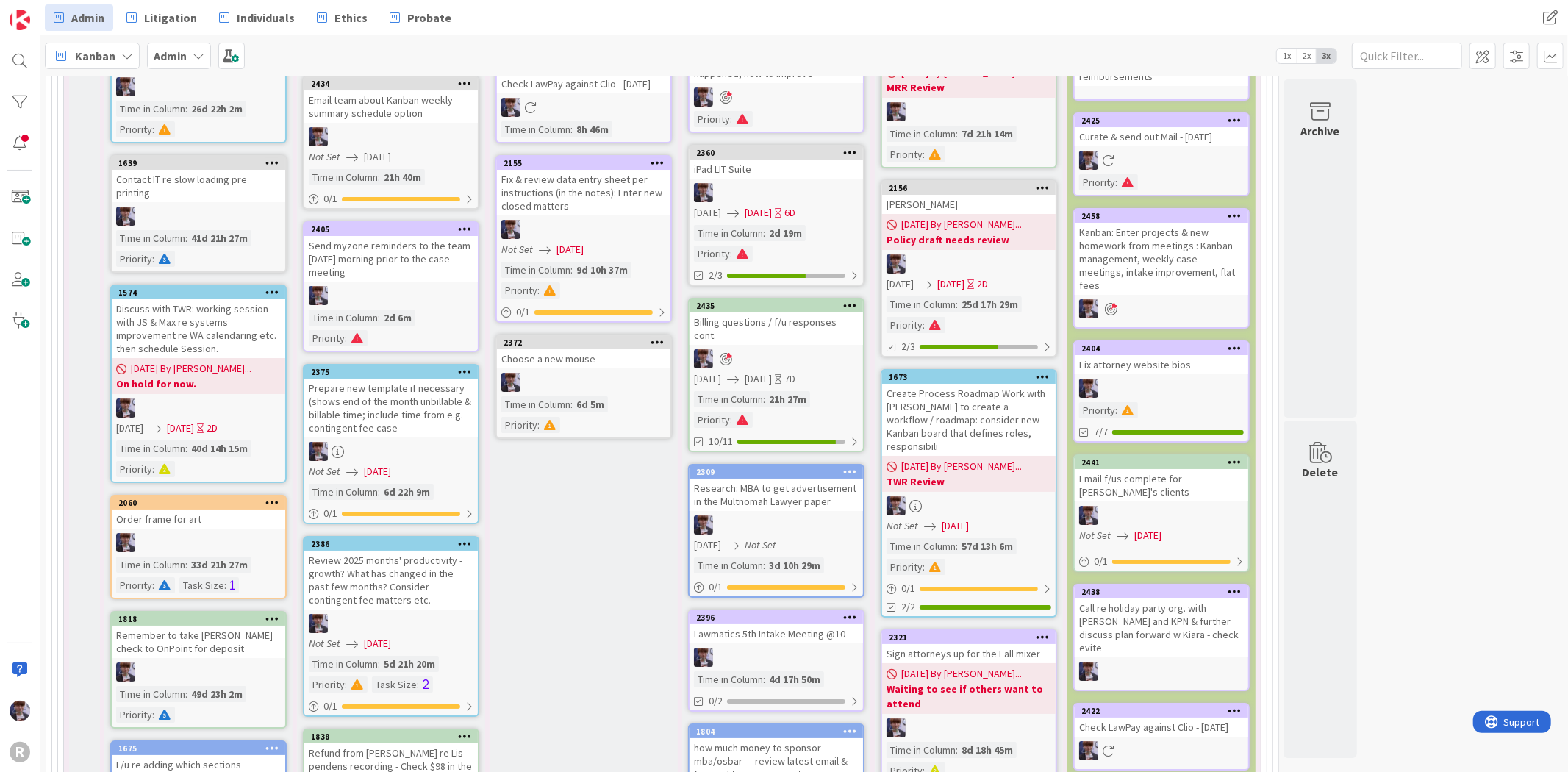
click at [795, 183] on div at bounding box center [776, 193] width 174 height 19
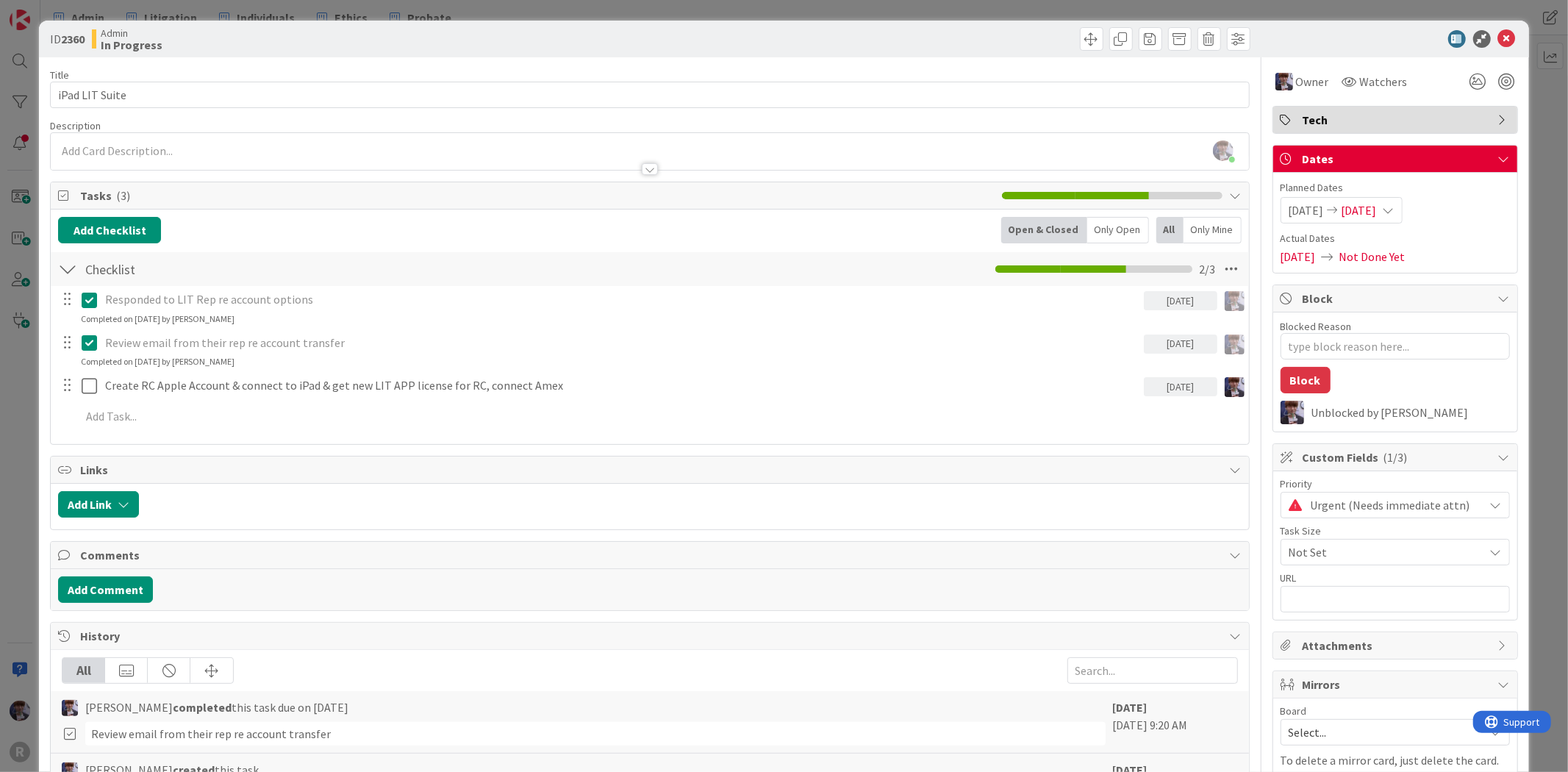
click at [19, 429] on div "ID 2360 Admin In Progress Title 14 / 128 iPad LIT Suite Description [PERSON_NAM…" at bounding box center [784, 386] width 1568 height 772
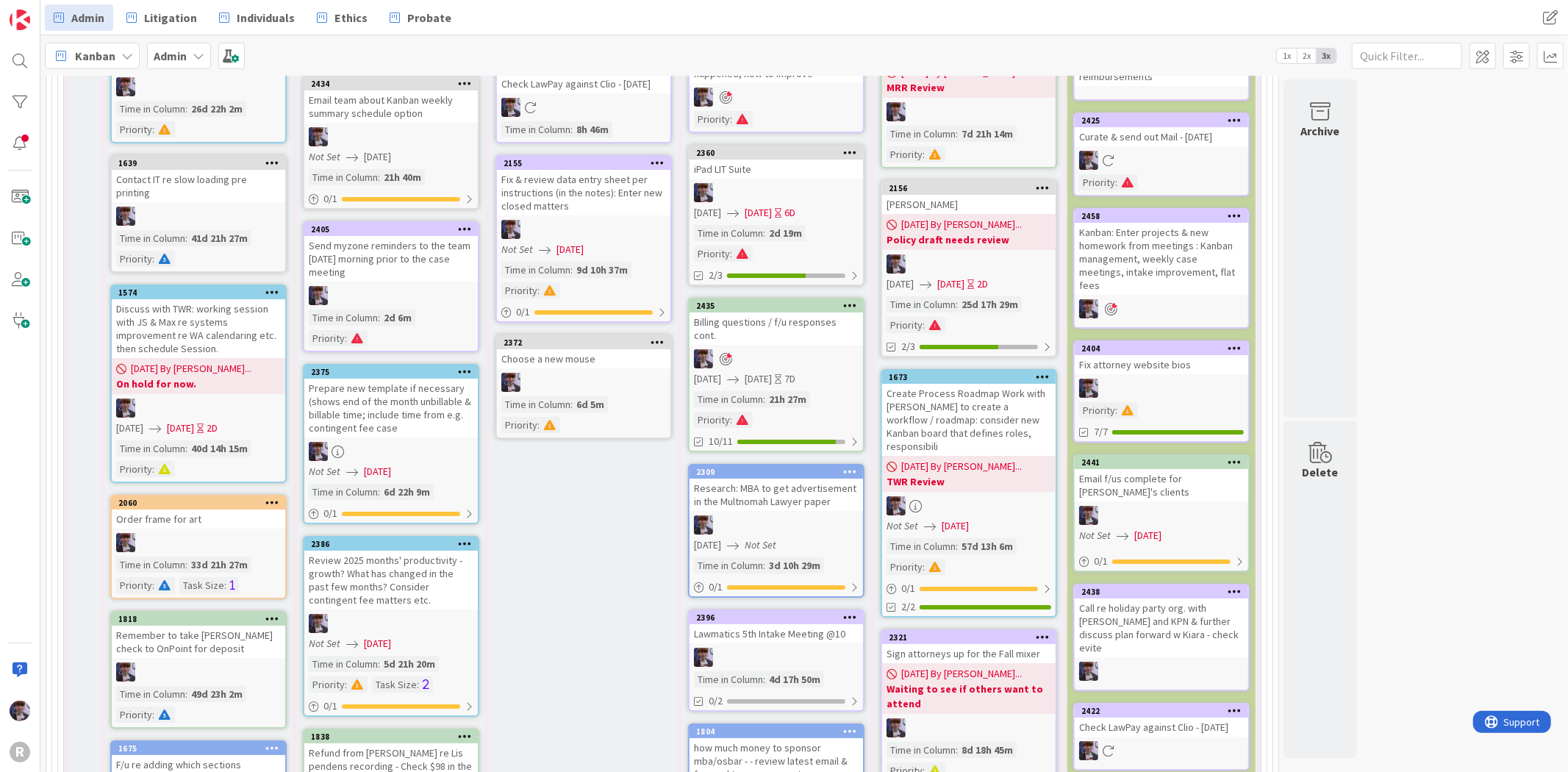
scroll to position [4607, 0]
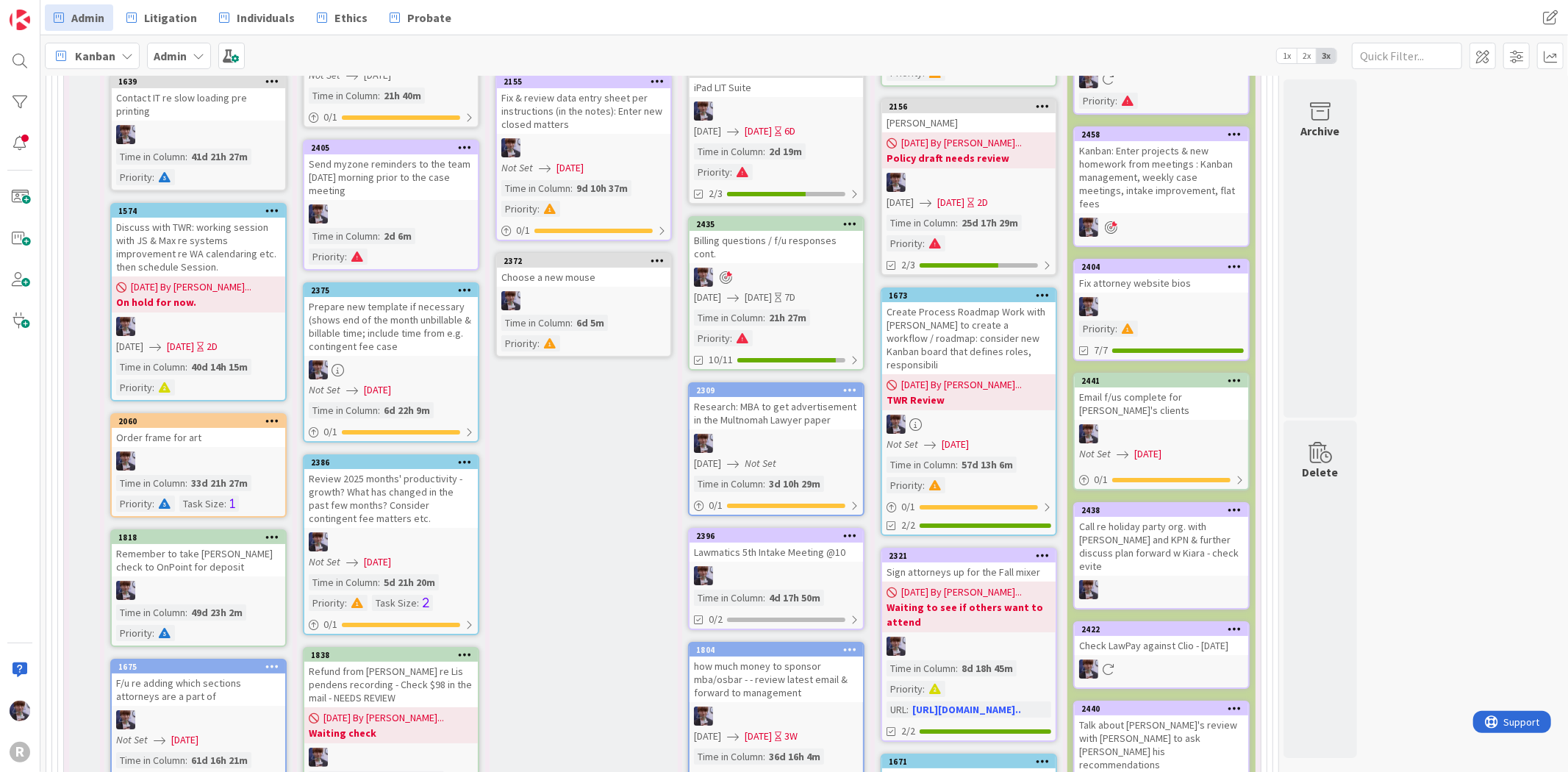
click at [1191, 517] on div "Call re holiday party org. with [PERSON_NAME] and KPN & further discuss plan fo…" at bounding box center [1162, 546] width 174 height 58
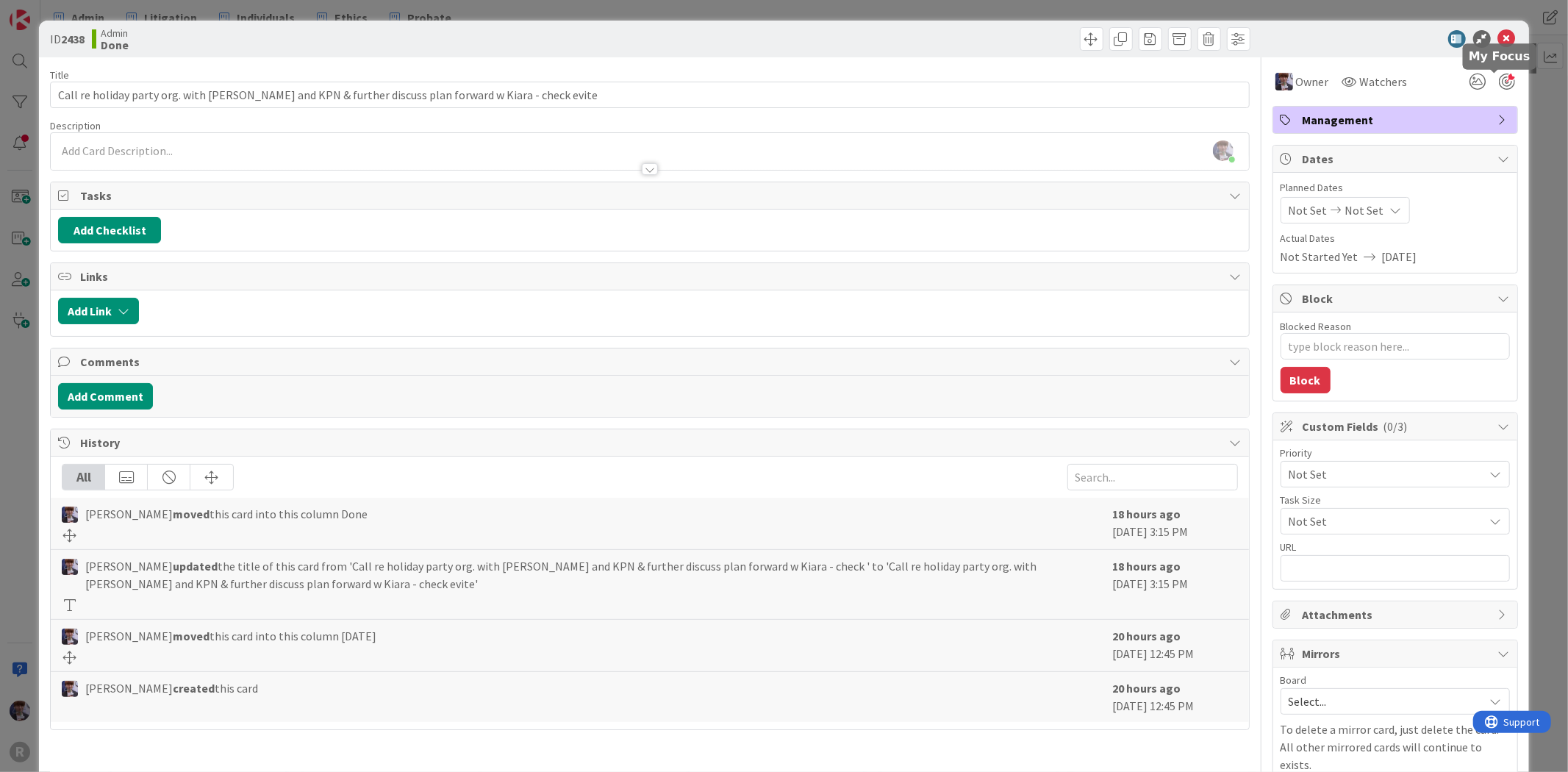
click at [1499, 79] on div at bounding box center [1507, 82] width 16 height 16
click at [1518, 112] on div "ID 2438 Admin Done Title 98 / 128 Call re holiday party org. with [PERSON_NAME]…" at bounding box center [784, 386] width 1568 height 772
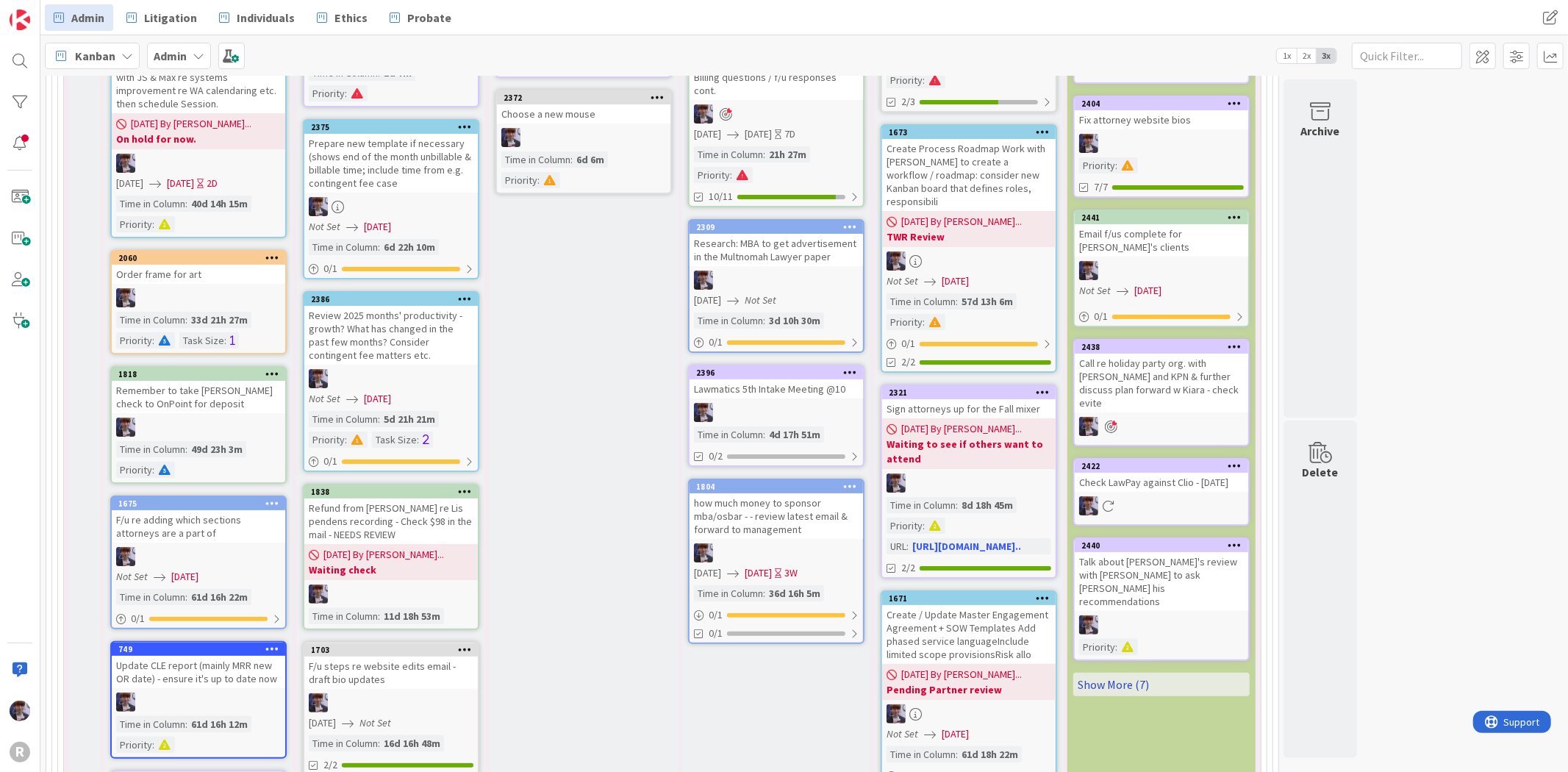
click at [1112, 673] on link "Show More (7)" at bounding box center [1161, 684] width 176 height 24
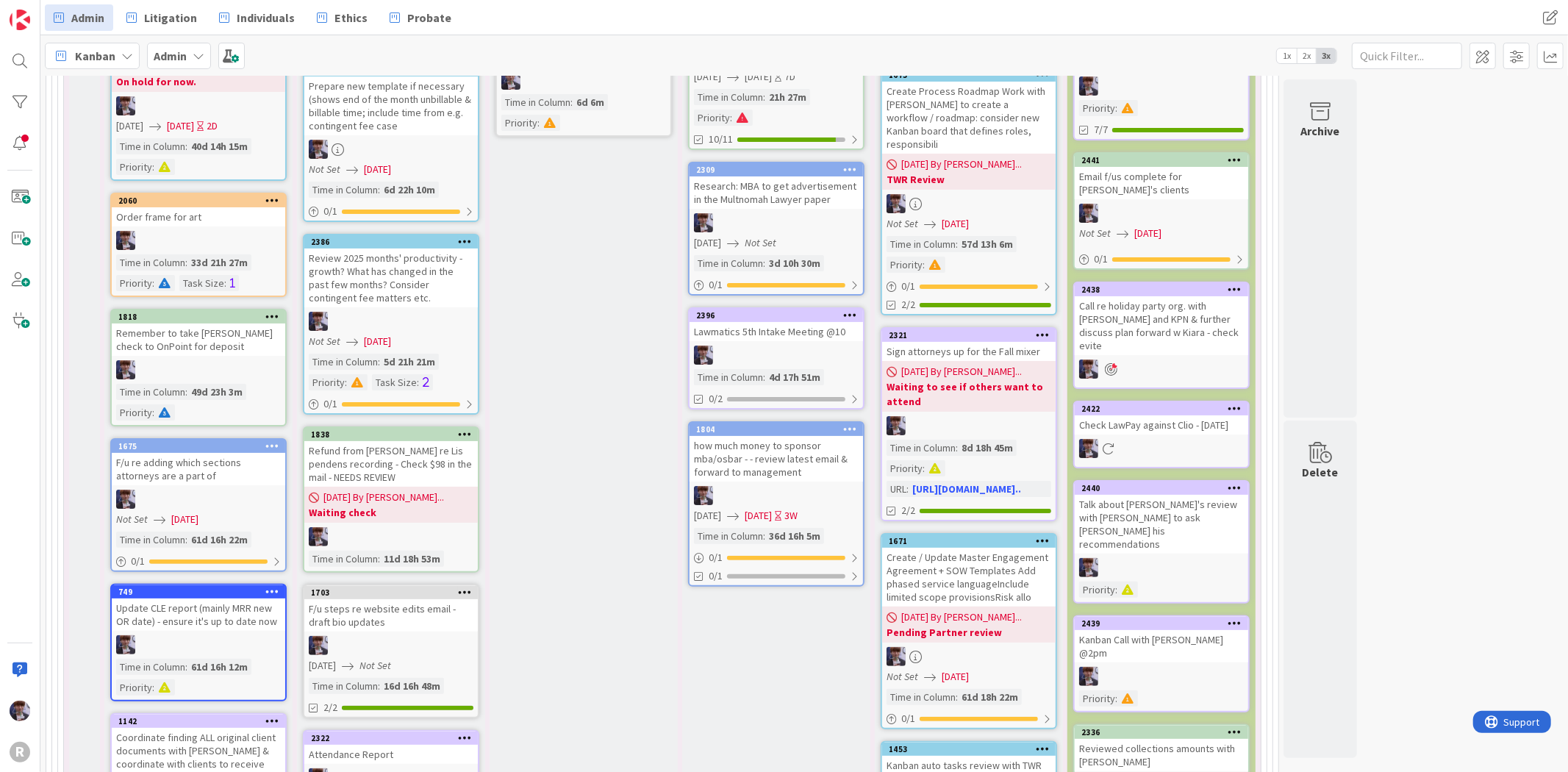
scroll to position [4853, 0]
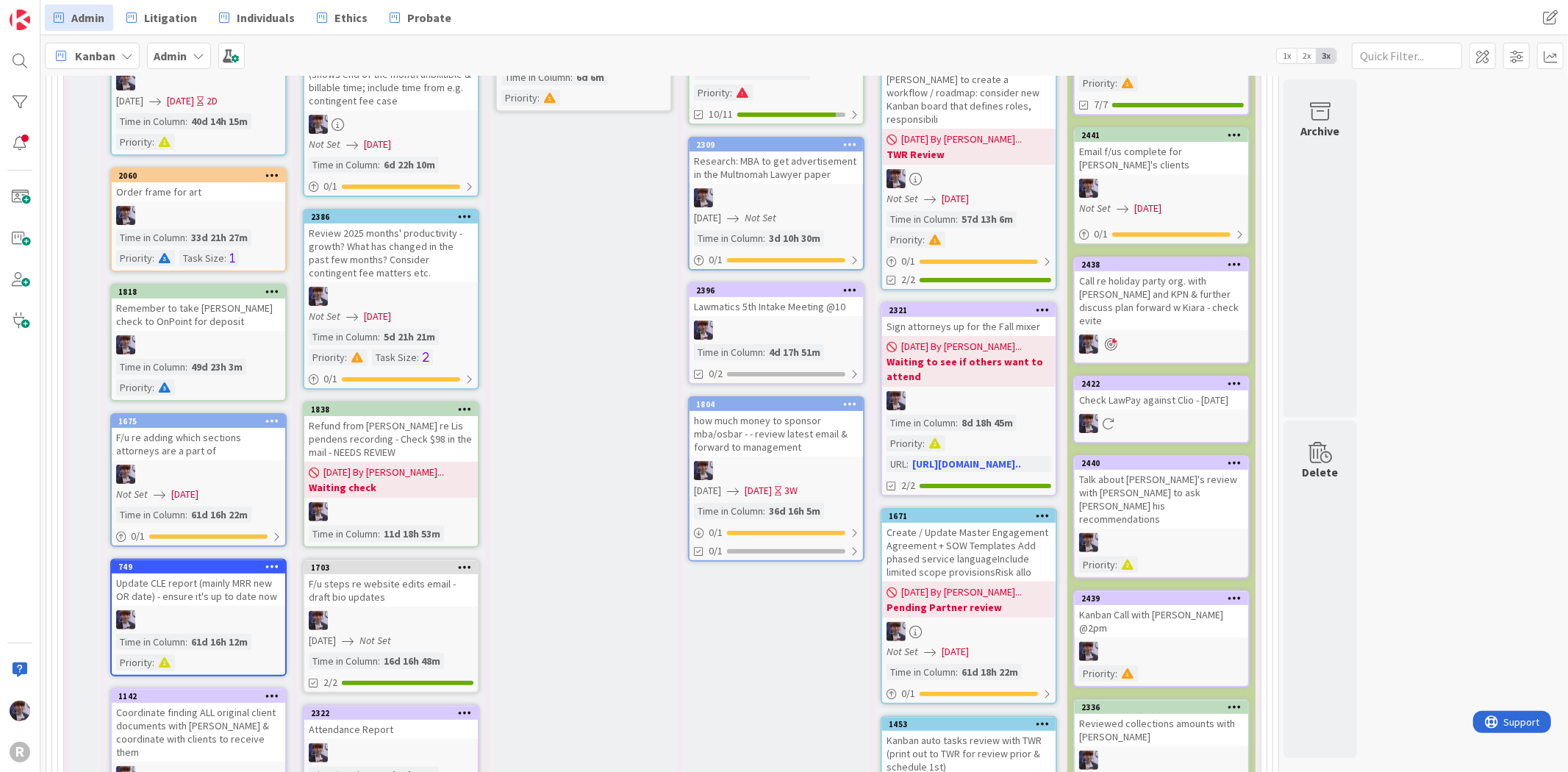
click at [1221, 605] on div "Kanban Call with [PERSON_NAME] @2pm" at bounding box center [1162, 621] width 174 height 32
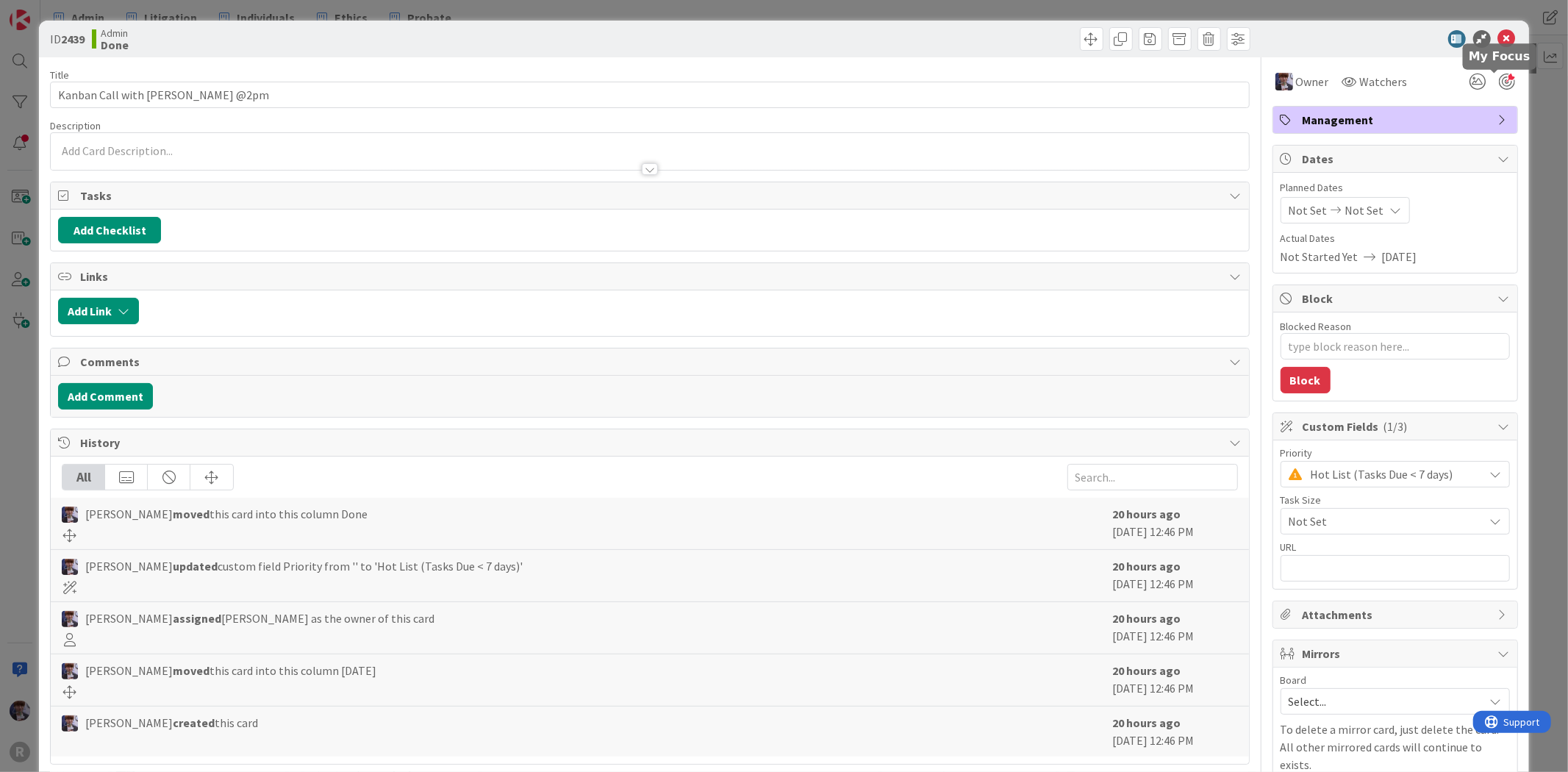
click at [1499, 75] on div at bounding box center [1507, 82] width 16 height 16
click at [1533, 269] on div "ID 2439 Admin Done Title 26 / 128 Kanban Call with [PERSON_NAME] @2pm Descripti…" at bounding box center [784, 386] width 1568 height 772
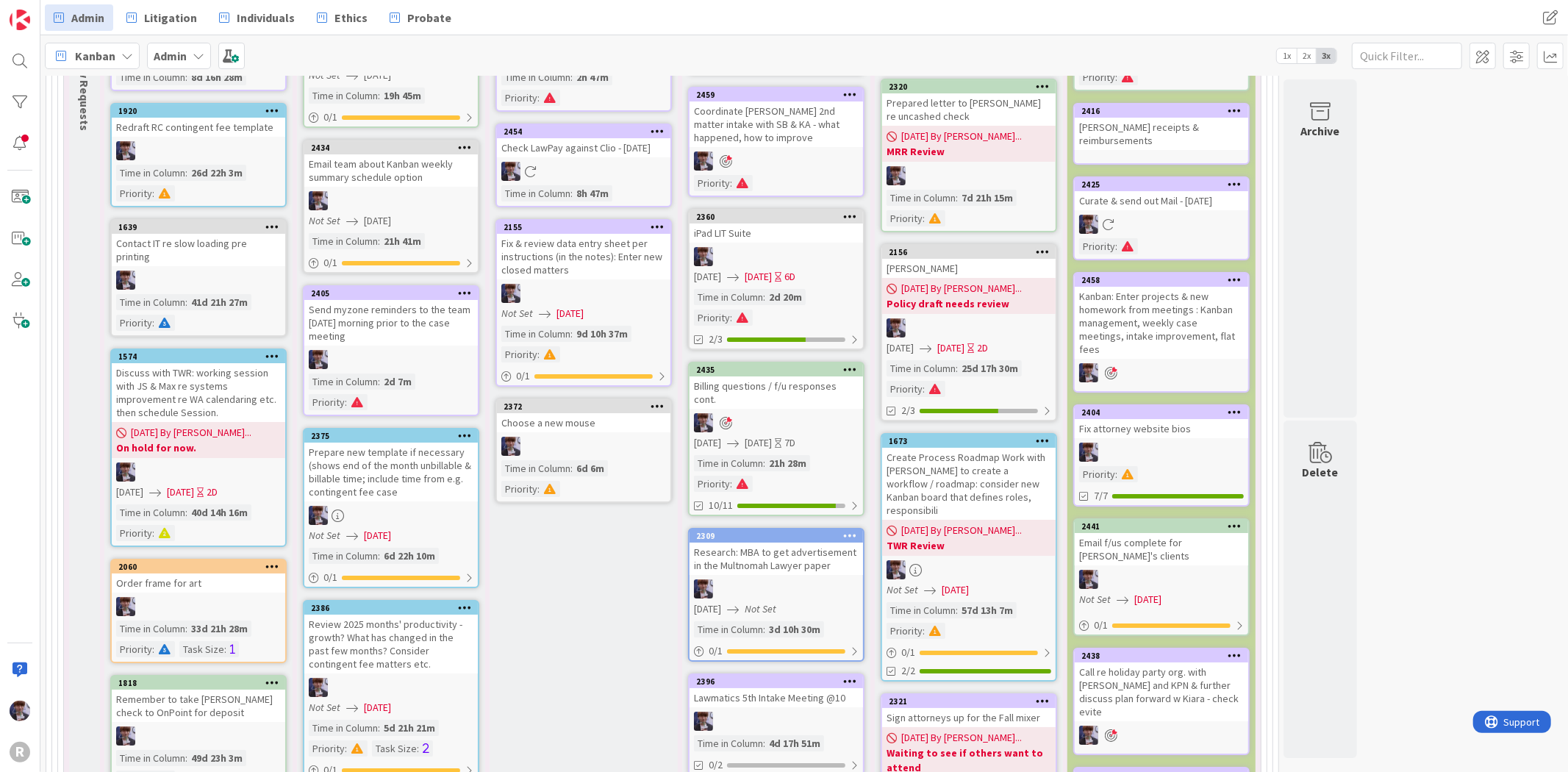
scroll to position [4445, 0]
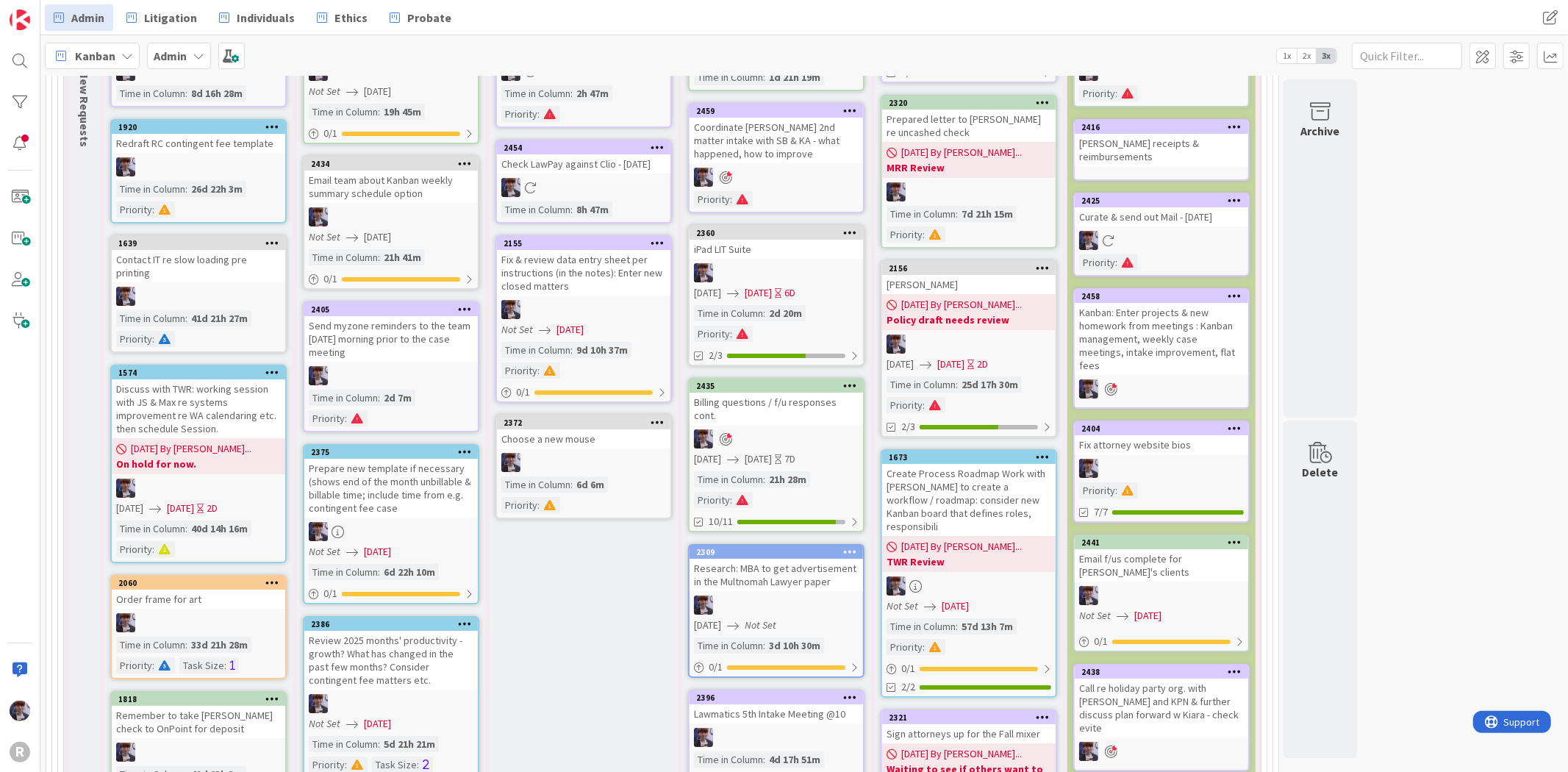
click at [1216, 550] on div "Email f/us complete for [PERSON_NAME]'s clients" at bounding box center [1162, 565] width 174 height 32
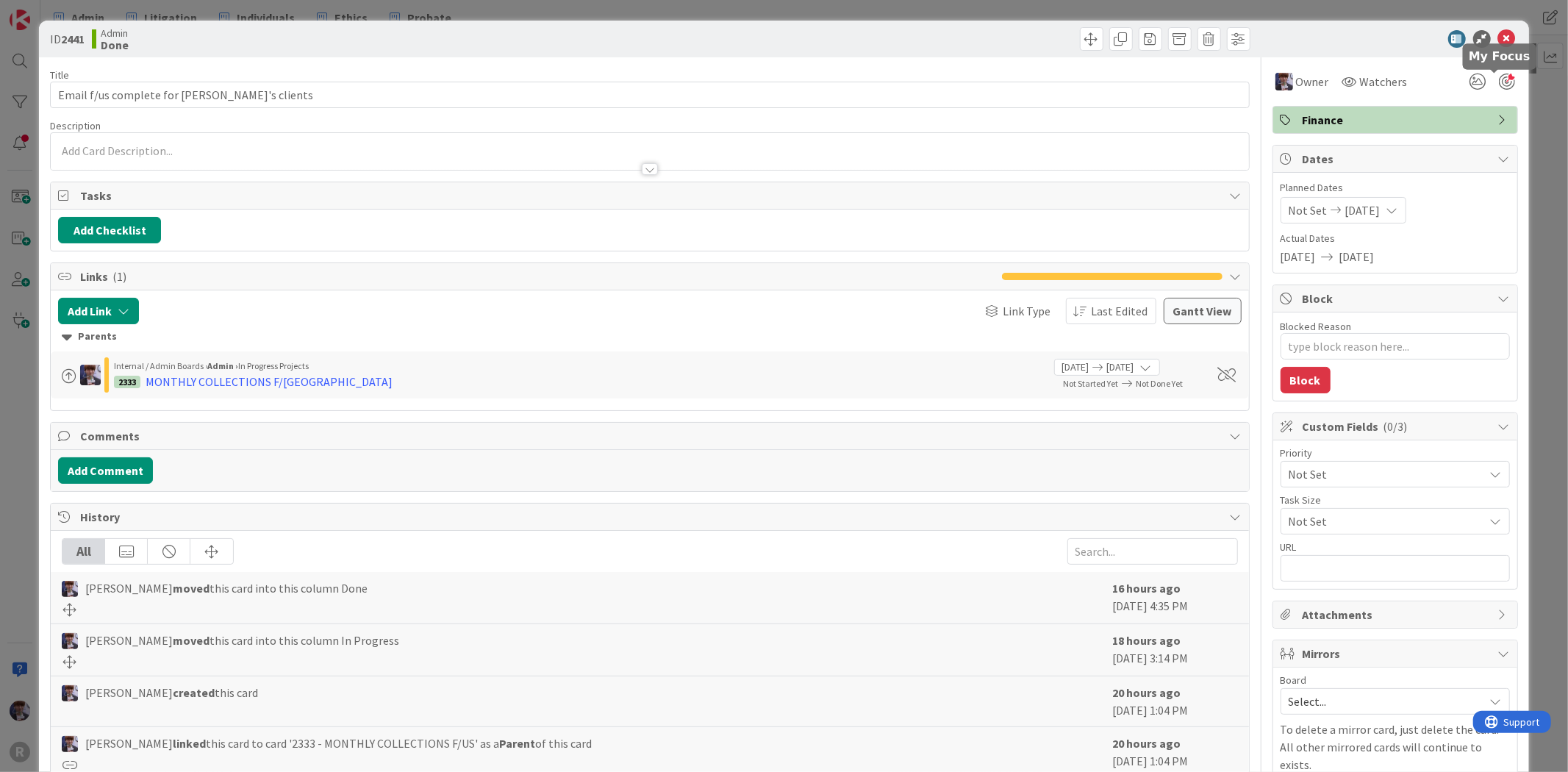
click at [1499, 81] on div at bounding box center [1507, 82] width 16 height 16
click at [1535, 154] on div "ID 2441 Admin Done Title 37 / 128 Email f/us complete for [PERSON_NAME]'s clien…" at bounding box center [784, 386] width 1568 height 772
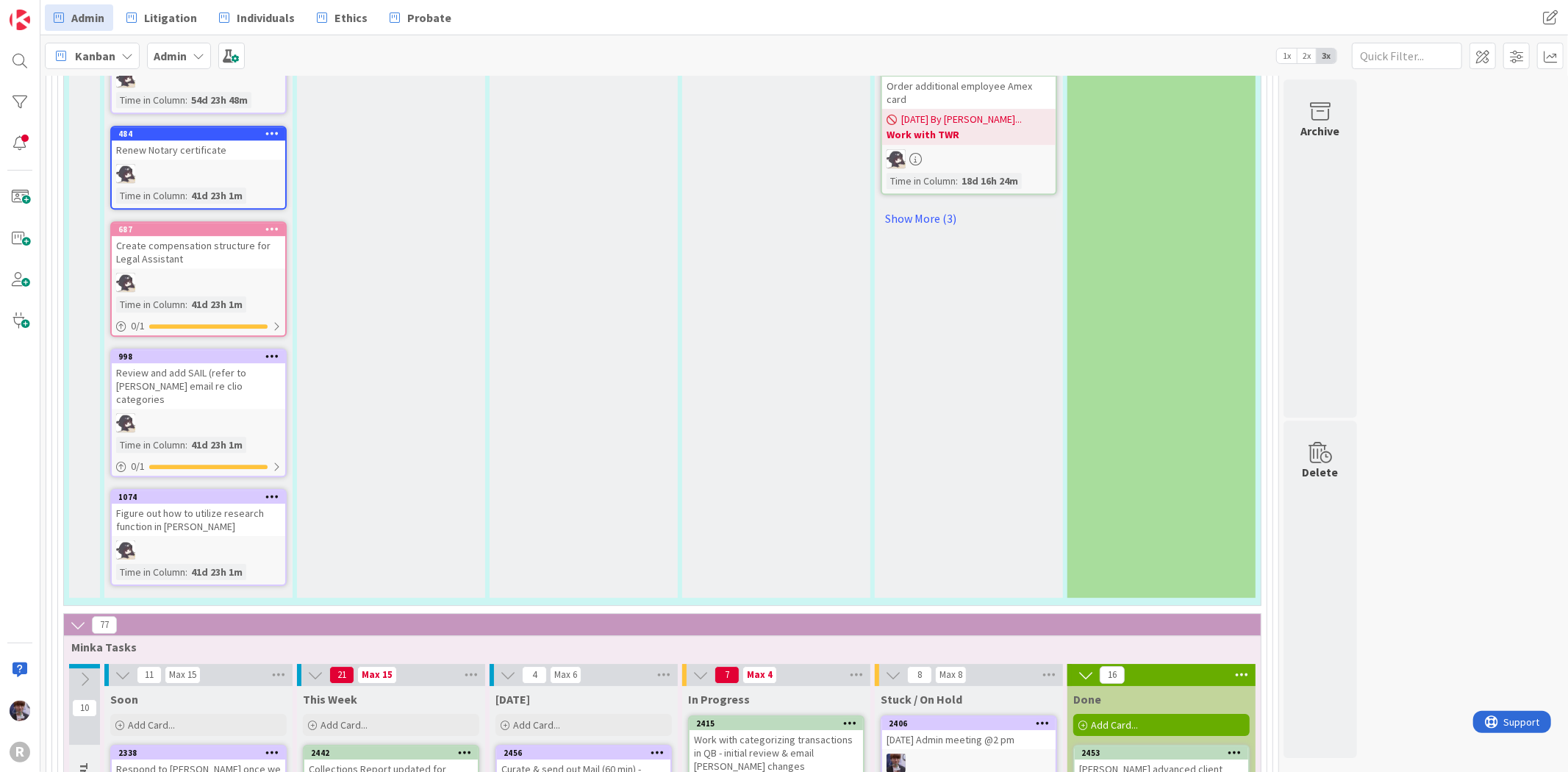
scroll to position [3710, 0]
click at [113, 58] on span "Kanban" at bounding box center [96, 56] width 41 height 18
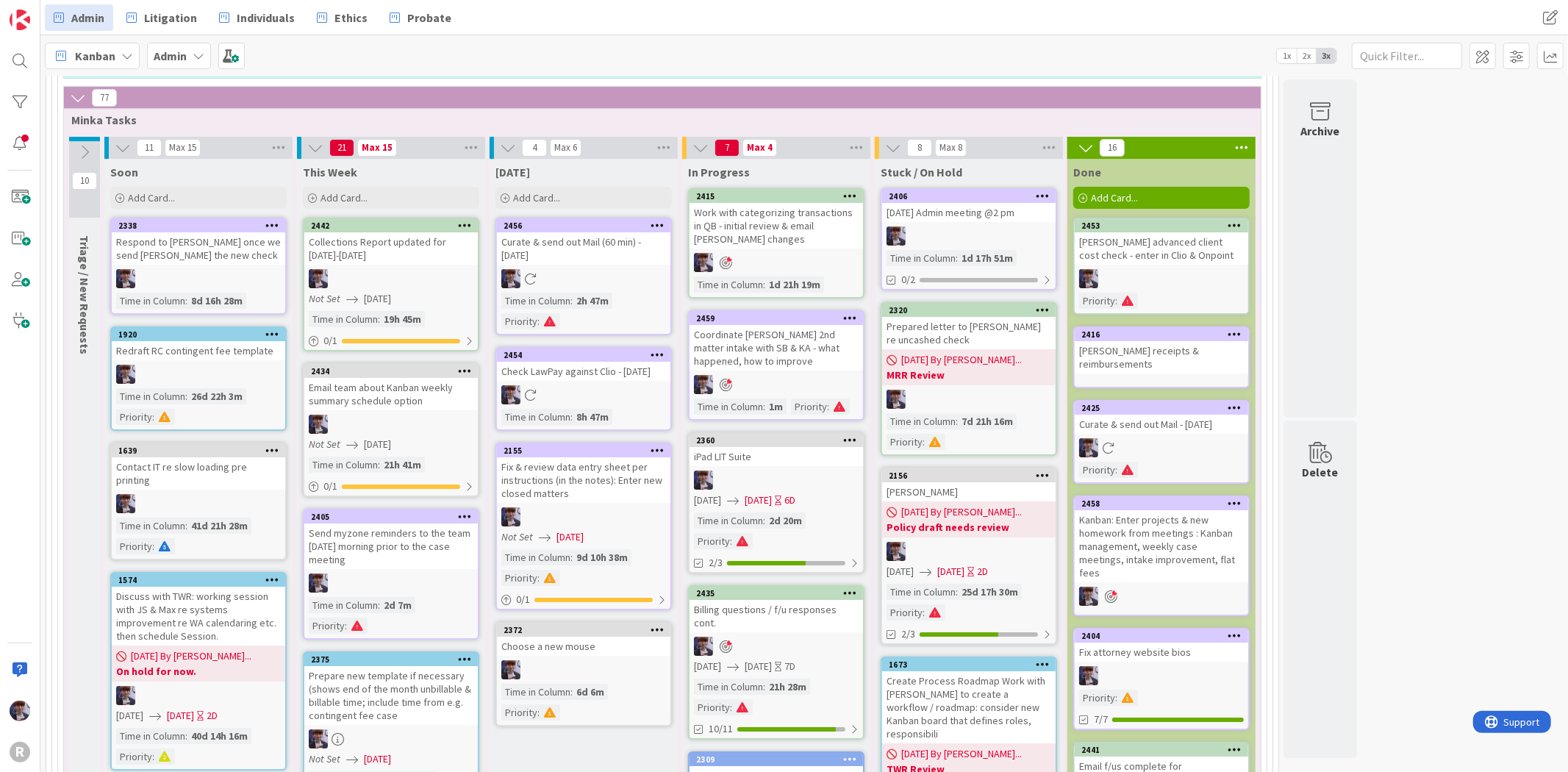
scroll to position [4200, 0]
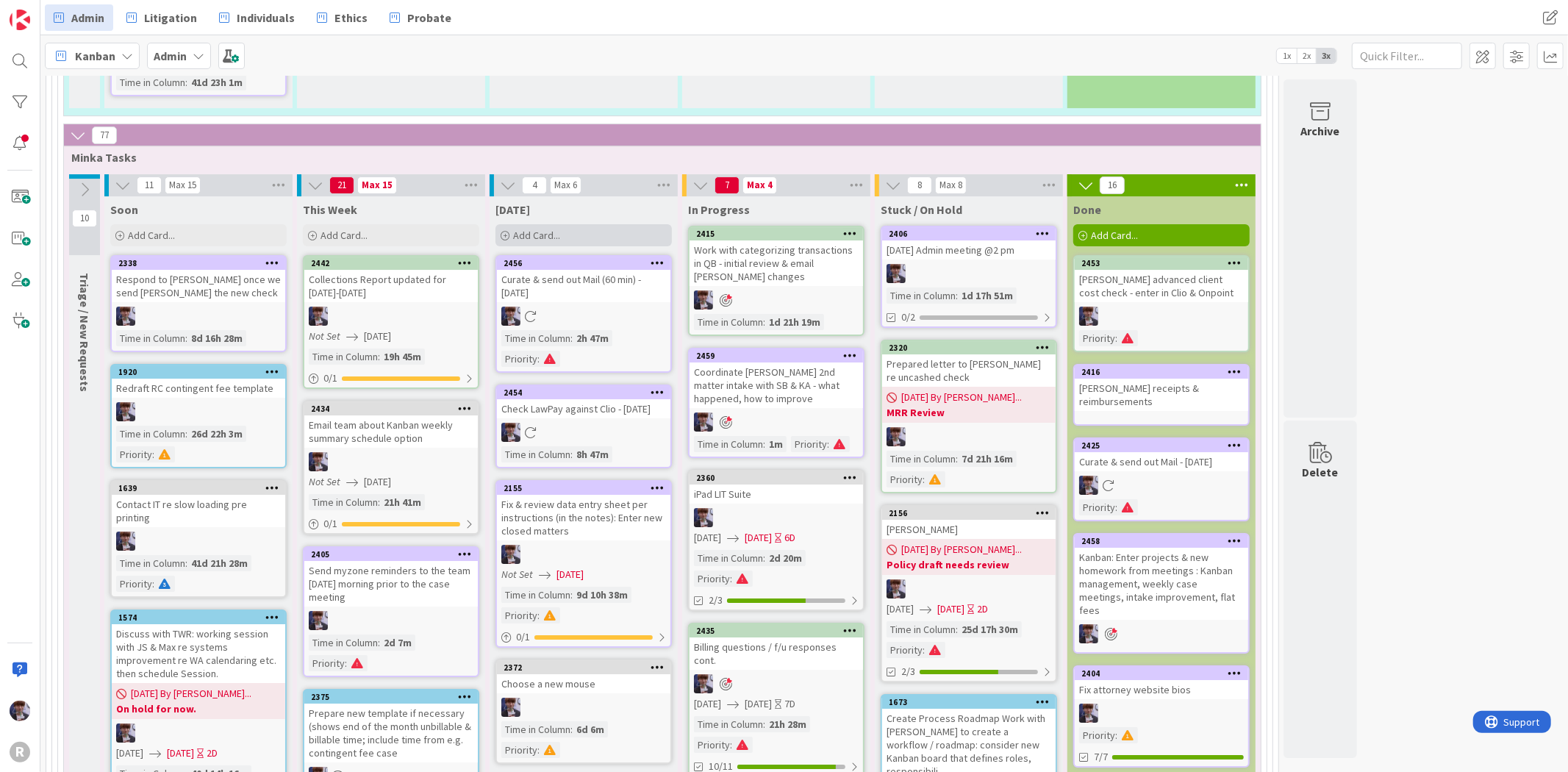
click at [591, 224] on div "Add Card..." at bounding box center [583, 235] width 176 height 22
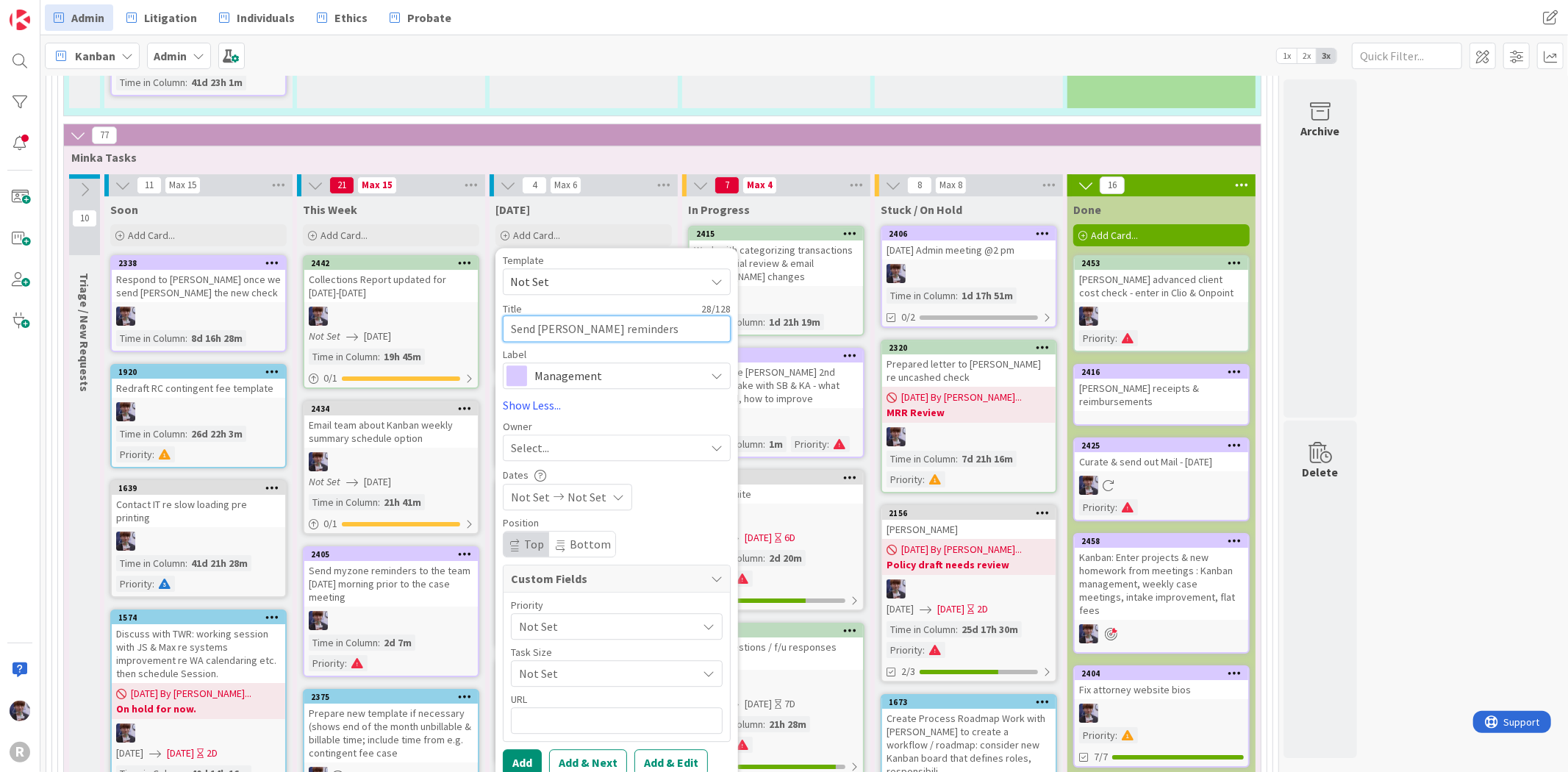
click at [601, 316] on textarea "Send [PERSON_NAME] reminders" at bounding box center [616, 329] width 228 height 27
drag, startPoint x: 608, startPoint y: 273, endPoint x: 580, endPoint y: 280, distance: 28.9
click at [580, 316] on textarea "Send [PERSON_NAME] reminders" at bounding box center [616, 329] width 228 height 27
click at [697, 316] on textarea "Send Kanban weekly reminders" at bounding box center [616, 329] width 228 height 27
click at [643, 365] on span "Management" at bounding box center [616, 375] width 163 height 20
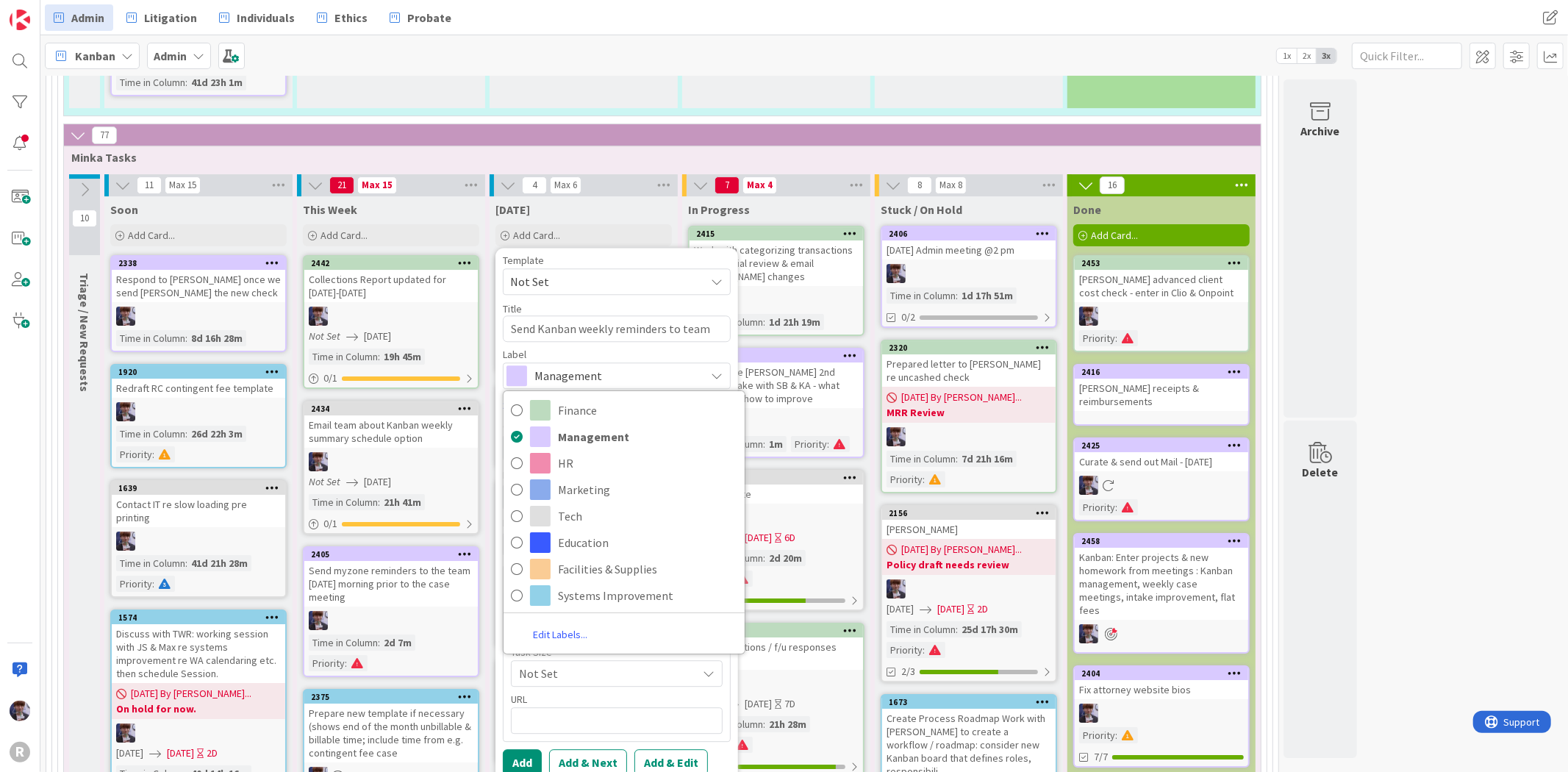
click at [656, 365] on span "Management" at bounding box center [616, 375] width 163 height 20
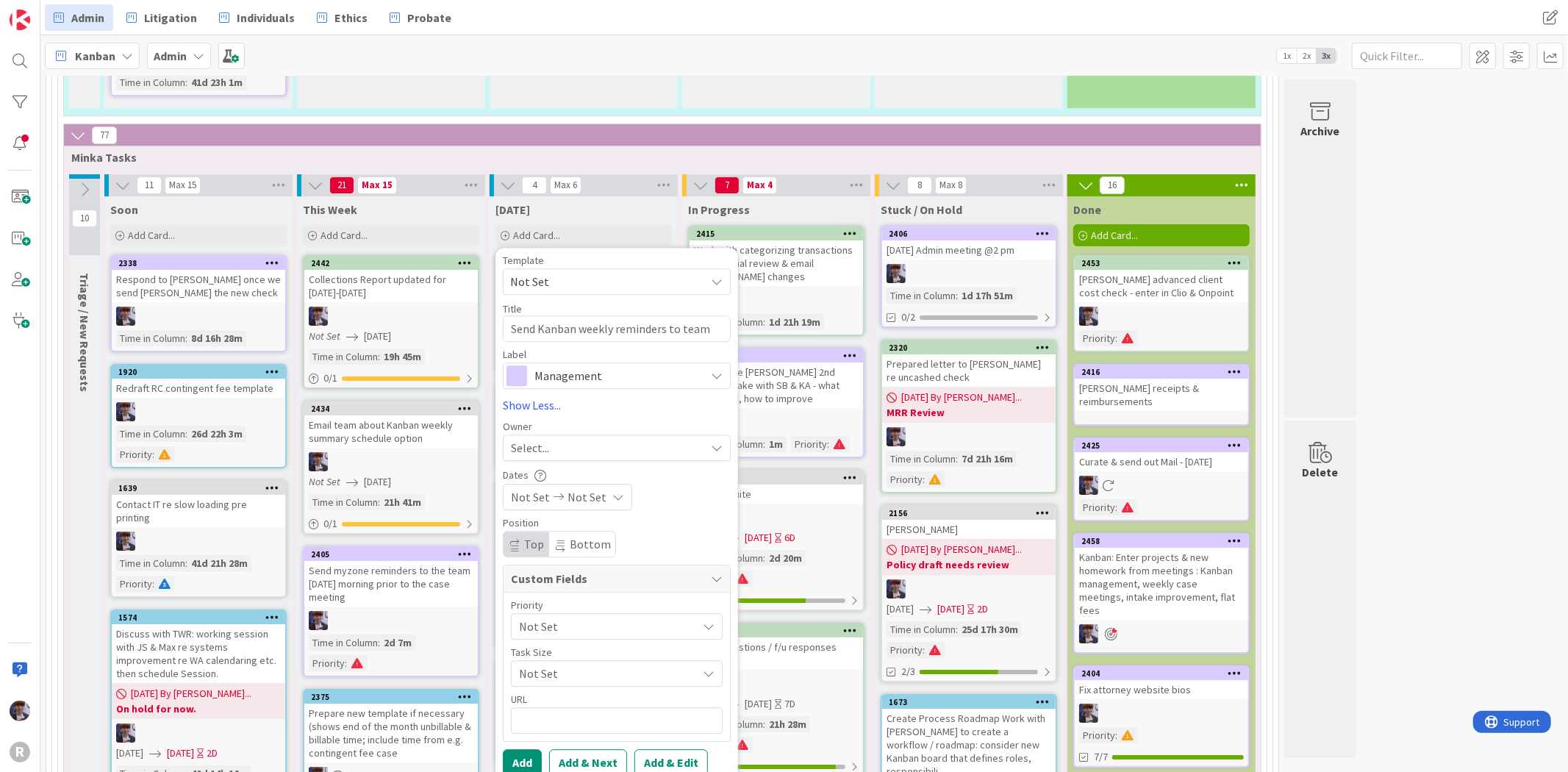
click at [623, 439] on div "Select..." at bounding box center [608, 448] width 194 height 18
click at [618, 560] on span "[PERSON_NAME]" at bounding box center [595, 571] width 71 height 22
click at [665, 316] on textarea "Send Kanban weekly reminders to team" at bounding box center [616, 329] width 228 height 27
click at [722, 316] on textarea "Send Kanban weekly reminder to team" at bounding box center [616, 329] width 228 height 27
click at [515, 316] on textarea "Send Kanban weekly reminder to team" at bounding box center [616, 329] width 228 height 27
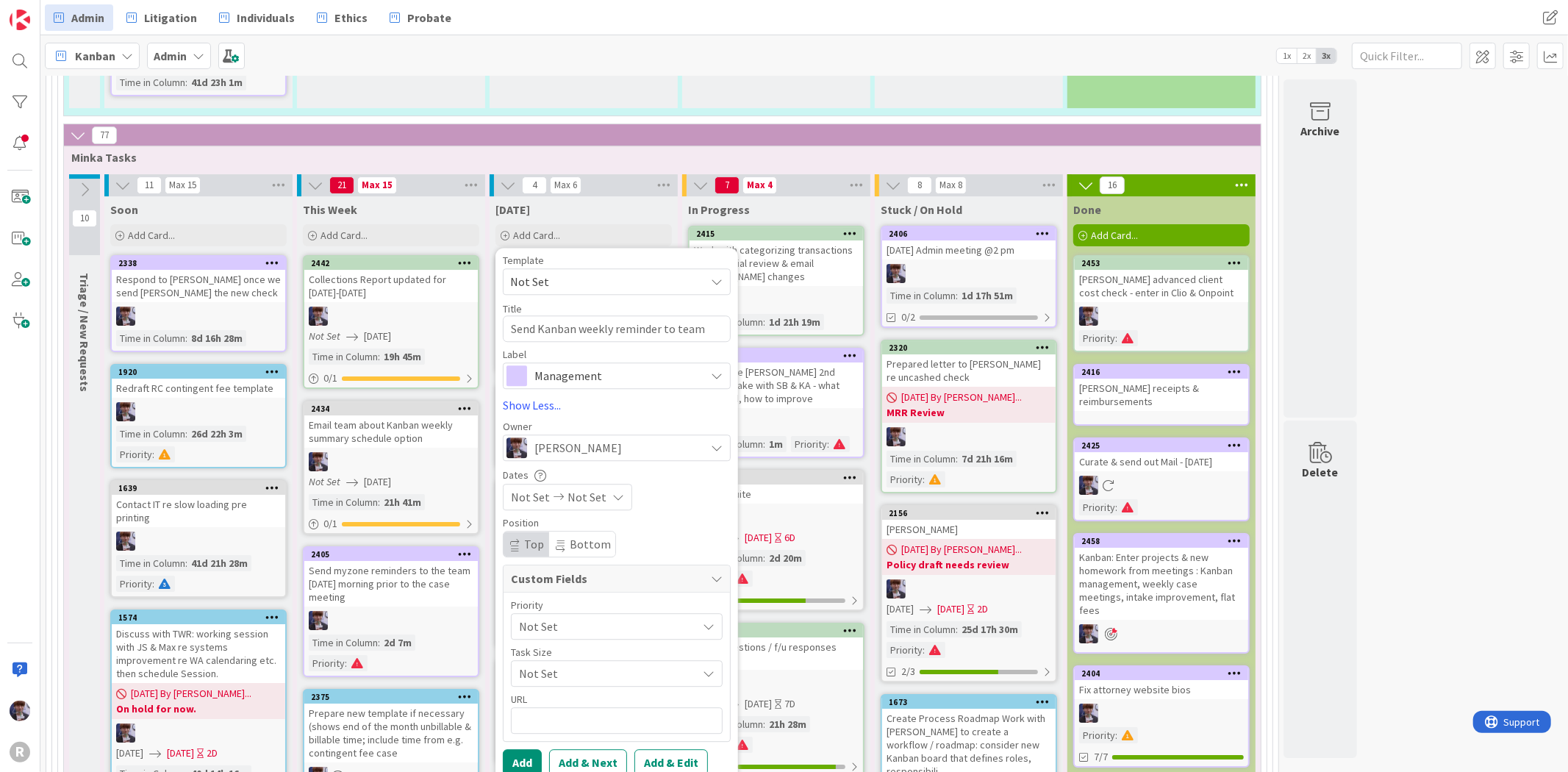
click at [558, 616] on span "Not Set" at bounding box center [605, 626] width 170 height 20
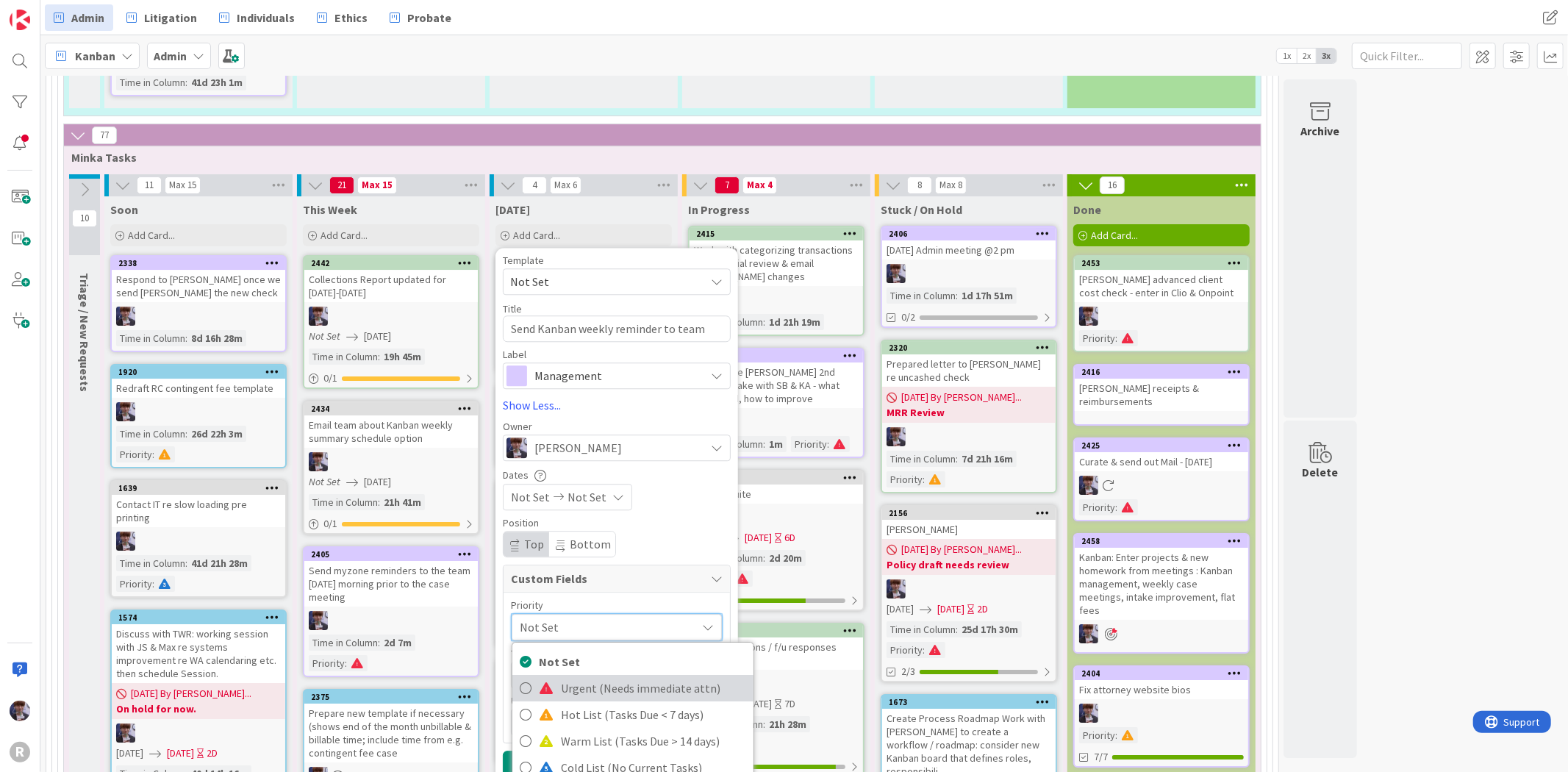
click at [584, 677] on span "Urgent (Needs immediate attn)" at bounding box center [653, 688] width 185 height 22
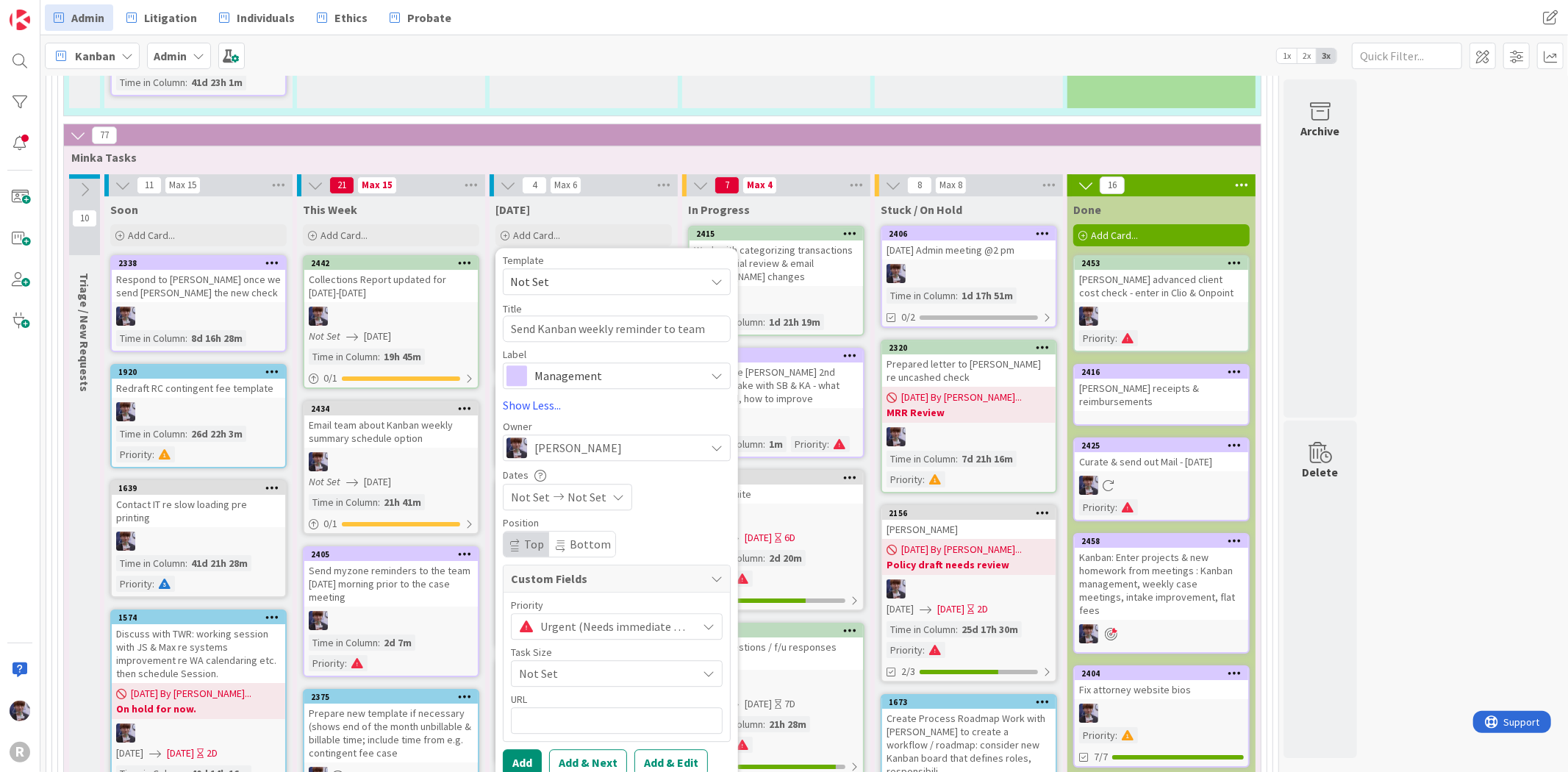
click at [537, 663] on span "Not Set" at bounding box center [605, 673] width 170 height 20
click at [567, 550] on span "< 1 hour" at bounding box center [652, 560] width 188 height 22
click at [524, 749] on button "Add" at bounding box center [522, 762] width 39 height 27
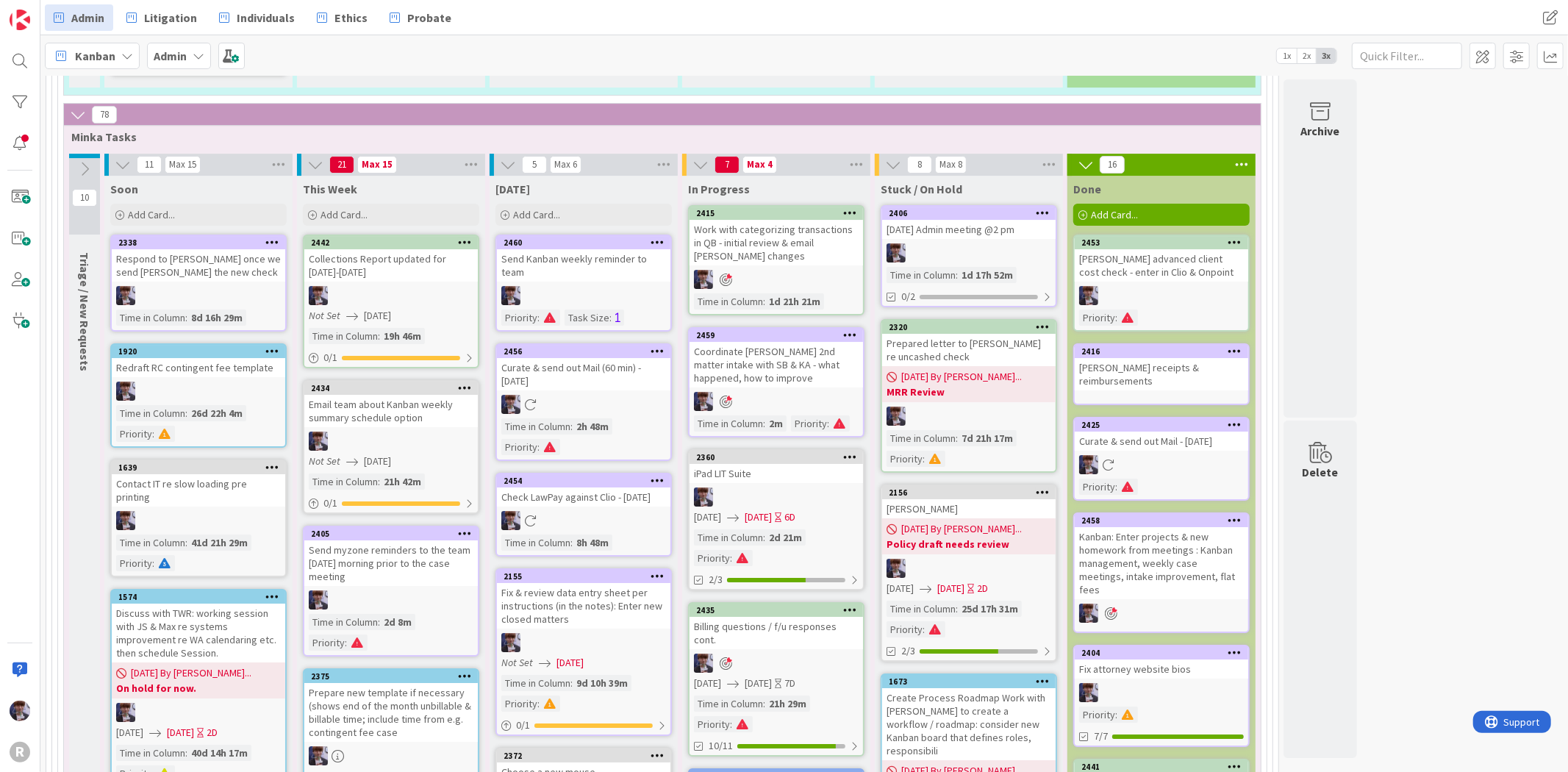
scroll to position [4180, 0]
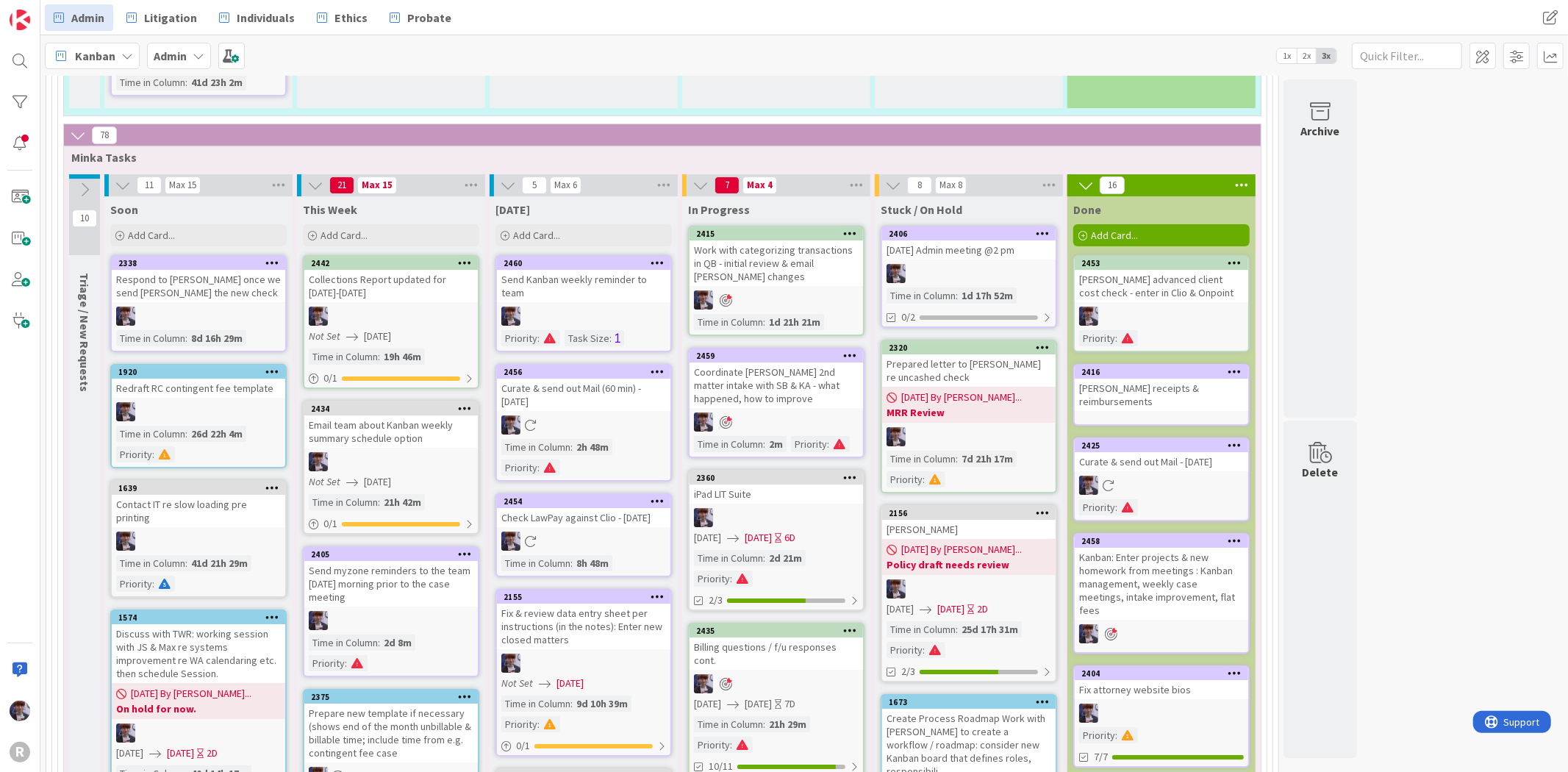
click at [561, 269] on div "Send Kanban weekly reminder to team" at bounding box center [584, 285] width 174 height 32
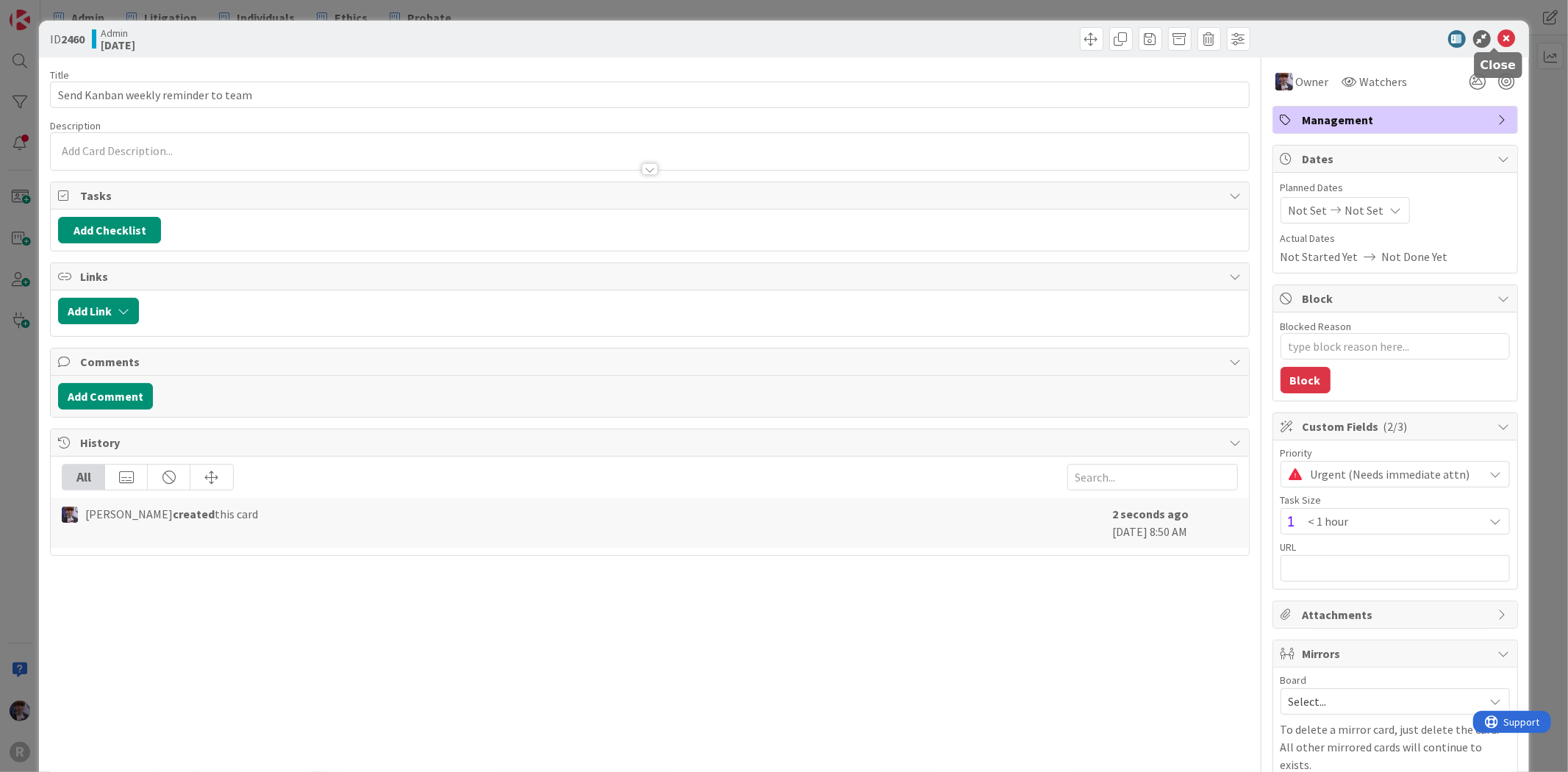
click at [1503, 40] on icon at bounding box center [1508, 39] width 18 height 18
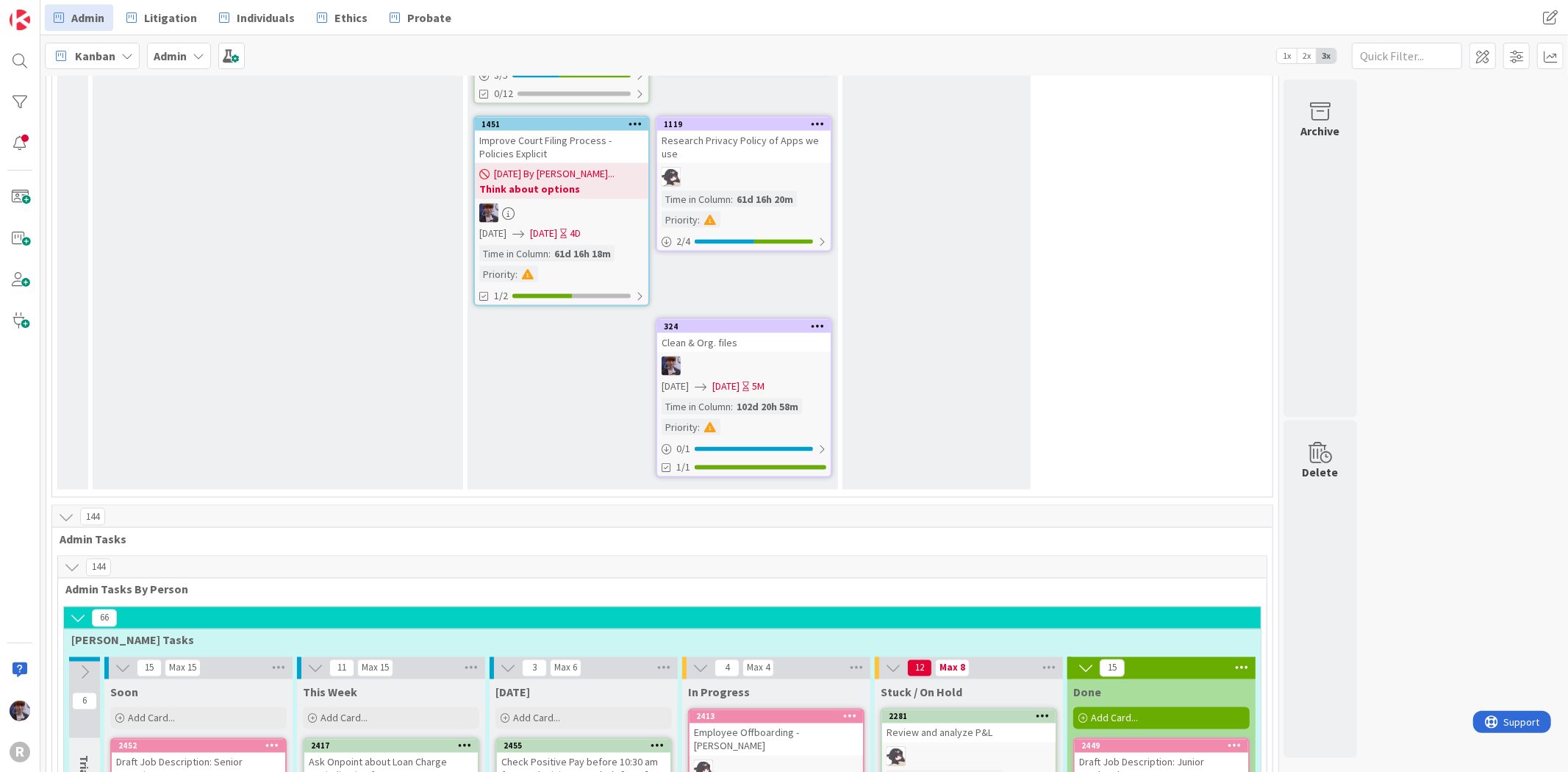
scroll to position [1954, 0]
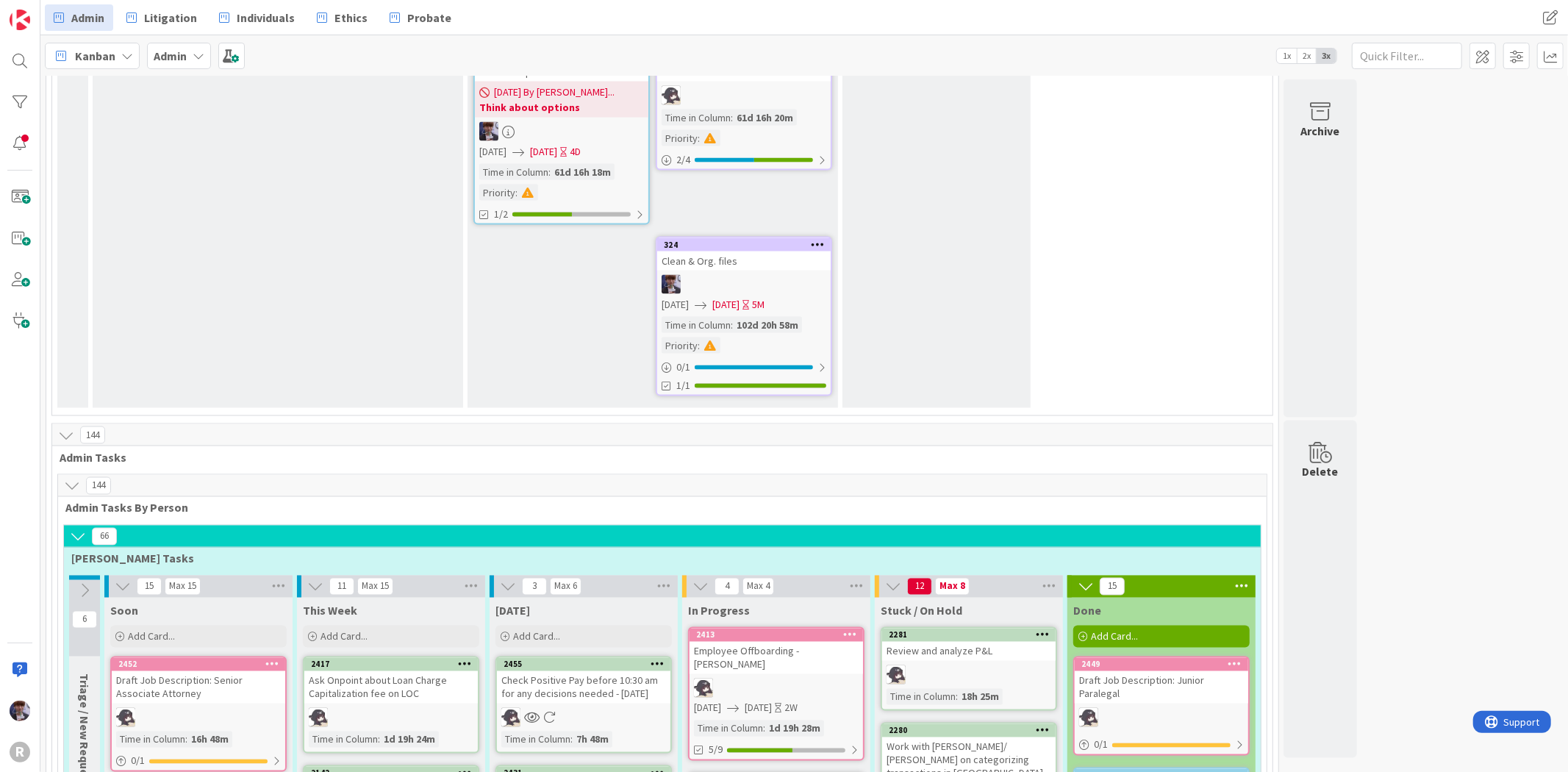
click at [122, 53] on icon at bounding box center [127, 55] width 12 height 12
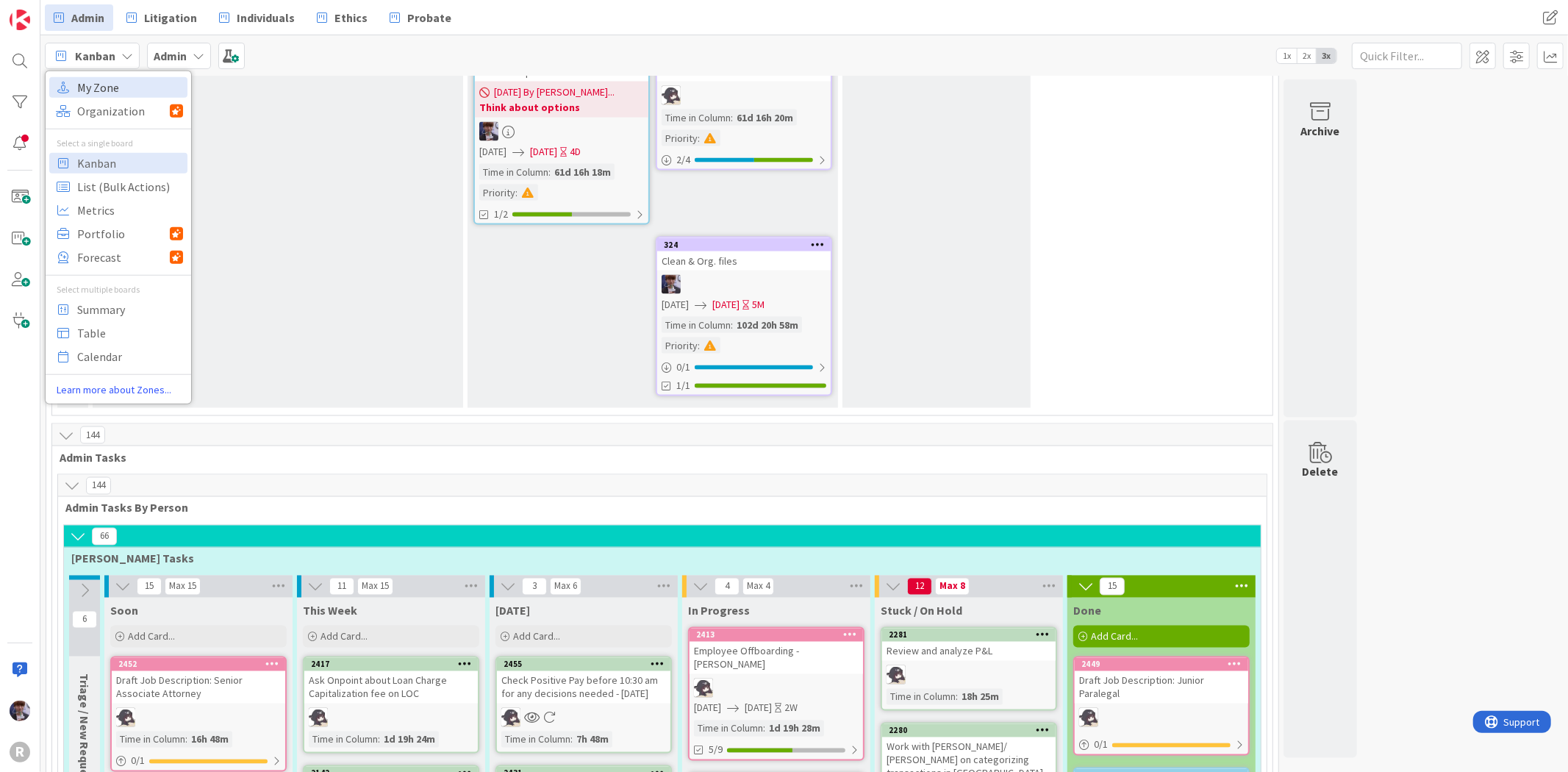
click at [123, 83] on span "My Zone" at bounding box center [129, 86] width 105 height 22
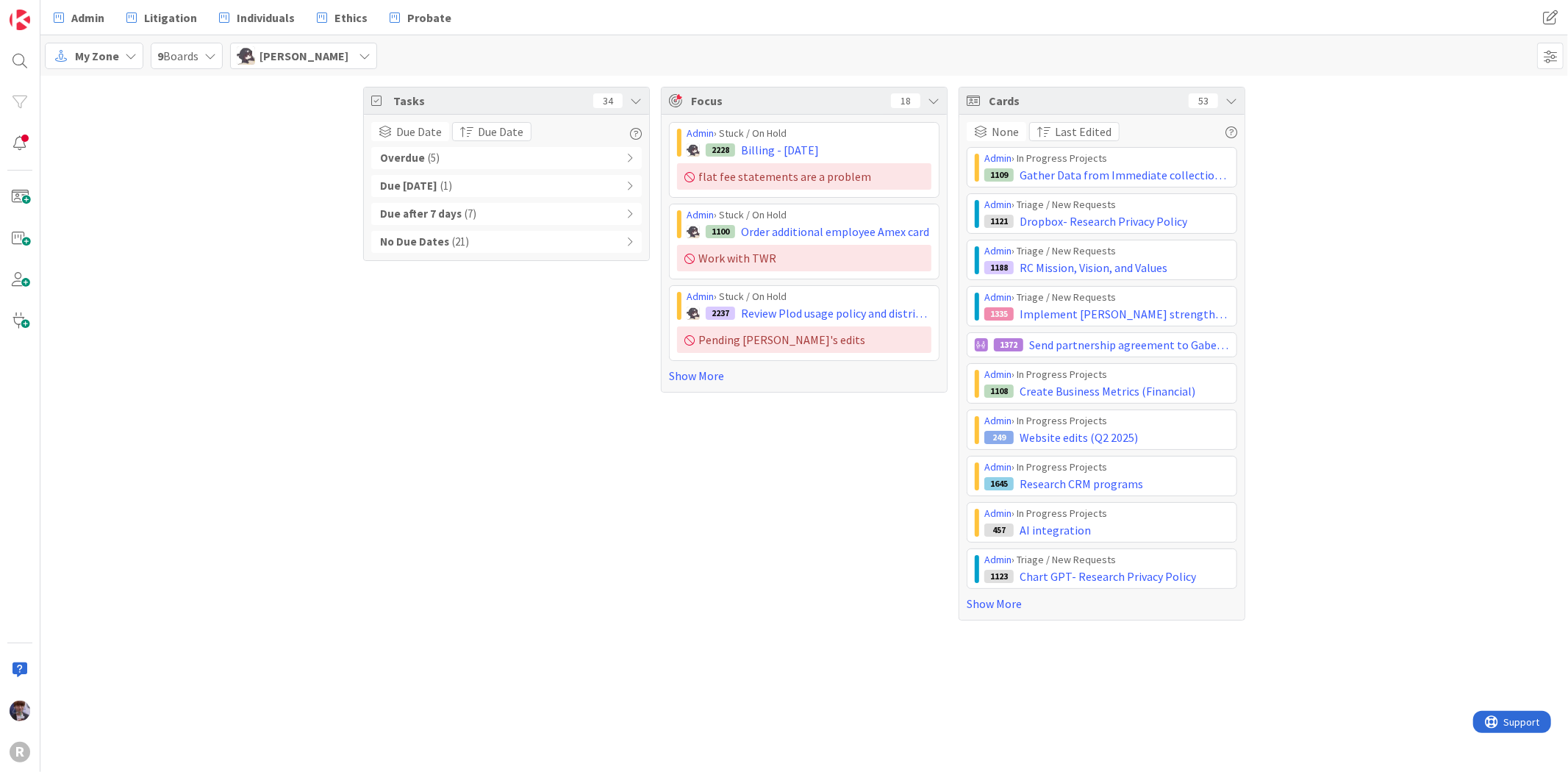
click at [351, 64] on div "[PERSON_NAME]" at bounding box center [304, 56] width 147 height 27
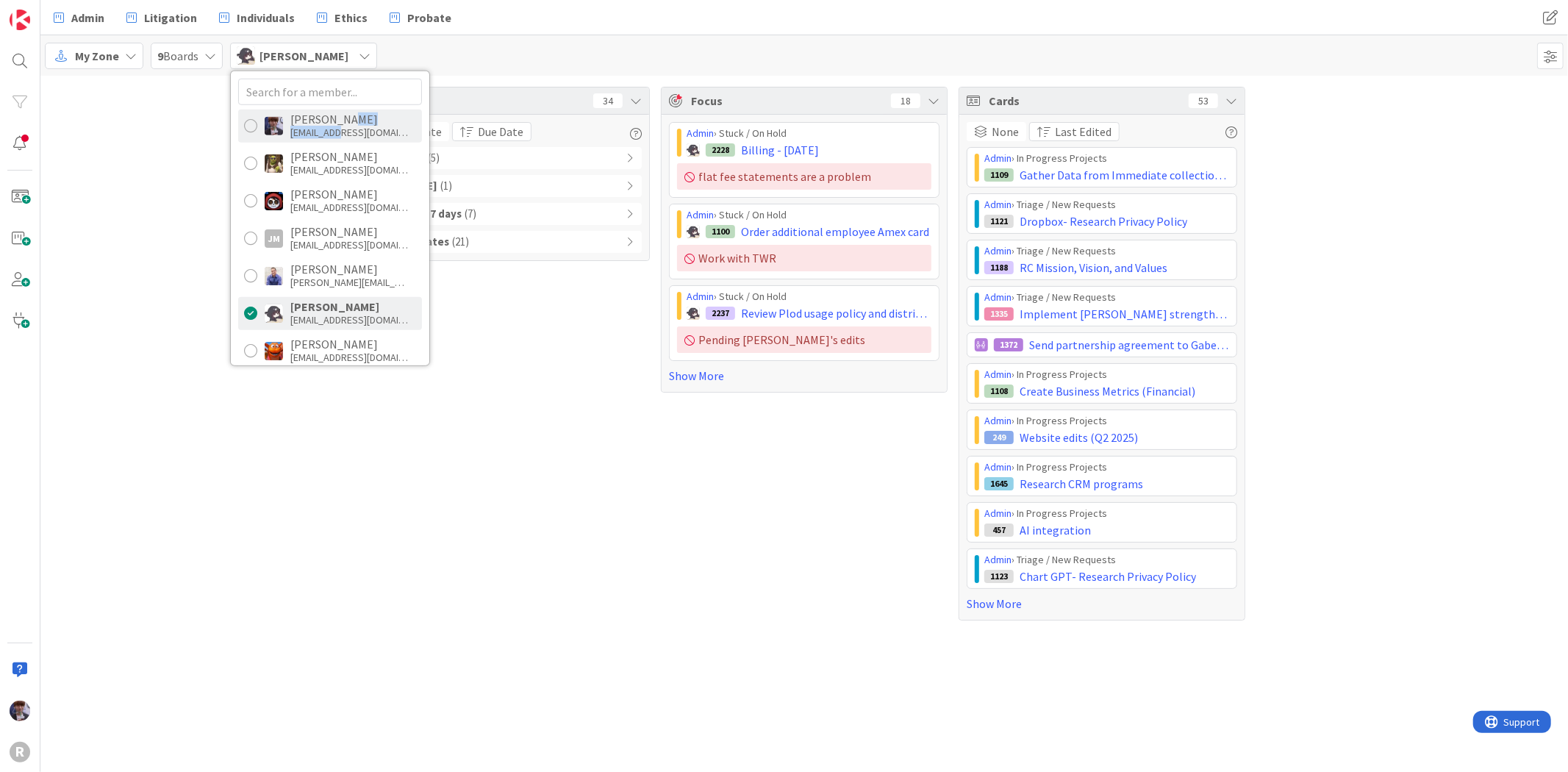
click at [343, 123] on div "[PERSON_NAME] [EMAIL_ADDRESS][DOMAIN_NAME]" at bounding box center [349, 126] width 118 height 27
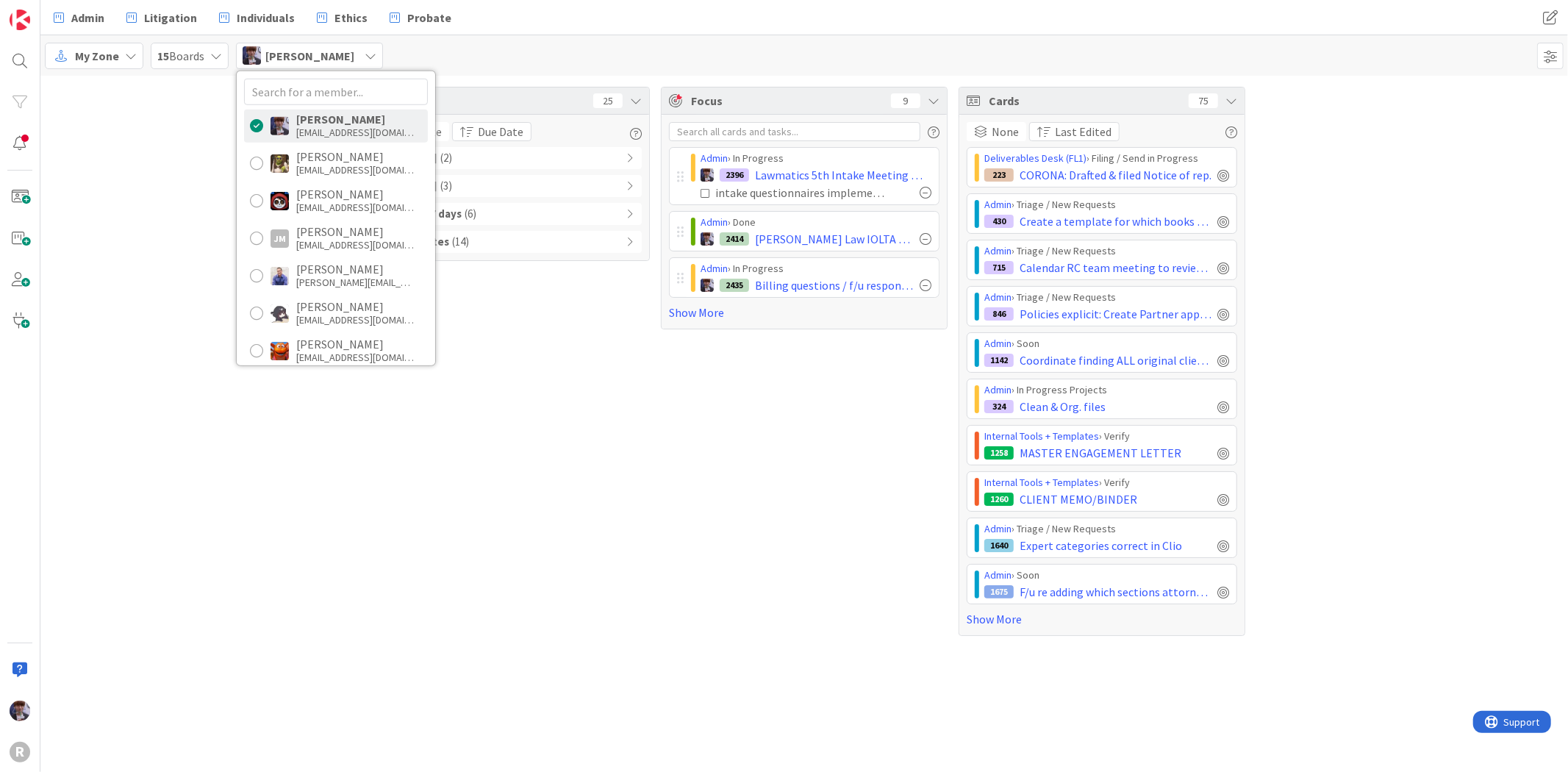
click at [181, 190] on div "Tasks 25 Due Date Due Date Due [DATE] ( 2 ) Due [DATE] ( 3 ) Due after 7 days (…" at bounding box center [805, 361] width 1528 height 572
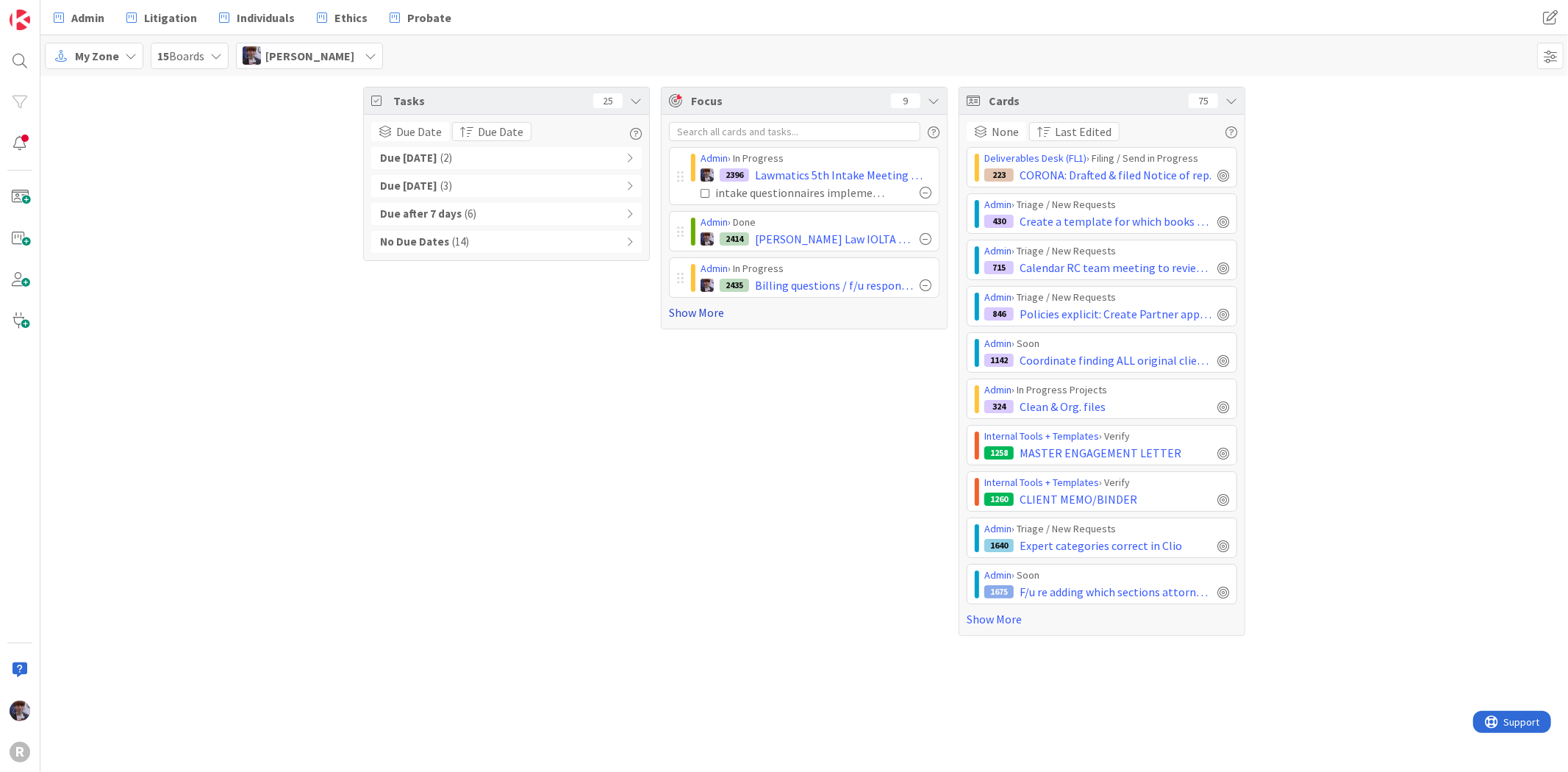
click at [718, 320] on link "Show More" at bounding box center [804, 313] width 270 height 18
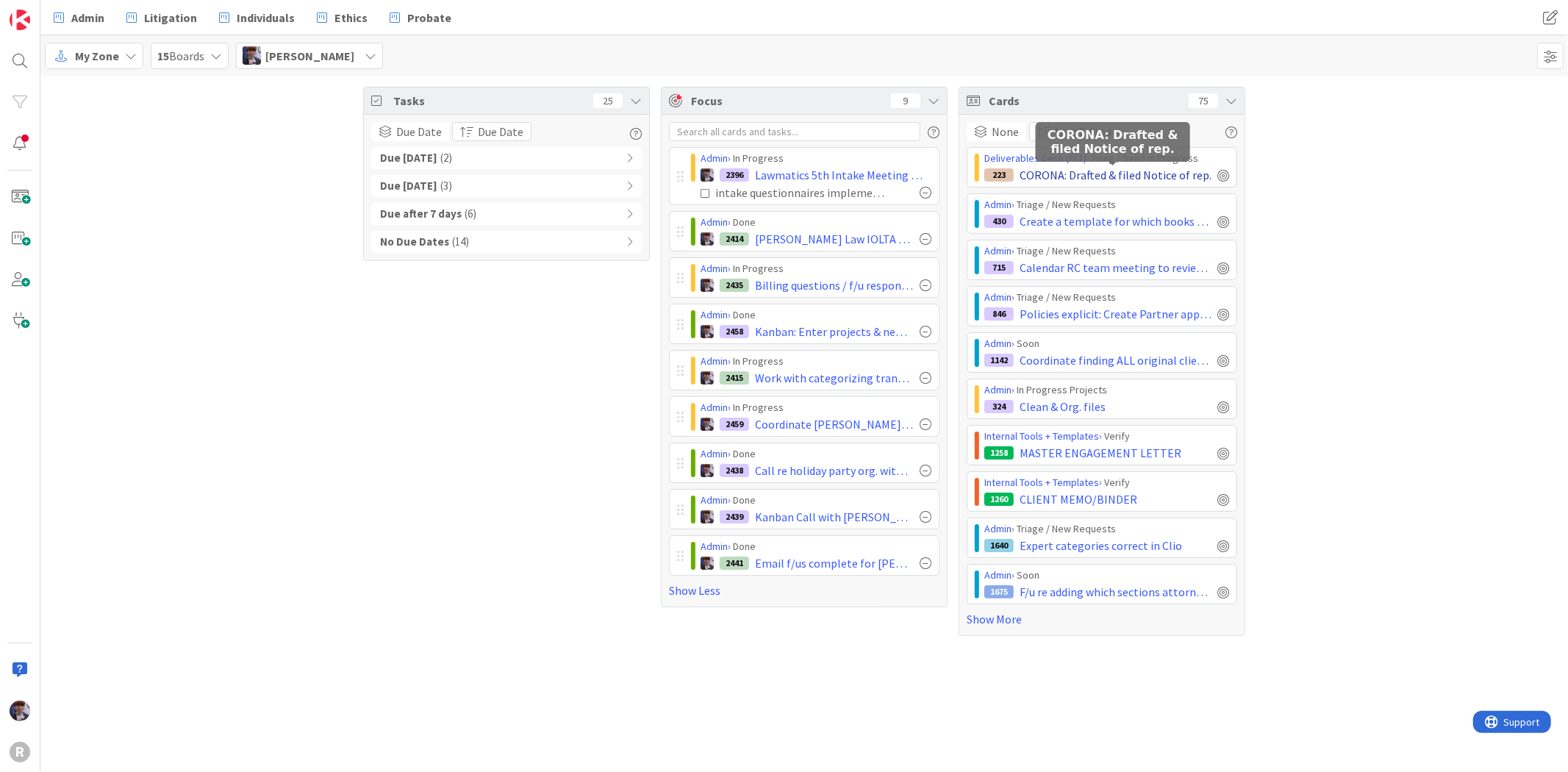
click at [1063, 174] on span "CORONA: Drafted & filed Notice of rep." at bounding box center [1116, 175] width 192 height 18
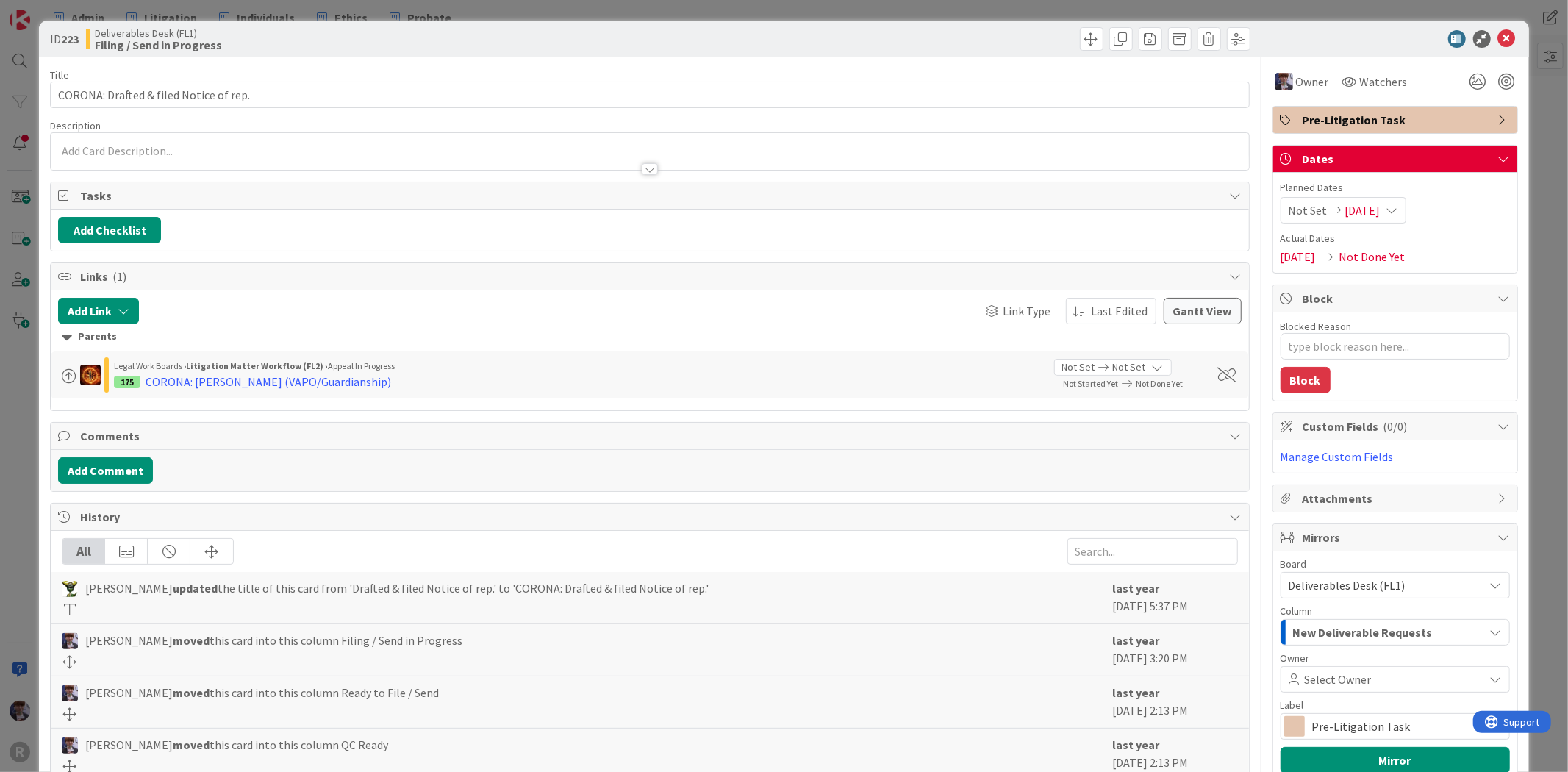
click at [1504, 32] on div at bounding box center [1388, 39] width 261 height 18
click at [1503, 38] on icon at bounding box center [1508, 39] width 18 height 18
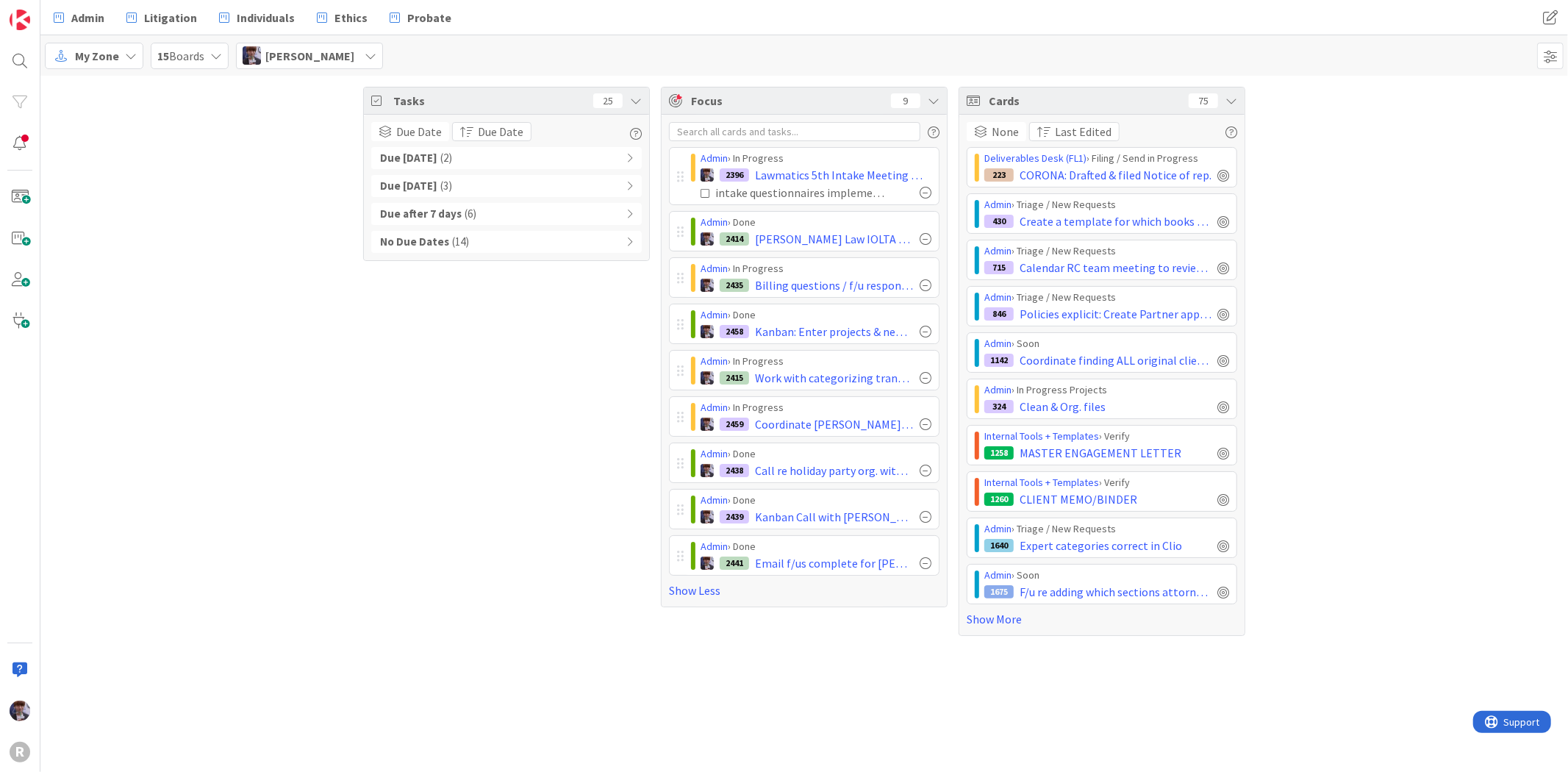
click at [475, 166] on div "Due [DATE] ( 2 )" at bounding box center [506, 158] width 270 height 22
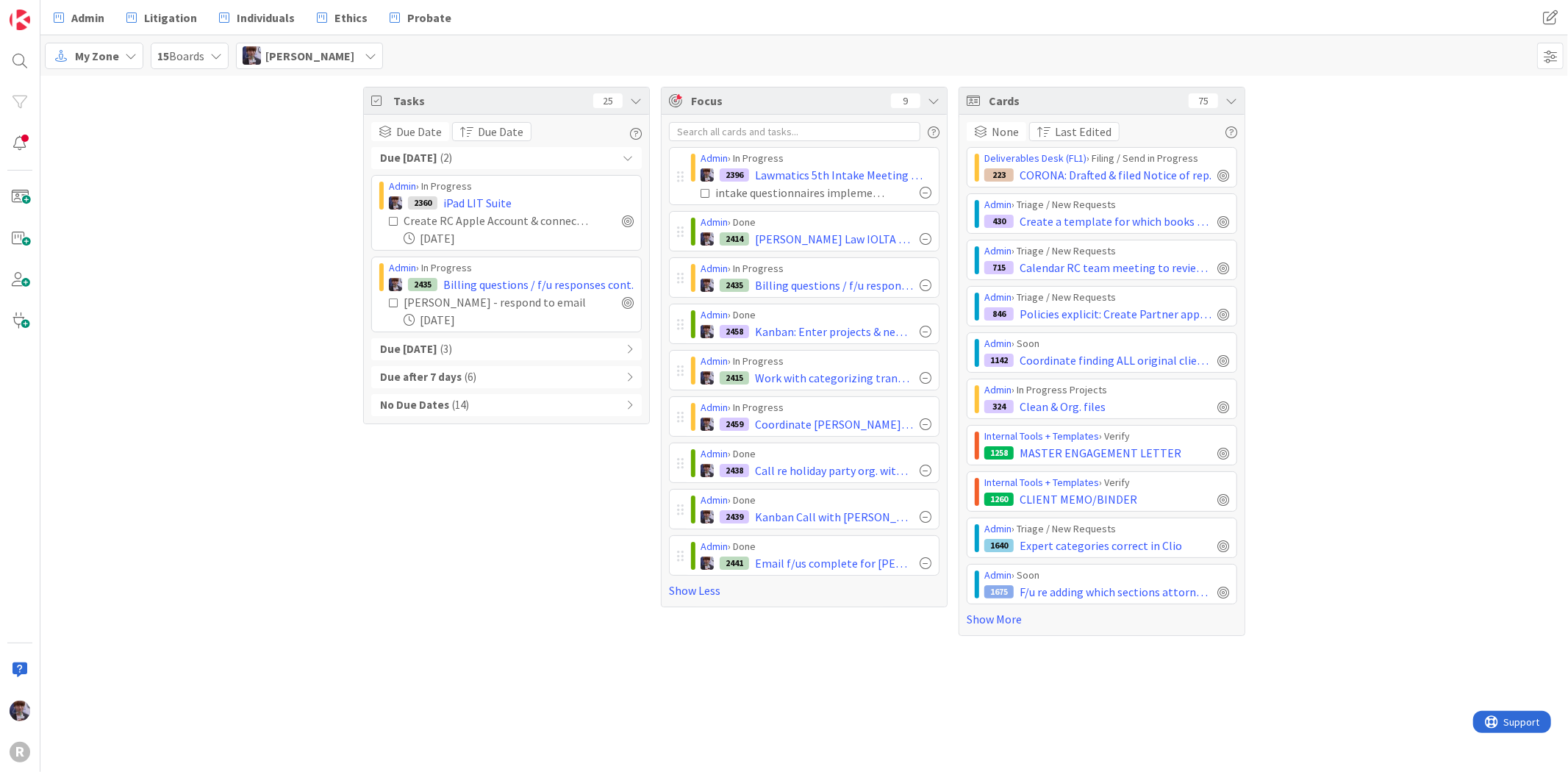
click at [438, 347] on b "Due [DATE]" at bounding box center [409, 349] width 58 height 17
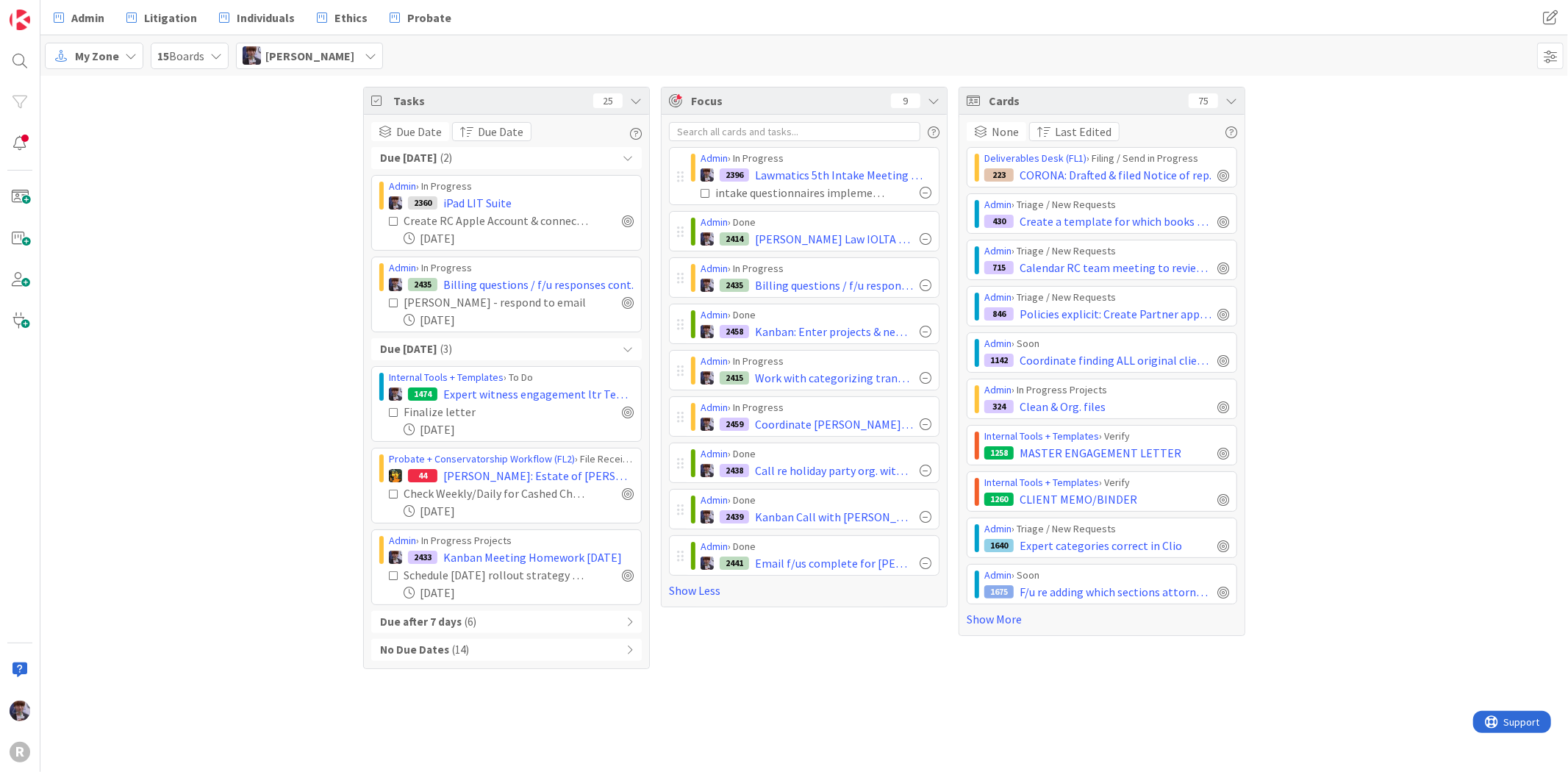
click at [495, 620] on div "Due after 7 days ( 6 )" at bounding box center [506, 621] width 270 height 22
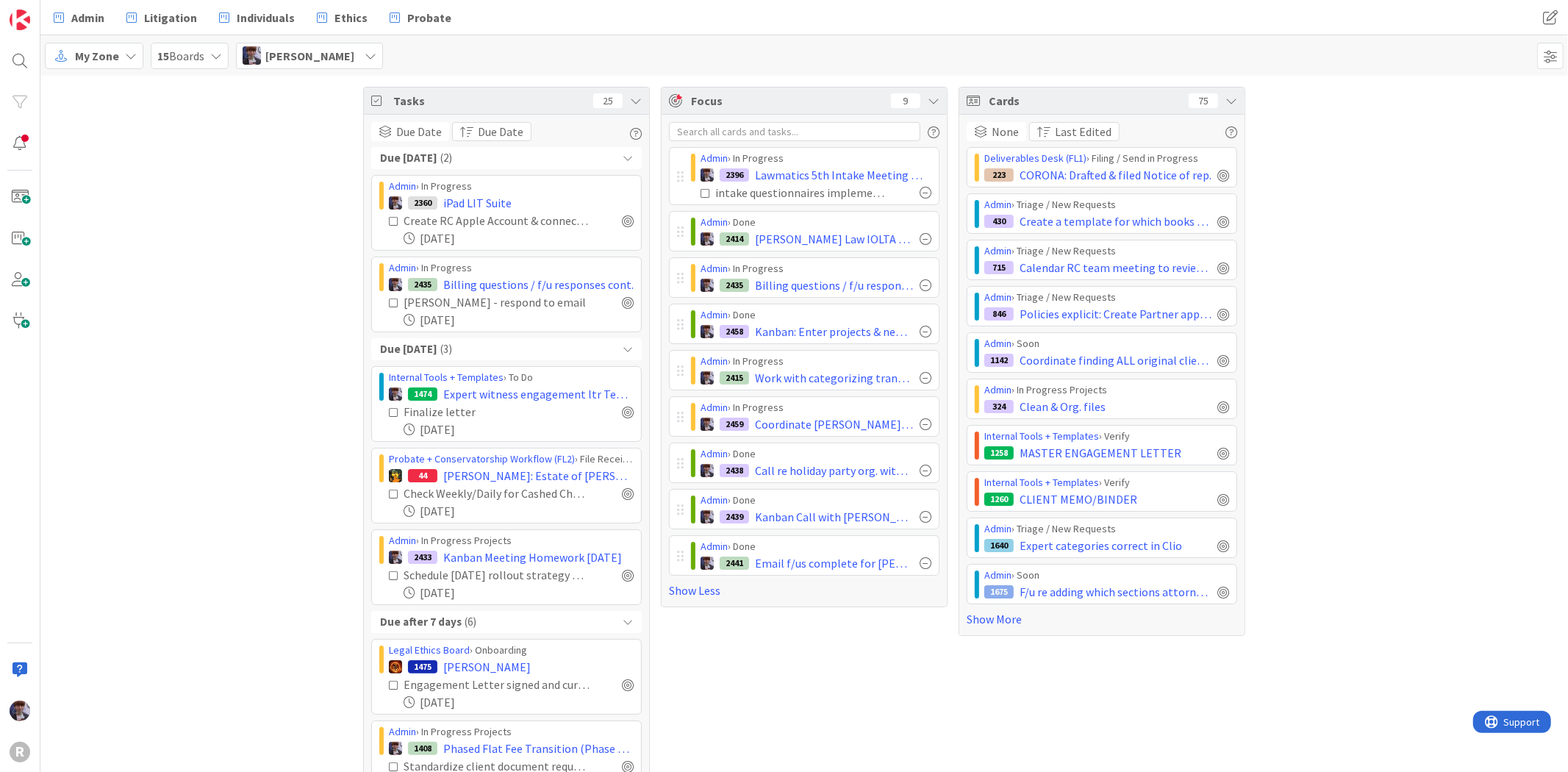
click at [503, 616] on div "Due after 7 days ( 6 )" at bounding box center [506, 621] width 270 height 22
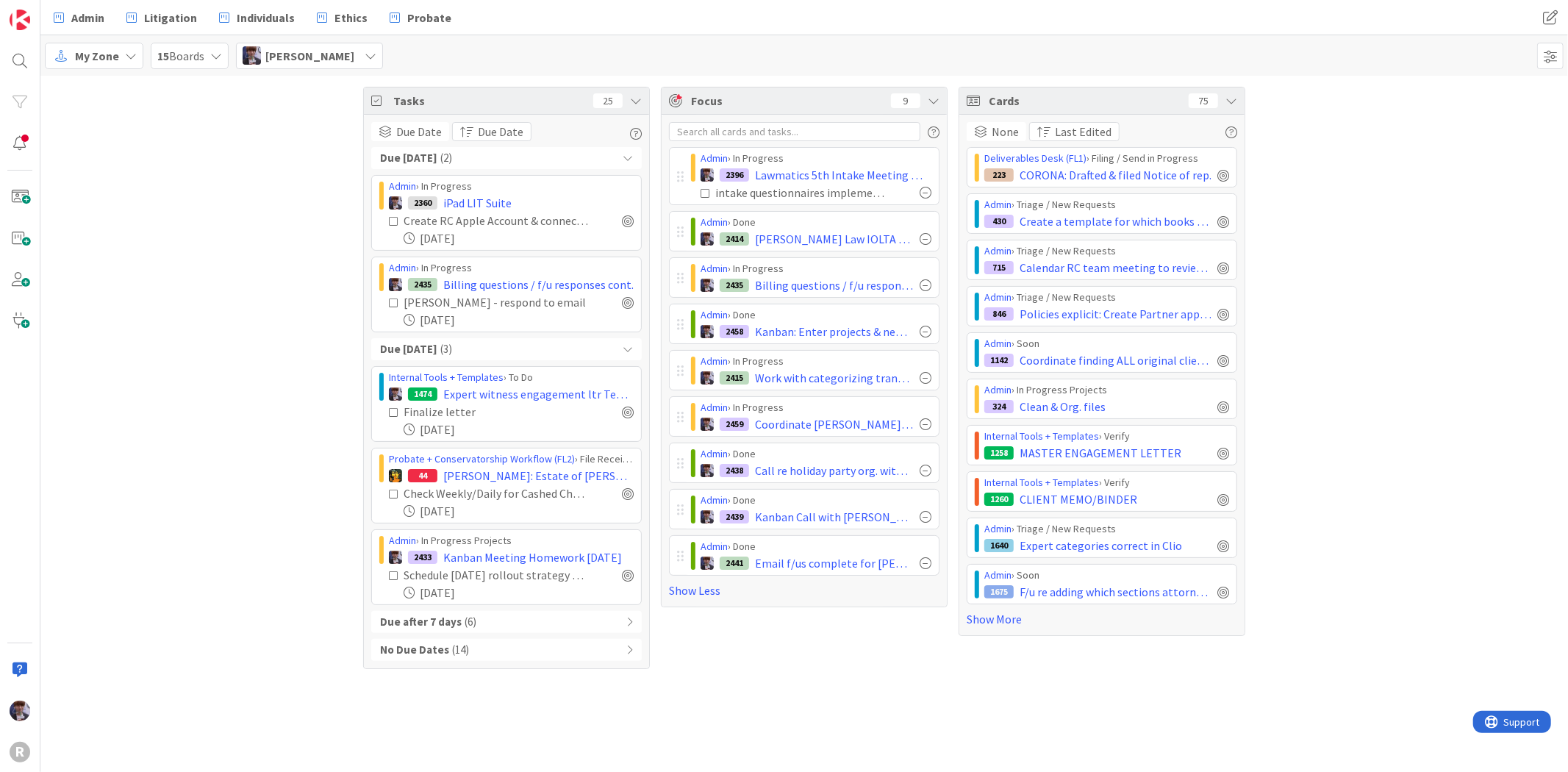
click at [494, 350] on div "Due [DATE] ( 3 )" at bounding box center [506, 349] width 270 height 22
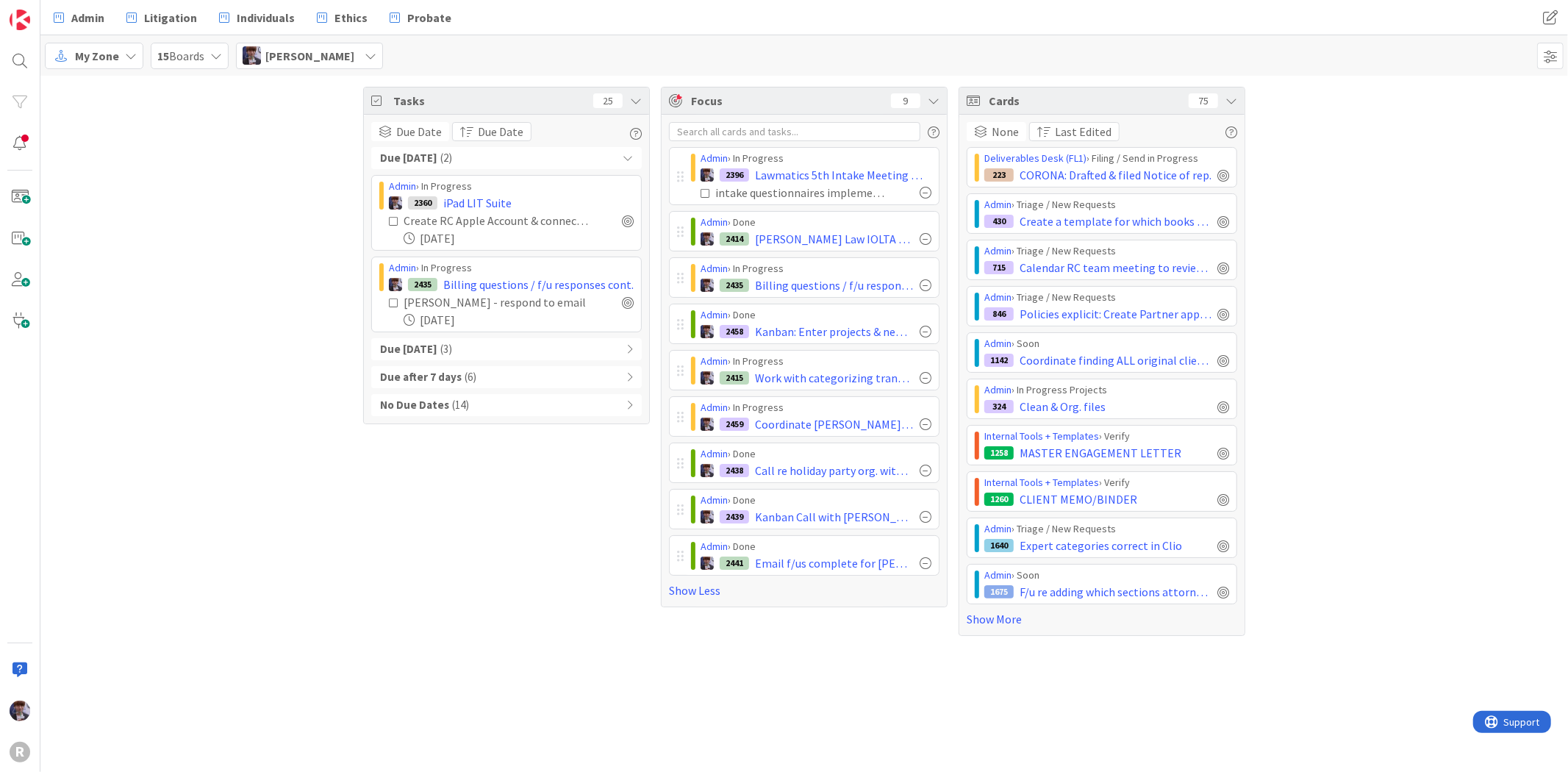
click at [927, 190] on div at bounding box center [925, 192] width 12 height 12
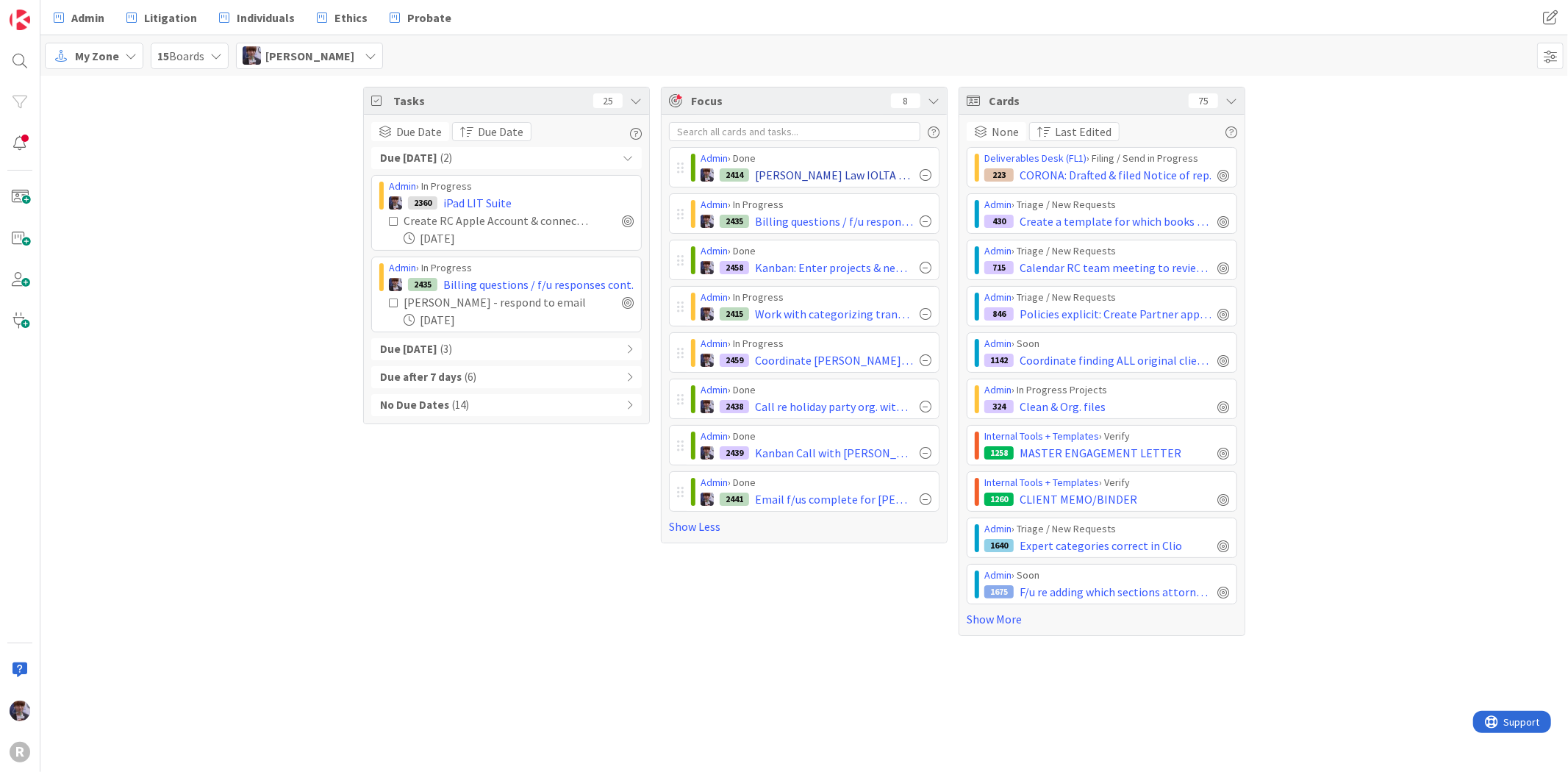
click at [923, 173] on div at bounding box center [925, 175] width 12 height 12
click at [709, 480] on link "Show Less" at bounding box center [804, 480] width 270 height 18
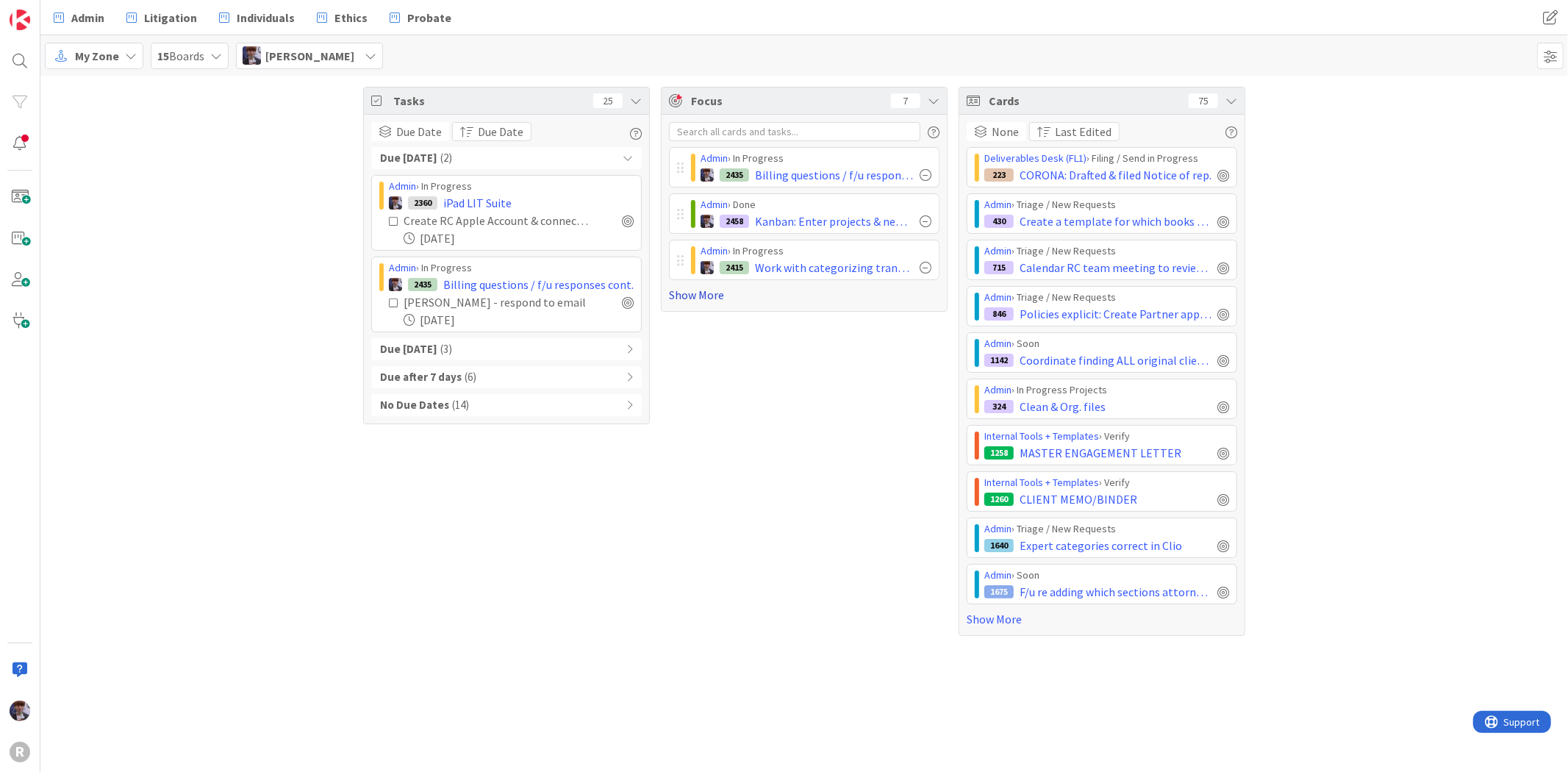
click at [722, 295] on link "Show More" at bounding box center [804, 295] width 270 height 18
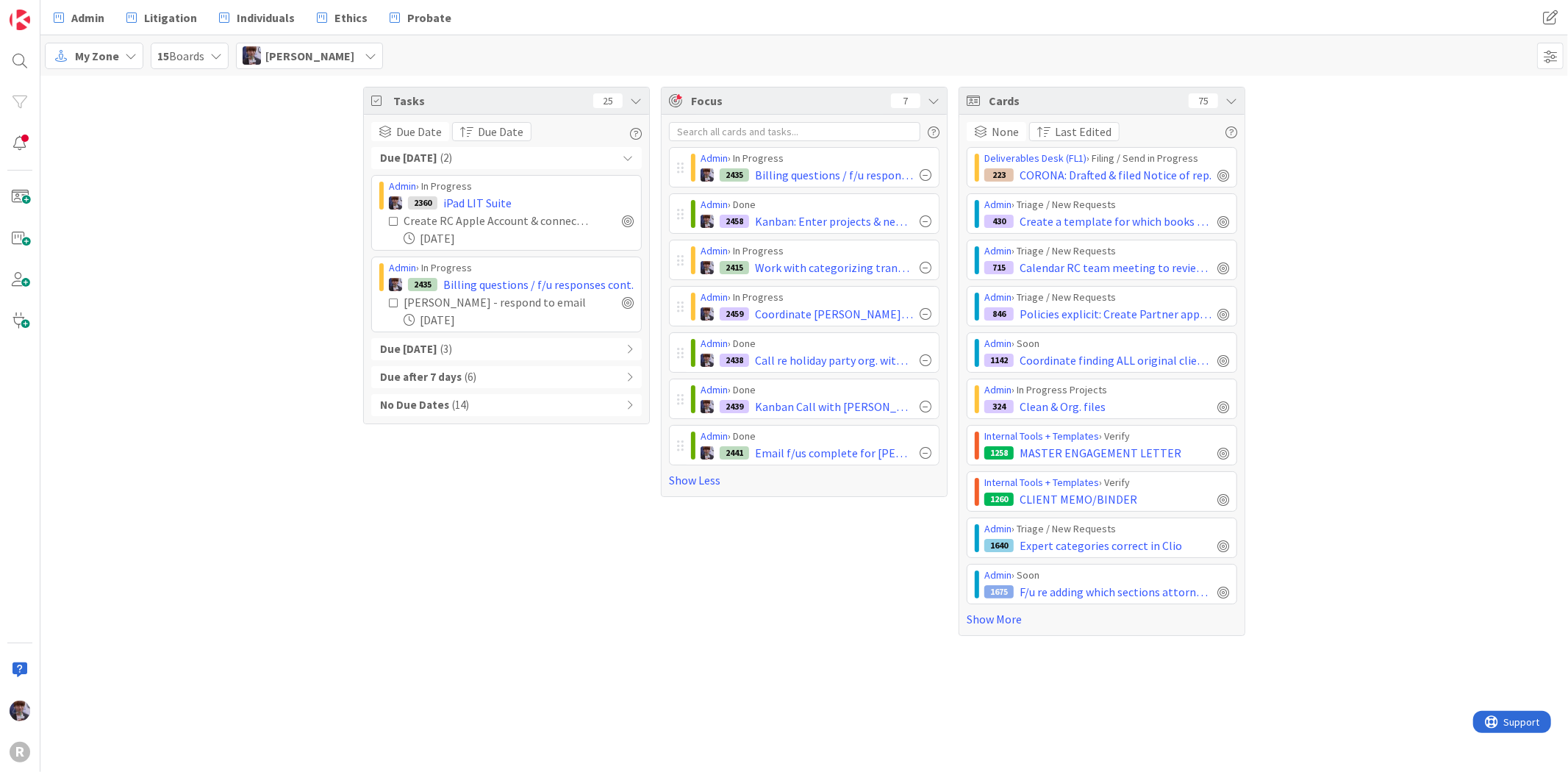
click at [114, 48] on span "My Zone" at bounding box center [98, 56] width 44 height 18
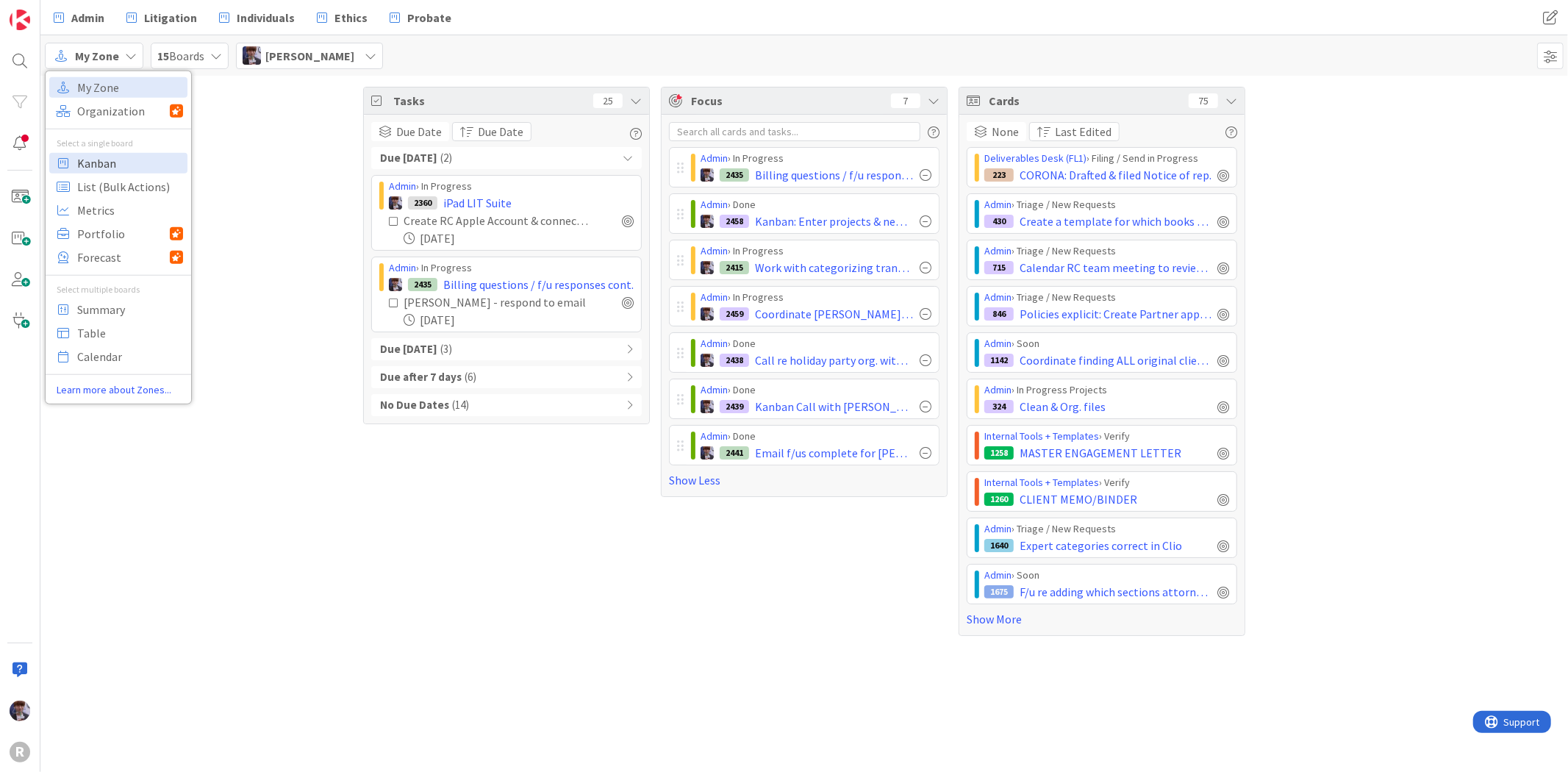
click at [112, 162] on span "Kanban" at bounding box center [129, 162] width 105 height 22
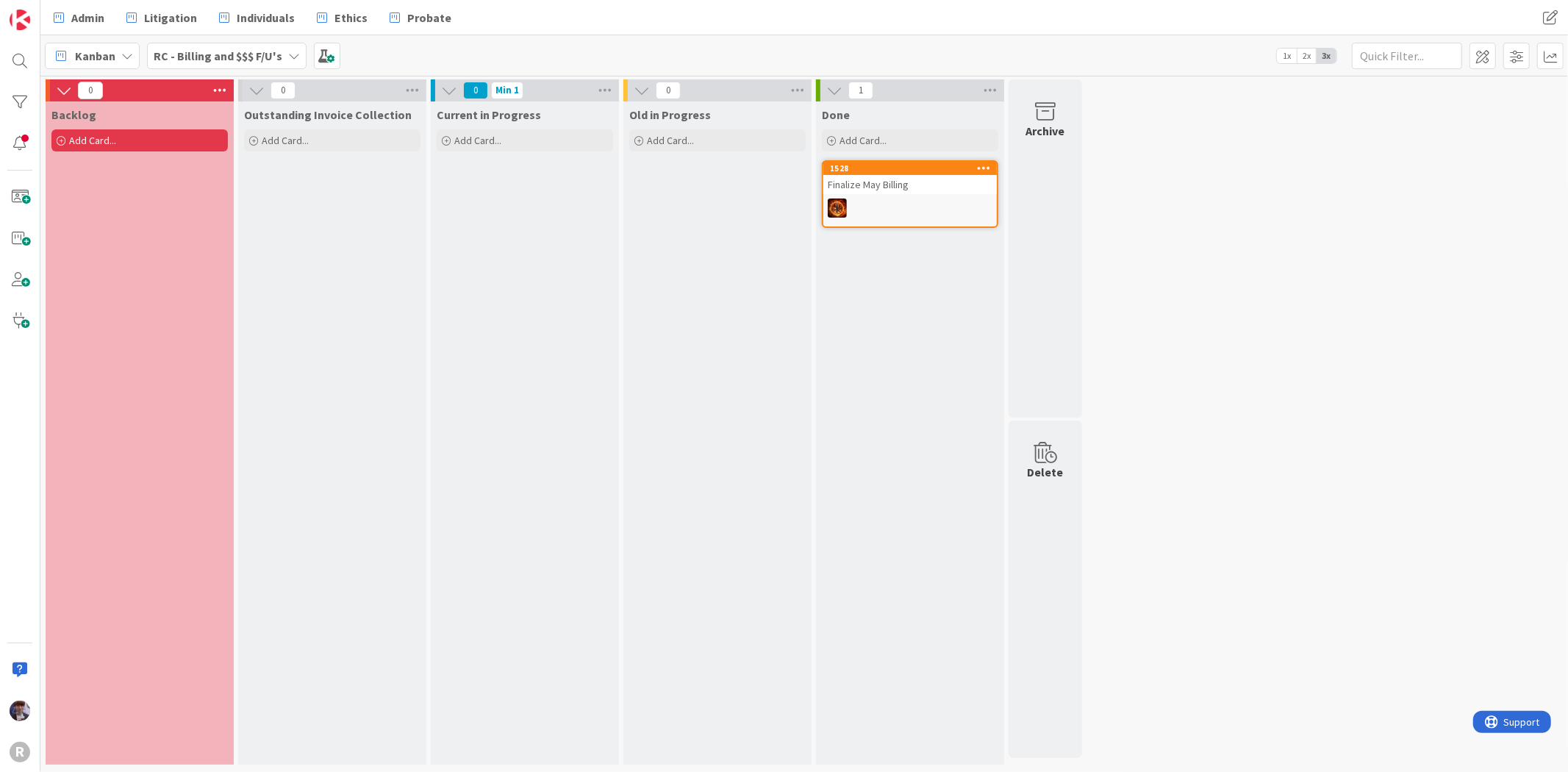
click at [230, 57] on b "RC - Billing and $$$ F/U's" at bounding box center [217, 56] width 129 height 15
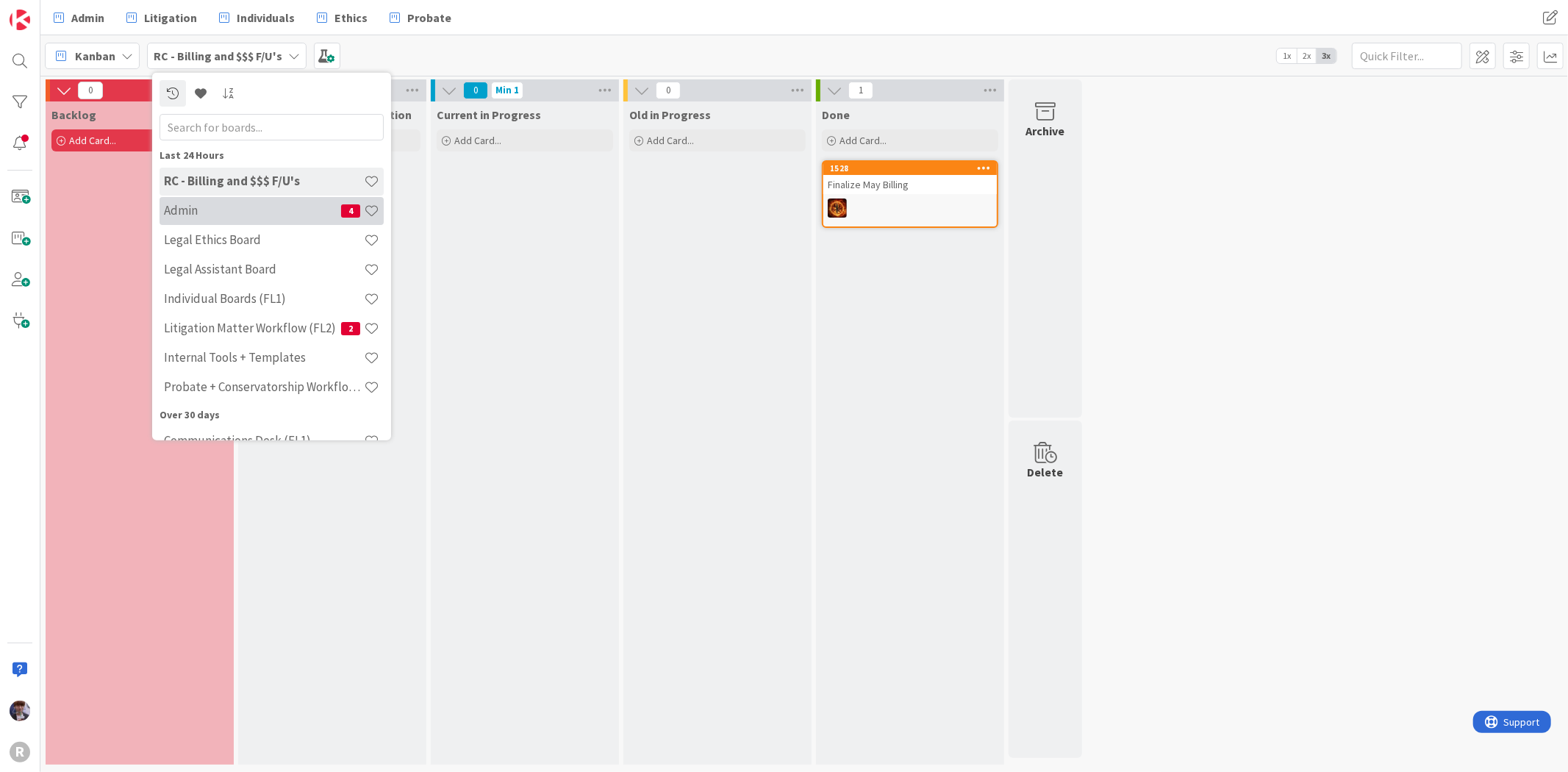
click at [244, 206] on h4 "Admin" at bounding box center [253, 210] width 177 height 15
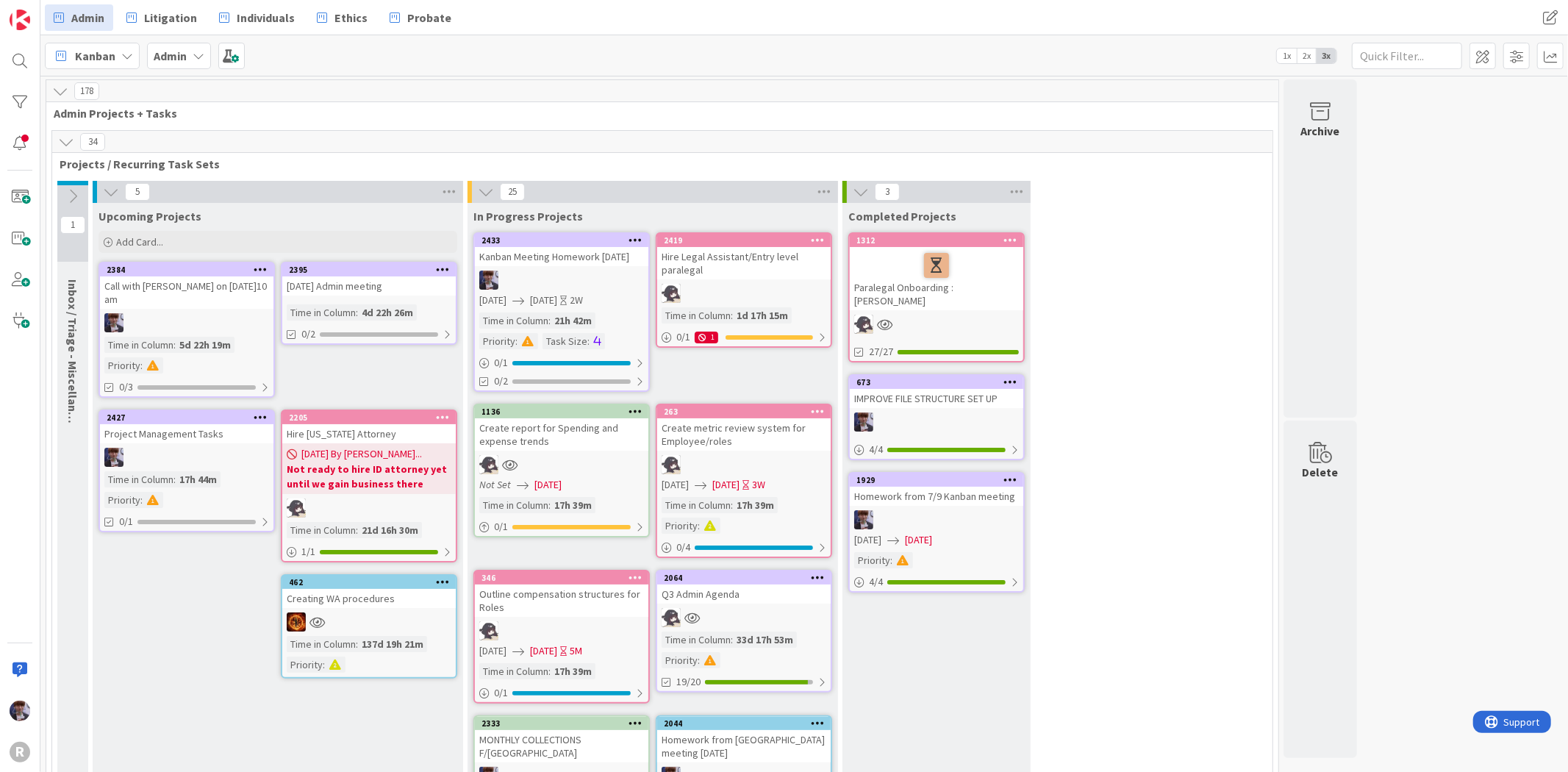
click at [568, 265] on div "Kanban Meeting Homework [DATE]" at bounding box center [562, 257] width 174 height 19
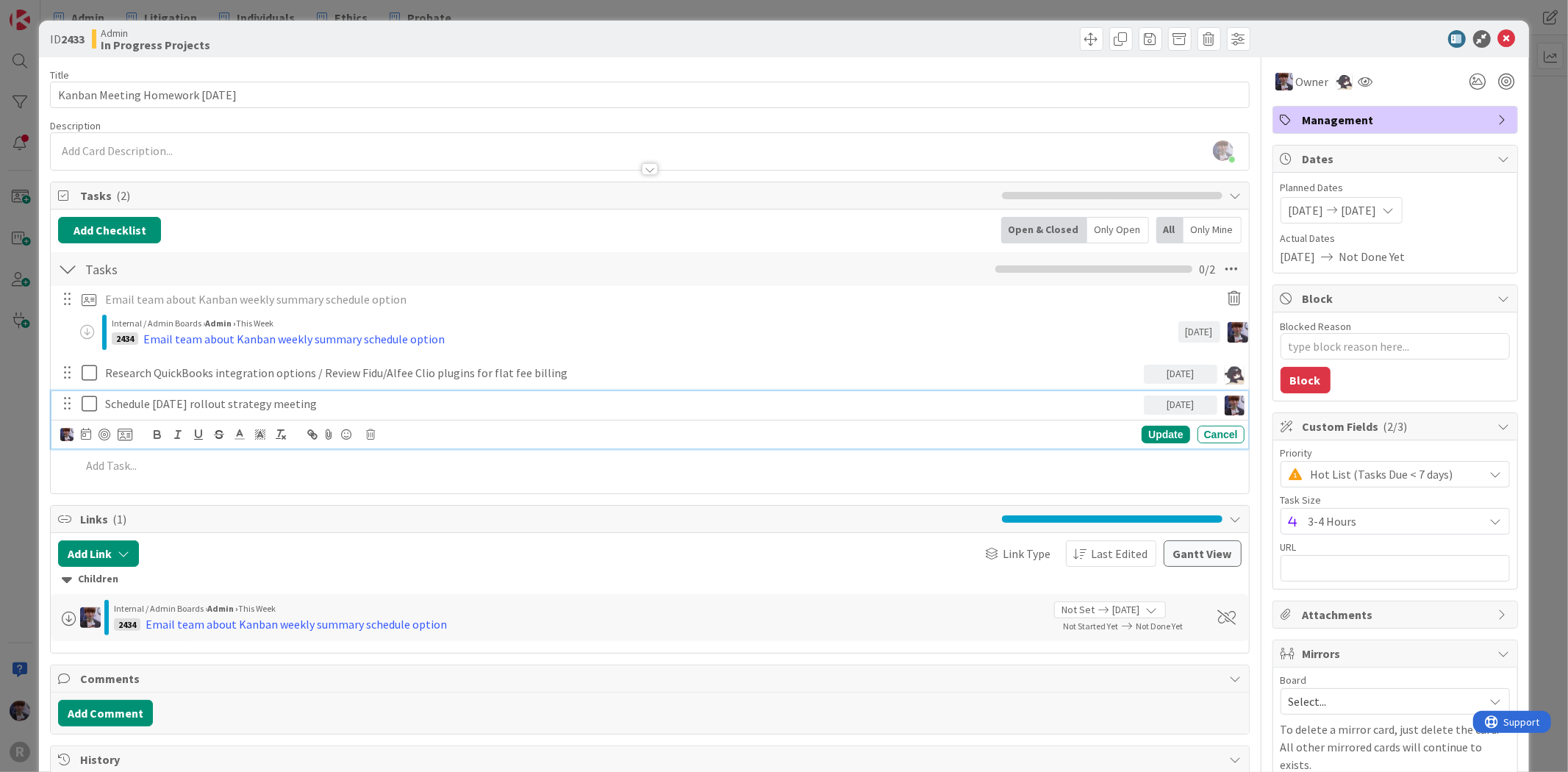
click at [390, 406] on p "Schedule [DATE] rollout strategy meeting" at bounding box center [621, 403] width 1033 height 17
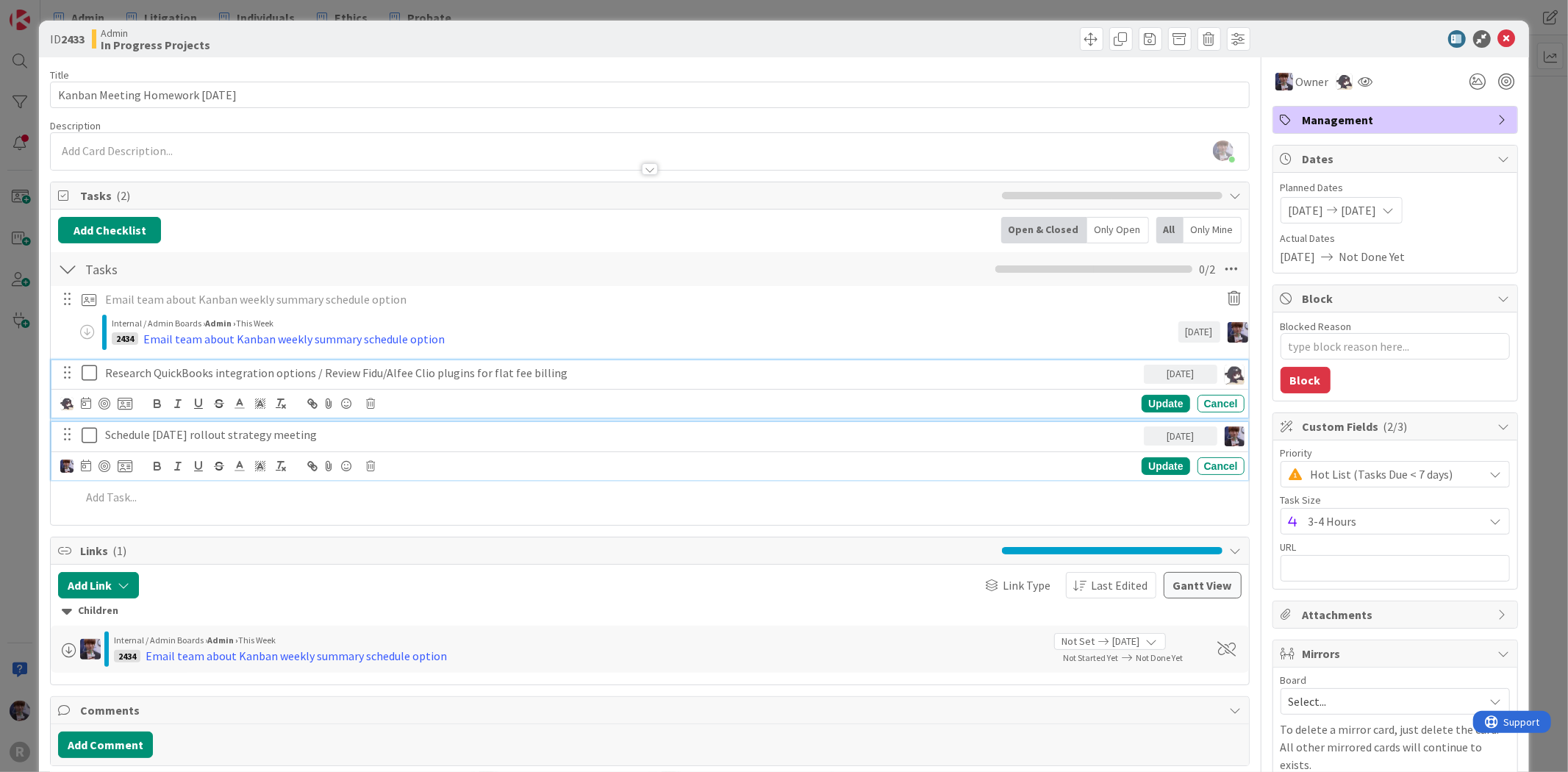
click at [193, 370] on p "Research QuickBooks integration options / Review Fidu/Alfee Clio plugins for fl…" at bounding box center [621, 372] width 1033 height 17
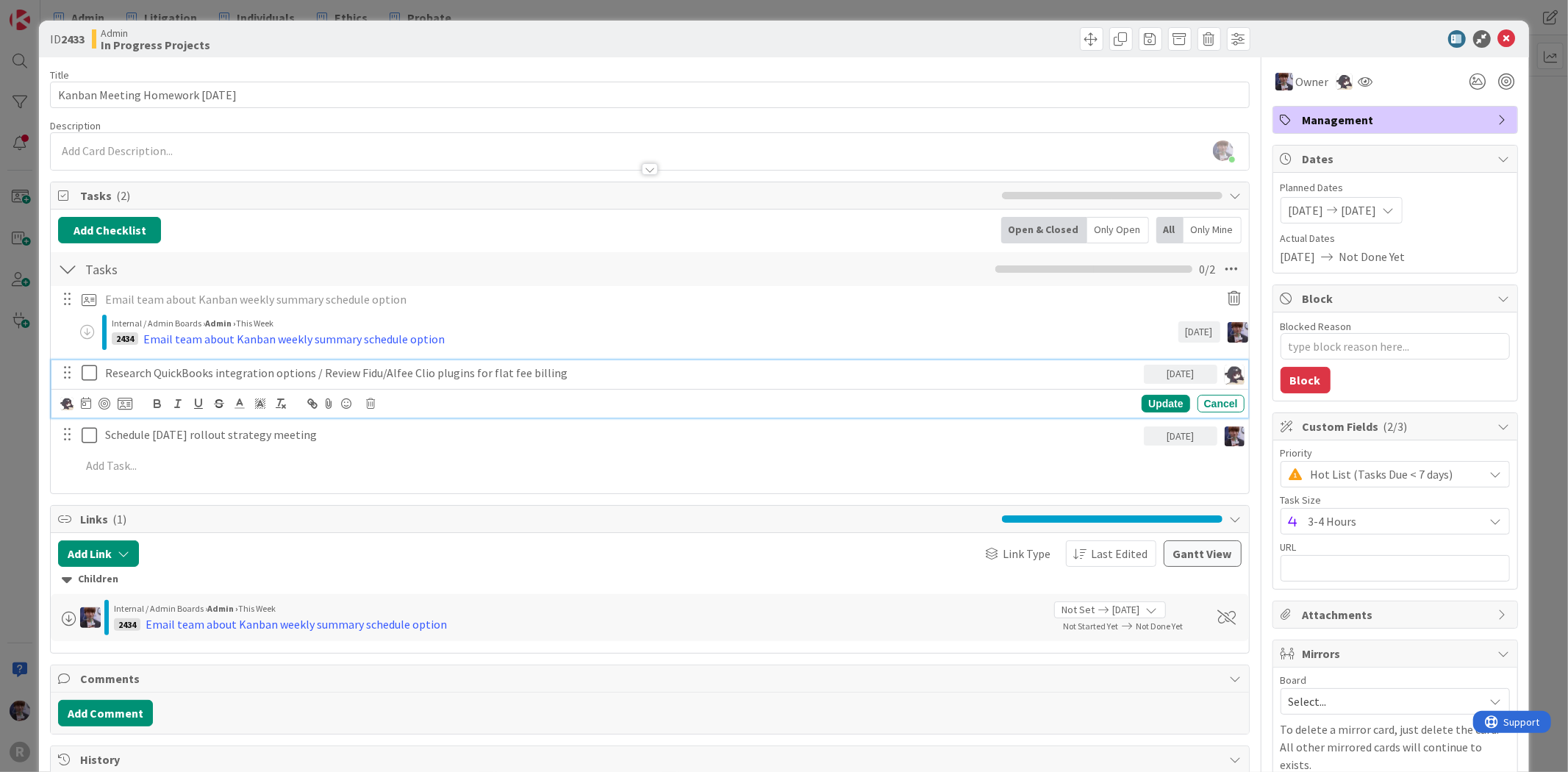
click at [29, 427] on div "ID 2433 Admin In Progress Projects Title 30 / 128 Kanban Meeting Homework [DATE…" at bounding box center [784, 386] width 1568 height 772
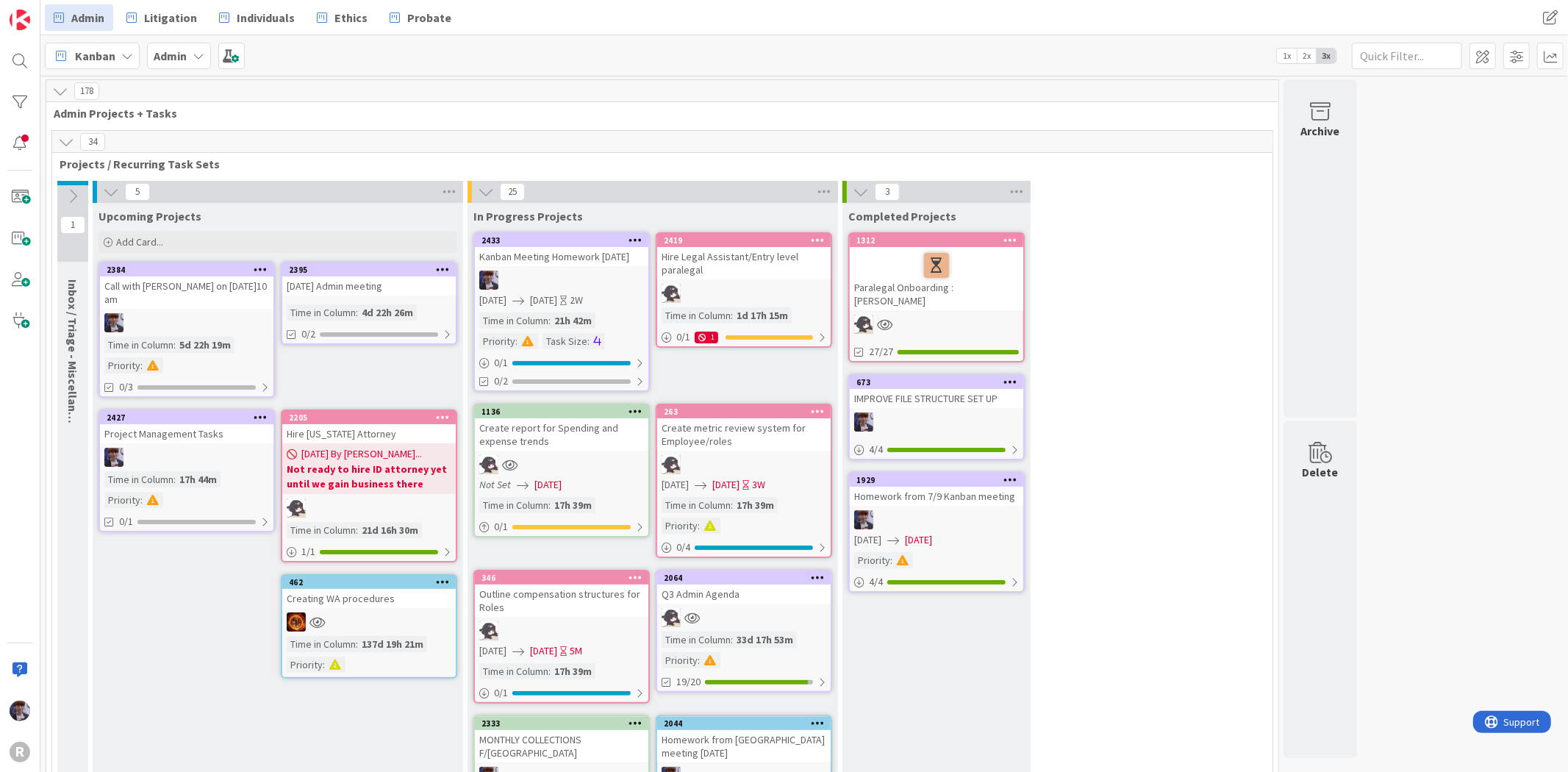
click at [74, 138] on icon at bounding box center [66, 142] width 16 height 16
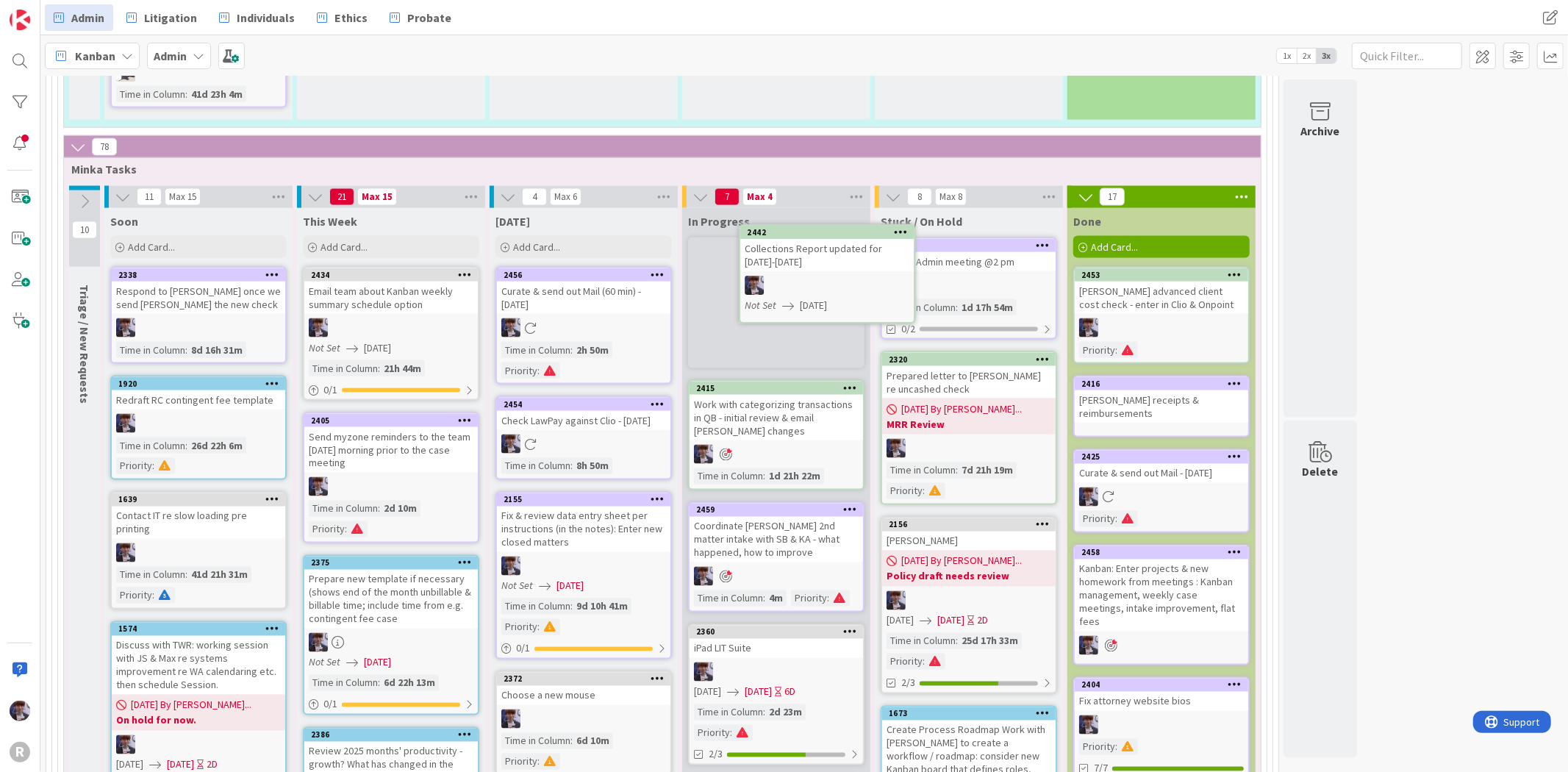
scroll to position [1959, 0]
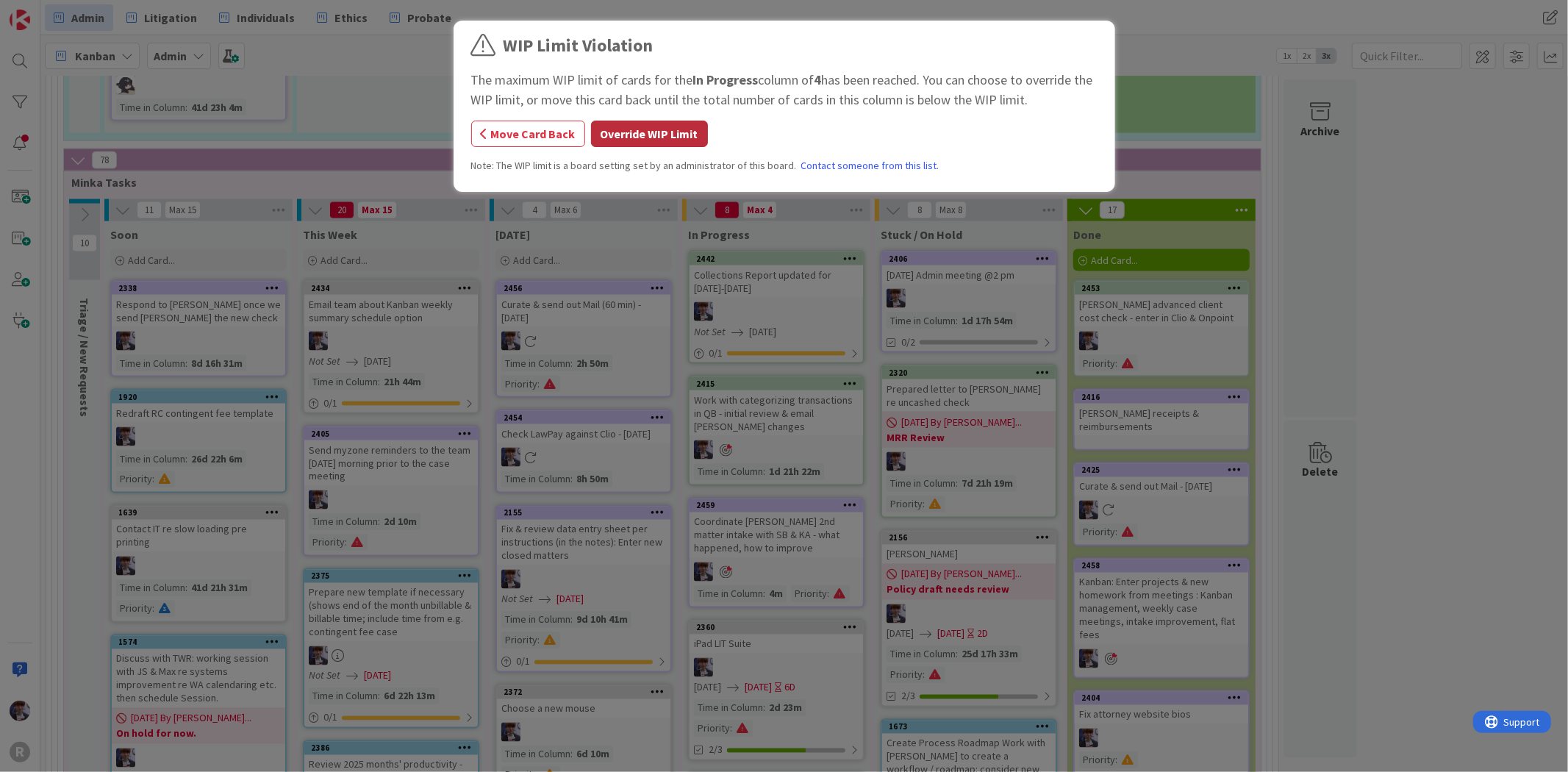
click at [631, 136] on button "Override WIP Limit" at bounding box center [650, 134] width 117 height 27
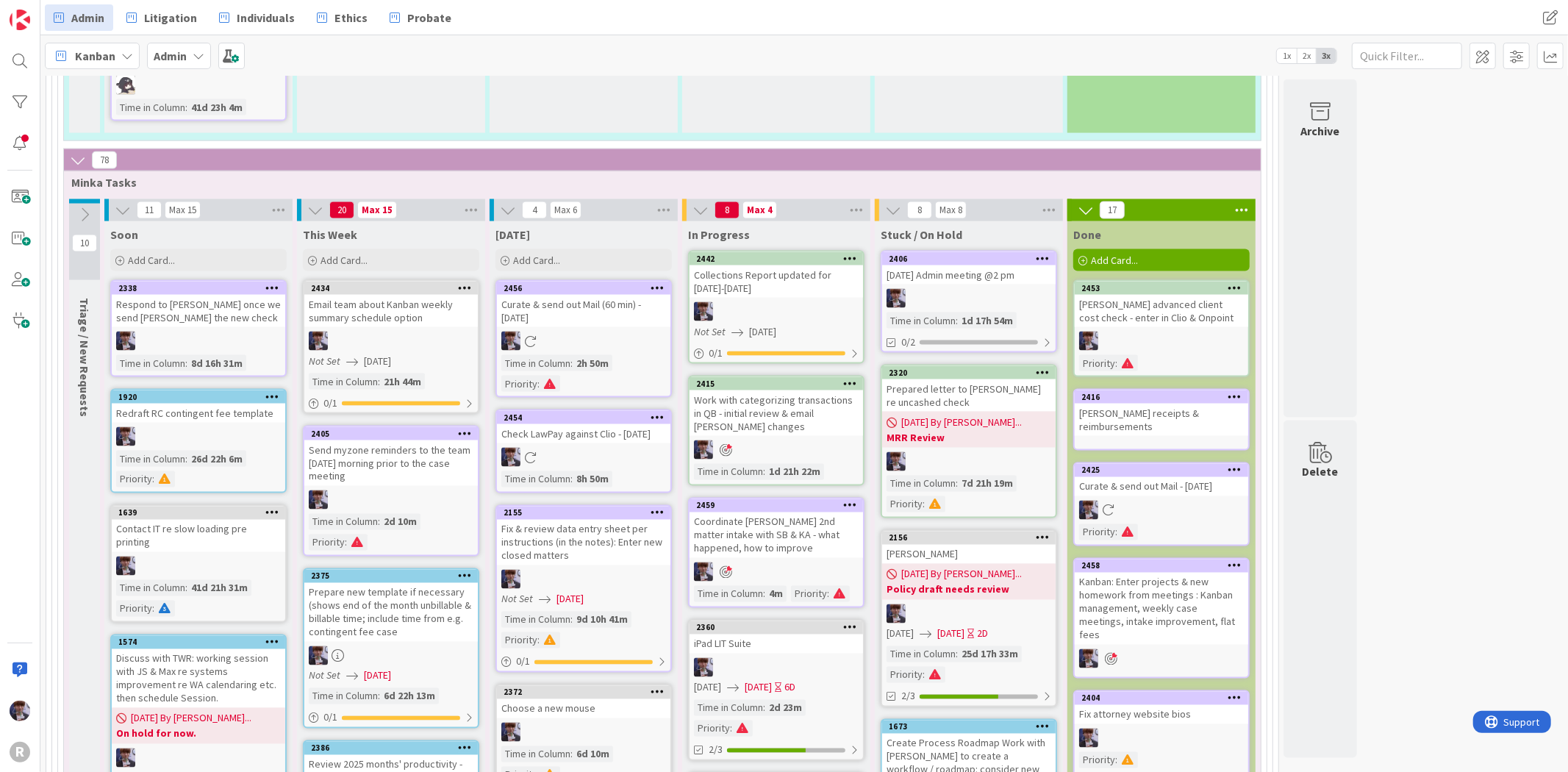
click at [844, 253] on icon at bounding box center [850, 258] width 14 height 11
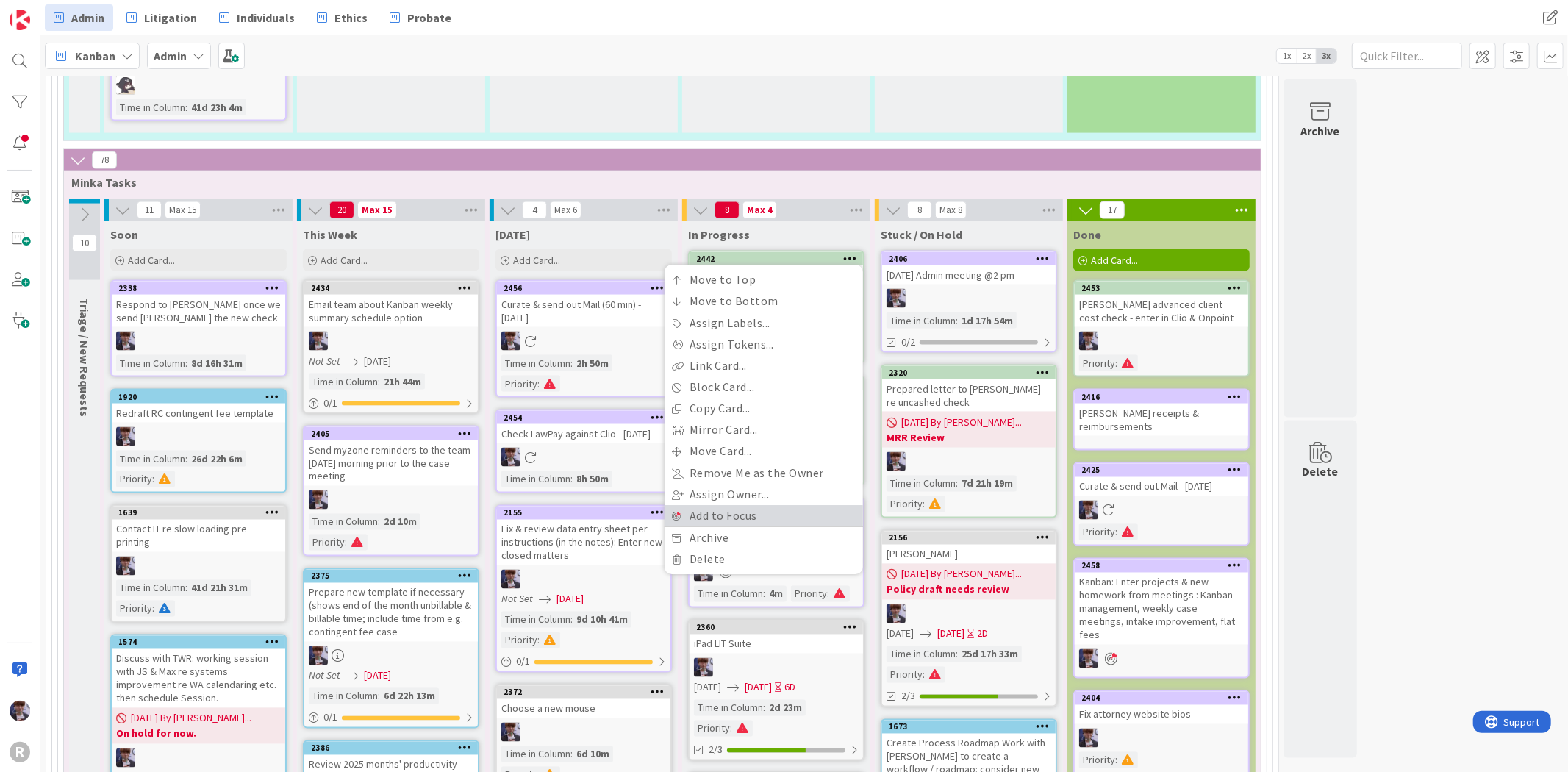
click at [718, 506] on link "Add to Focus" at bounding box center [764, 517] width 199 height 21
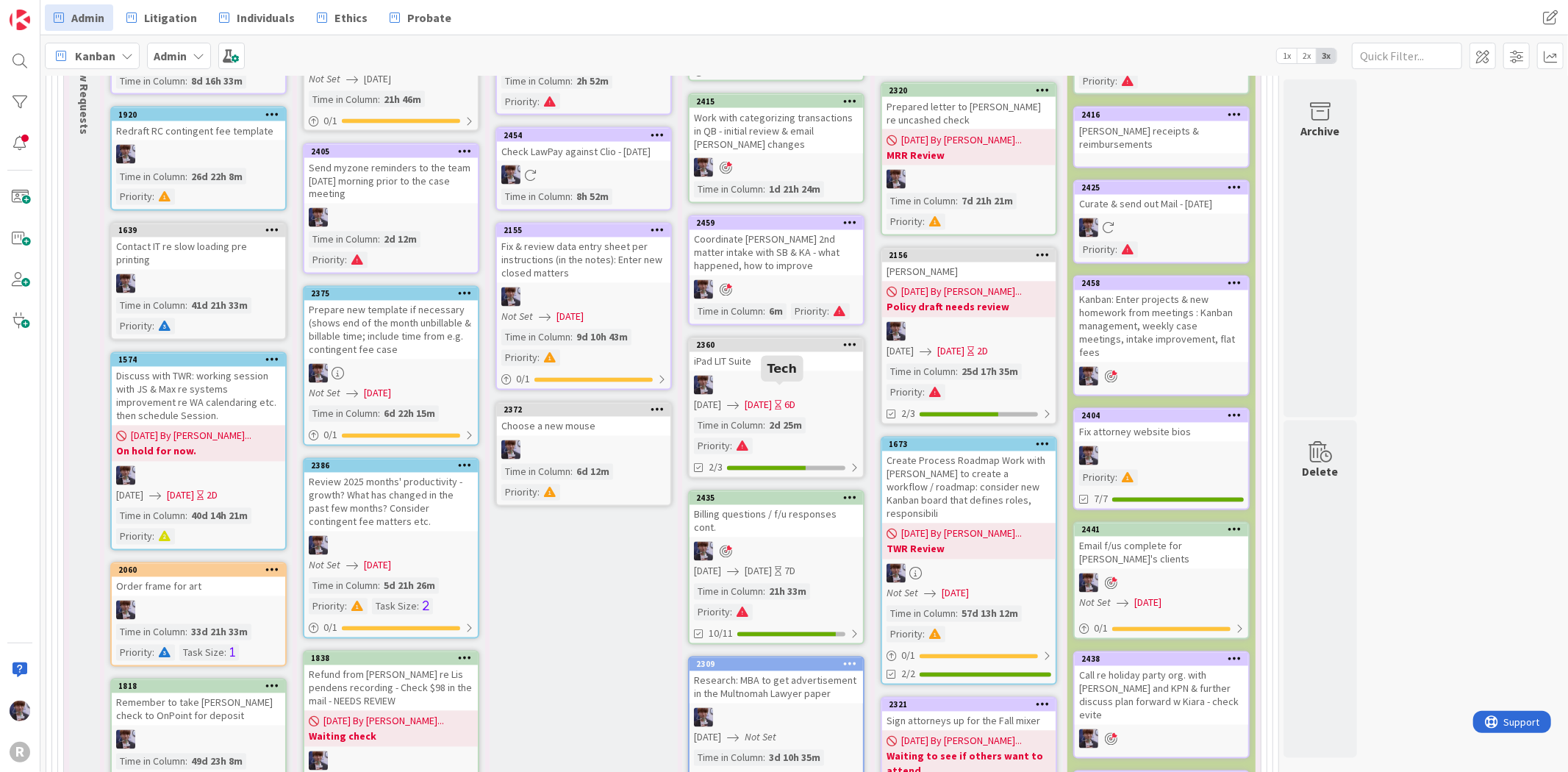
scroll to position [2122, 0]
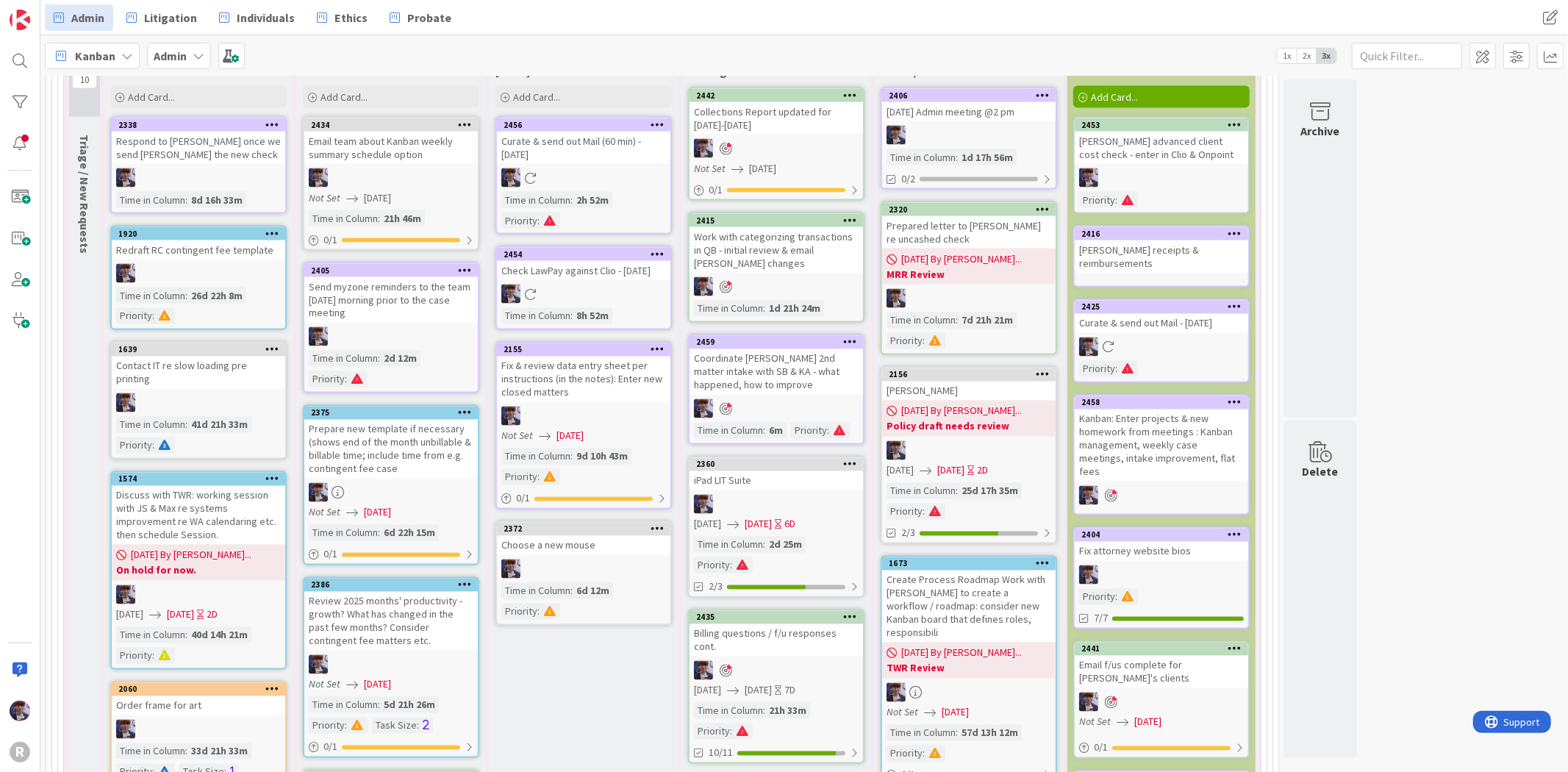
click at [464, 265] on icon at bounding box center [465, 270] width 14 height 11
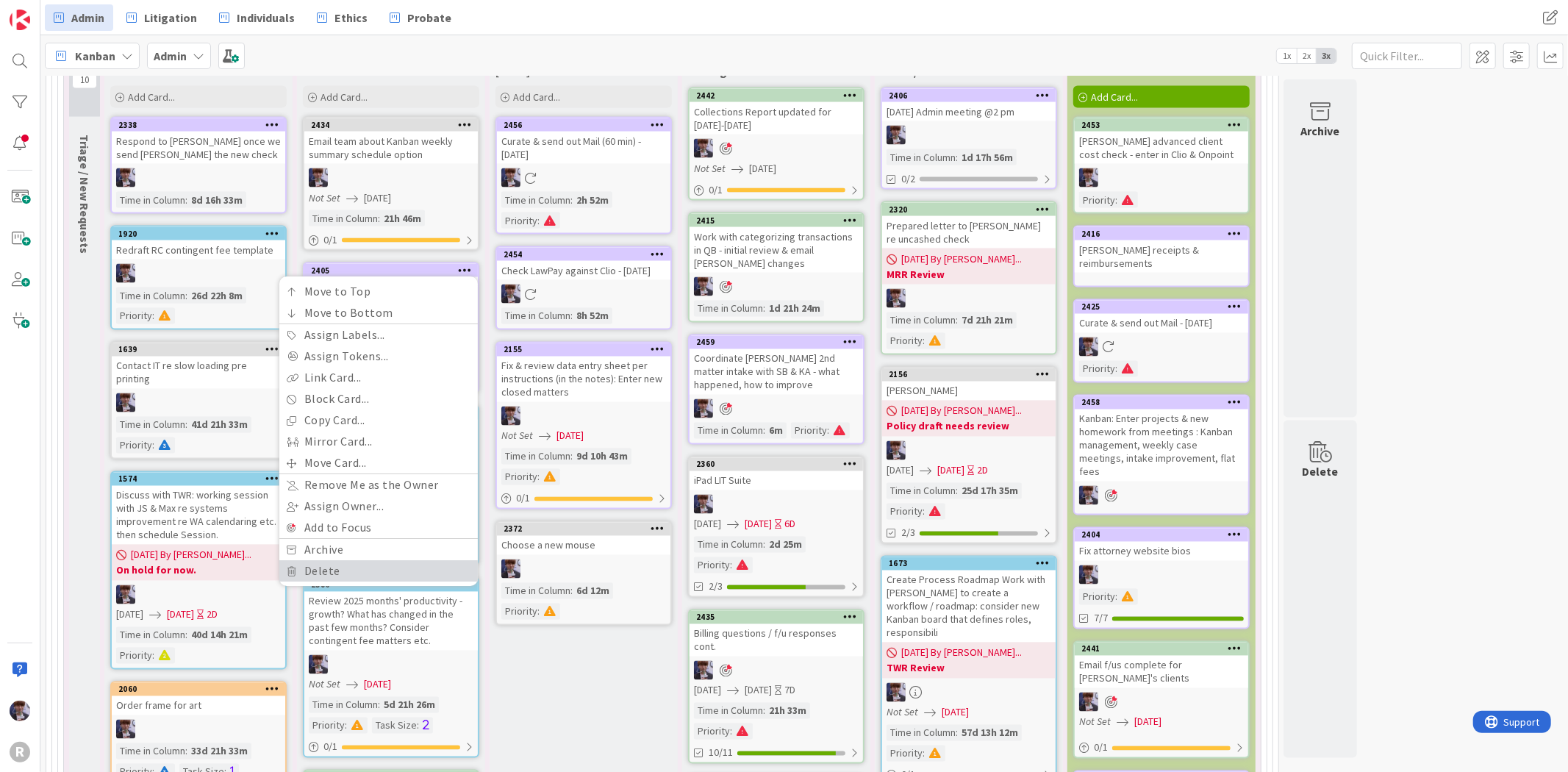
click at [386, 561] on link "Delete" at bounding box center [378, 572] width 199 height 21
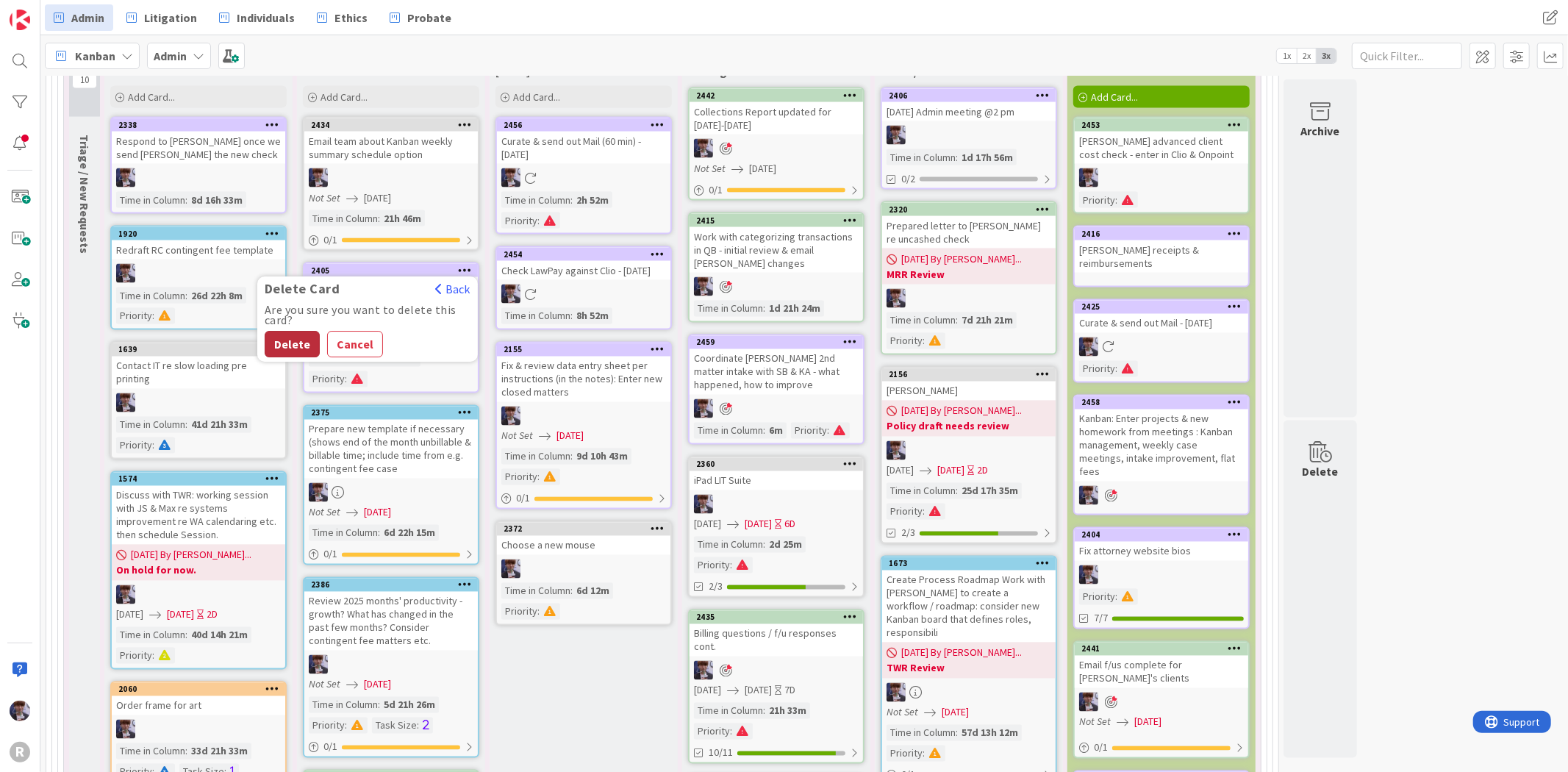
click at [313, 331] on button "Delete" at bounding box center [293, 345] width 55 height 27
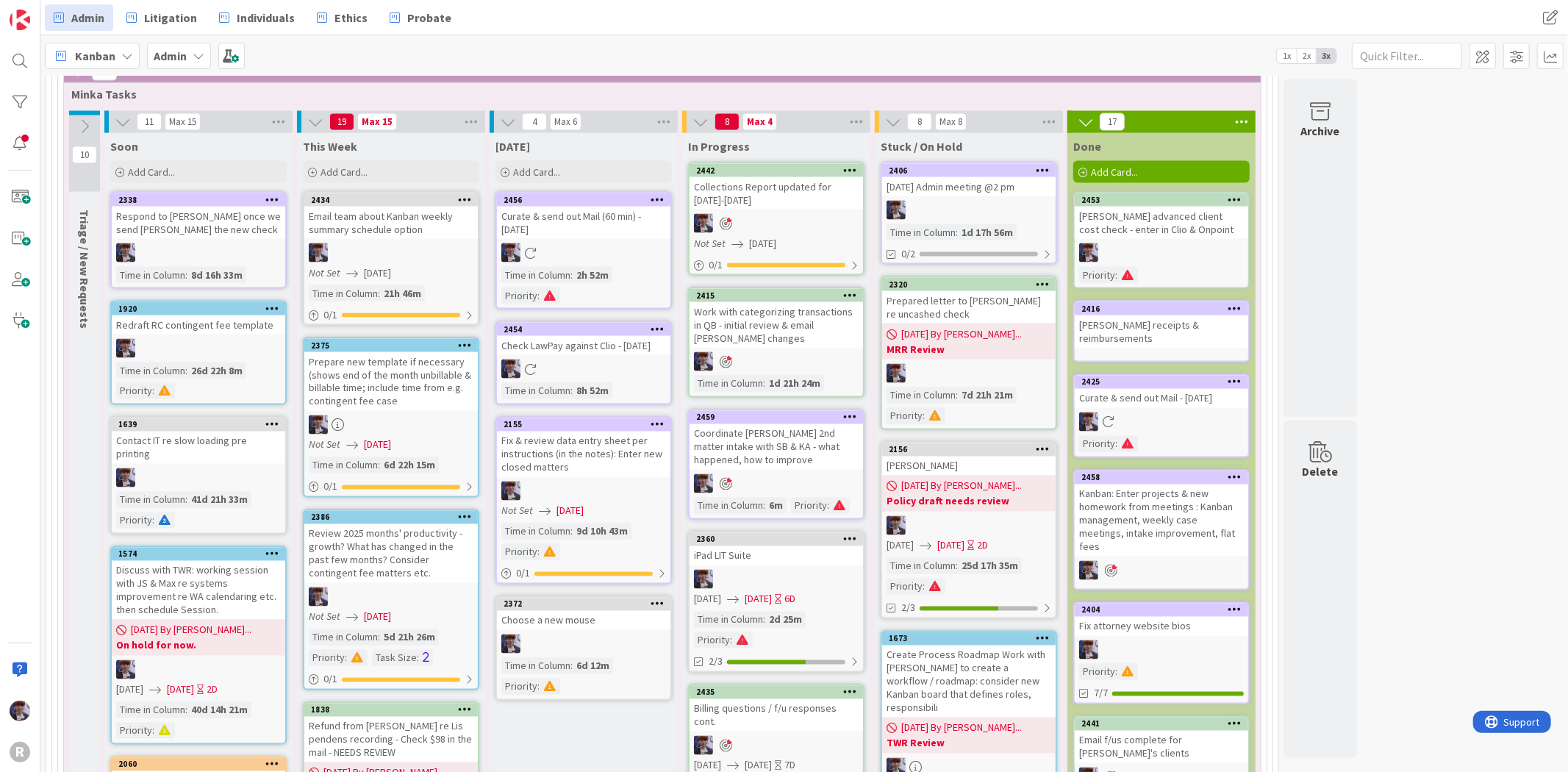
scroll to position [2040, 0]
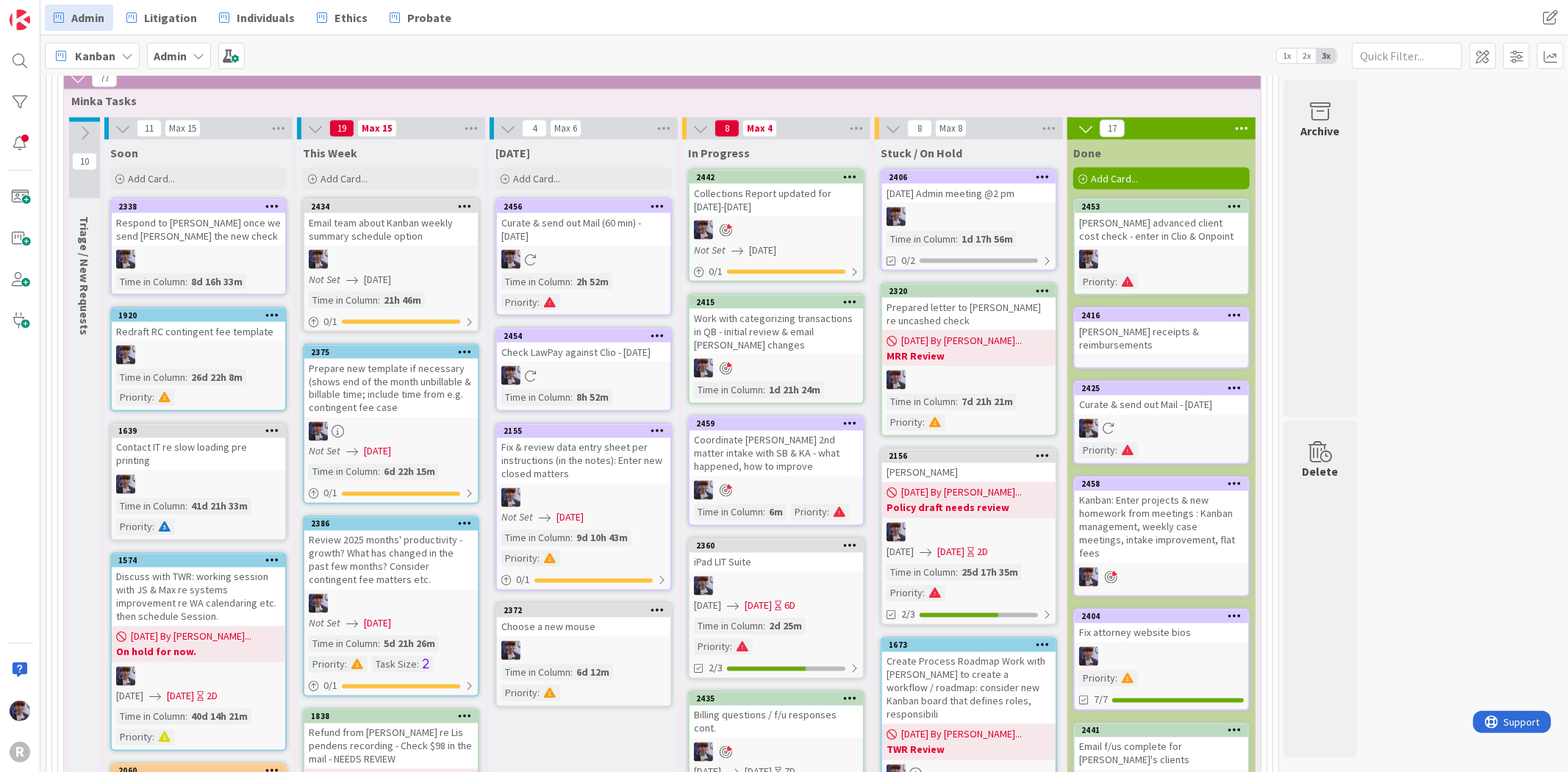
click at [779, 553] on div "iPad LIT Suite" at bounding box center [776, 563] width 174 height 19
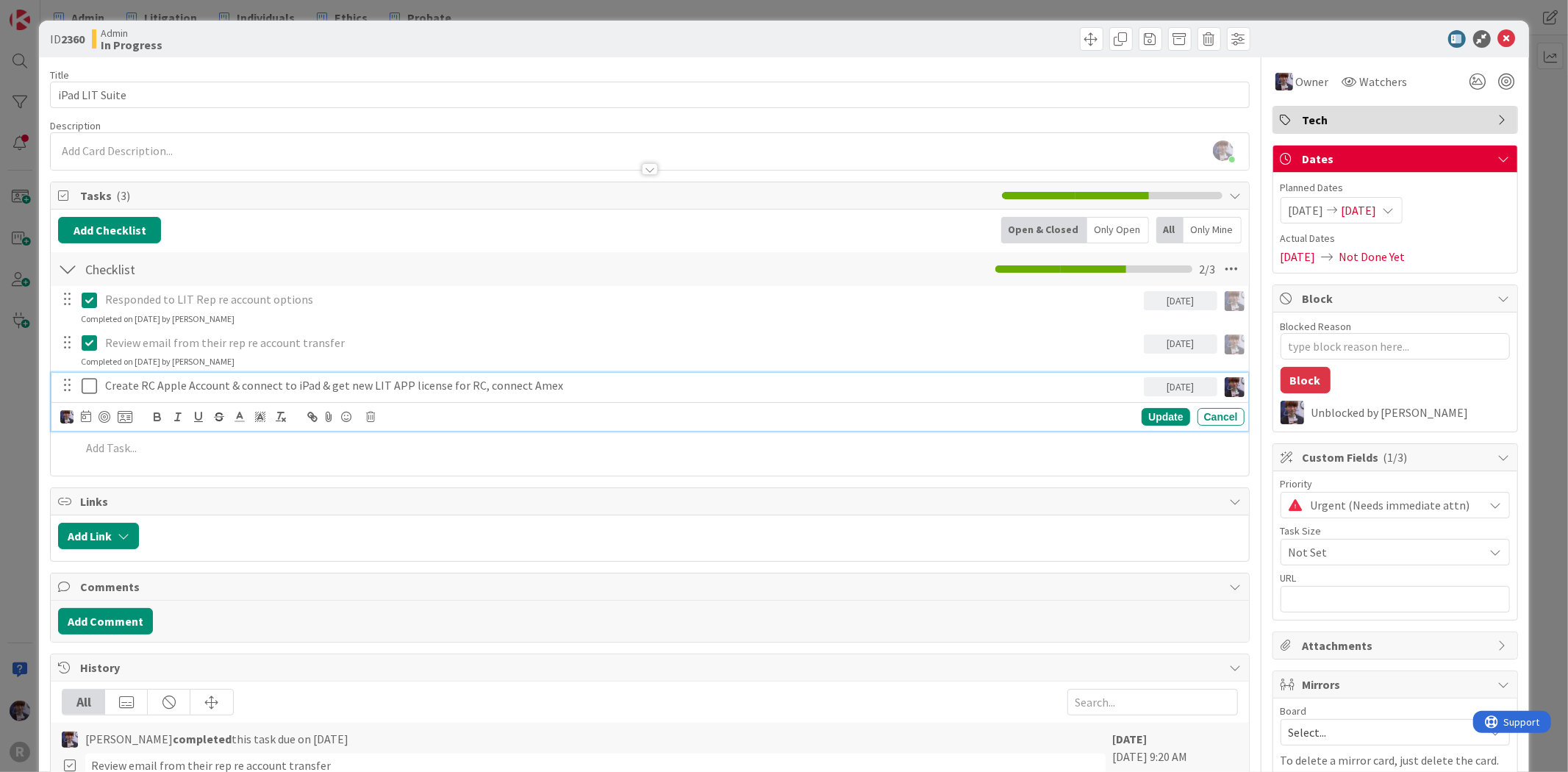
click at [165, 382] on p "Create RC Apple Account & connect to iPad & get new LIT APP license for RC, con…" at bounding box center [621, 386] width 1033 height 17
click at [100, 413] on div at bounding box center [104, 417] width 12 height 12
click at [20, 433] on div "ID 2360 Admin In Progress Title 14 / 128 iPad LIT Suite Description [PERSON_NAM…" at bounding box center [784, 386] width 1568 height 772
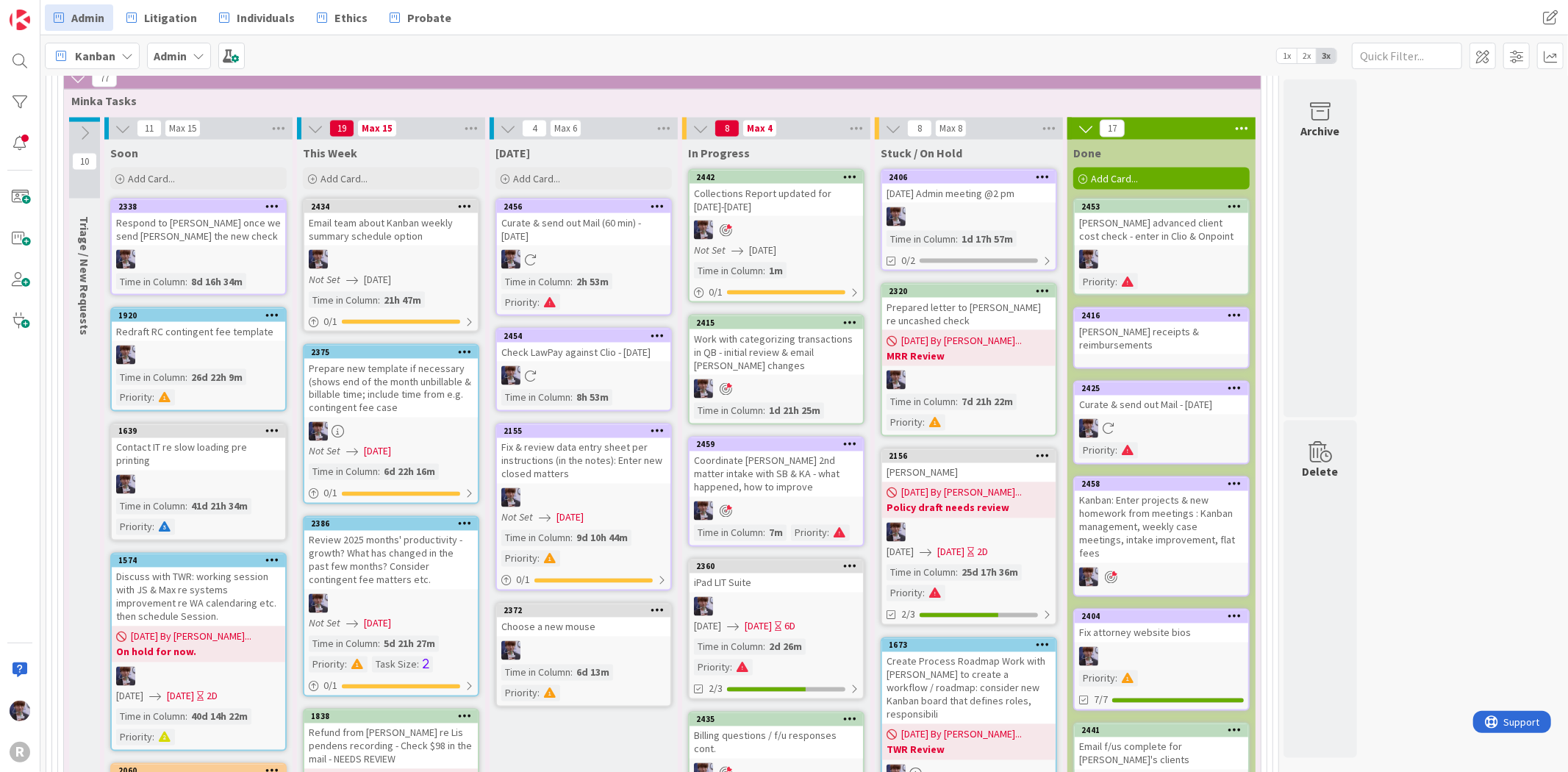
click at [116, 58] on div "Kanban" at bounding box center [92, 56] width 95 height 27
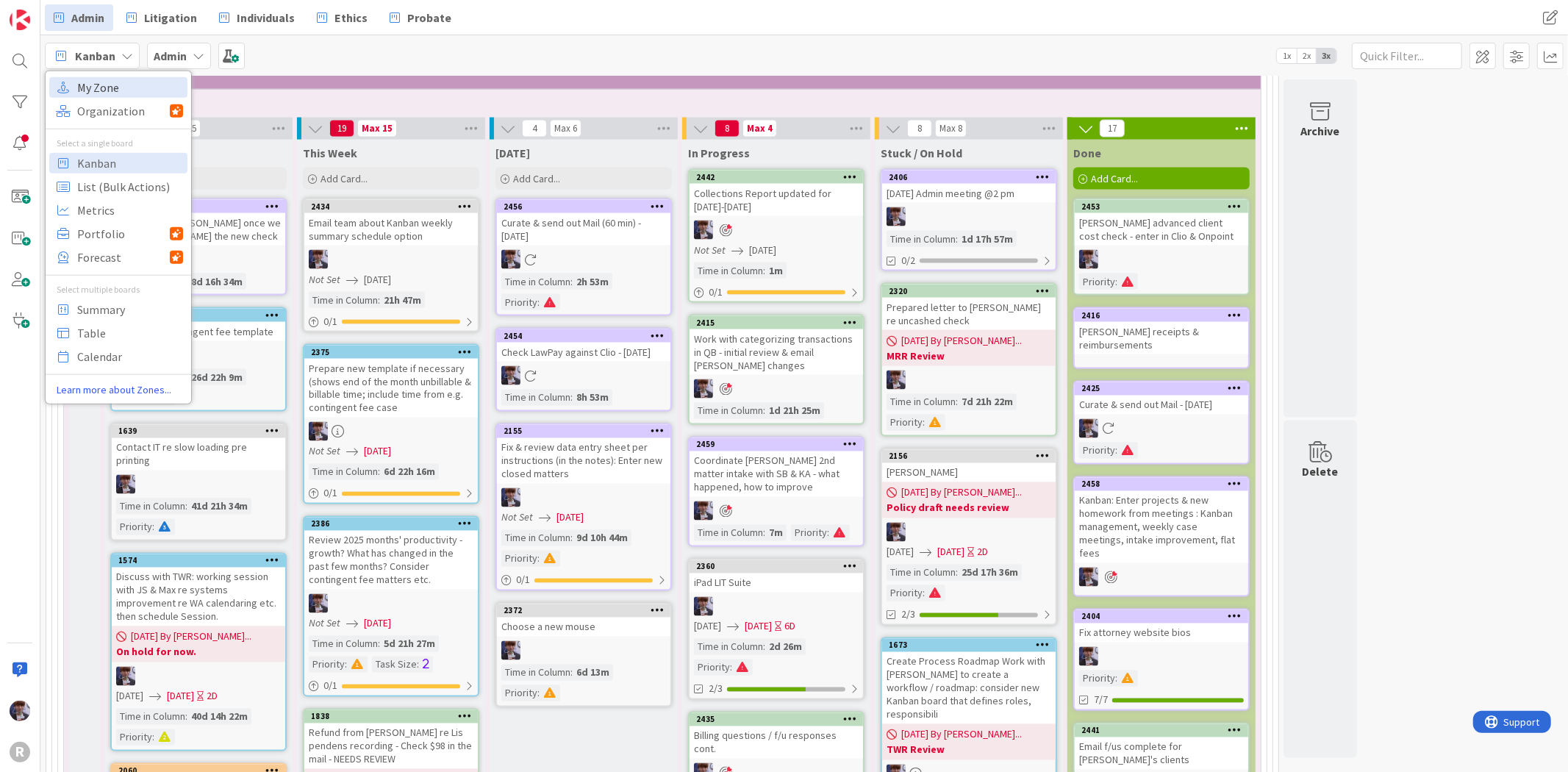
click at [119, 84] on span "My Zone" at bounding box center [129, 86] width 105 height 22
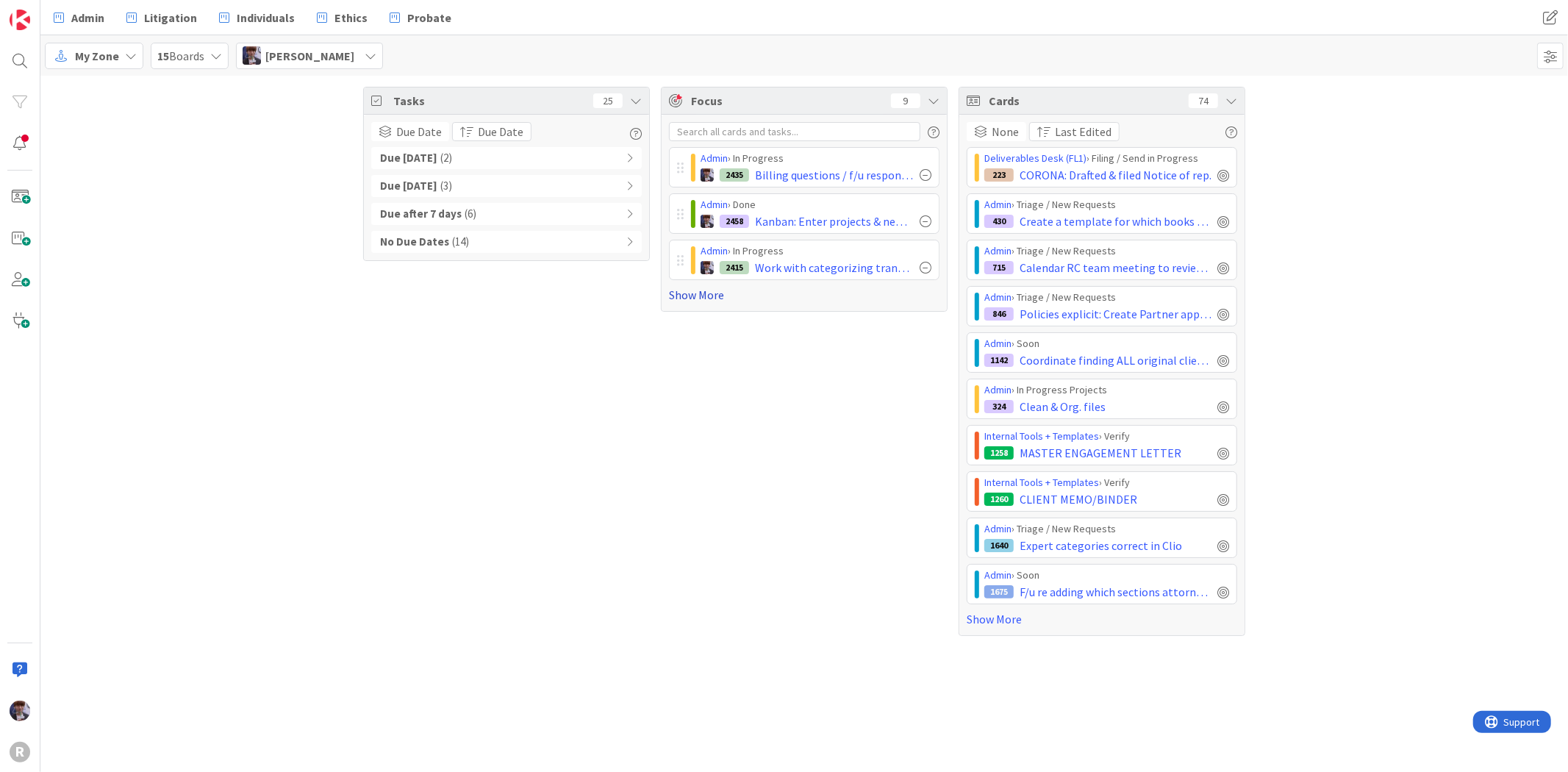
click at [699, 289] on link "Show More" at bounding box center [804, 295] width 270 height 18
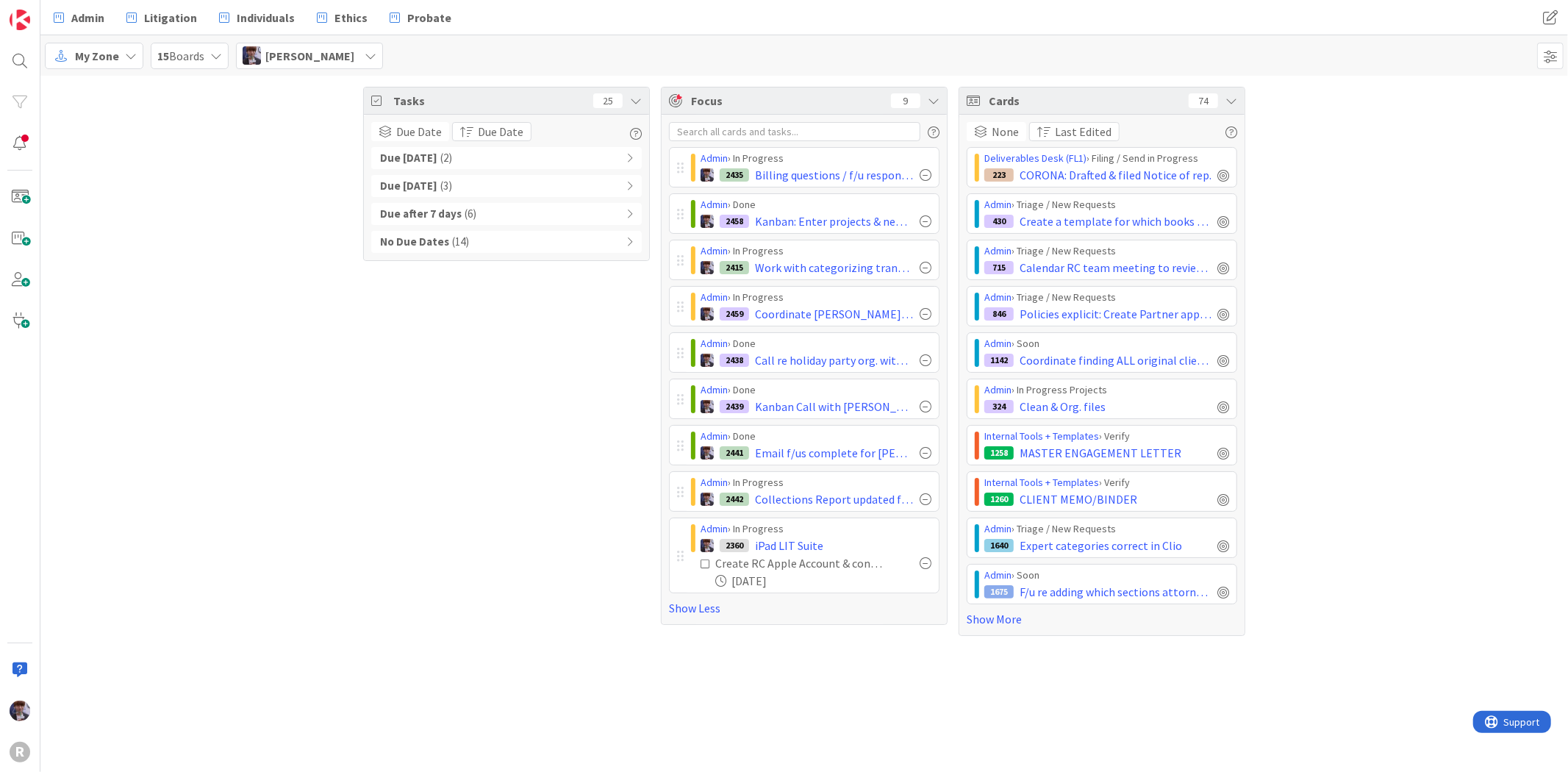
click at [682, 154] on div "Admin › In Progress 2435 Billing questions / f/u responses cont." at bounding box center [804, 168] width 270 height 41
click at [684, 214] on div "Admin › Done 2458 Kanban: Enter projects & new homework from meetings : Kanban …" at bounding box center [811, 214] width 255 height 39
click at [679, 353] on div at bounding box center [680, 353] width 6 height 13
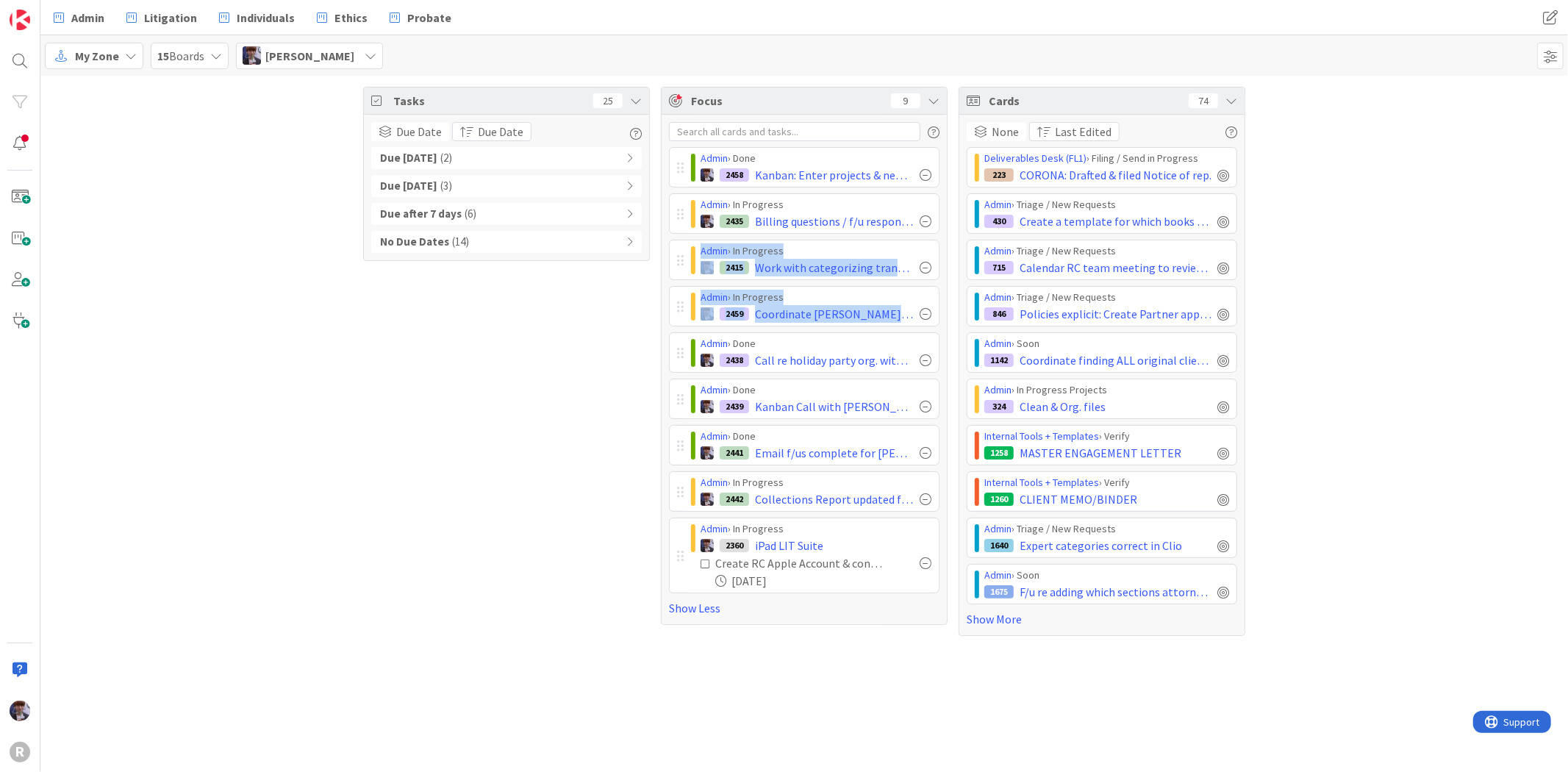
drag, startPoint x: 679, startPoint y: 314, endPoint x: 669, endPoint y: 328, distance: 17.2
click at [678, 248] on div "Admin › Done 2458 Kanban: Enter projects & new homework from meetings : Kanban …" at bounding box center [804, 370] width 270 height 447
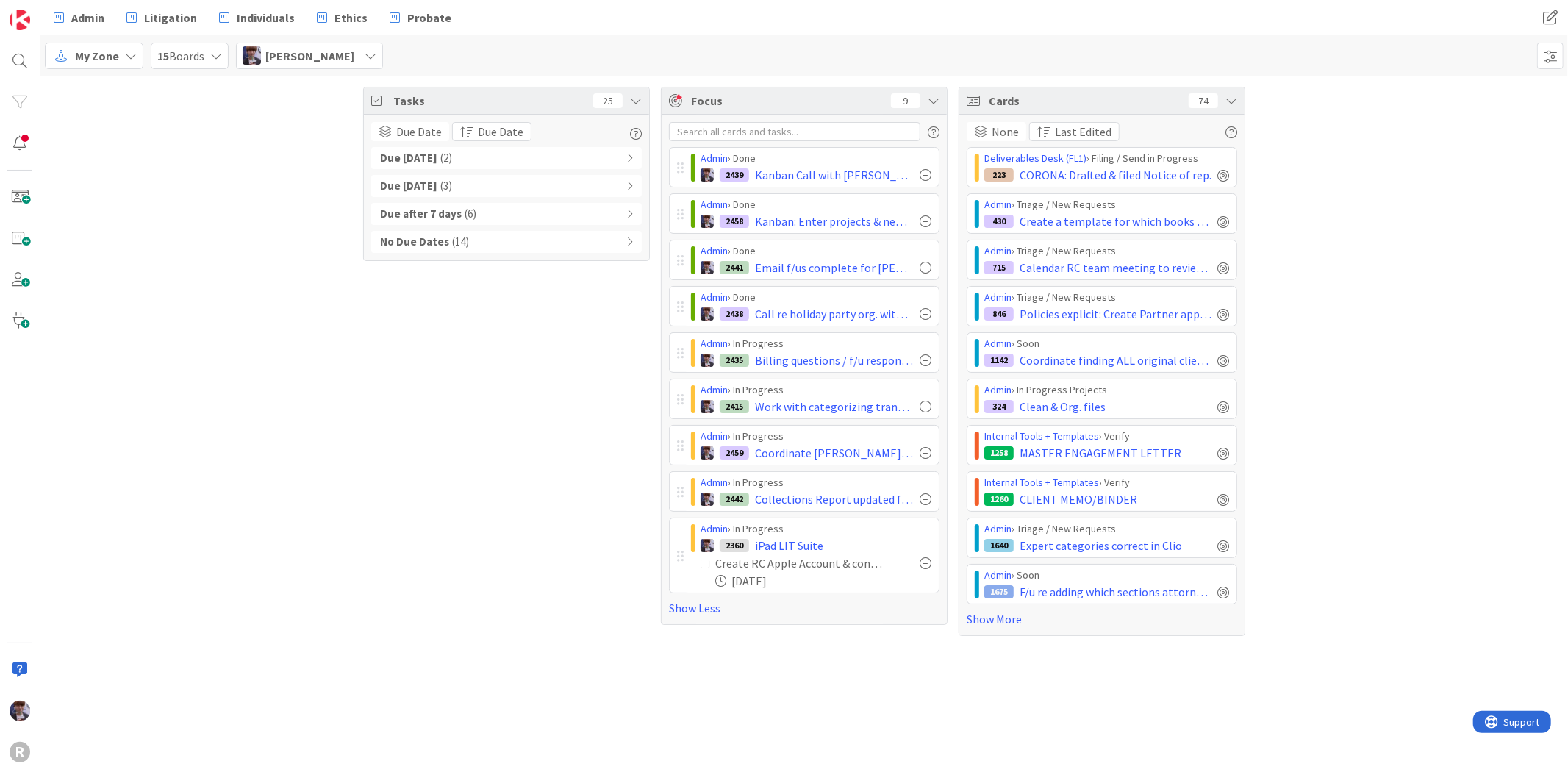
click at [680, 440] on div at bounding box center [680, 445] width 6 height 13
click at [1229, 99] on icon at bounding box center [1231, 100] width 12 height 12
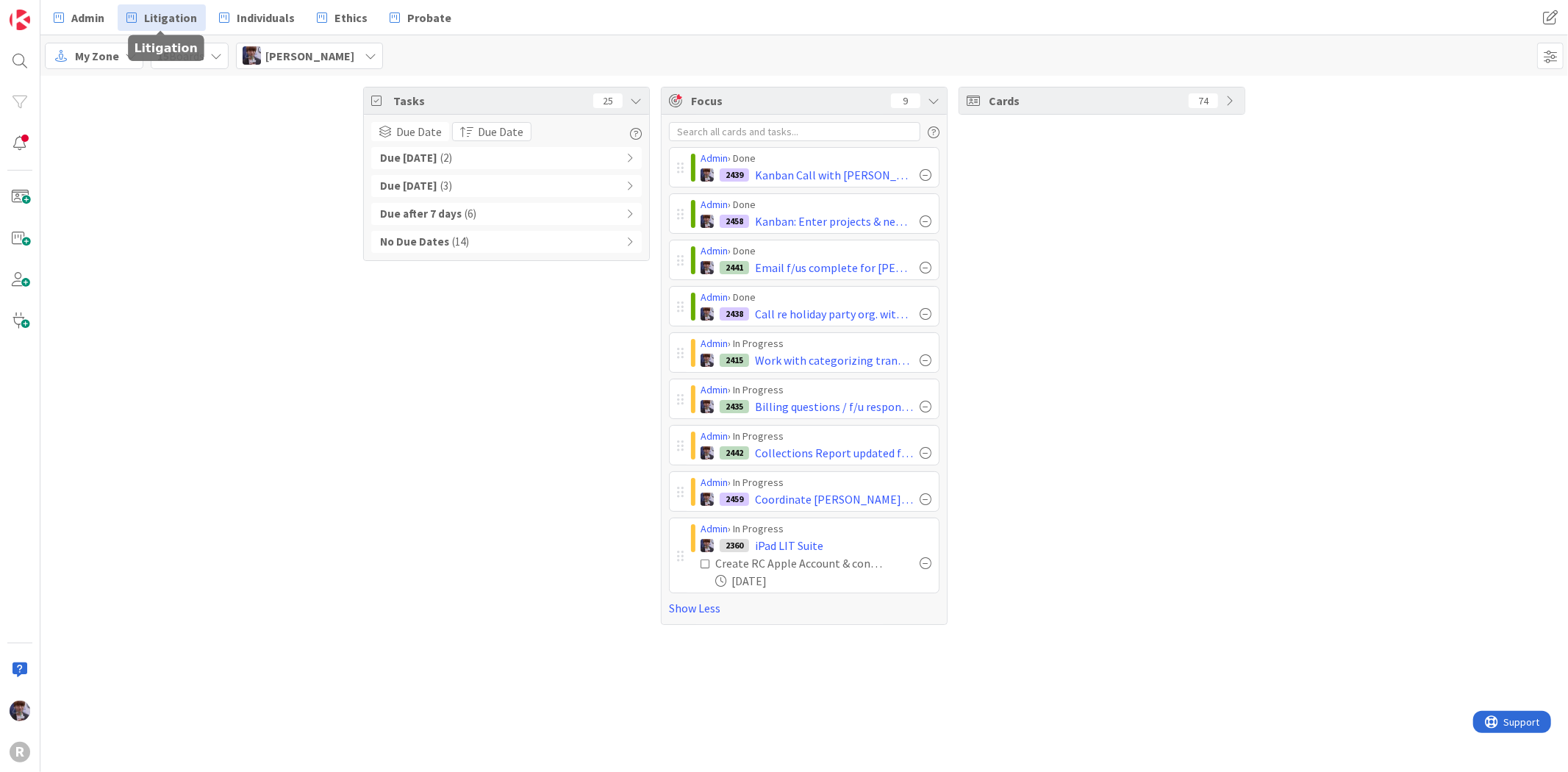
click at [151, 12] on span "Litigation" at bounding box center [171, 18] width 53 height 18
